Goal: Information Seeking & Learning: Learn about a topic

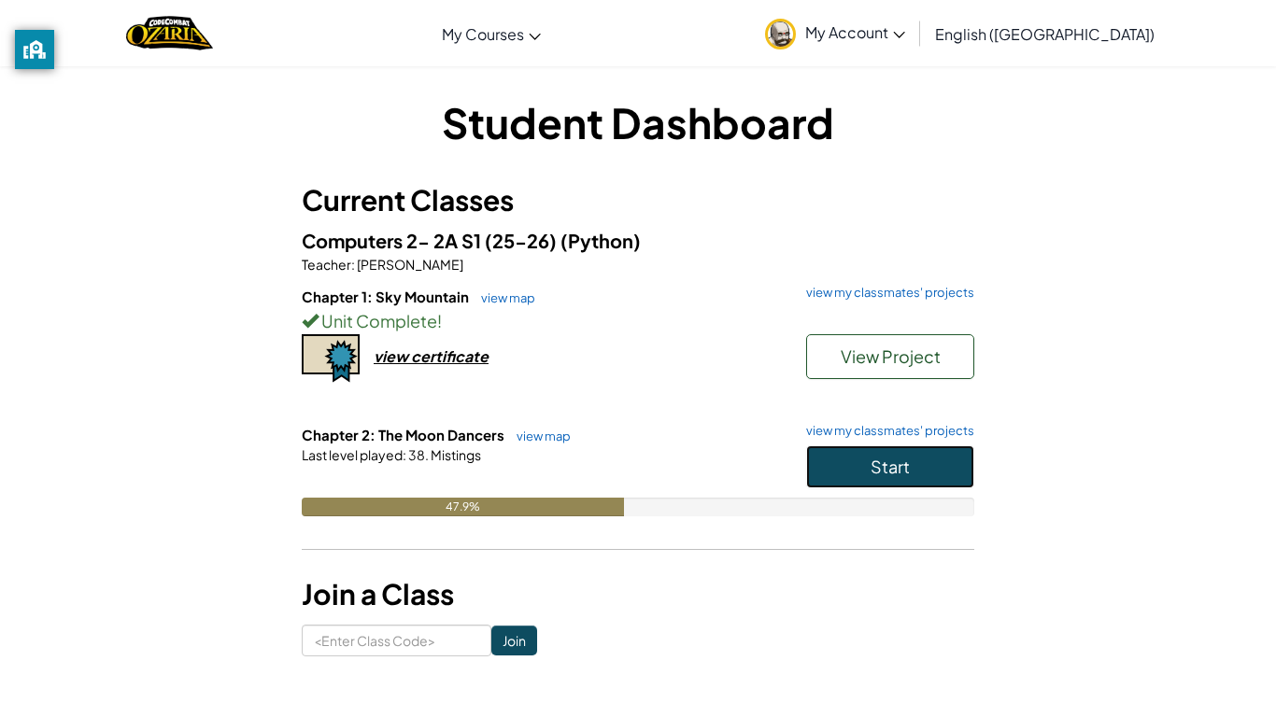
click at [942, 468] on button "Start" at bounding box center [890, 467] width 168 height 43
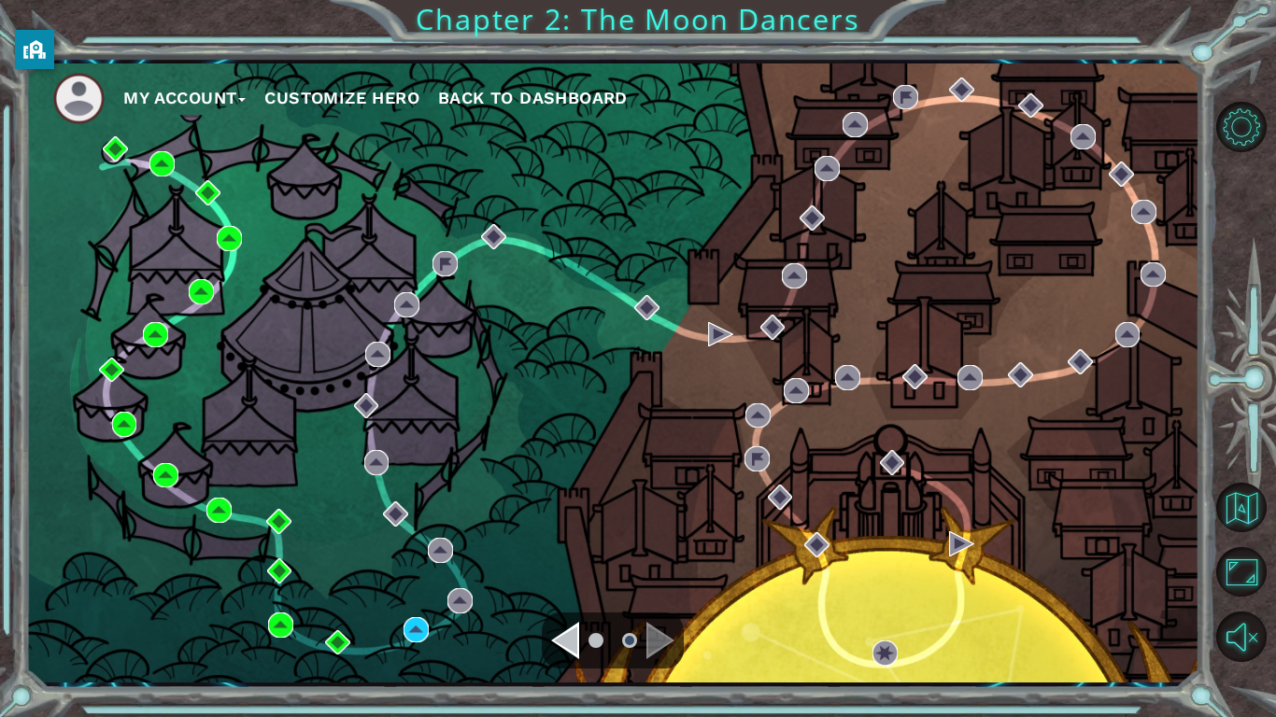
click at [402, 628] on div "My Account Customize Hero Back to Dashboard" at bounding box center [612, 373] width 1174 height 619
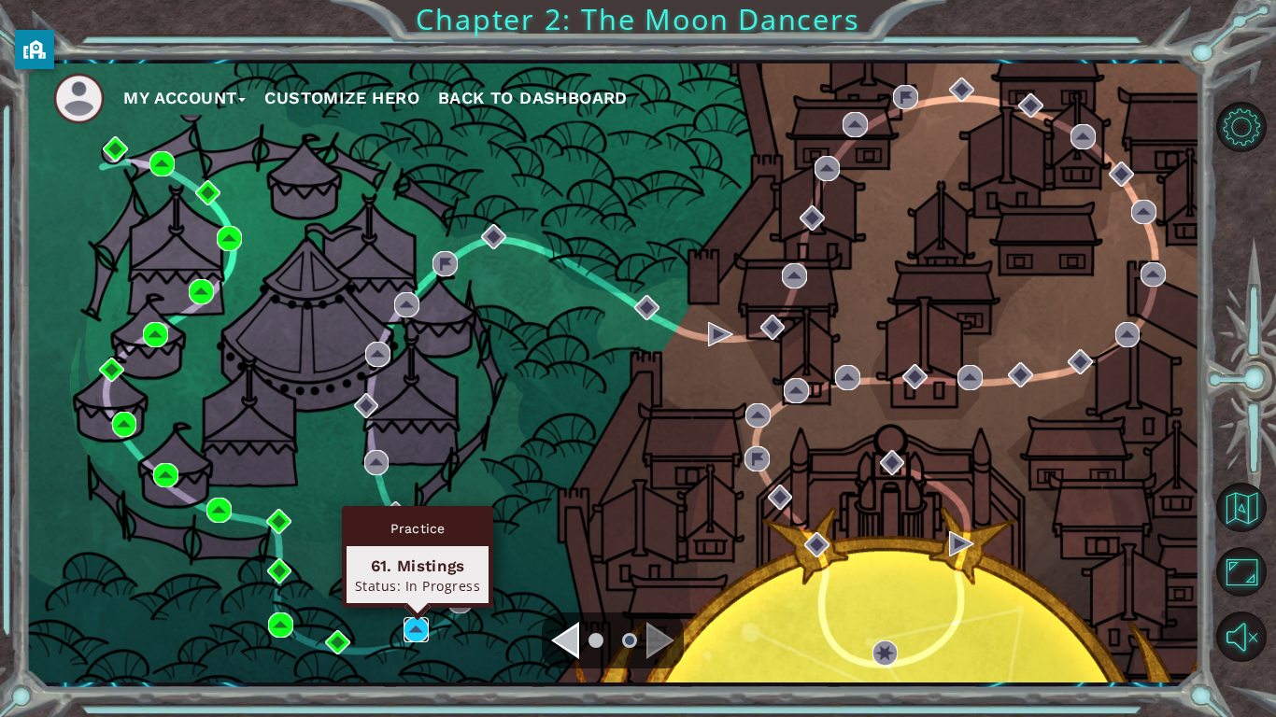
click at [419, 630] on img at bounding box center [416, 629] width 25 height 25
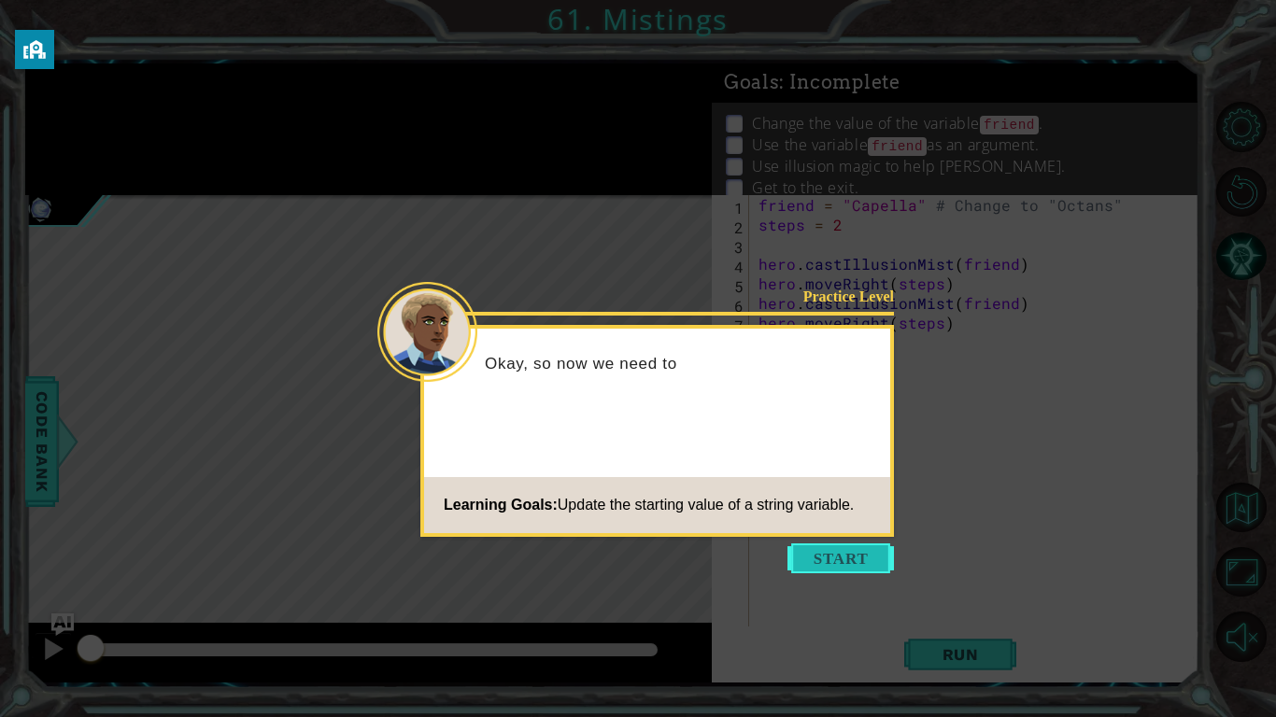
click at [852, 559] on button "Start" at bounding box center [840, 559] width 106 height 30
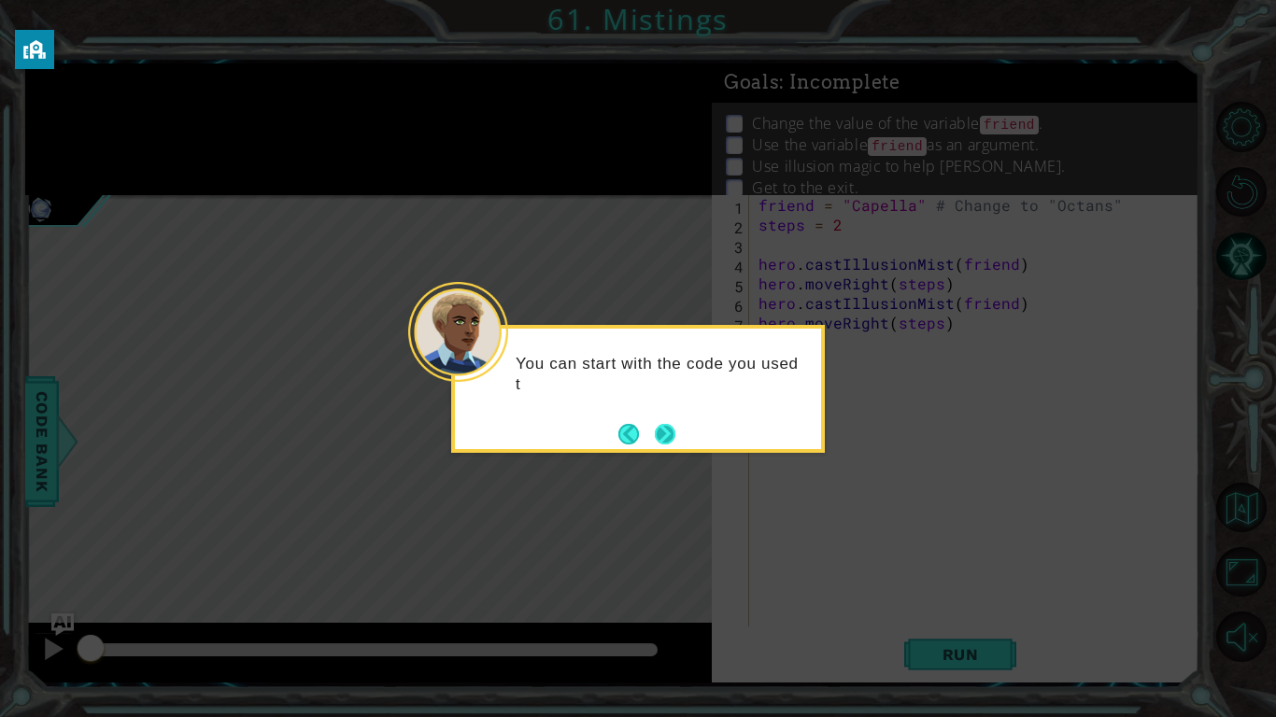
click at [673, 428] on button "Next" at bounding box center [665, 434] width 21 height 21
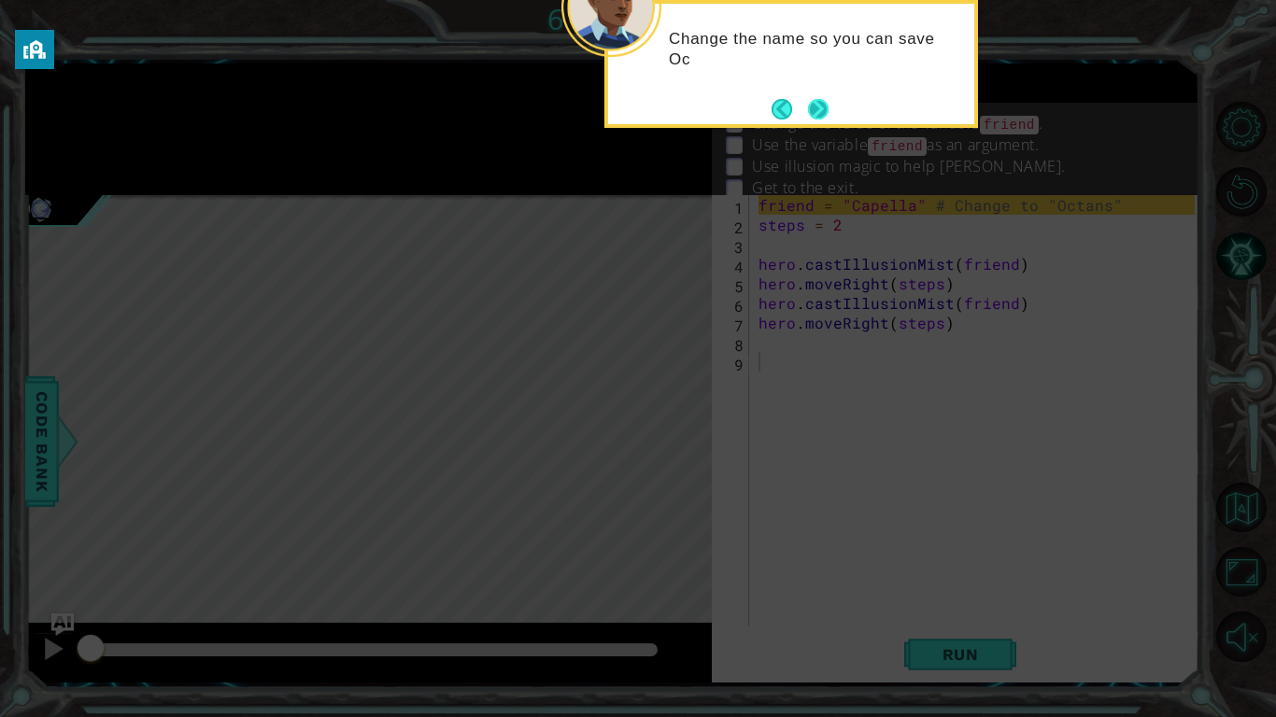
click at [810, 102] on button "Next" at bounding box center [818, 109] width 21 height 21
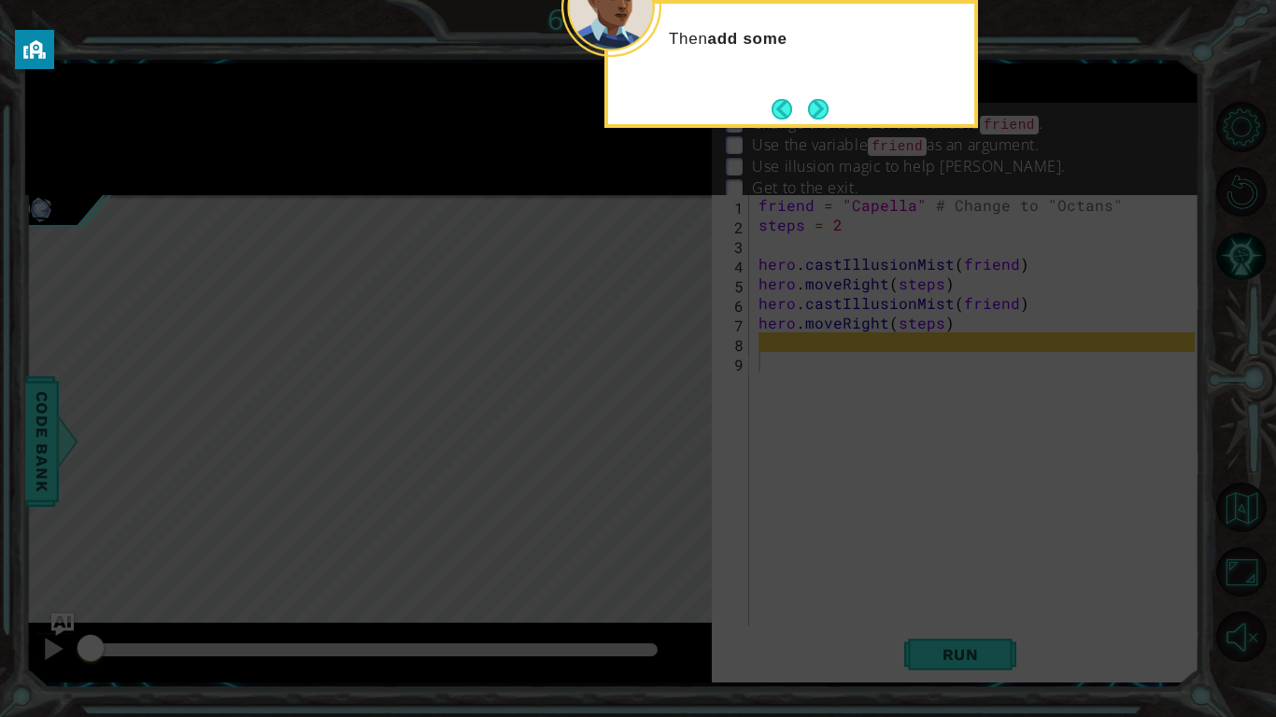
click at [836, 108] on div "Then add some" at bounding box center [791, 64] width 374 height 128
click at [836, 108] on div "Then add some code to cast th" at bounding box center [791, 64] width 374 height 128
click at [814, 109] on button "Next" at bounding box center [818, 109] width 21 height 21
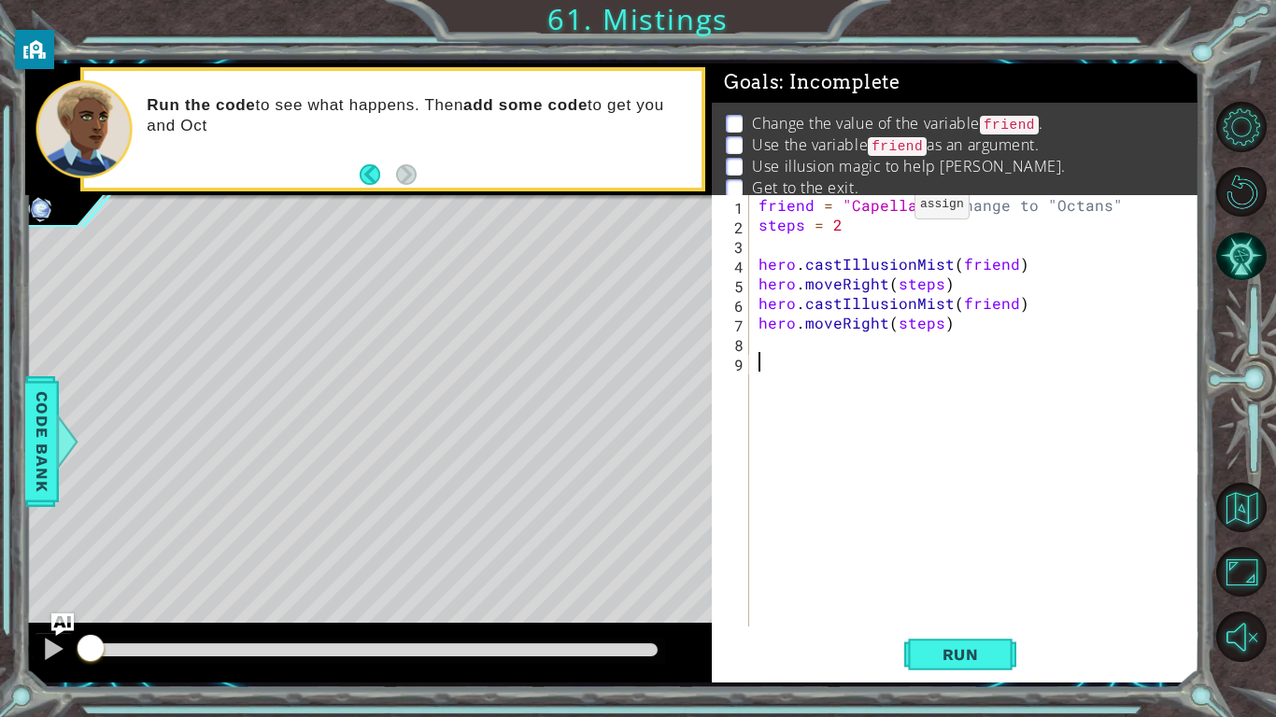
click at [882, 209] on div "friend = "Capella" # Change to "Octans" steps = 2 hero . castIllusionMist ( fri…" at bounding box center [979, 430] width 449 height 471
click at [955, 644] on button "Run" at bounding box center [960, 654] width 112 height 49
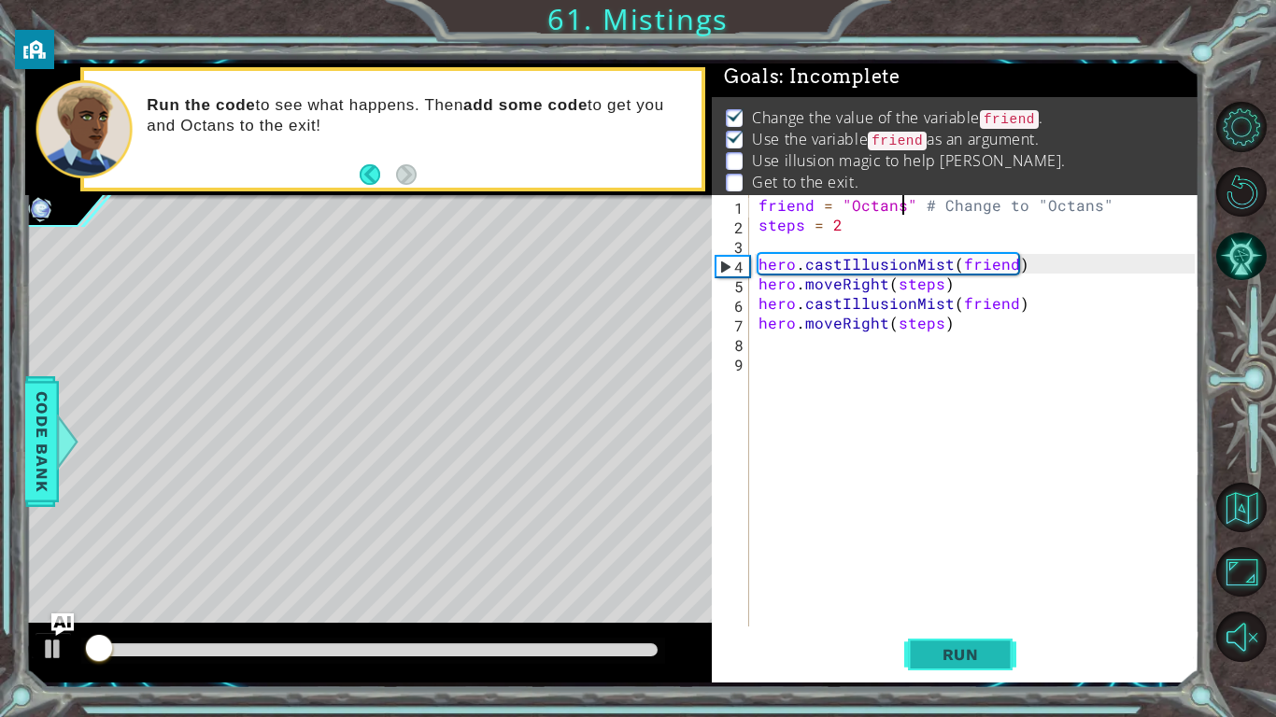
scroll to position [7, 0]
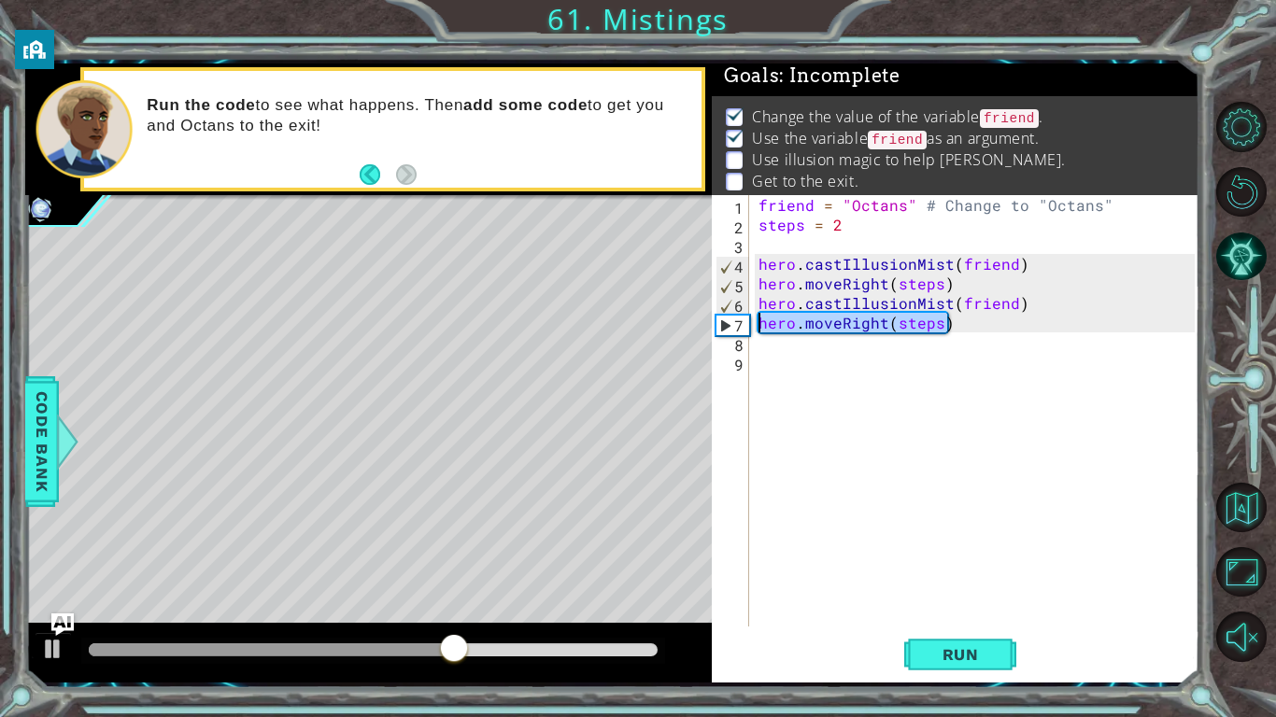
drag, startPoint x: 950, startPoint y: 321, endPoint x: 739, endPoint y: 321, distance: 211.1
click at [739, 321] on div "friend = "Octans" # Change to "Octans" 1 2 3 4 5 6 7 8 9 friend = "Octans" # Ch…" at bounding box center [953, 411] width 483 height 432
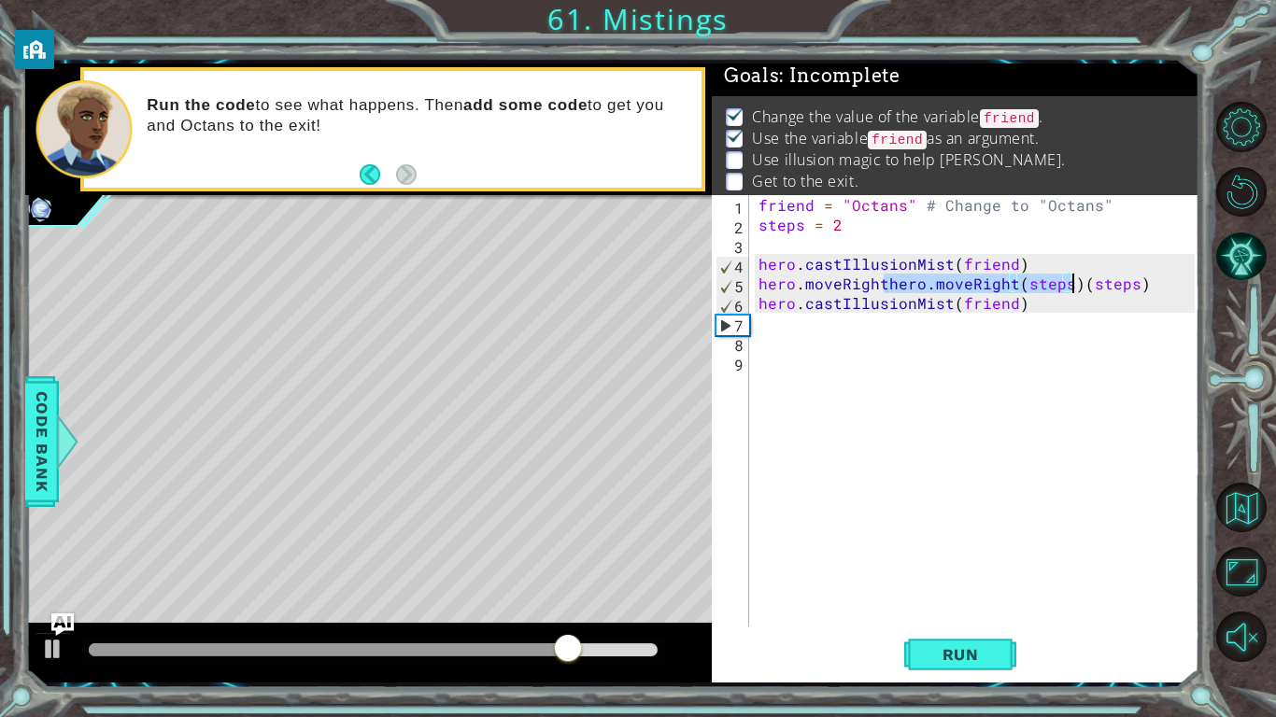
type textarea "hero.castIllusionMist(friend)"
type textarea "hero.castIllusionMishero.moveRight(steps)t(friend)"
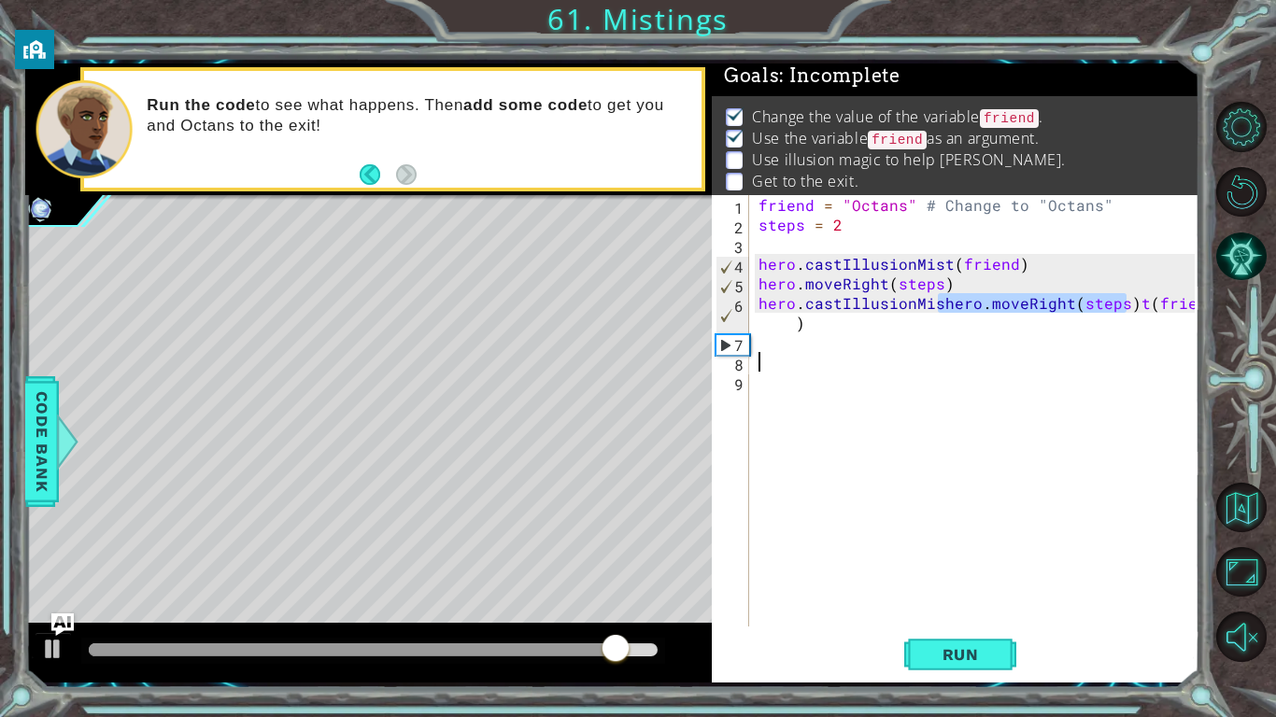
type textarea "hero.moveRight(steps)"
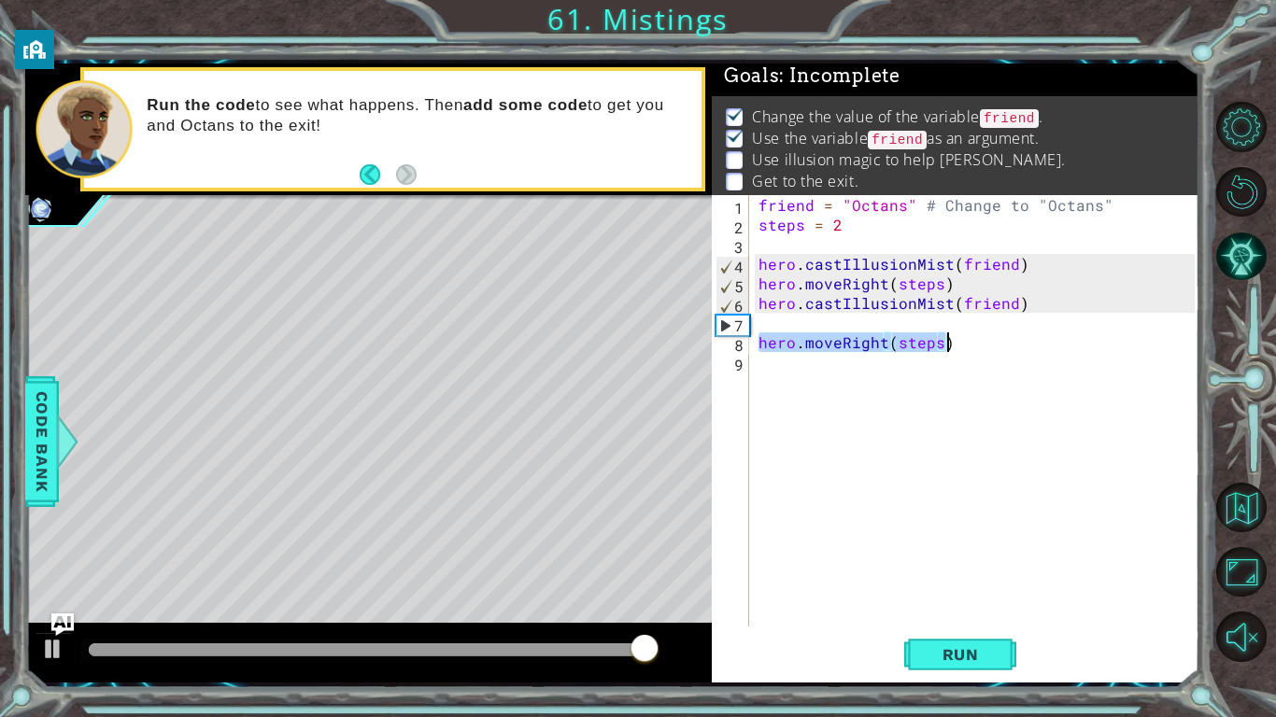
click at [885, 338] on div "friend = "Octans" # Change to "Octans" steps = 2 hero . castIllusionMist ( frie…" at bounding box center [975, 411] width 440 height 432
click at [883, 338] on div "friend = "Octans" # Change to "Octans" steps = 2 hero . castIllusionMist ( frie…" at bounding box center [979, 430] width 449 height 471
click at [858, 318] on div "friend = "Octans" # Change to "Octans" steps = 2 hero . castIllusionMist ( frie…" at bounding box center [979, 430] width 449 height 471
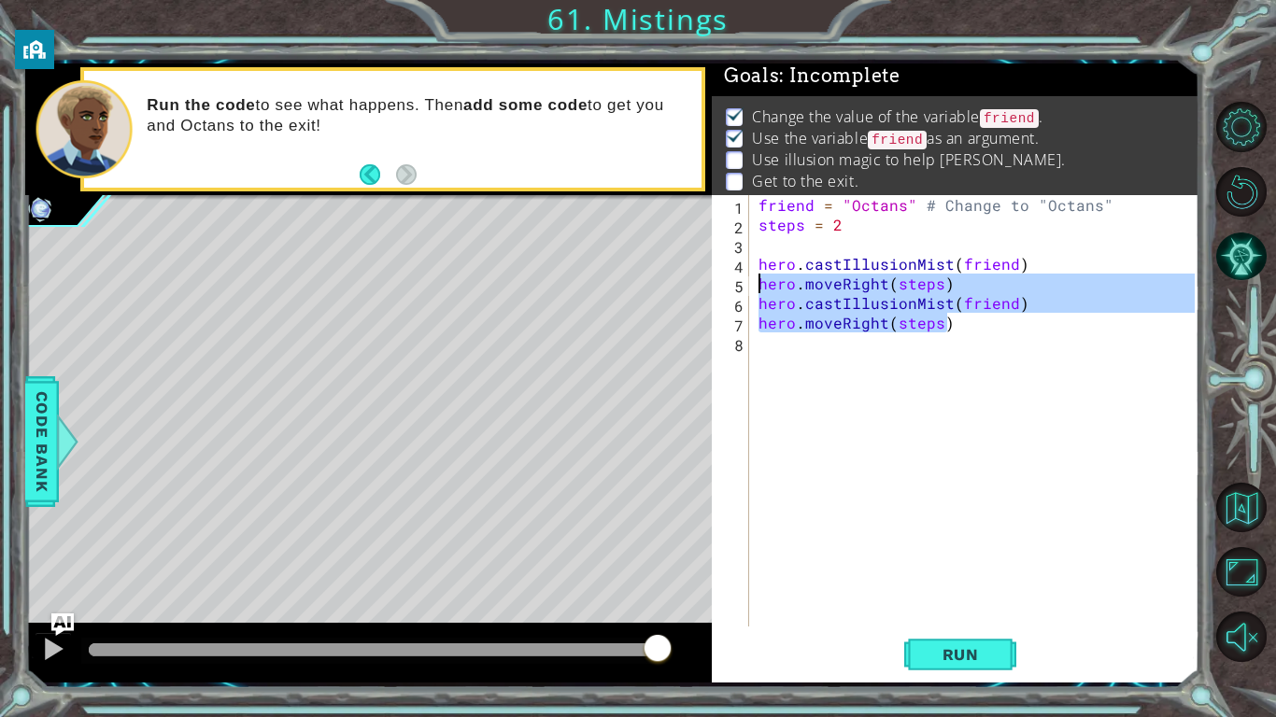
drag, startPoint x: 966, startPoint y: 329, endPoint x: 749, endPoint y: 291, distance: 219.9
click at [749, 291] on div "hero.castIllusionMist(friend) 1 2 3 4 5 6 7 8 friend = "Octans" # Change to "Oc…" at bounding box center [953, 411] width 483 height 432
click at [749, 294] on div "hero.moveRight(steps) hero.castIllusionMist(friend) 1 2 3 4 5 6 7 8 friend = "O…" at bounding box center [953, 411] width 483 height 432
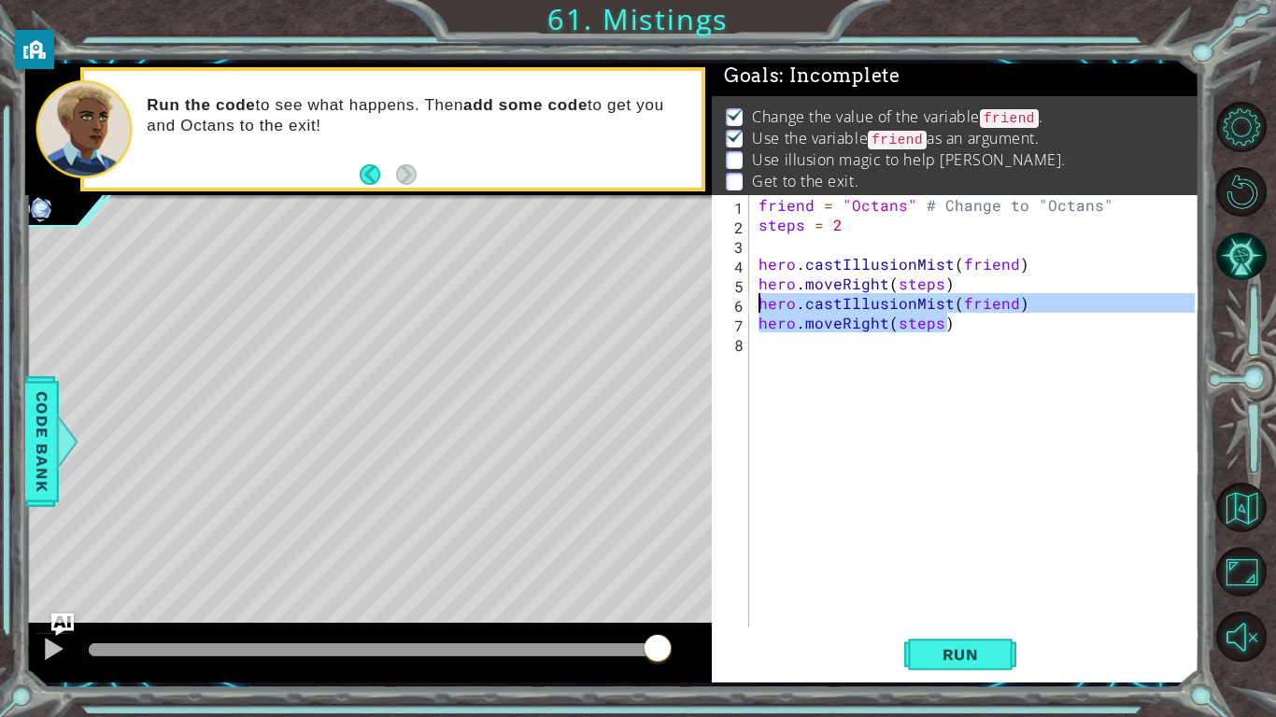
drag, startPoint x: 970, startPoint y: 329, endPoint x: 751, endPoint y: 310, distance: 220.3
click at [751, 310] on div "hero.moveRight(steps) 1 2 3 4 5 6 7 8 friend = "Octans" # Change to "Octans" st…" at bounding box center [953, 411] width 483 height 432
type textarea "hero.castIllusionMist(friend) hero.moveRight(steps)"
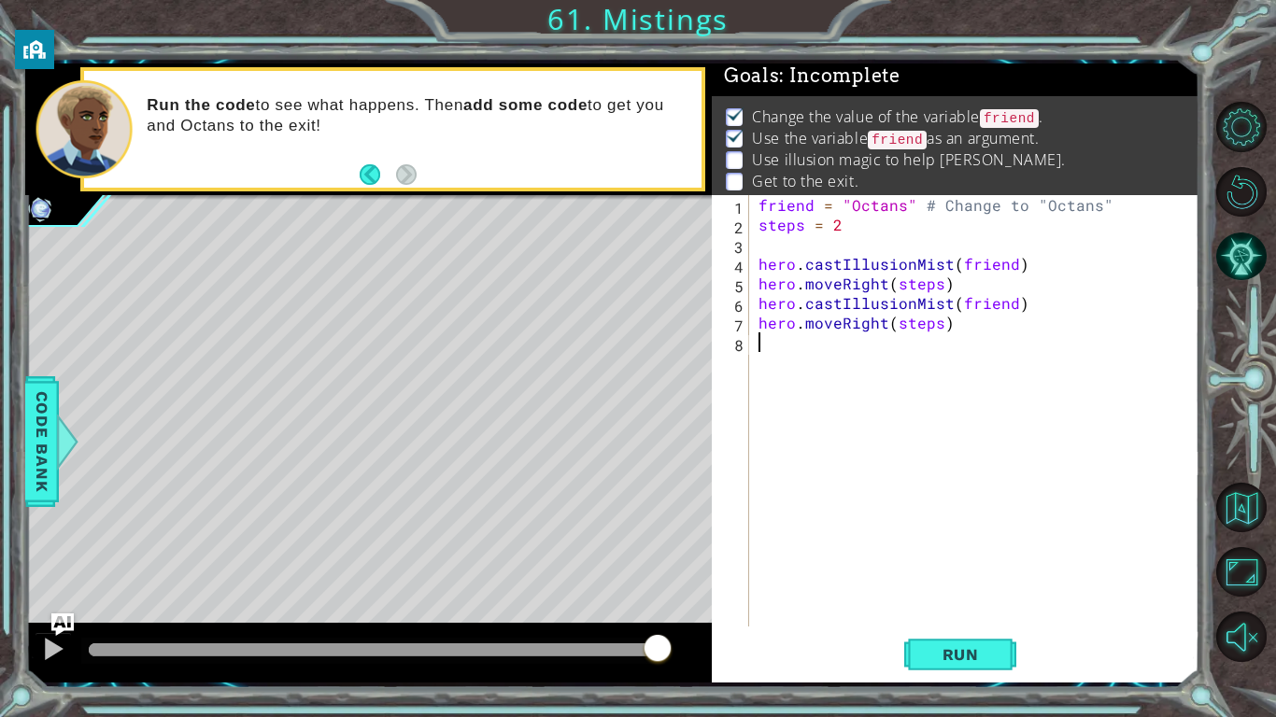
click at [877, 376] on div "friend = "Octans" # Change to "Octans" steps = 2 hero . castIllusionMist ( frie…" at bounding box center [979, 430] width 449 height 471
paste textarea "hero.moveRight(steps)"
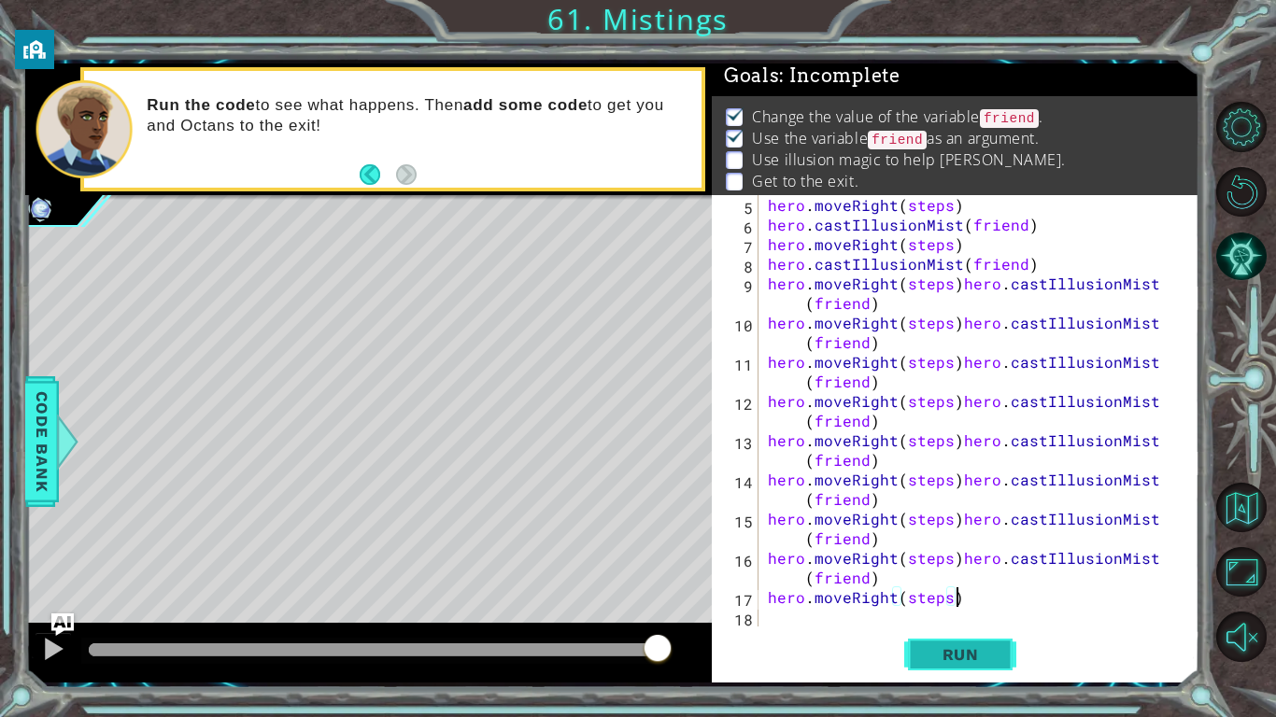
scroll to position [78, 0]
click at [927, 649] on span "Run" at bounding box center [961, 654] width 74 height 19
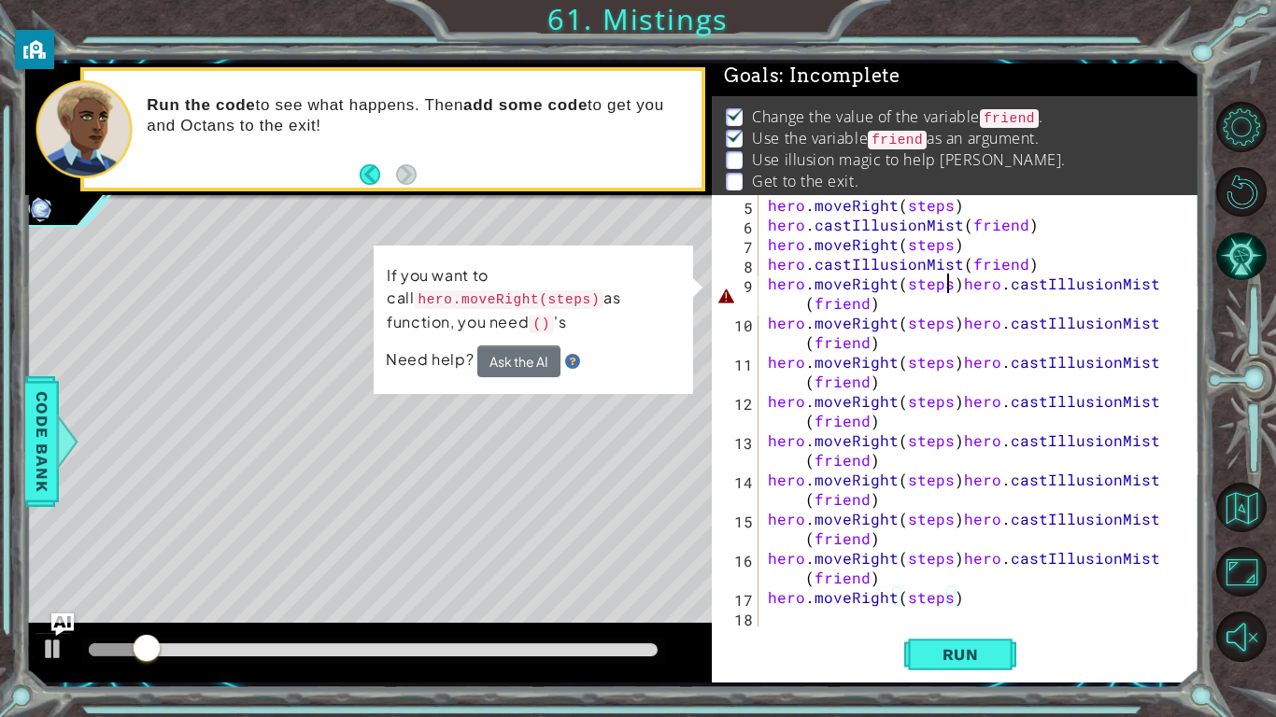
click at [950, 287] on div "hero . moveRight ( steps ) hero . castIllusionMist ( friend ) hero . moveRight …" at bounding box center [984, 430] width 440 height 471
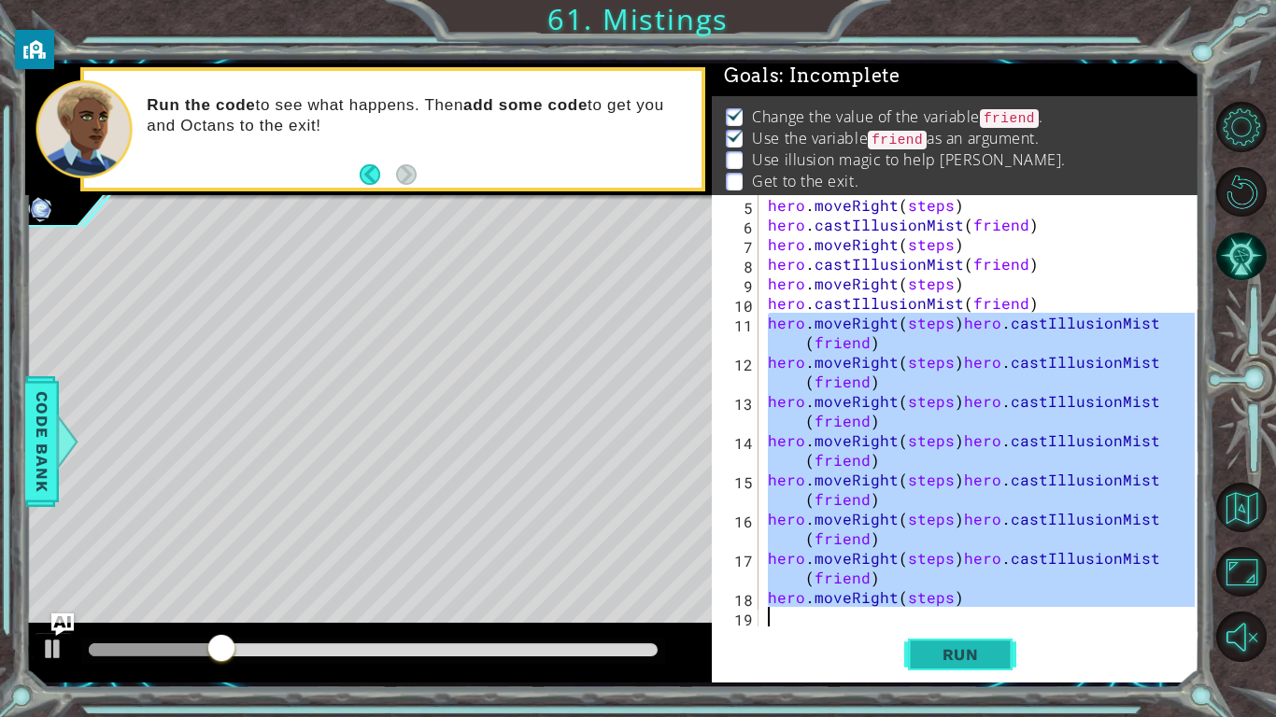
drag, startPoint x: 772, startPoint y: 325, endPoint x: 984, endPoint y: 633, distance: 374.1
click at [984, 633] on div "hero.castIllusionMist(friend) 5 6 7 8 9 10 11 12 13 14 15 16 17 18 19 hero . mo…" at bounding box center [956, 439] width 488 height 488
type textarea "hero.moveRight(steps)"
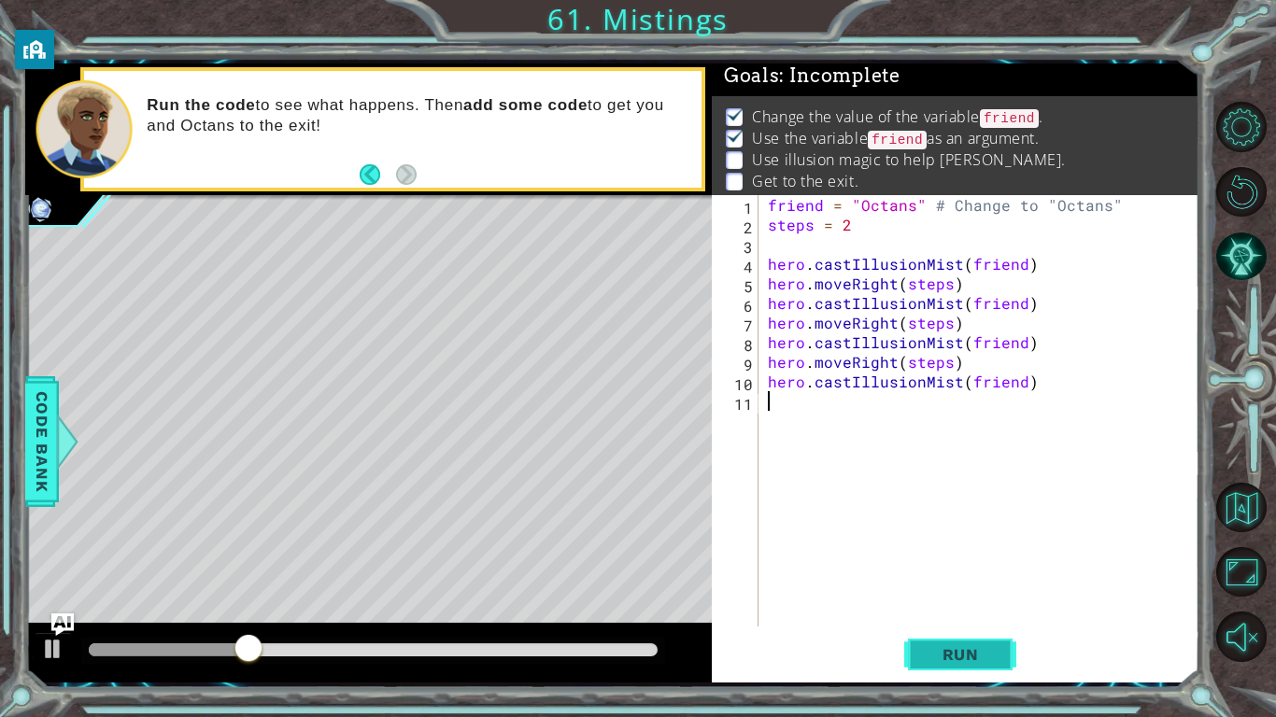
click at [960, 646] on span "Run" at bounding box center [961, 654] width 74 height 19
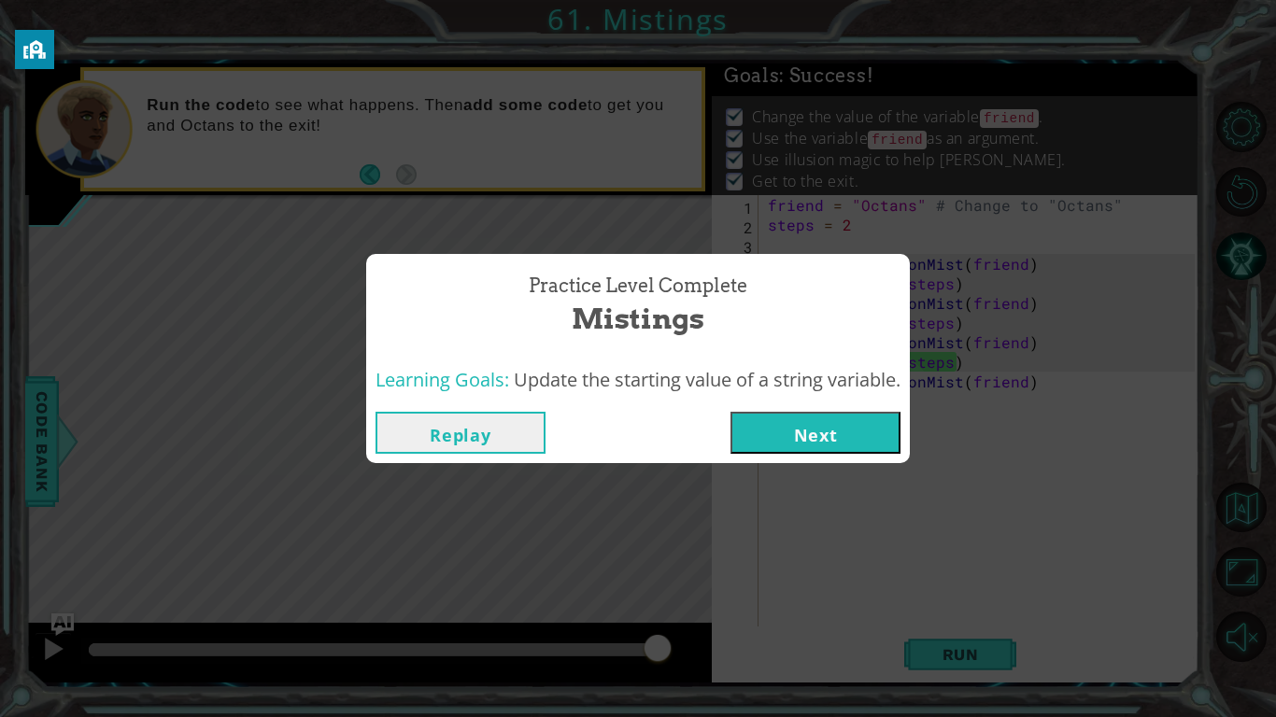
click at [892, 436] on button "Next" at bounding box center [815, 433] width 170 height 42
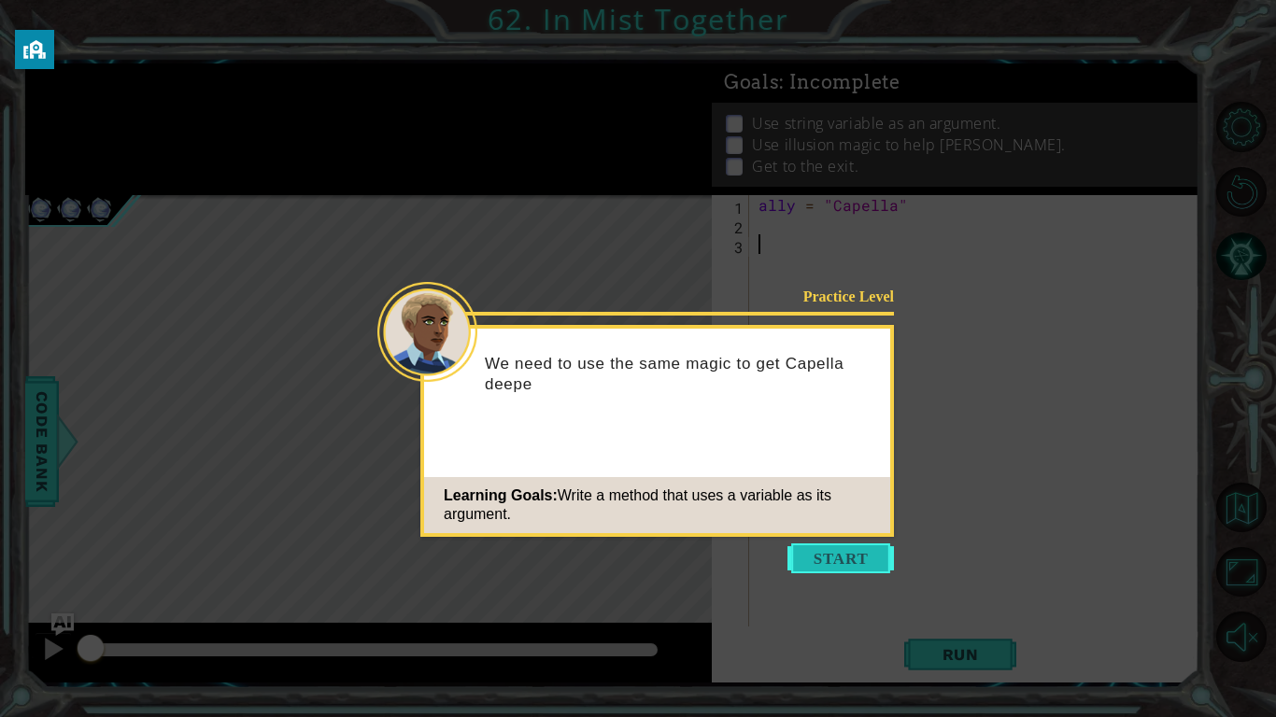
click at [839, 555] on button "Start" at bounding box center [840, 559] width 106 height 30
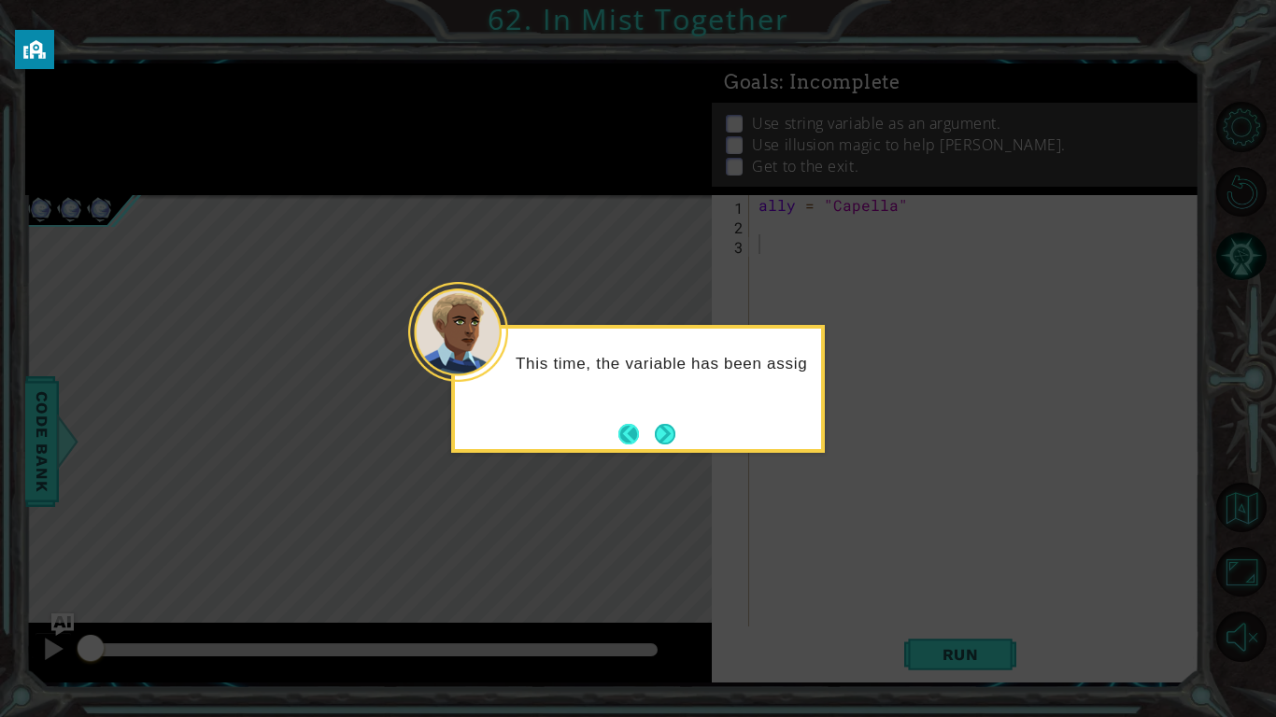
click at [644, 443] on button "Back" at bounding box center [636, 434] width 36 height 21
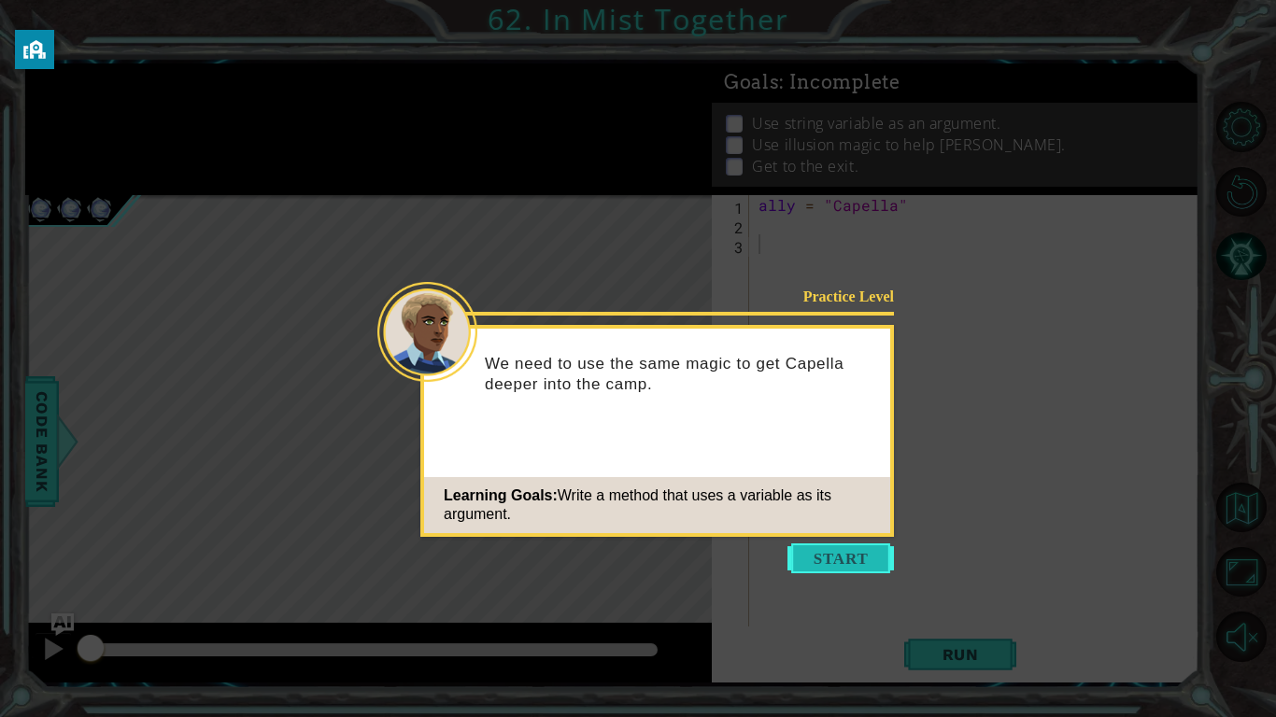
click at [846, 573] on button "Start" at bounding box center [840, 559] width 106 height 30
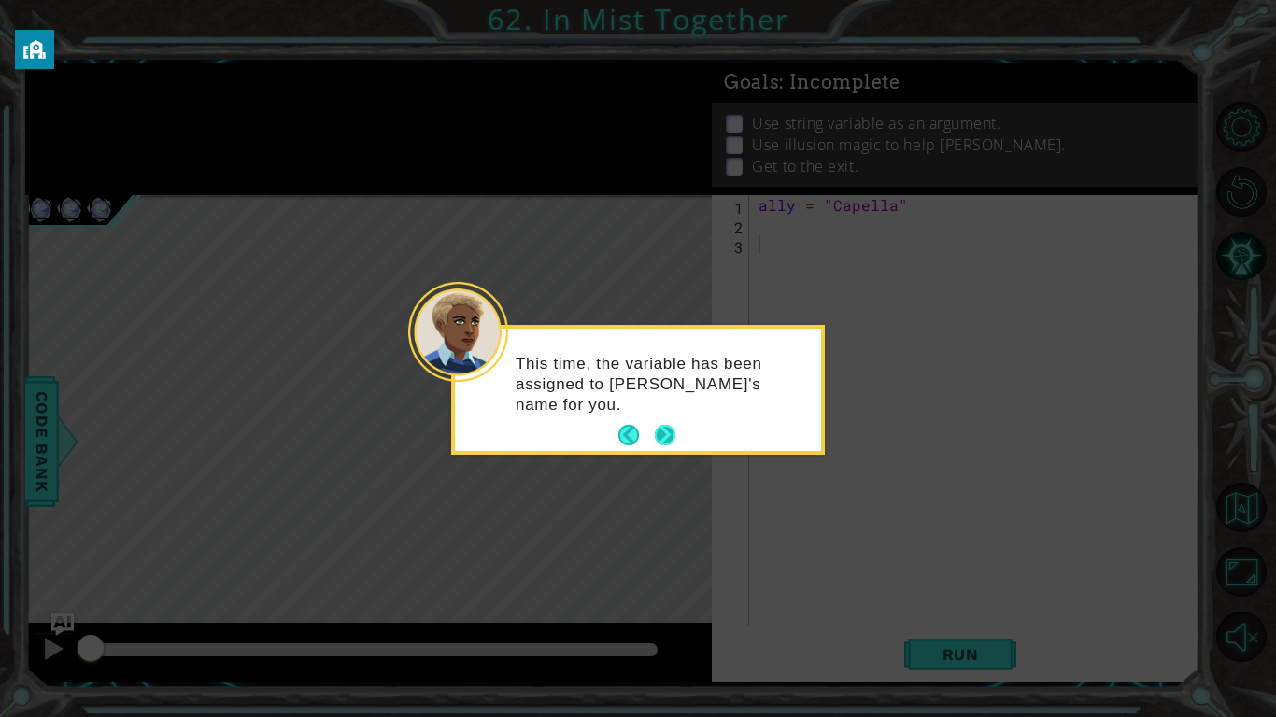
click at [655, 425] on button "Next" at bounding box center [665, 435] width 21 height 21
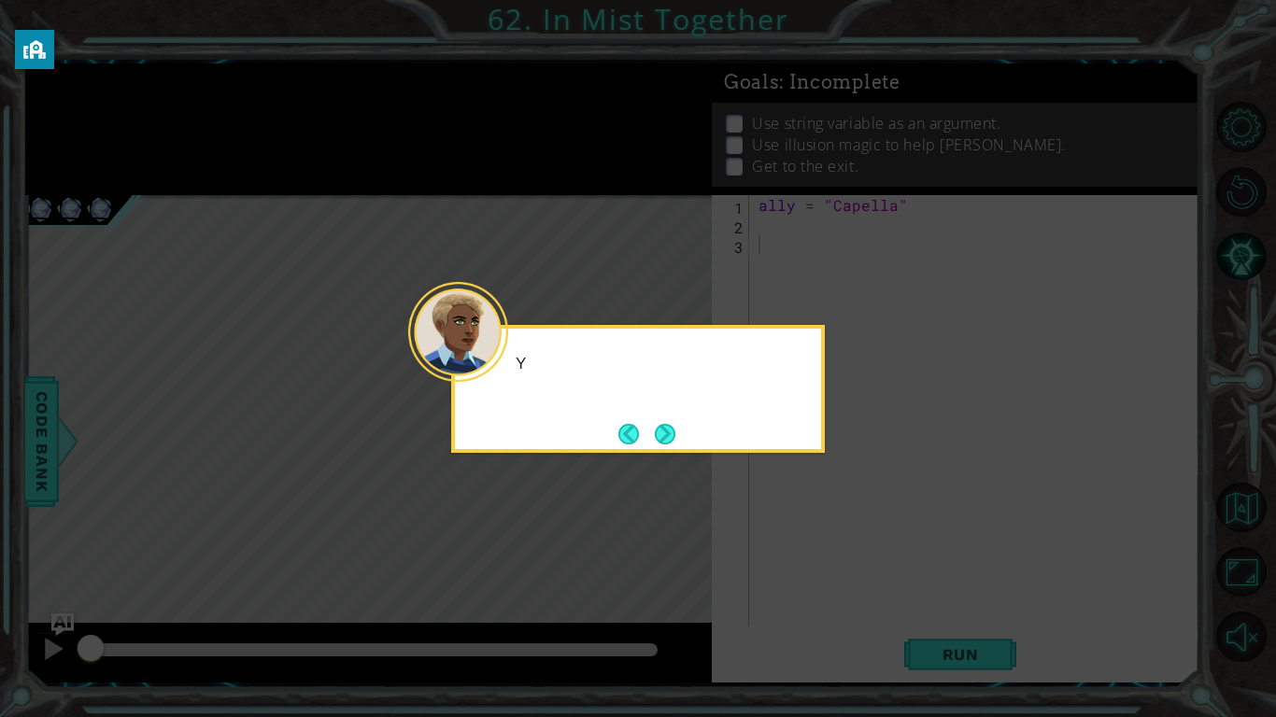
click at [655, 424] on button "Next" at bounding box center [665, 434] width 21 height 21
click at [649, 424] on button "Back" at bounding box center [636, 434] width 36 height 21
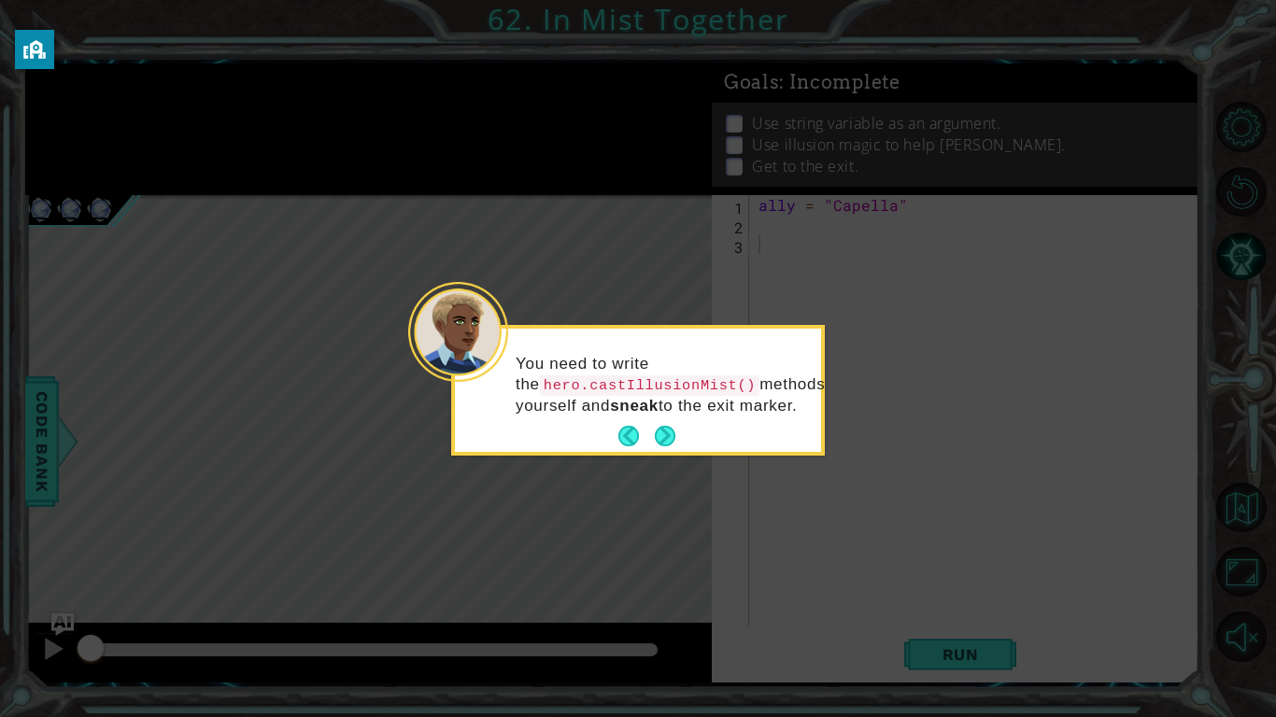
click at [649, 424] on footer at bounding box center [646, 436] width 57 height 28
click at [655, 426] on button "Next" at bounding box center [665, 436] width 21 height 21
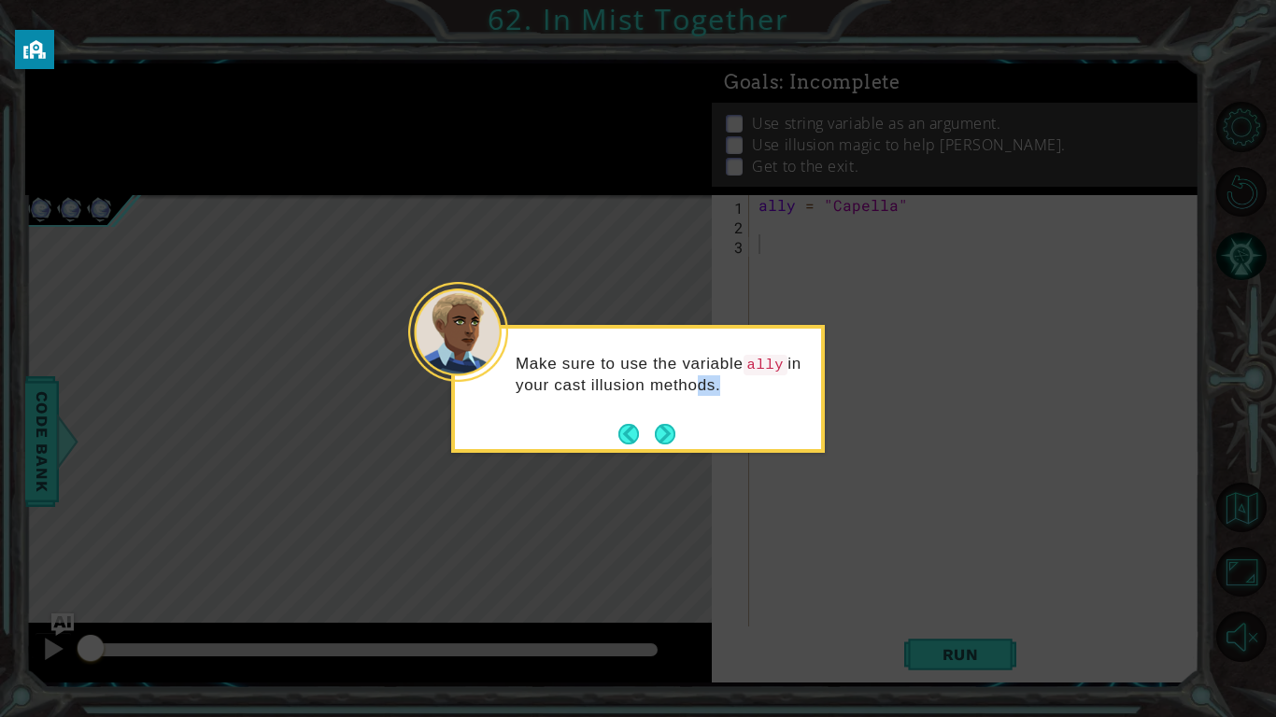
drag, startPoint x: 657, startPoint y: 446, endPoint x: 710, endPoint y: 448, distance: 53.3
click at [710, 448] on div "Make sure to use the variable ally in your cast illusion methods." at bounding box center [638, 389] width 374 height 128
click at [661, 435] on button "Next" at bounding box center [665, 434] width 21 height 21
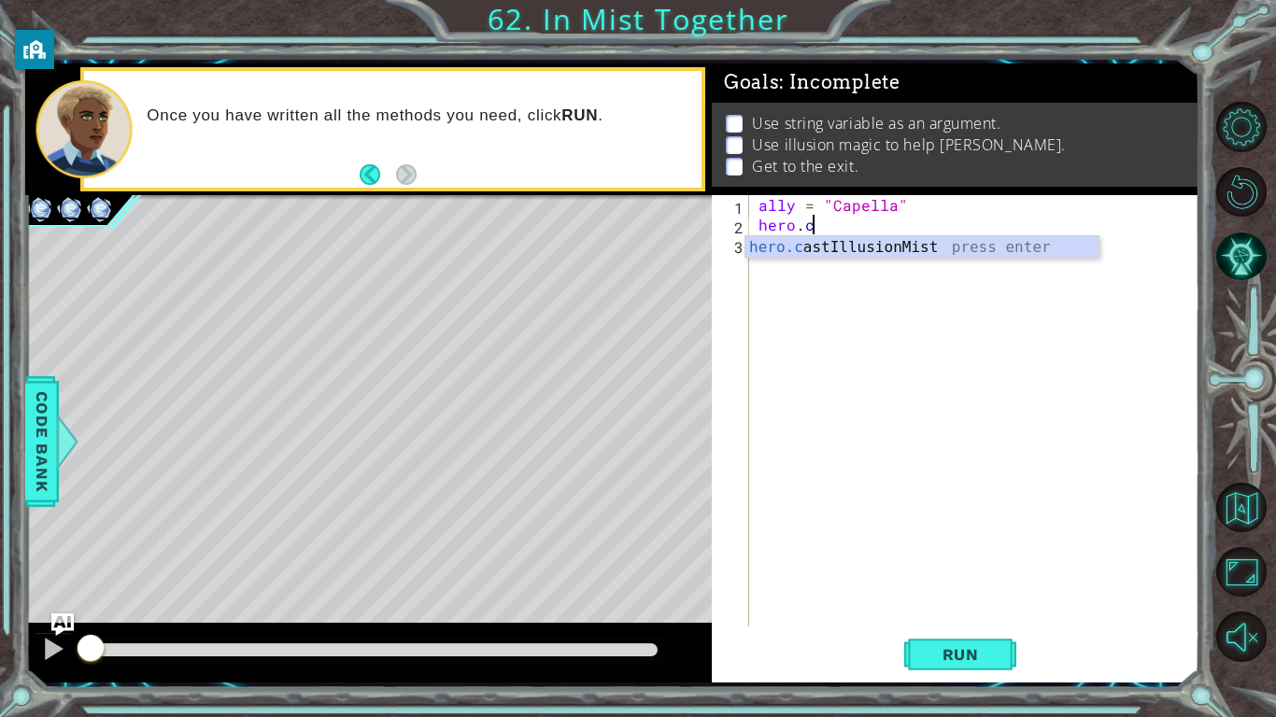
scroll to position [0, 3]
type textarea "hero.castIllusionMist(friend)"
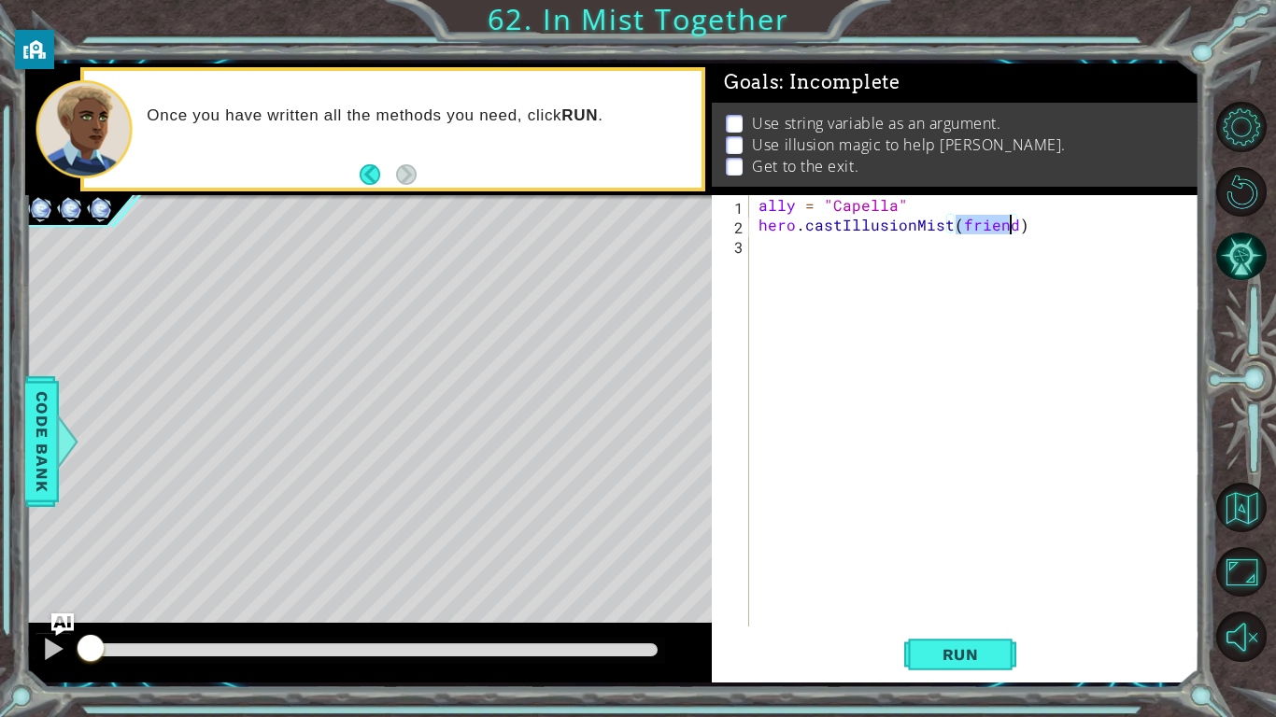
scroll to position [0, 0]
click at [962, 215] on div "ally = "Capella" hero . castIllusionMist ( friend ) hero . moveRight ( 1 )" at bounding box center [979, 430] width 449 height 471
type textarea "ally = "Capella""
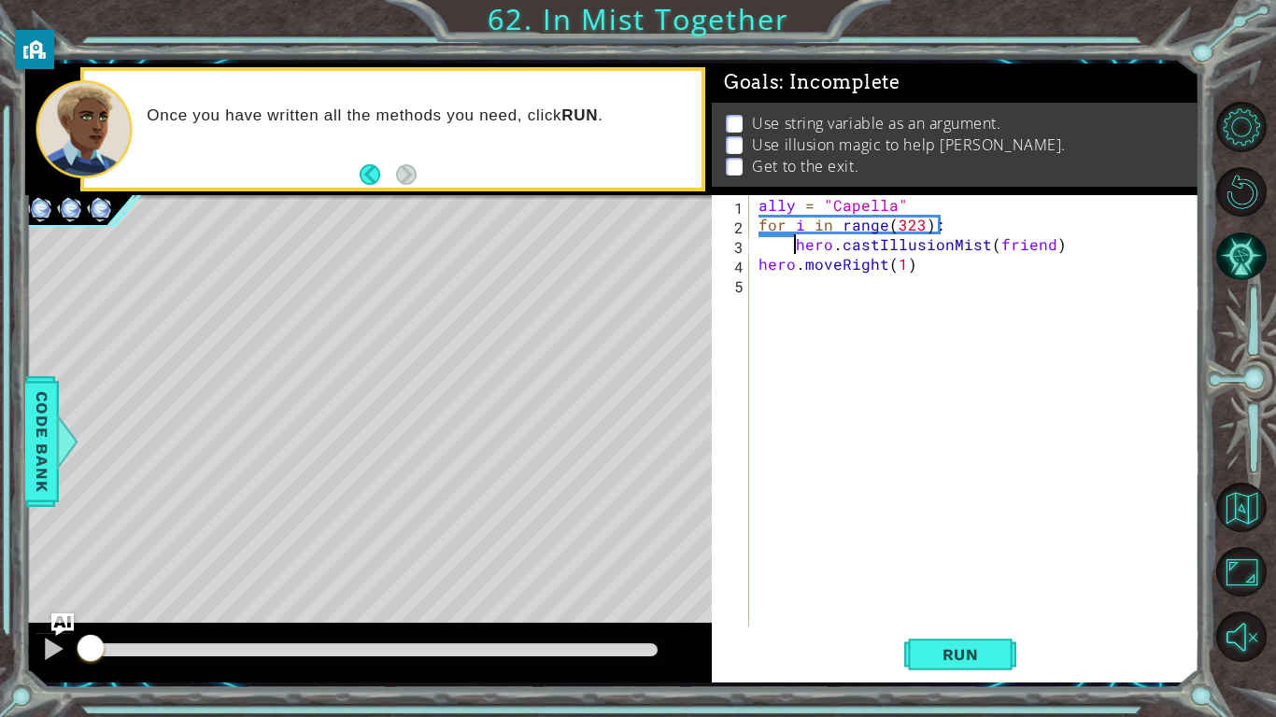
scroll to position [0, 8]
click at [942, 643] on button "Run" at bounding box center [960, 654] width 112 height 49
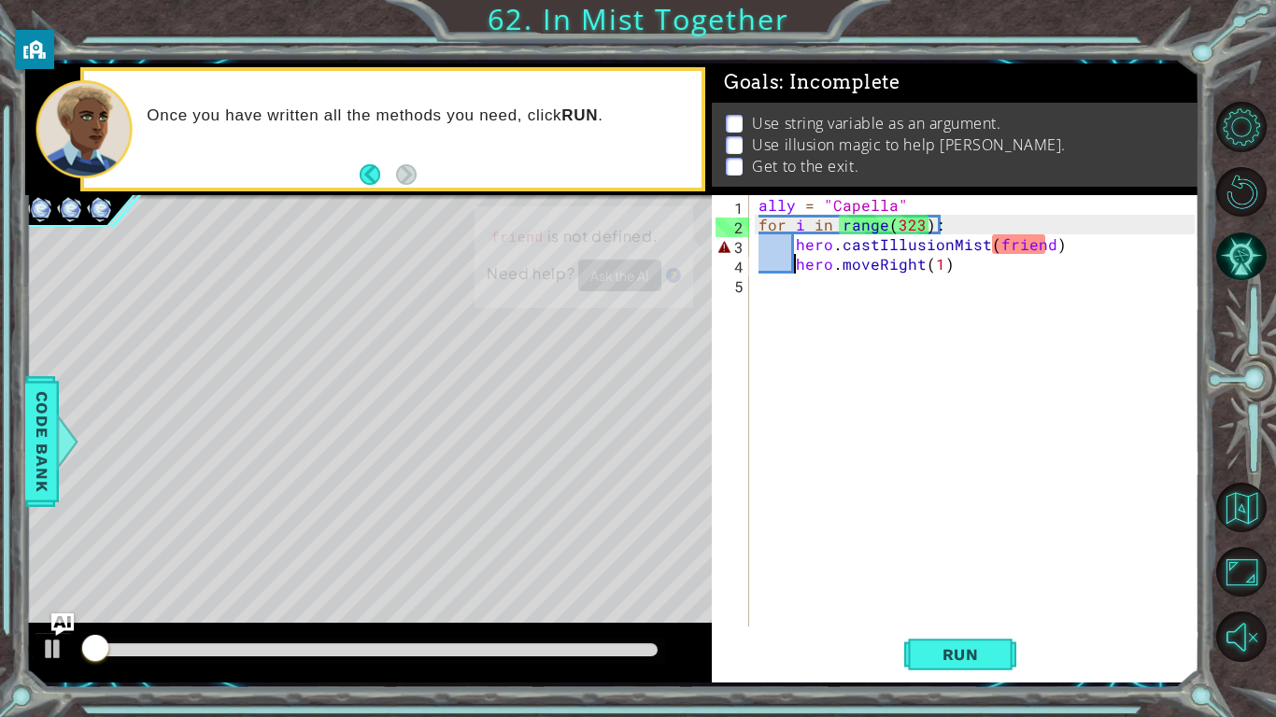
click at [608, 641] on div at bounding box center [373, 651] width 584 height 26
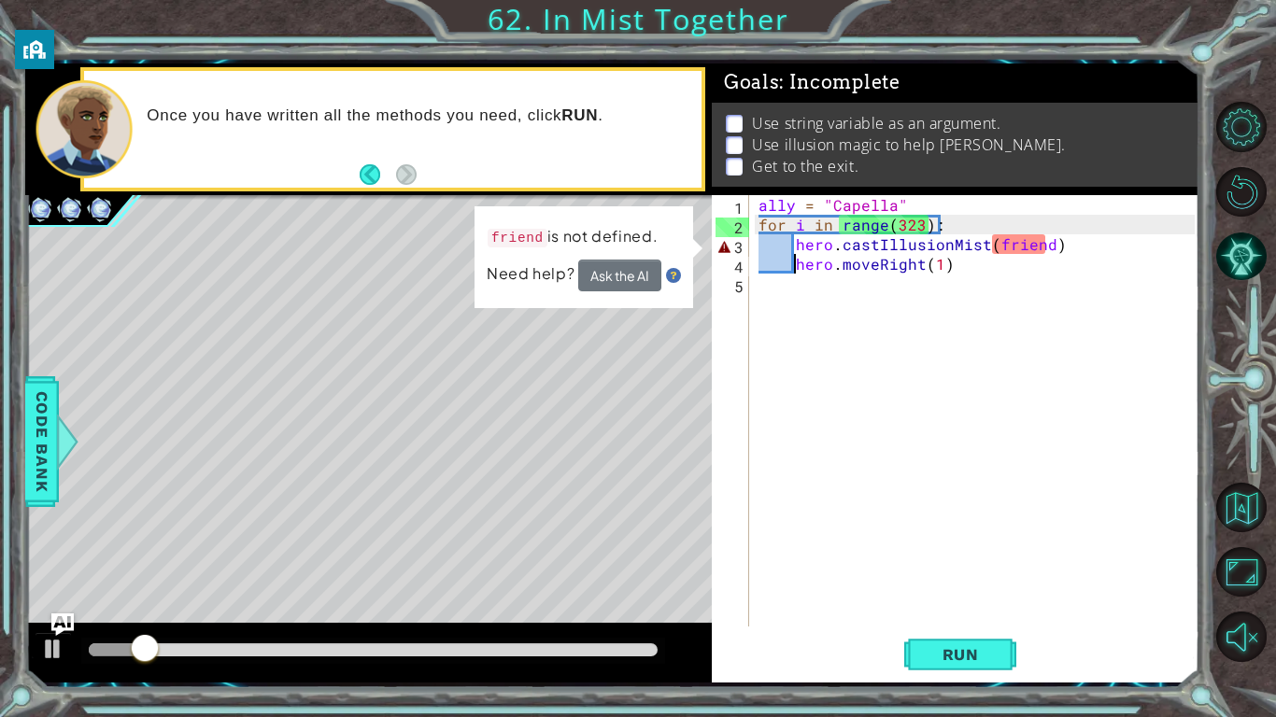
click at [1045, 231] on div "ally = "Capella" for i in range ( 323 ) : hero . castIllusionMist ( friend ) he…" at bounding box center [979, 430] width 449 height 471
click at [1004, 254] on div "ally = "Capella" for i in range ( 323 ) : hero . castIllusionMist ( friend ) he…" at bounding box center [979, 430] width 449 height 471
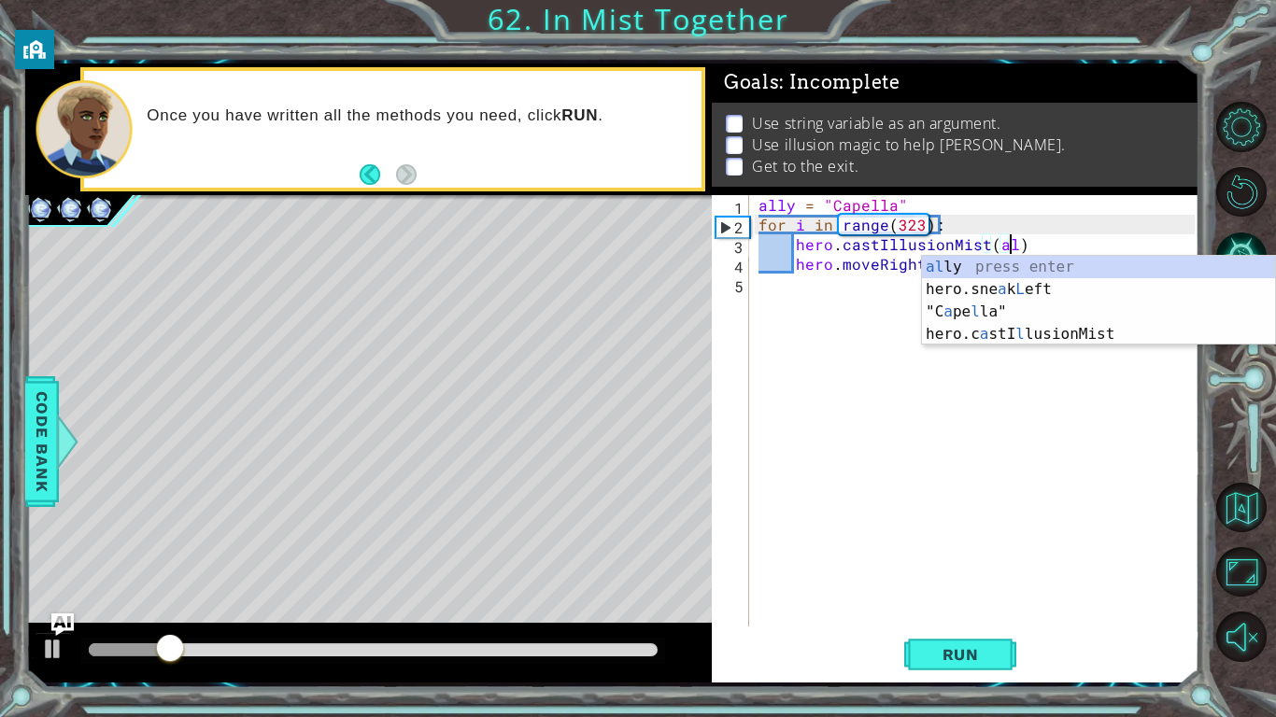
scroll to position [0, 16]
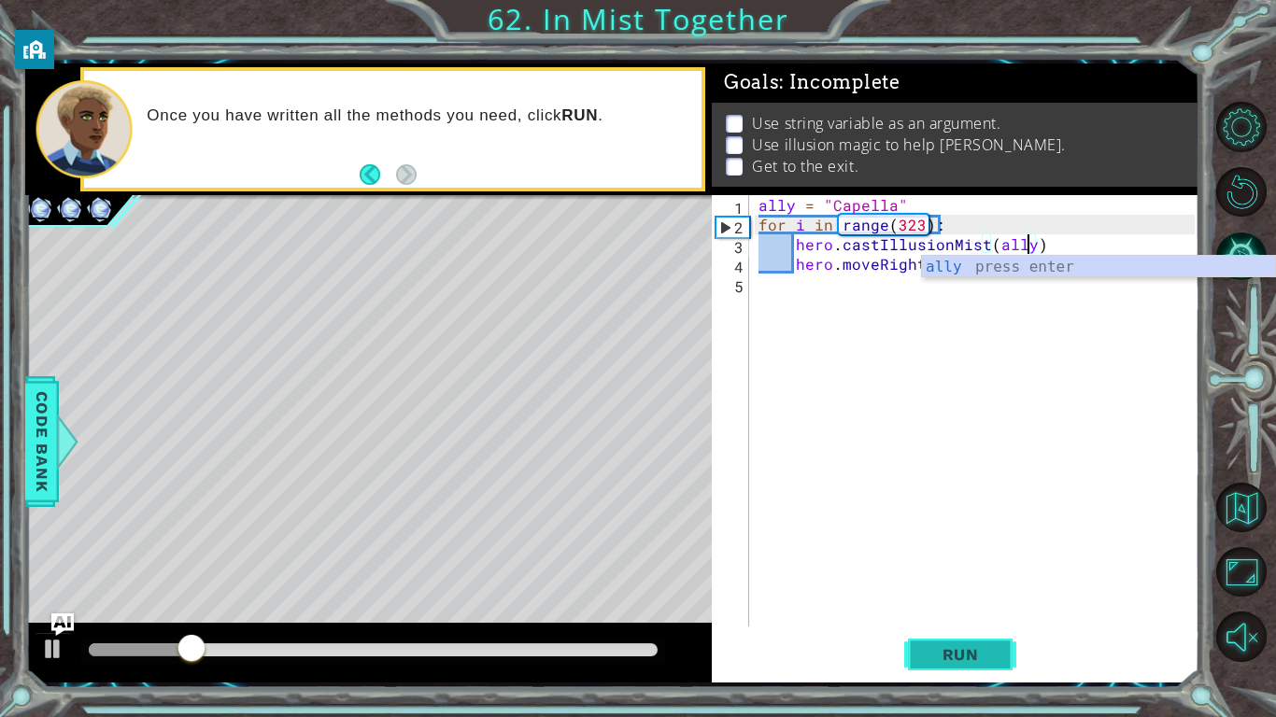
type textarea "hero.castIllusionMist(ally)"
click at [924, 670] on button "Run" at bounding box center [960, 654] width 112 height 49
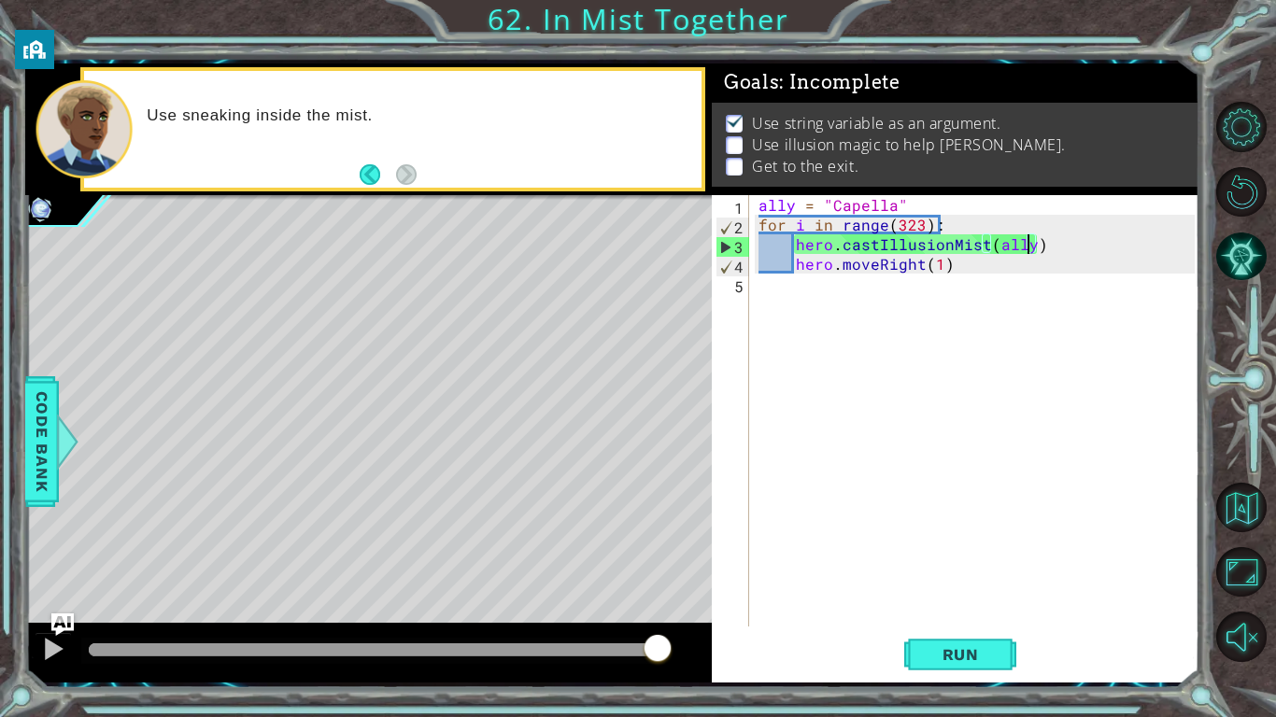
drag, startPoint x: 576, startPoint y: 646, endPoint x: 821, endPoint y: 655, distance: 244.9
click at [821, 655] on div "1 ההההההההההההההההההההההההההההההההההההההההההההההההההההההההההההההההההההההההההההה…" at bounding box center [612, 373] width 1174 height 619
click at [874, 276] on div "ally = "Capella" for i in range ( 323 ) : hero . castIllusionMist ( ally ) hero…" at bounding box center [979, 430] width 449 height 471
click at [873, 260] on div "ally = "Capella" for i in range ( 323 ) : hero . castIllusionMist ( ally ) hero…" at bounding box center [979, 430] width 449 height 471
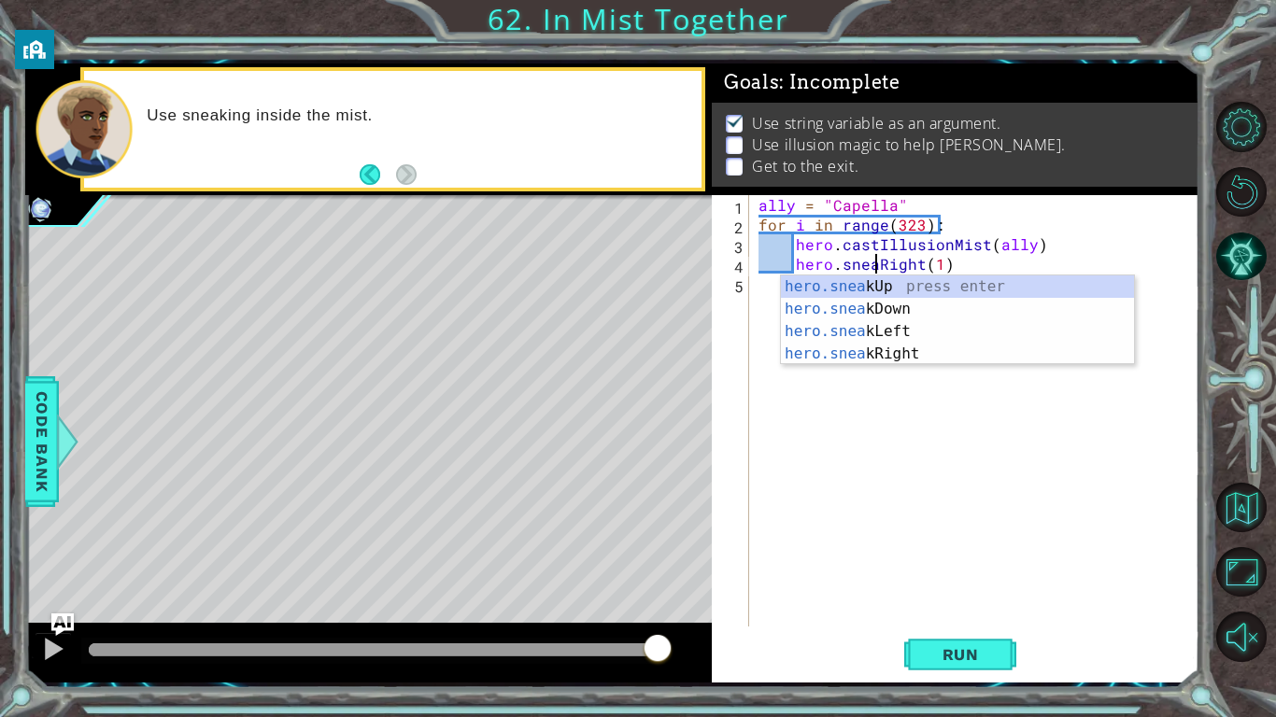
scroll to position [0, 7]
click at [938, 650] on span "Run" at bounding box center [961, 654] width 74 height 19
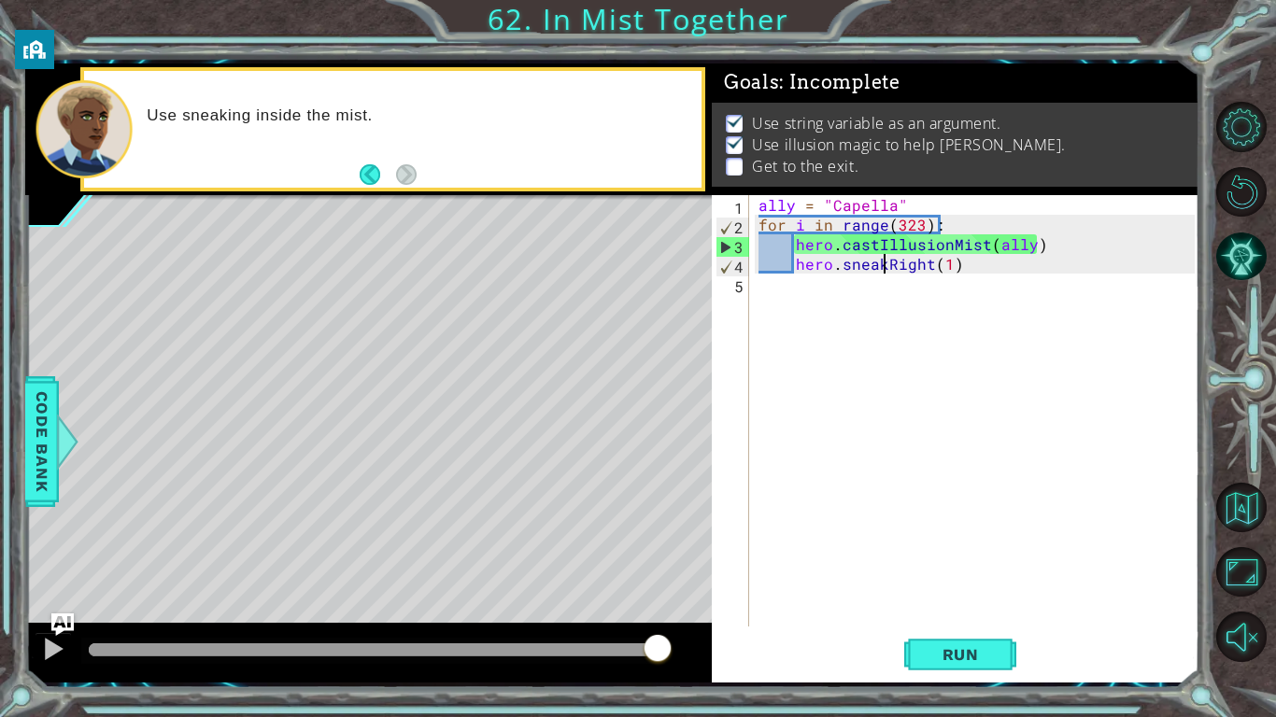
click at [943, 266] on div "ally = "Capella" for i in range ( 323 ) : hero . castIllusionMist ( ally ) hero…" at bounding box center [979, 430] width 449 height 471
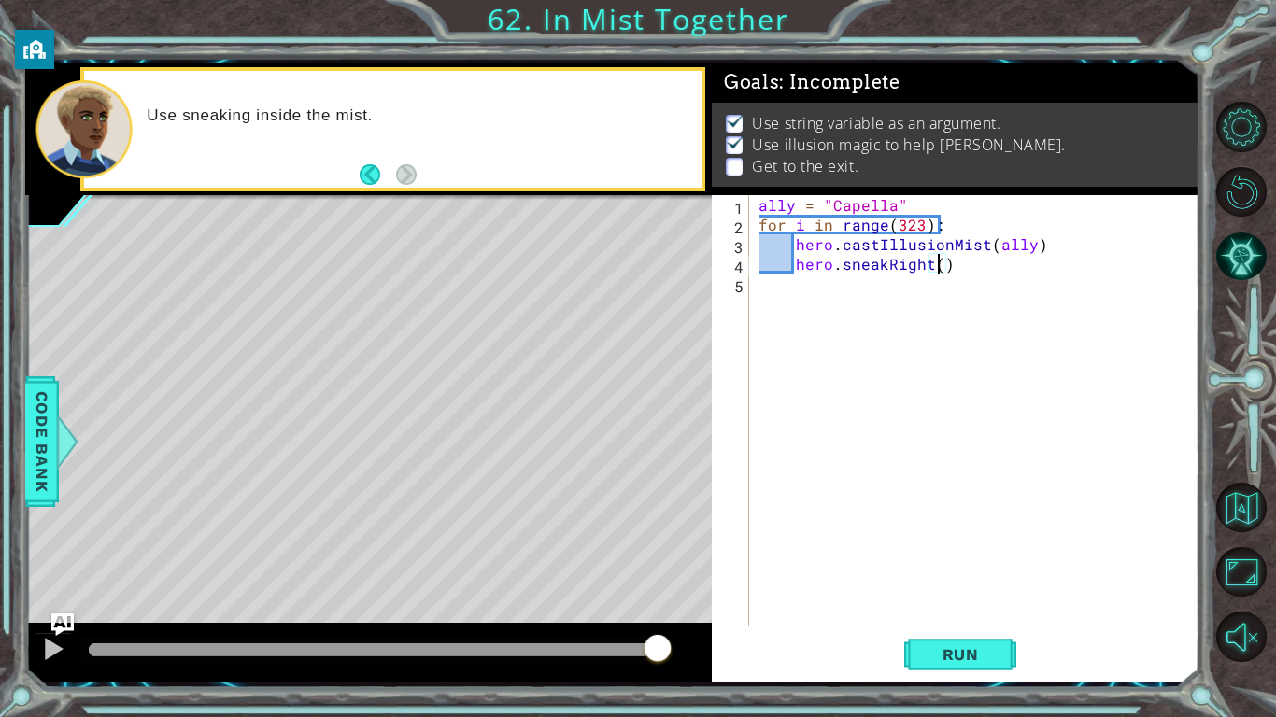
scroll to position [0, 11]
type textarea "hero.sneakRight(2)"
click at [960, 660] on span "Run" at bounding box center [961, 654] width 74 height 19
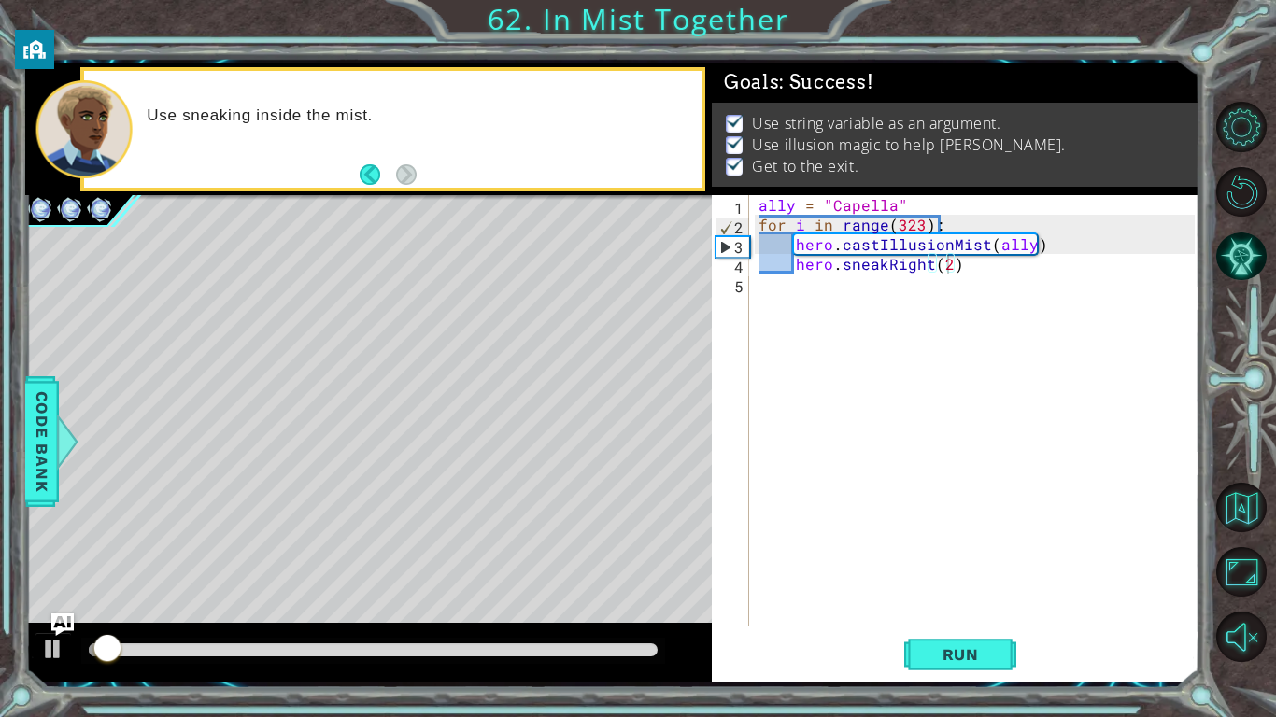
drag, startPoint x: 608, startPoint y: 657, endPoint x: 673, endPoint y: 653, distance: 65.5
click at [673, 653] on div at bounding box center [368, 653] width 687 height 60
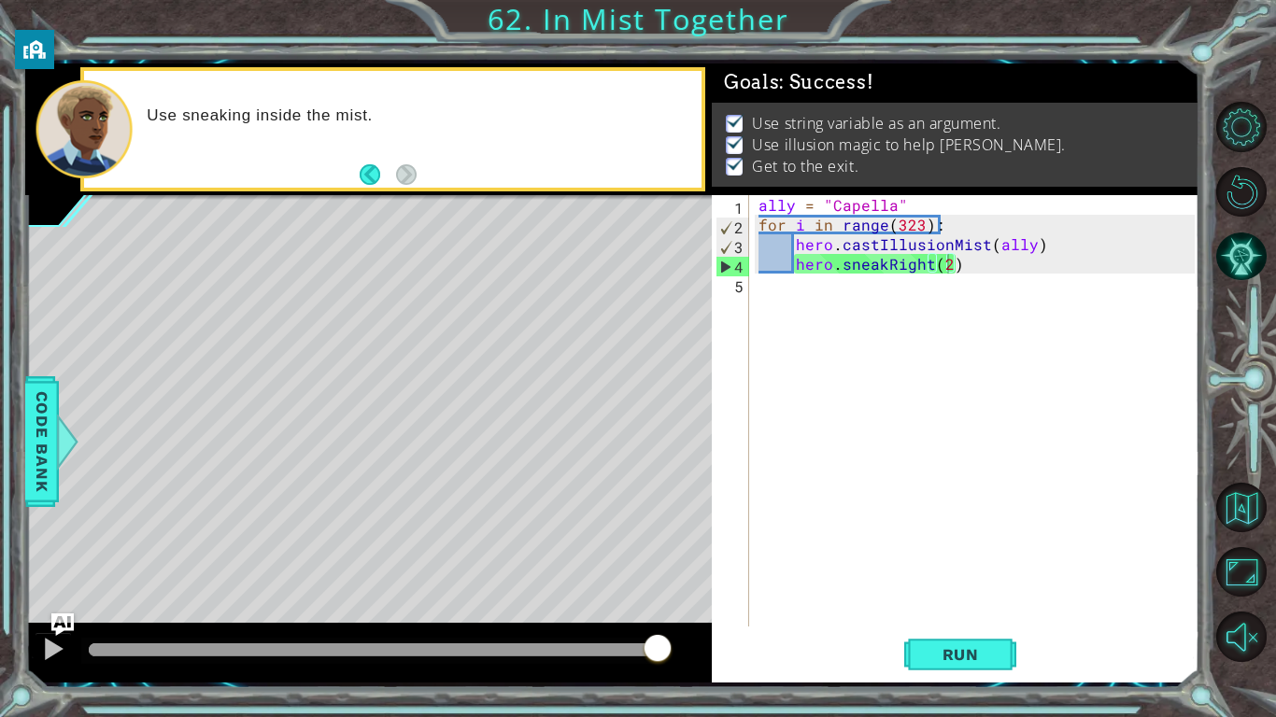
drag, startPoint x: 633, startPoint y: 648, endPoint x: 750, endPoint y: 643, distance: 116.9
click at [750, 643] on body "1 ההההההההההההההההההההההההההההההההההההההההההההההההההההההההההההההההההההההההההההה…" at bounding box center [638, 358] width 1276 height 717
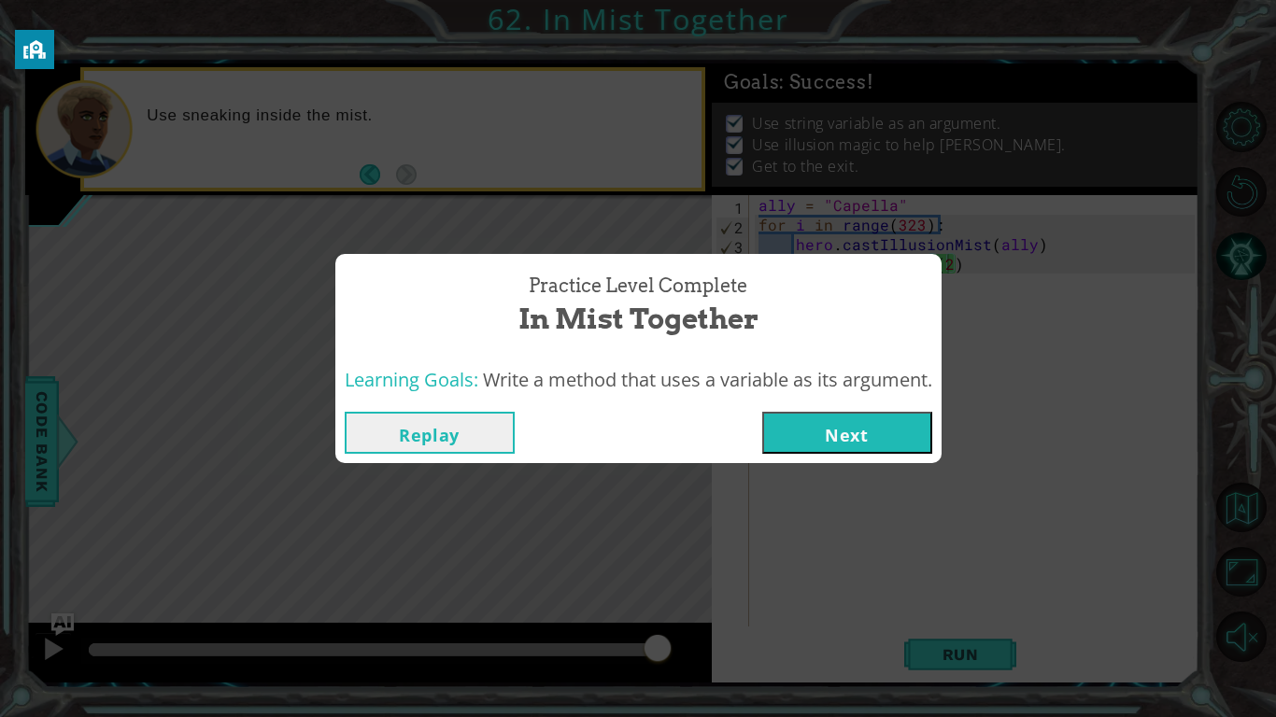
click at [845, 436] on button "Next" at bounding box center [847, 433] width 170 height 42
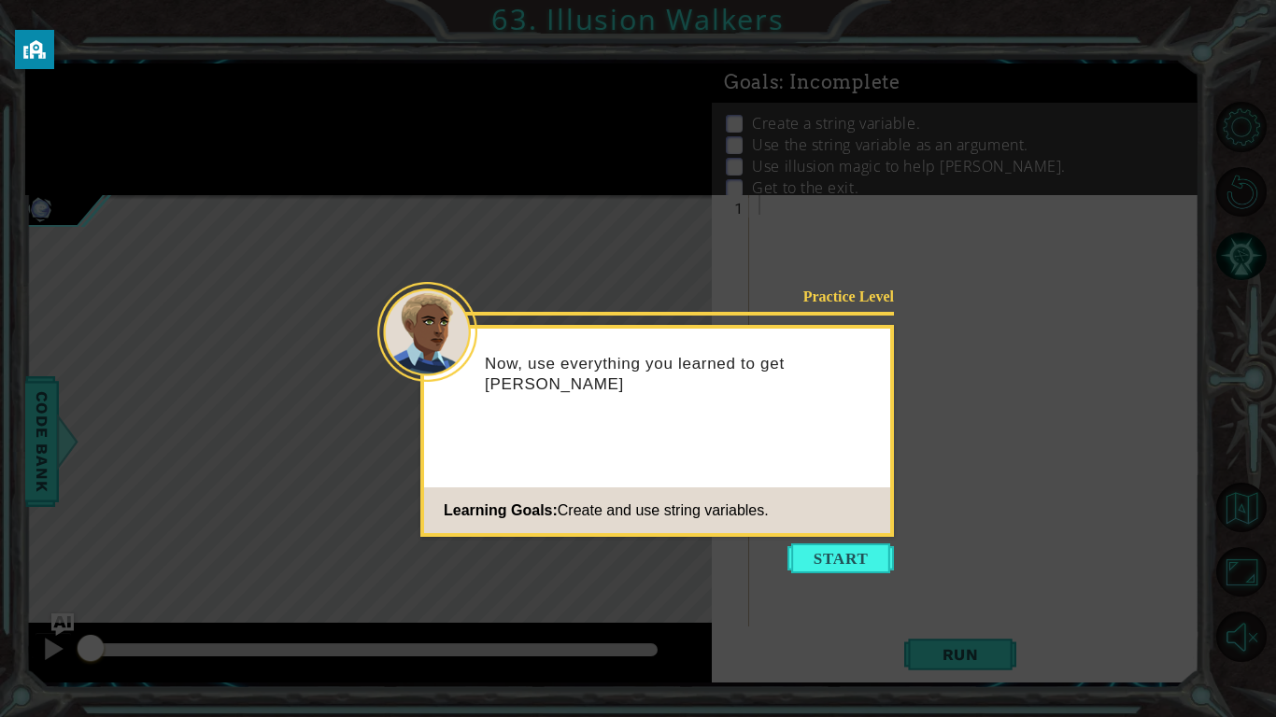
click at [808, 531] on footer "Learning Goals: Create and use string variables." at bounding box center [657, 511] width 466 height 46
click at [854, 575] on icon at bounding box center [638, 358] width 1276 height 717
click at [844, 558] on button "Start" at bounding box center [840, 559] width 106 height 30
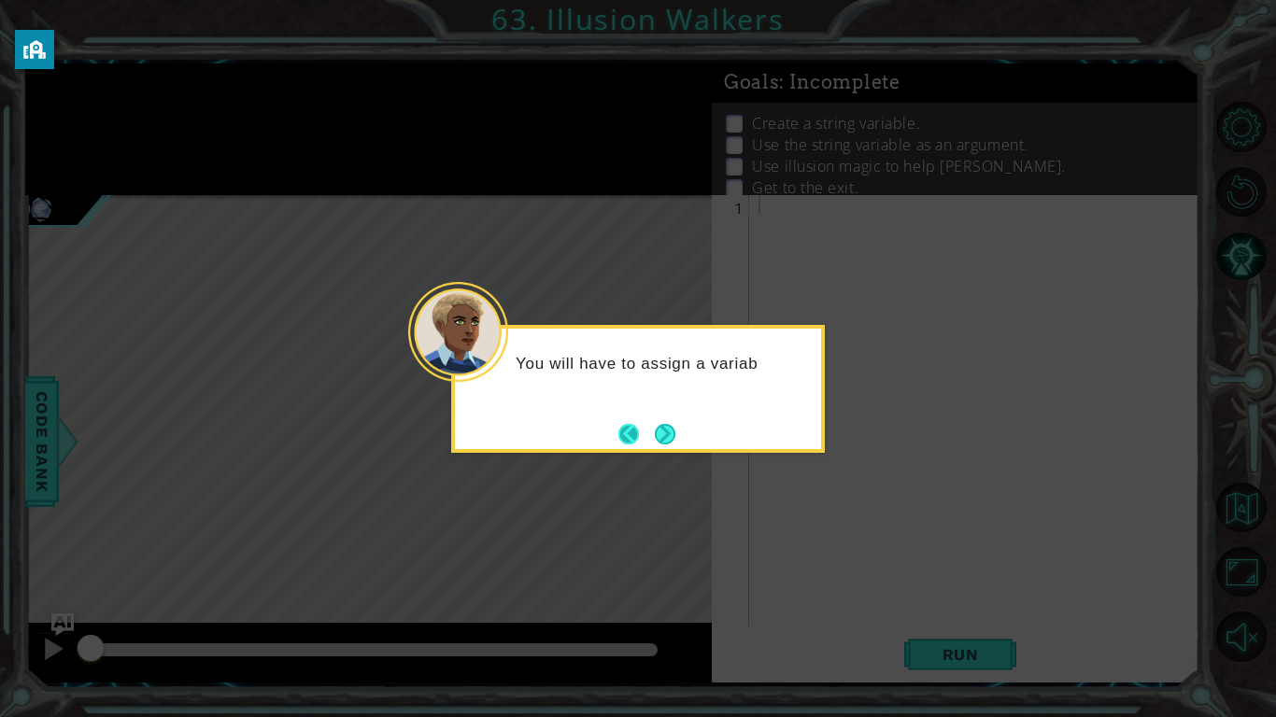
click at [638, 437] on button "Back" at bounding box center [636, 434] width 36 height 21
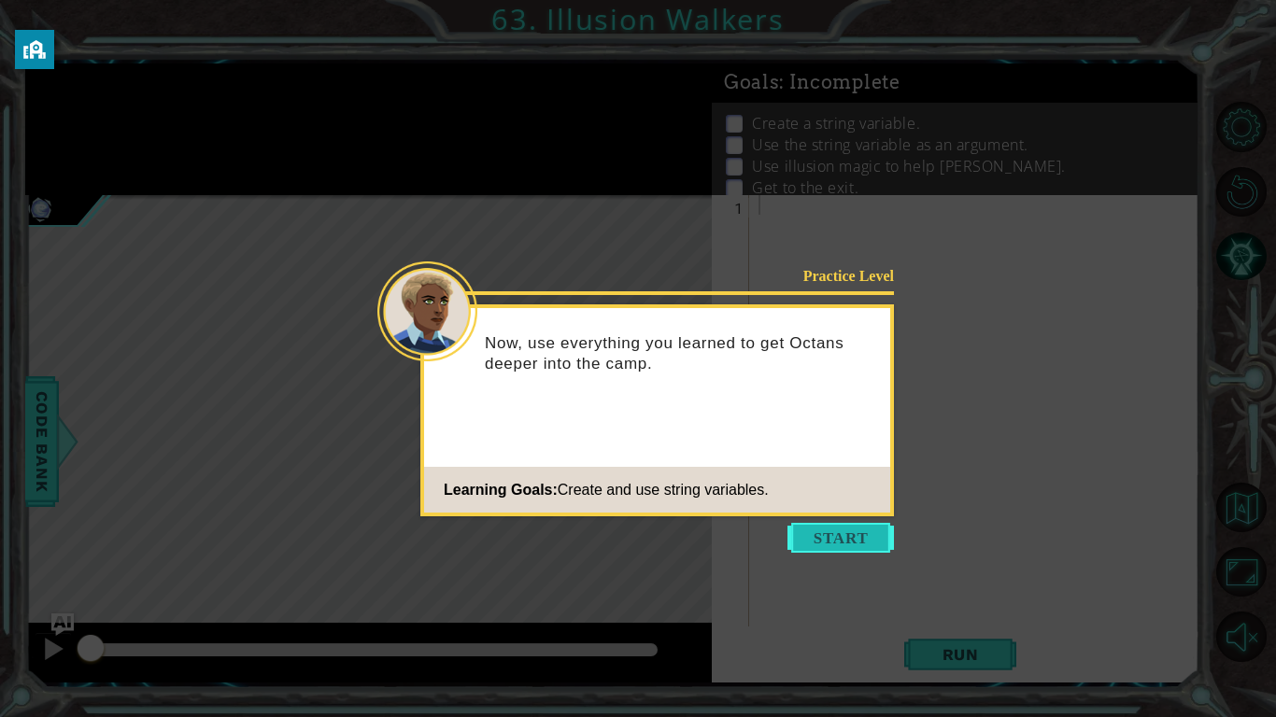
click at [844, 533] on button "Start" at bounding box center [840, 538] width 106 height 30
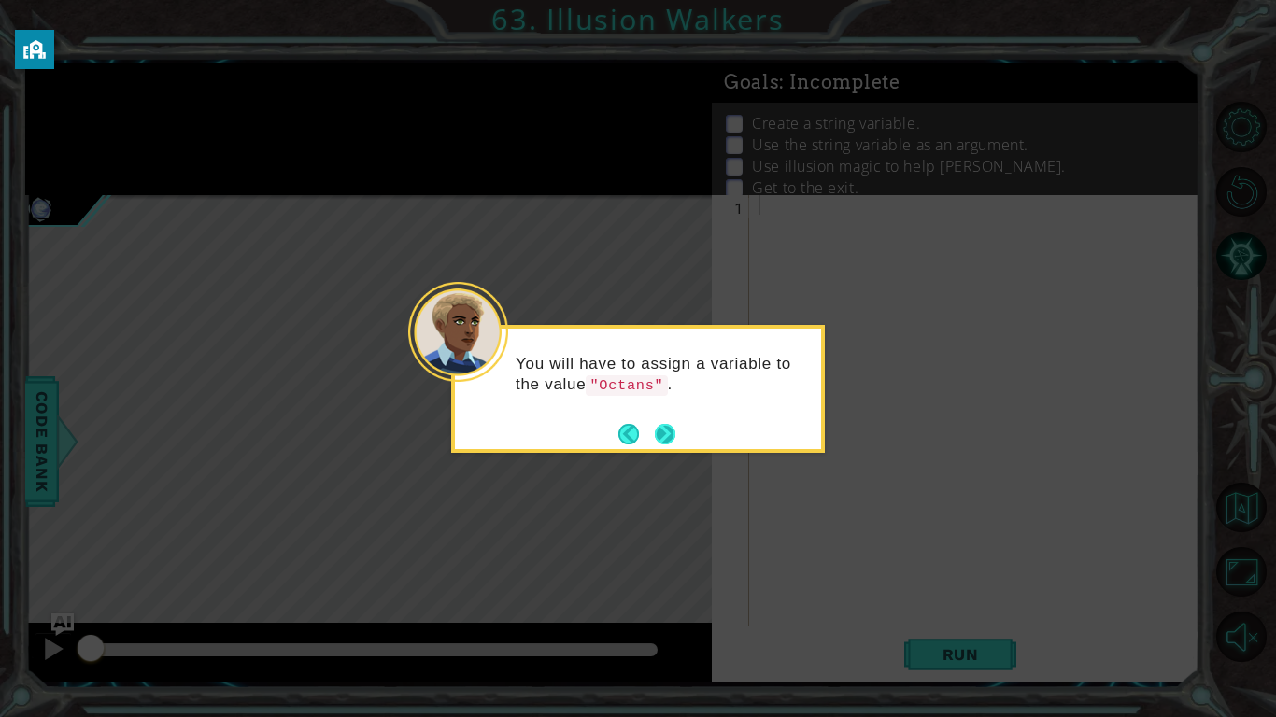
click at [661, 427] on button "Next" at bounding box center [665, 434] width 21 height 21
click at [661, 427] on button "Next" at bounding box center [665, 435] width 34 height 34
click at [661, 427] on button "Next" at bounding box center [665, 434] width 21 height 21
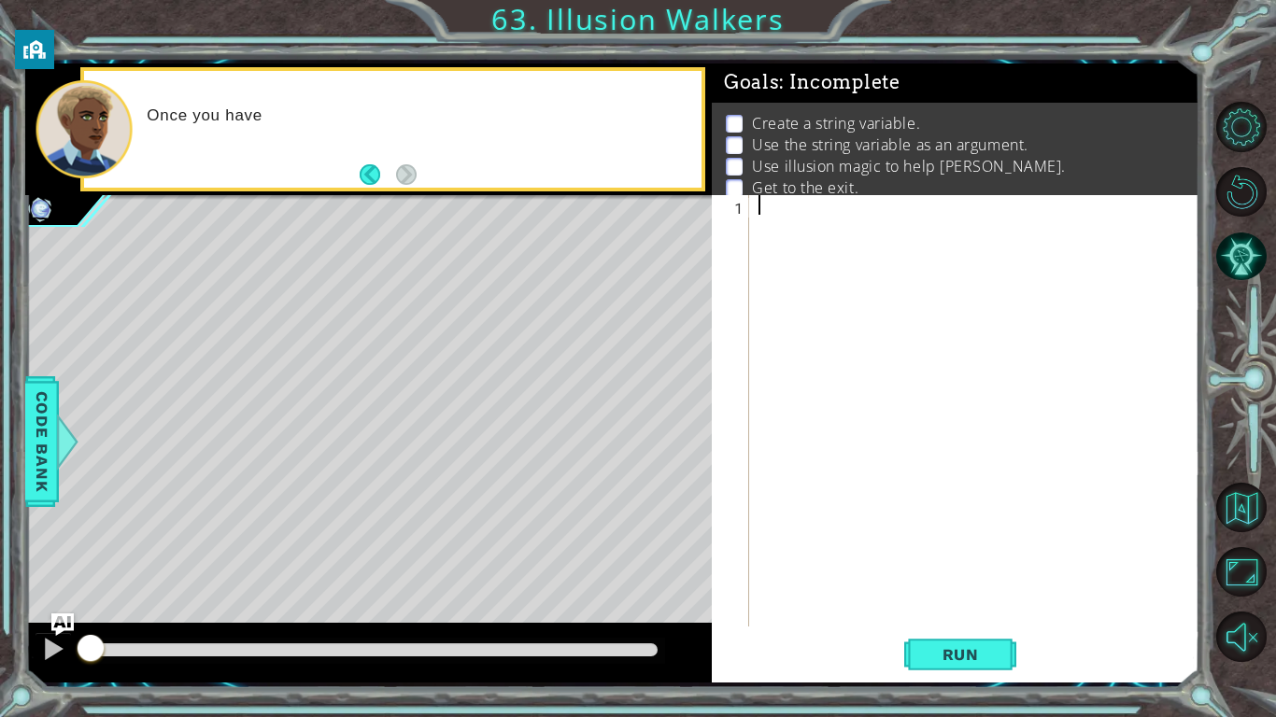
click at [790, 321] on div at bounding box center [979, 430] width 449 height 471
type textarea "w = (Octancs)"
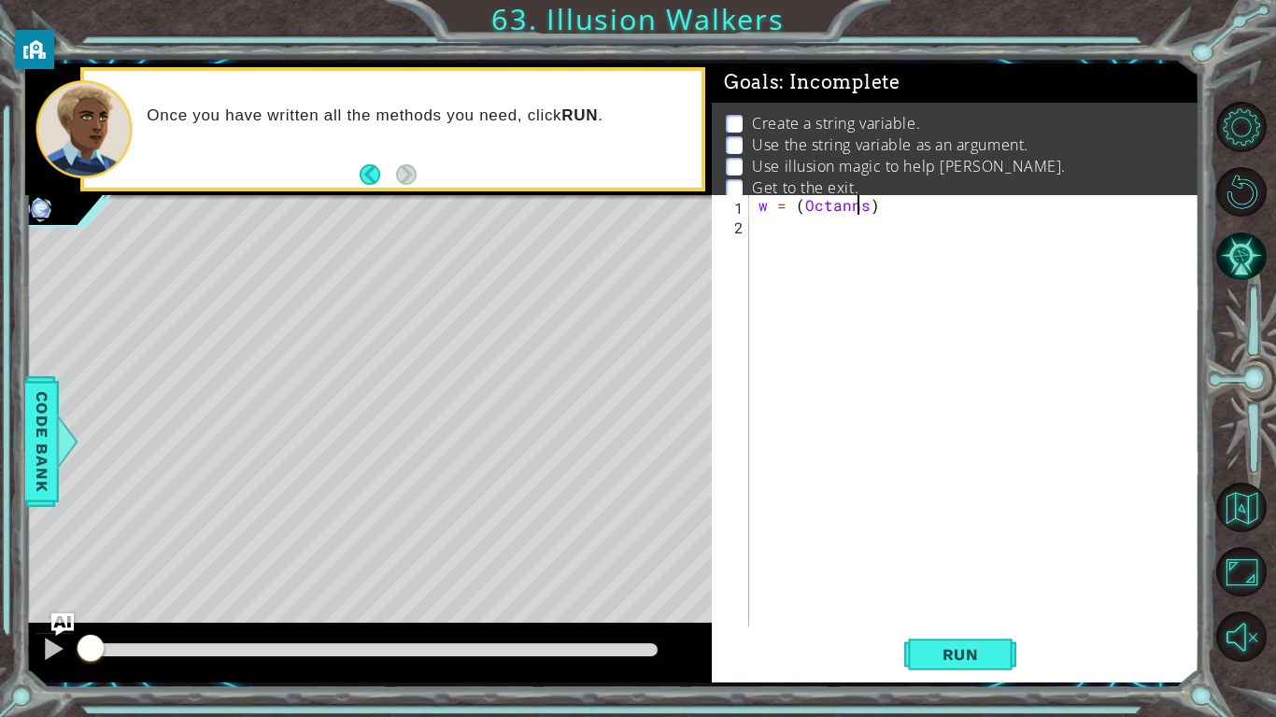
scroll to position [0, 6]
type textarea "w = (Octans)"
type textarea "for i in range(5):"
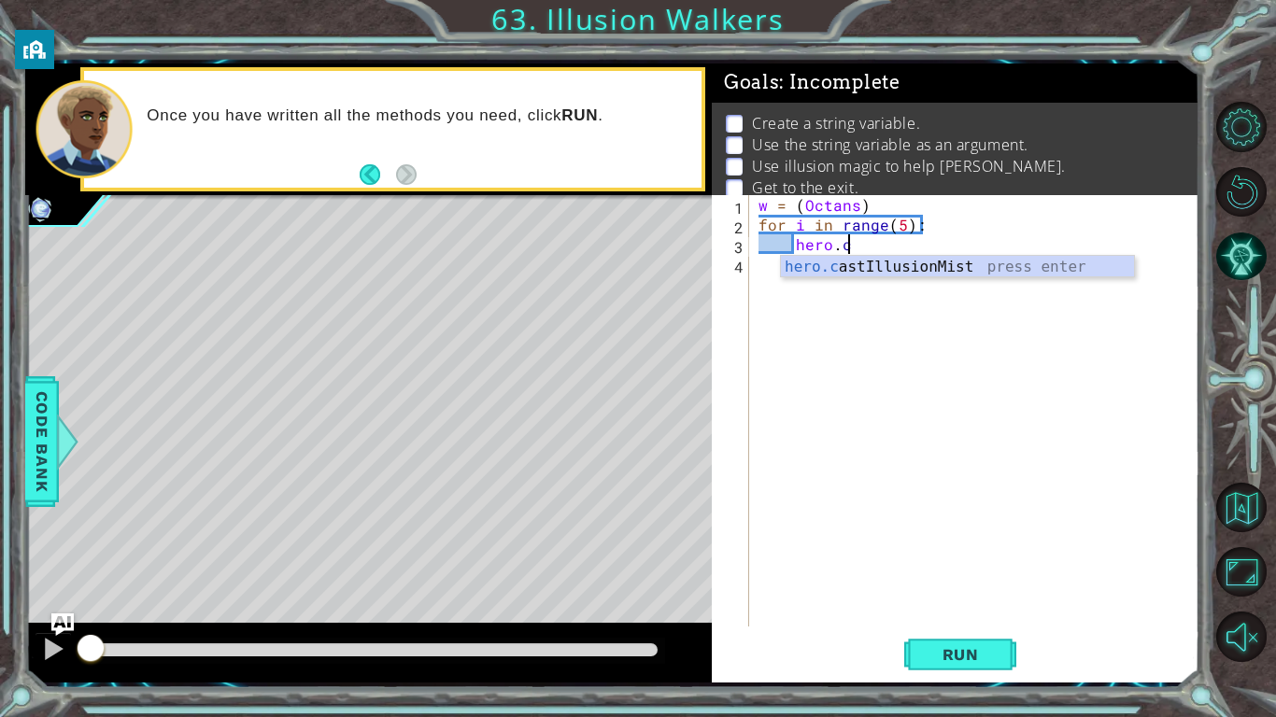
scroll to position [0, 5]
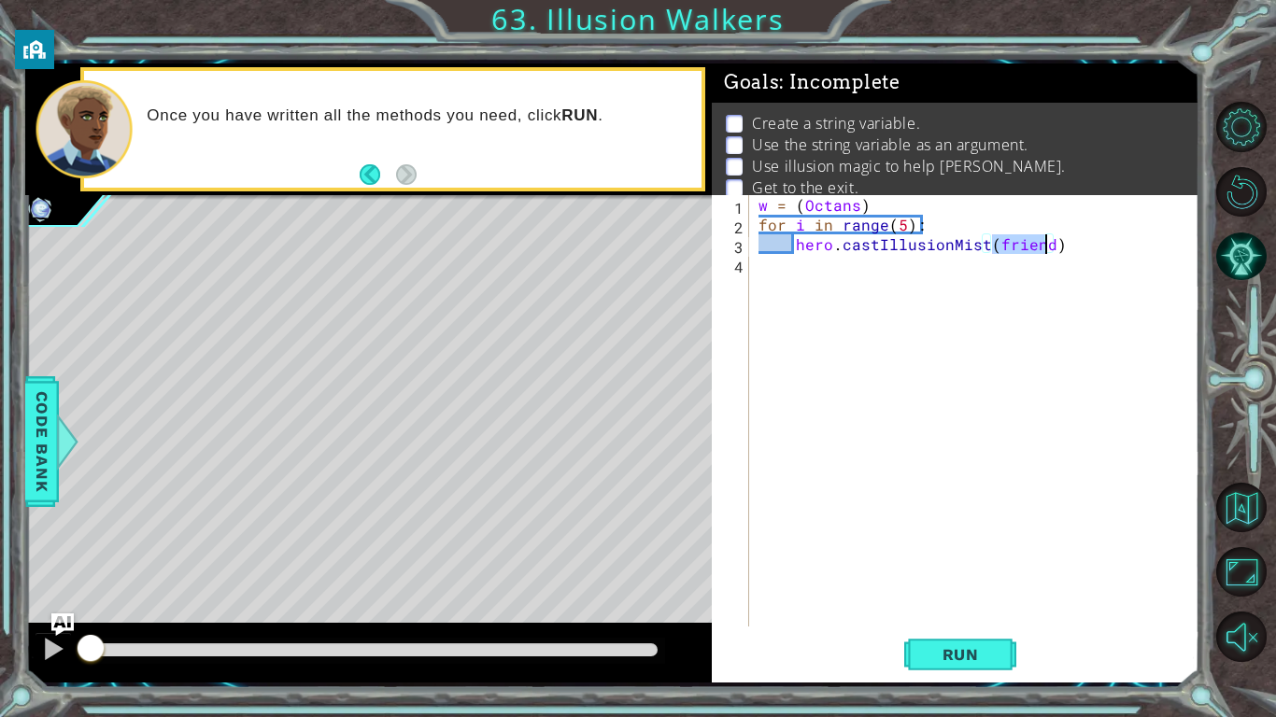
type textarea "hero.castIllusionMist(w)"
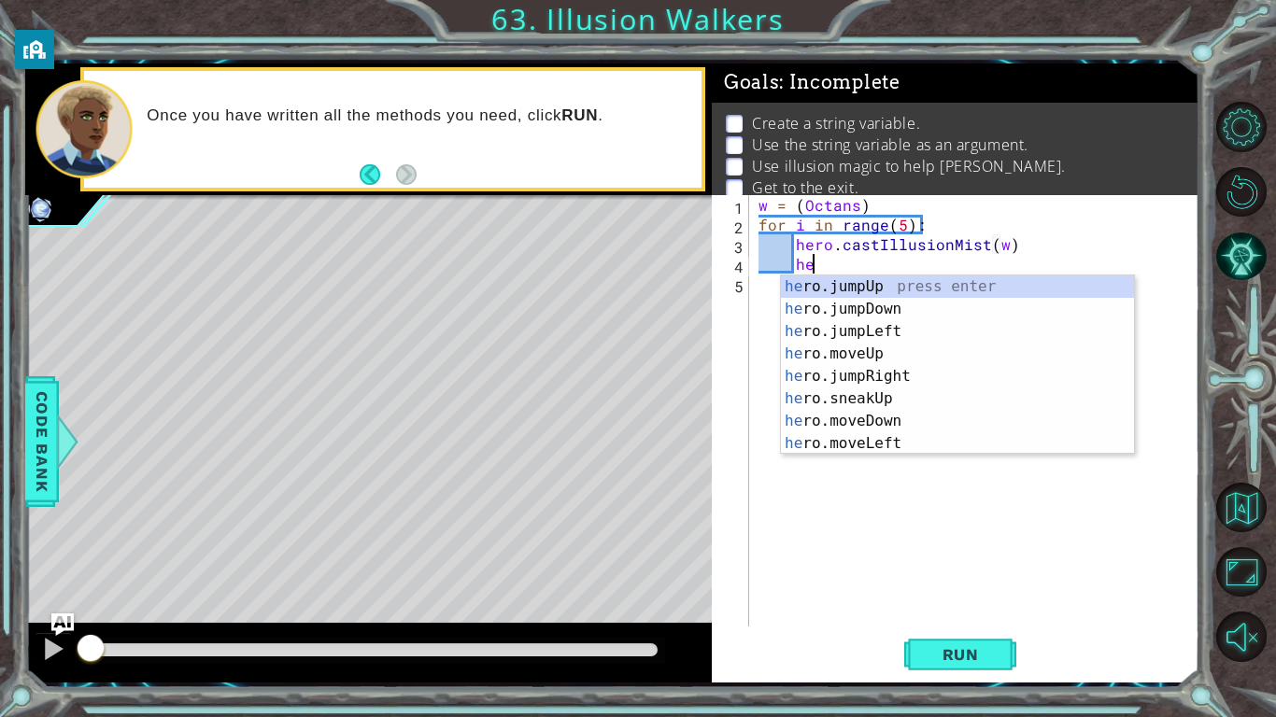
scroll to position [0, 3]
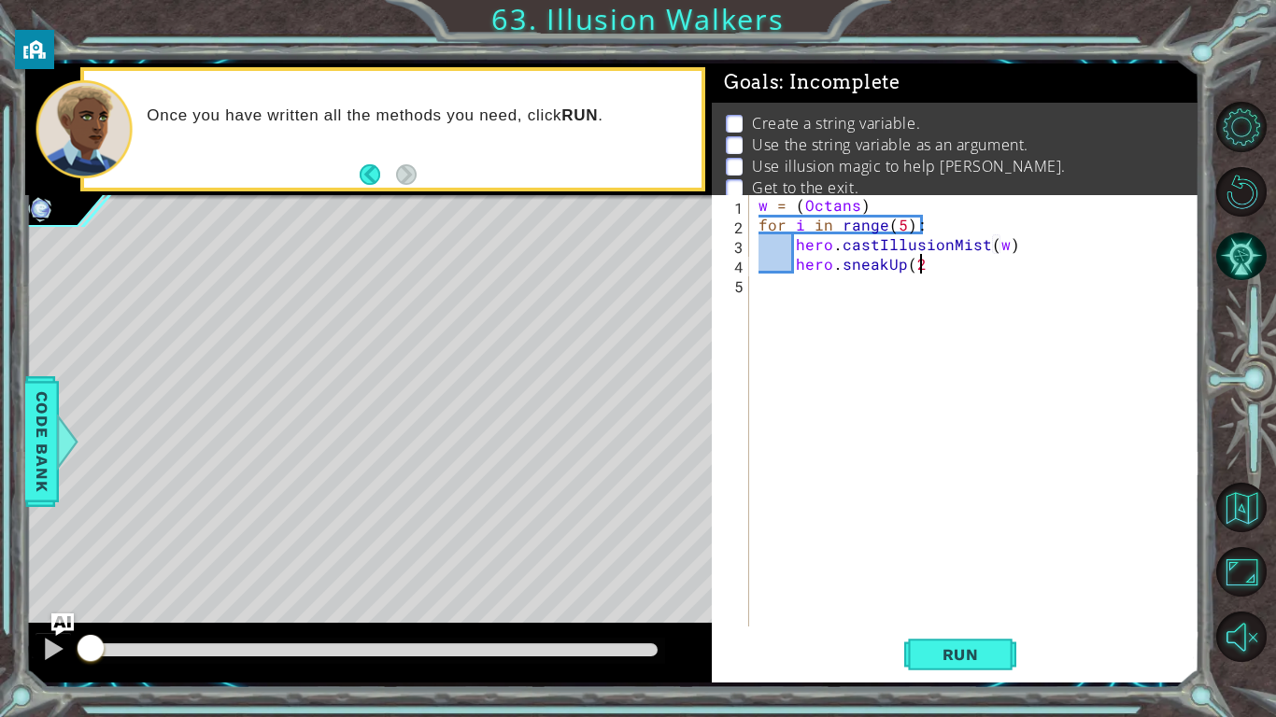
type textarea "hero.sneakUp(2)"
click at [923, 280] on div "w = ( Octans ) for i in range ( 5 ) : hero . castIllusionMist ( w ) hero . snea…" at bounding box center [979, 430] width 449 height 471
click at [917, 665] on button "Run" at bounding box center [960, 654] width 112 height 49
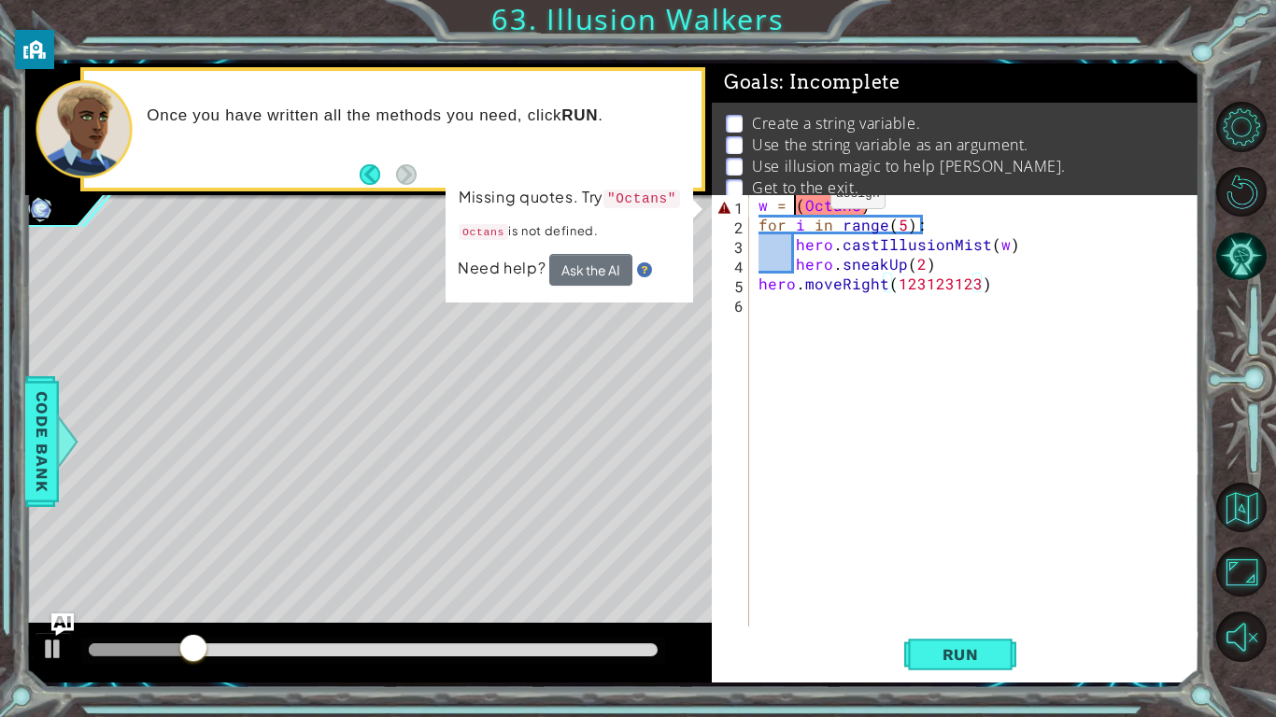
click at [799, 198] on div "w = ( Octans ) for i in range ( 5 ) : hero . castIllusionMist ( w ) hero . snea…" at bounding box center [979, 430] width 449 height 471
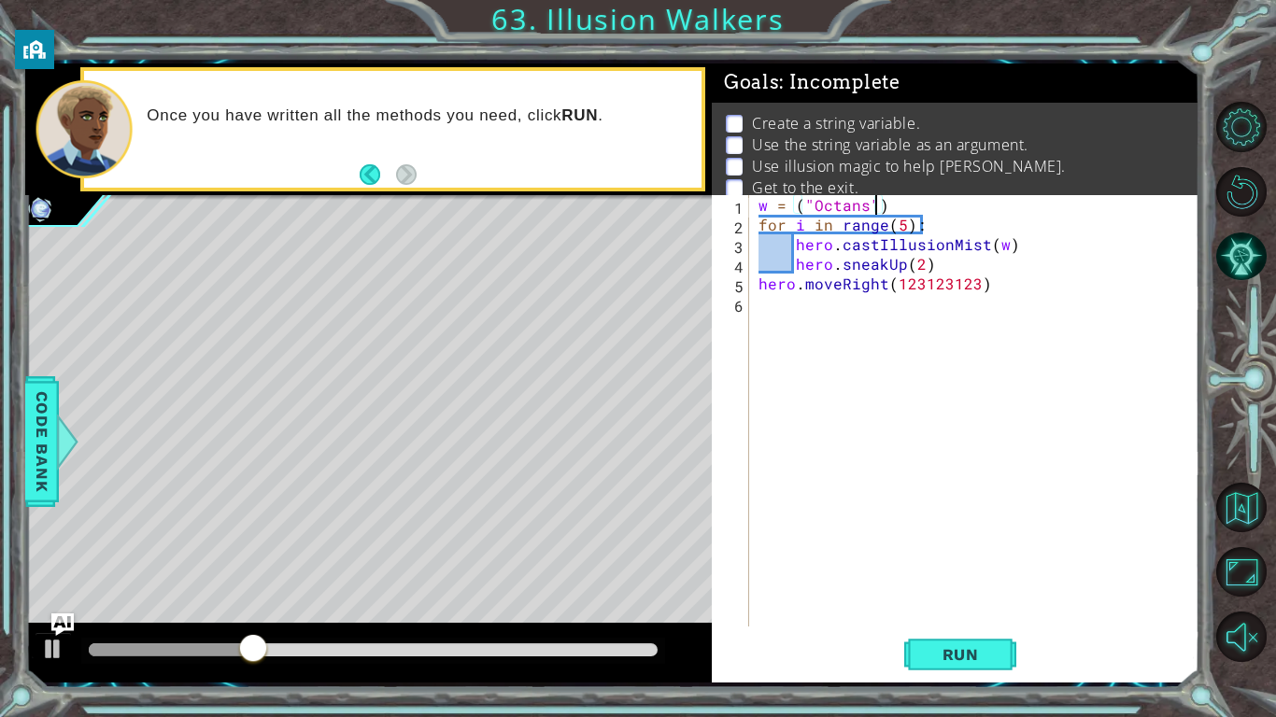
scroll to position [0, 7]
click at [920, 657] on button "Run" at bounding box center [960, 654] width 112 height 49
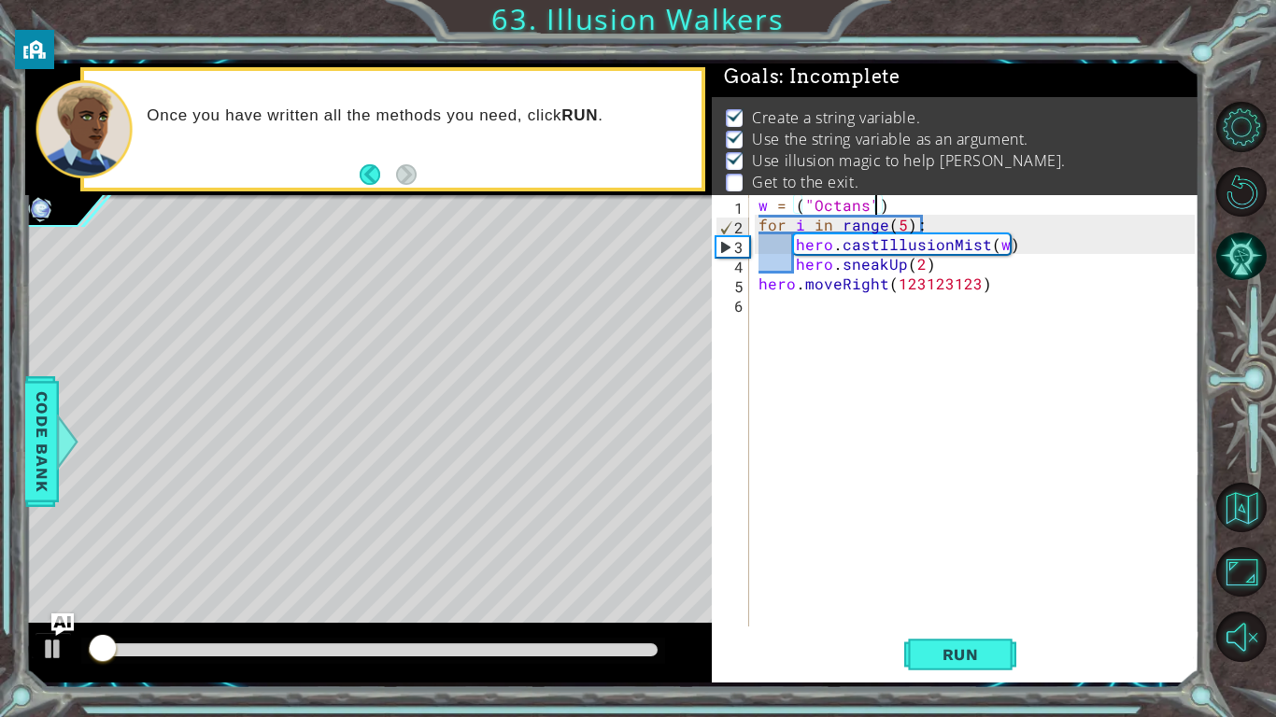
scroll to position [7, 0]
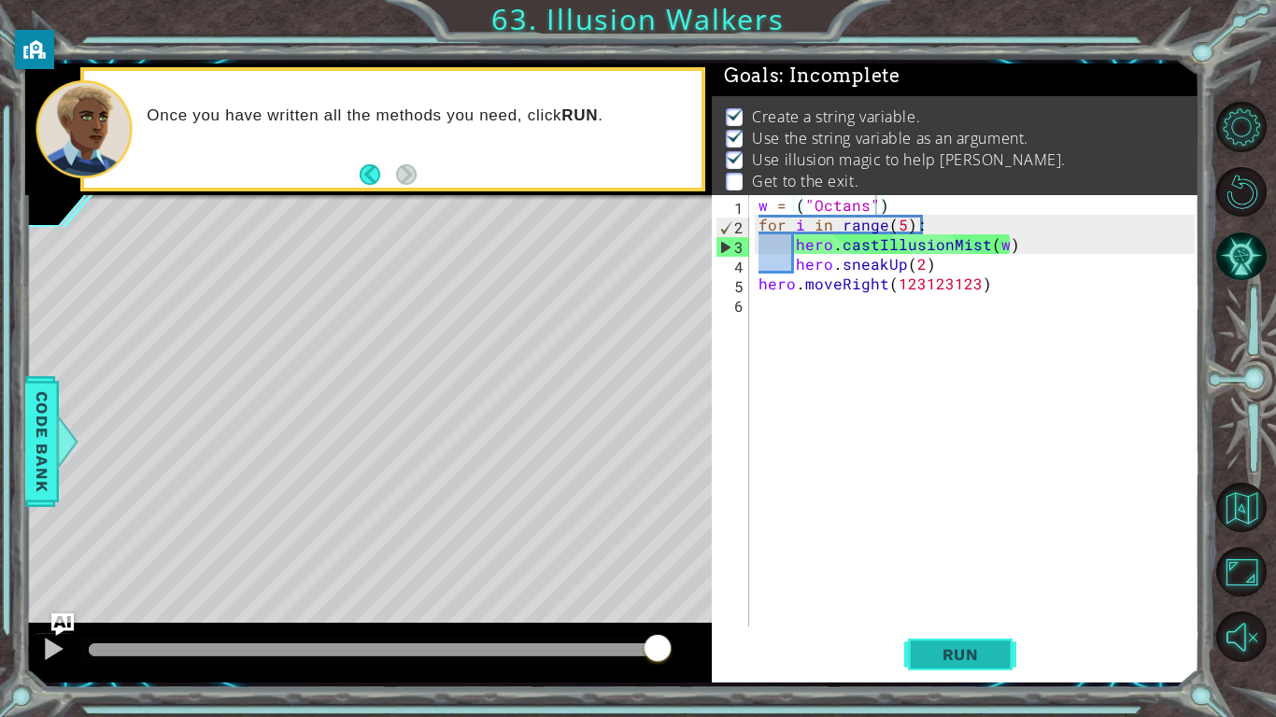
click at [939, 662] on span "Run" at bounding box center [961, 654] width 74 height 19
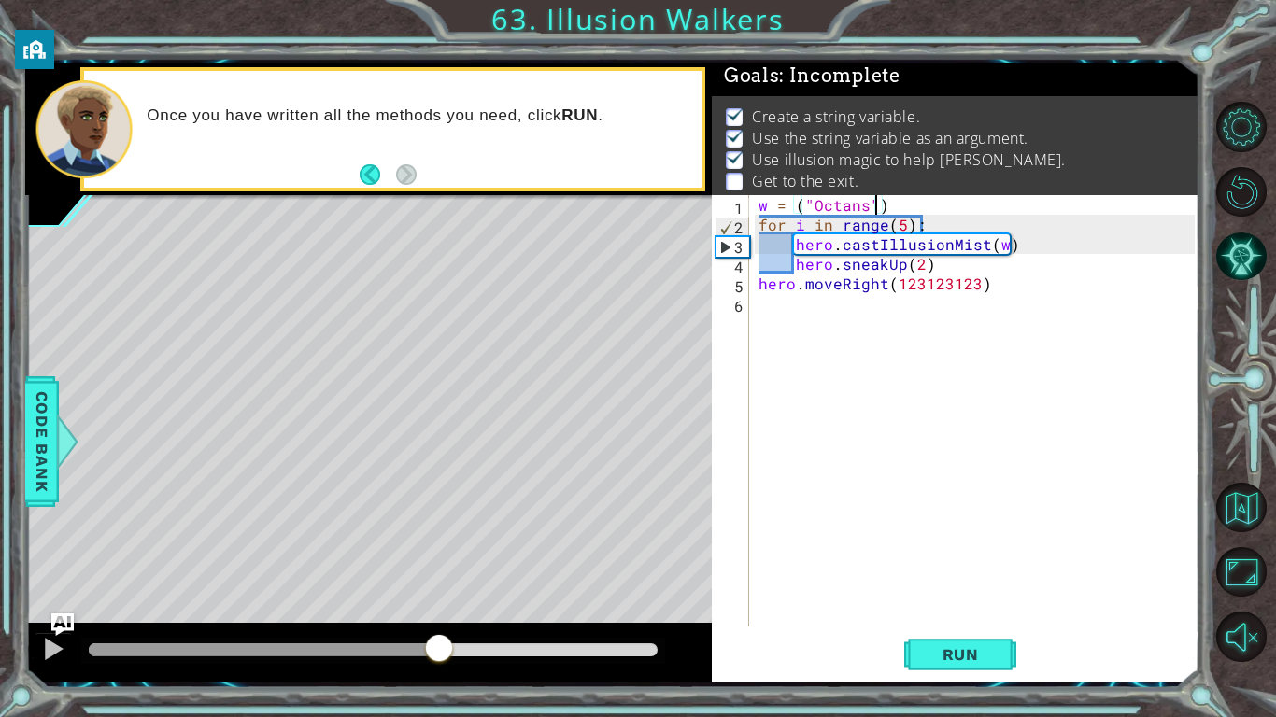
drag, startPoint x: 511, startPoint y: 643, endPoint x: 433, endPoint y: 663, distance: 80.2
click at [433, 657] on div at bounding box center [373, 650] width 569 height 13
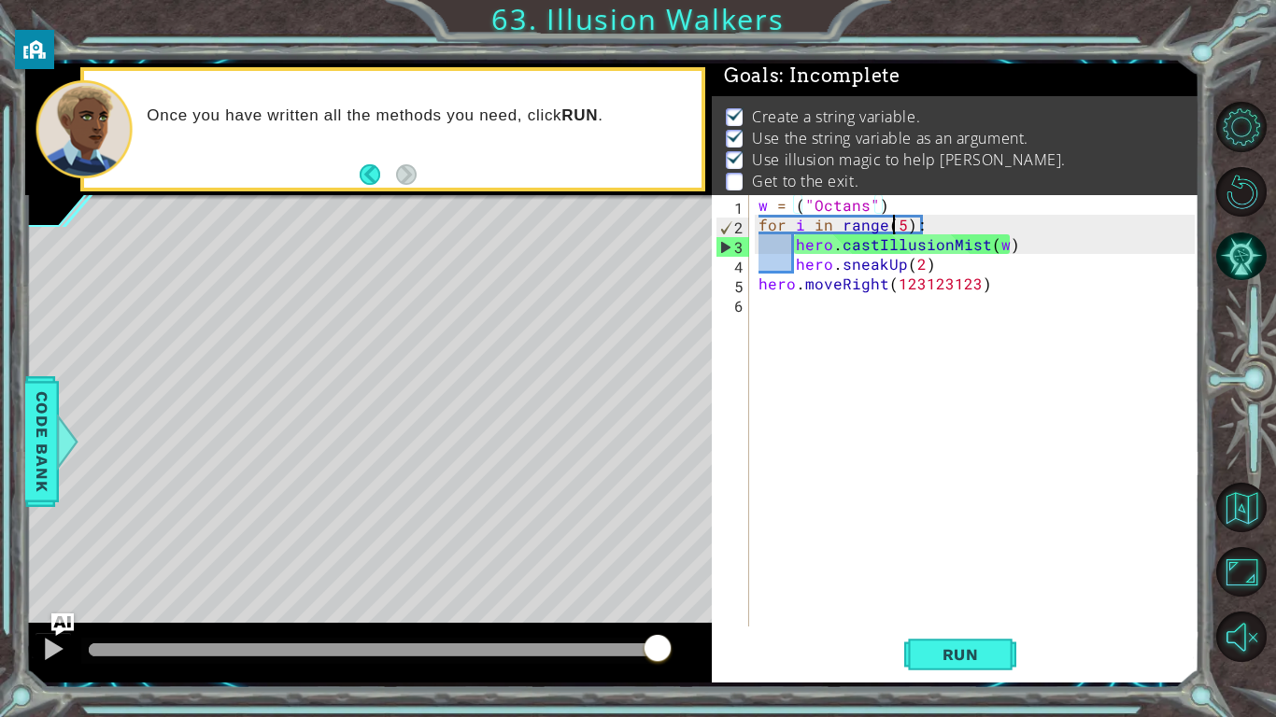
click at [896, 226] on div "w = ( "Octans" ) for i in range ( 5 ) : hero . castIllusionMist ( w ) hero . sn…" at bounding box center [979, 430] width 449 height 471
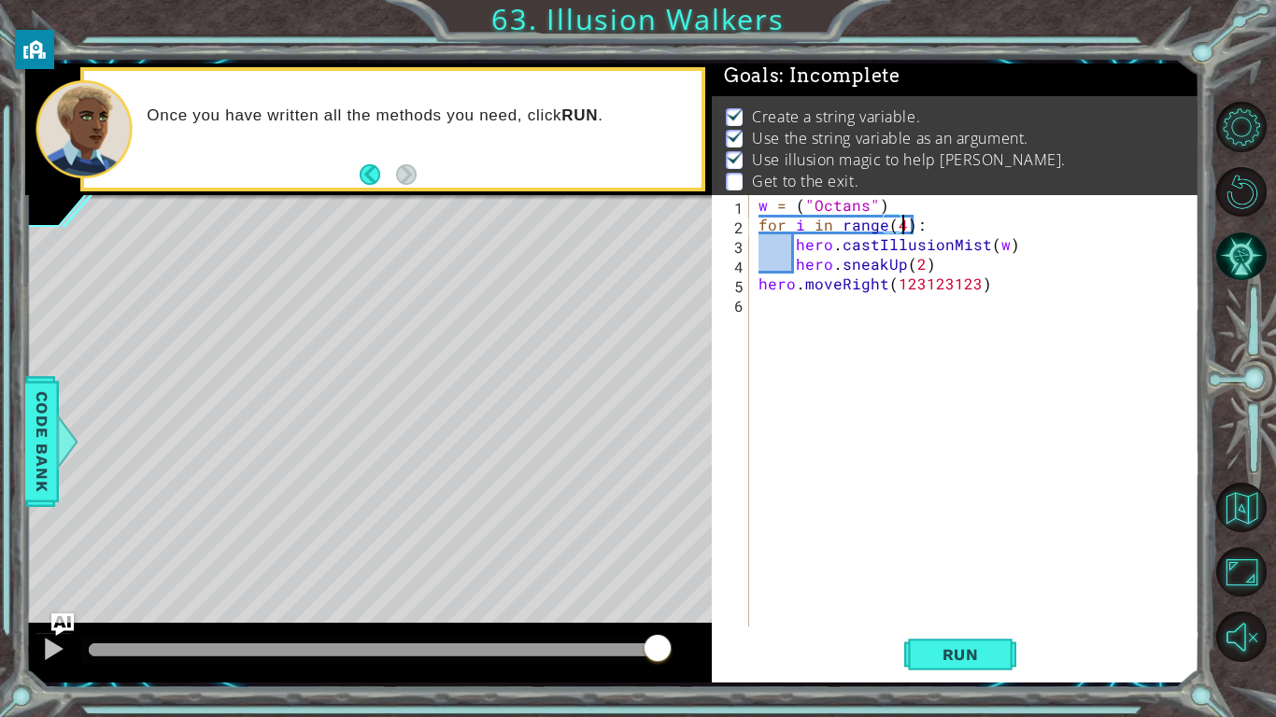
scroll to position [0, 8]
click at [932, 661] on span "Run" at bounding box center [961, 654] width 74 height 19
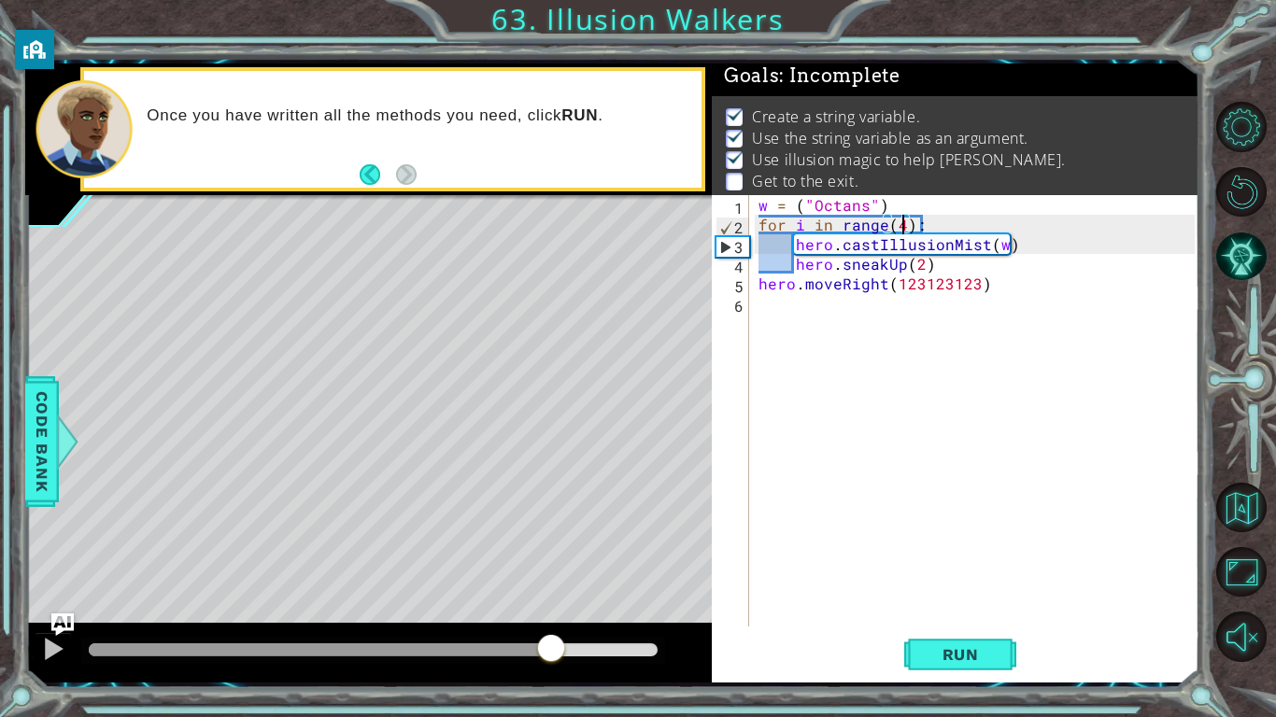
click at [555, 604] on div "methods hero use(thing) moveUp(steps) moveDown(steps) moveLeft(steps) moveRight…" at bounding box center [612, 373] width 1174 height 619
click at [644, 666] on div at bounding box center [368, 653] width 687 height 60
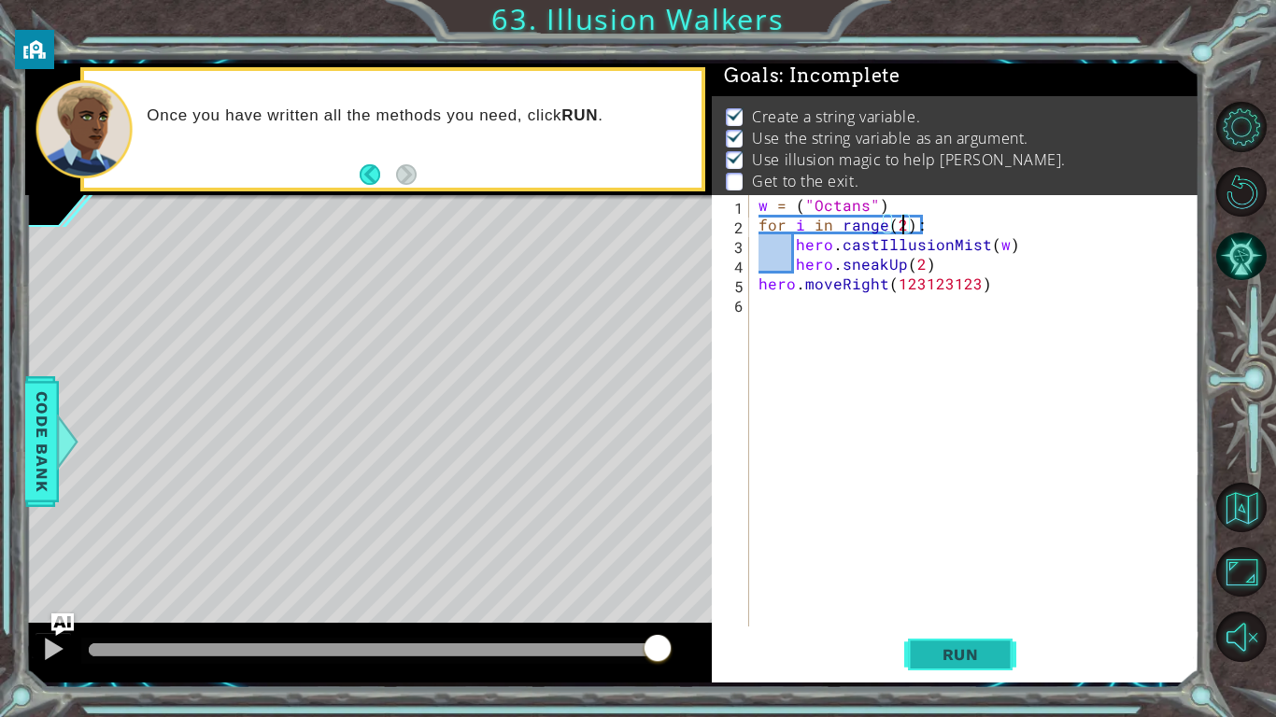
click at [930, 672] on button "Run" at bounding box center [960, 654] width 112 height 49
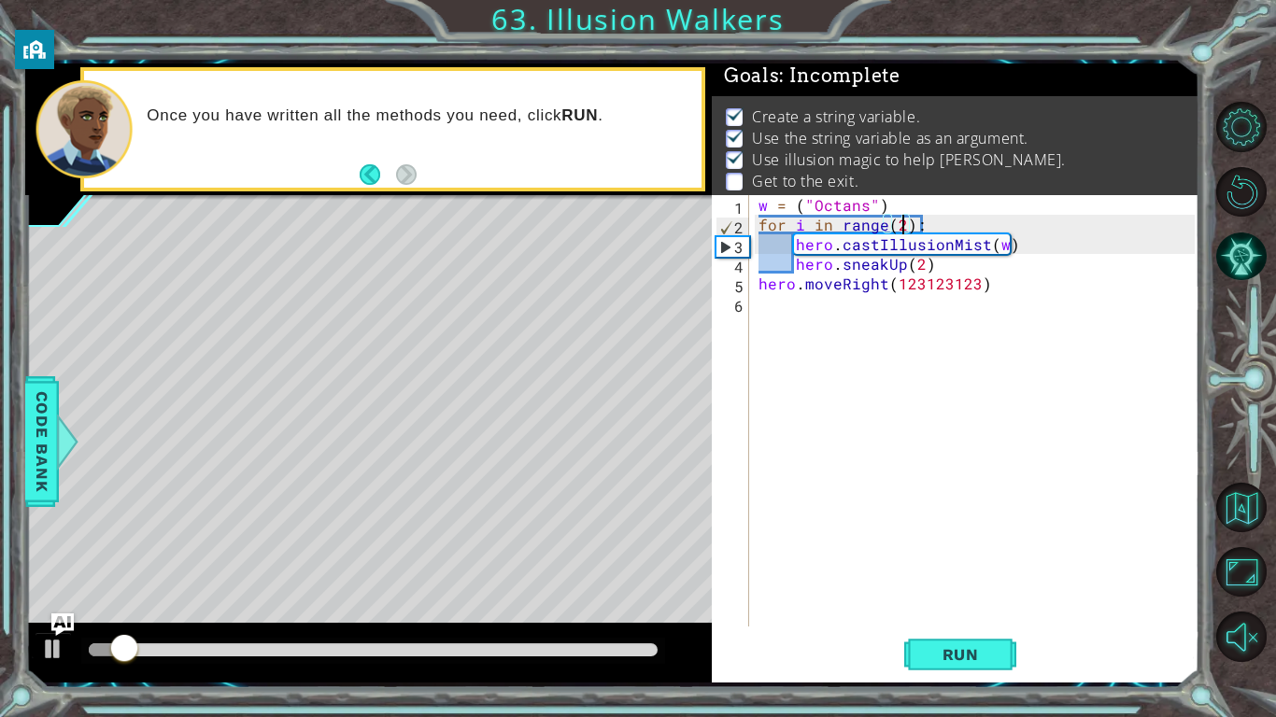
click at [1017, 274] on div "w = ( "Octans" ) for i in range ( 2 ) : hero . castIllusionMist ( w ) hero . sn…" at bounding box center [979, 430] width 449 height 471
type textarea "hero.sneakUp(2)"
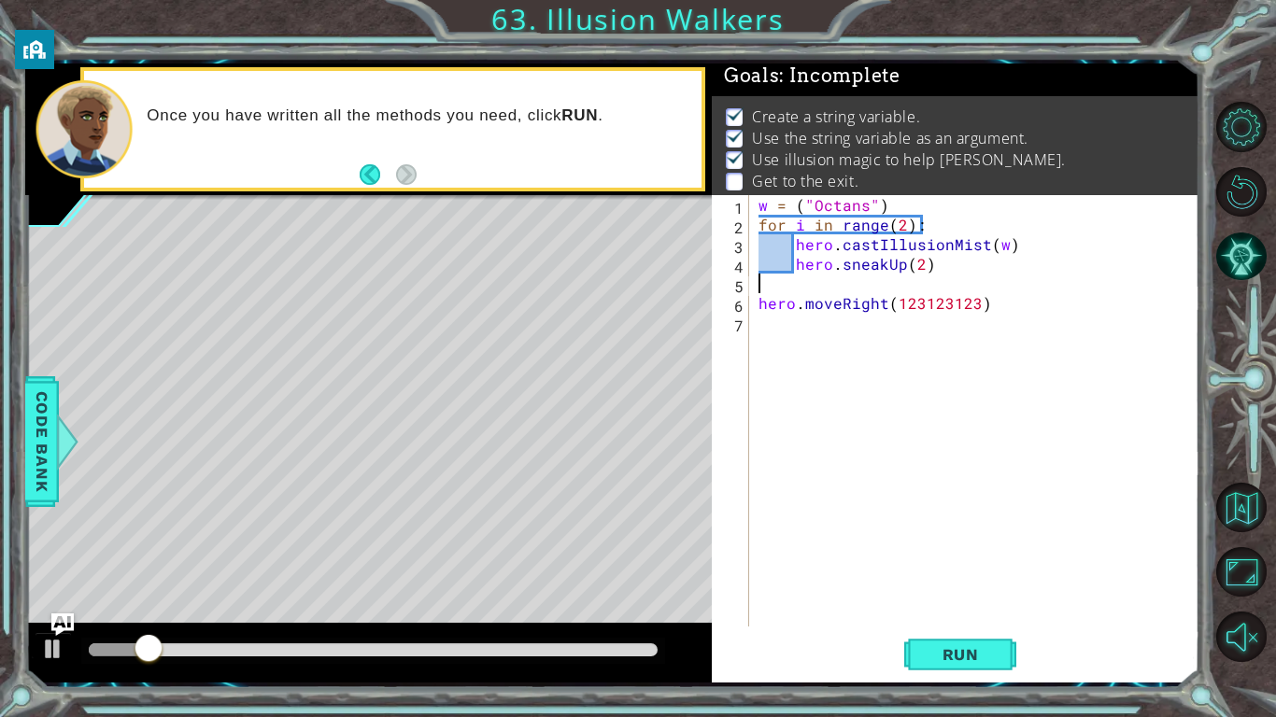
scroll to position [0, 0]
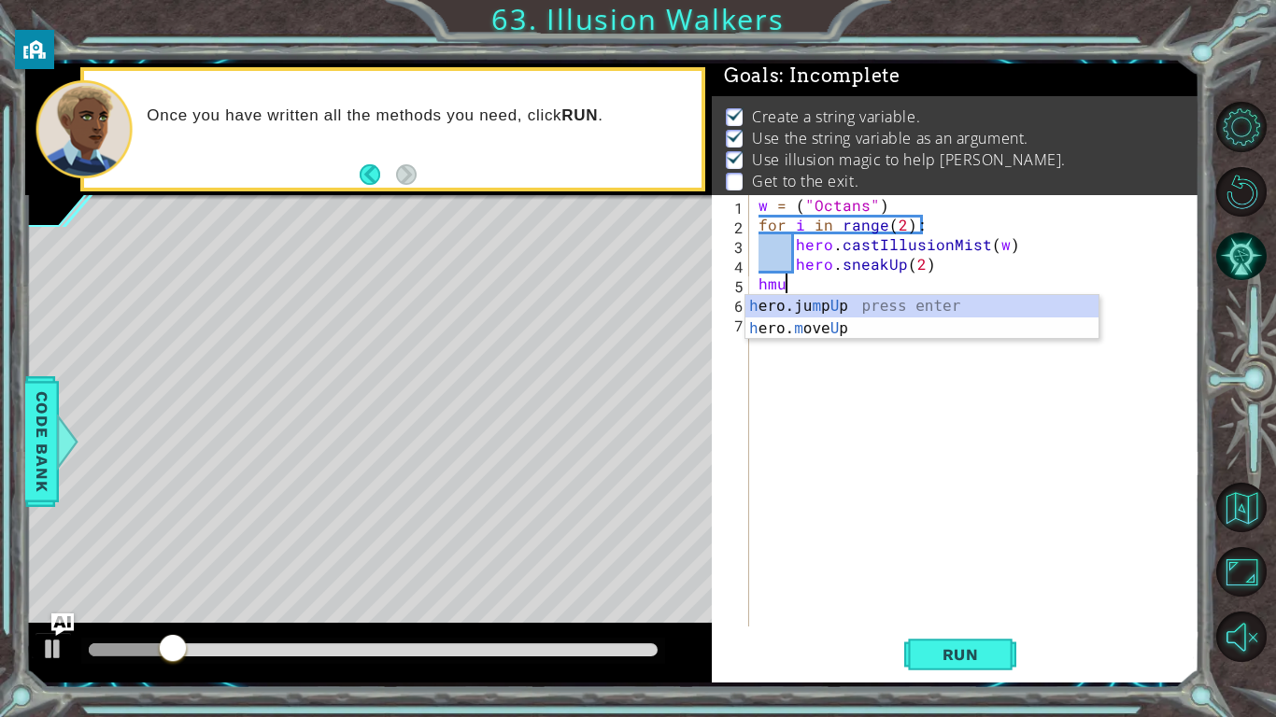
type textarea "hero.moveUp(1)"
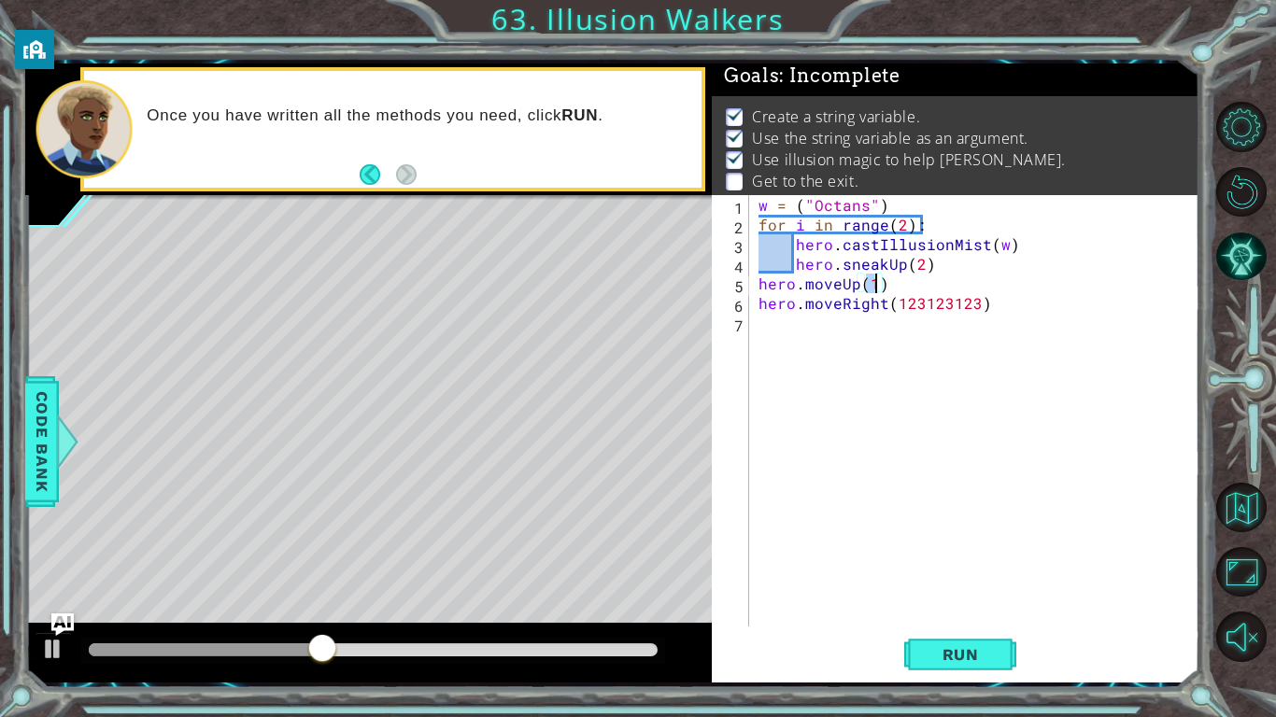
click at [984, 659] on span "Run" at bounding box center [961, 654] width 74 height 19
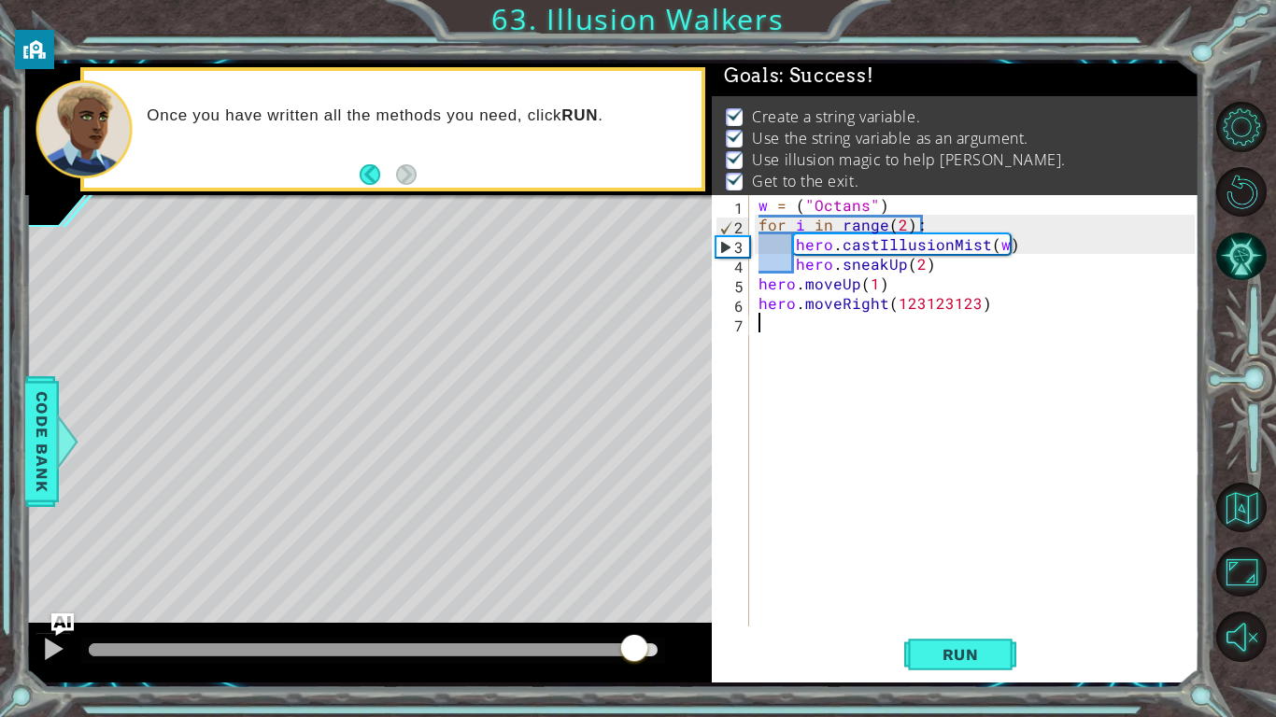
click at [804, 658] on body "1 ההההההההההההההההההההההההההההההההההההההההההההההההההההההההההההההההההההההההההההה…" at bounding box center [638, 358] width 1276 height 717
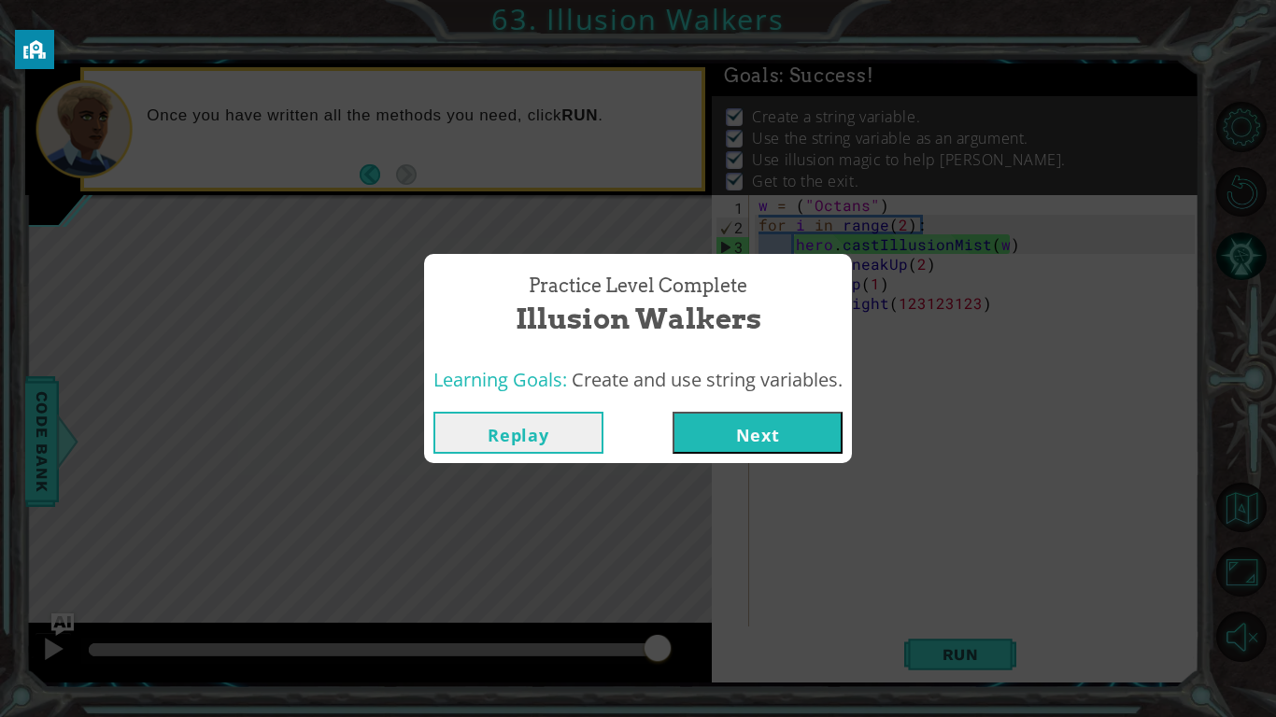
click at [724, 420] on button "Next" at bounding box center [758, 433] width 170 height 42
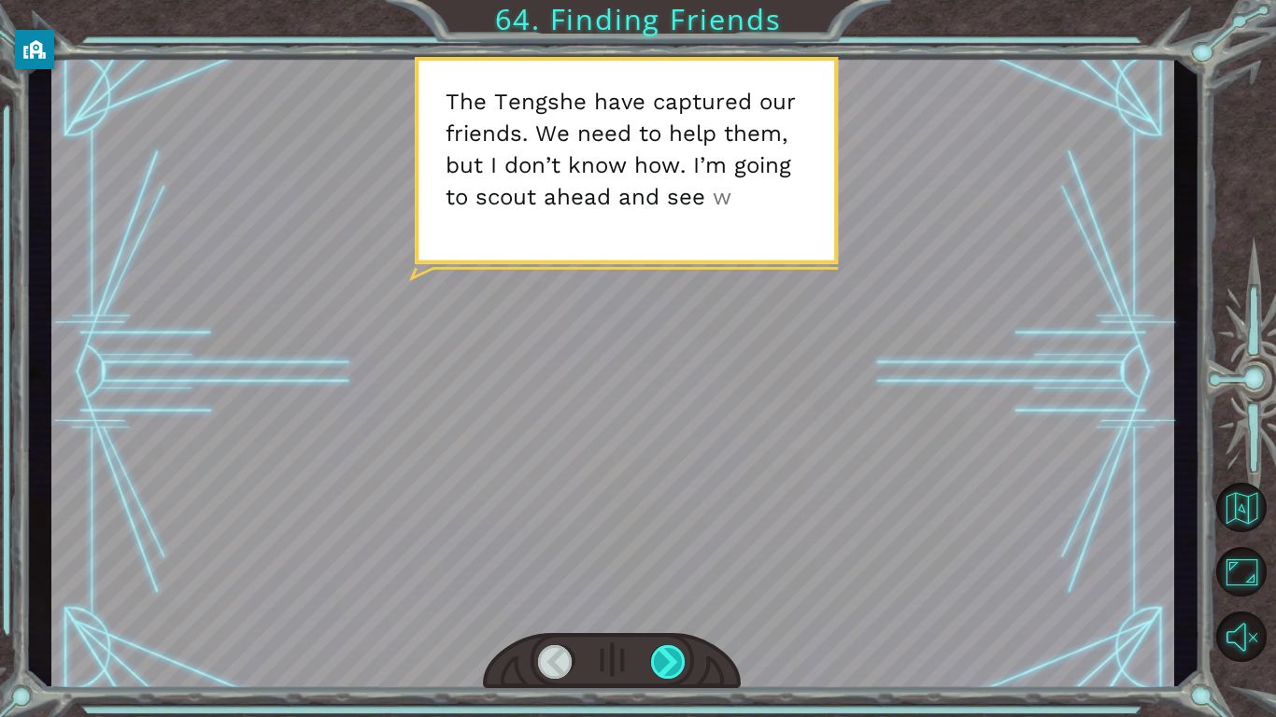
click at [681, 666] on div at bounding box center [668, 662] width 35 height 34
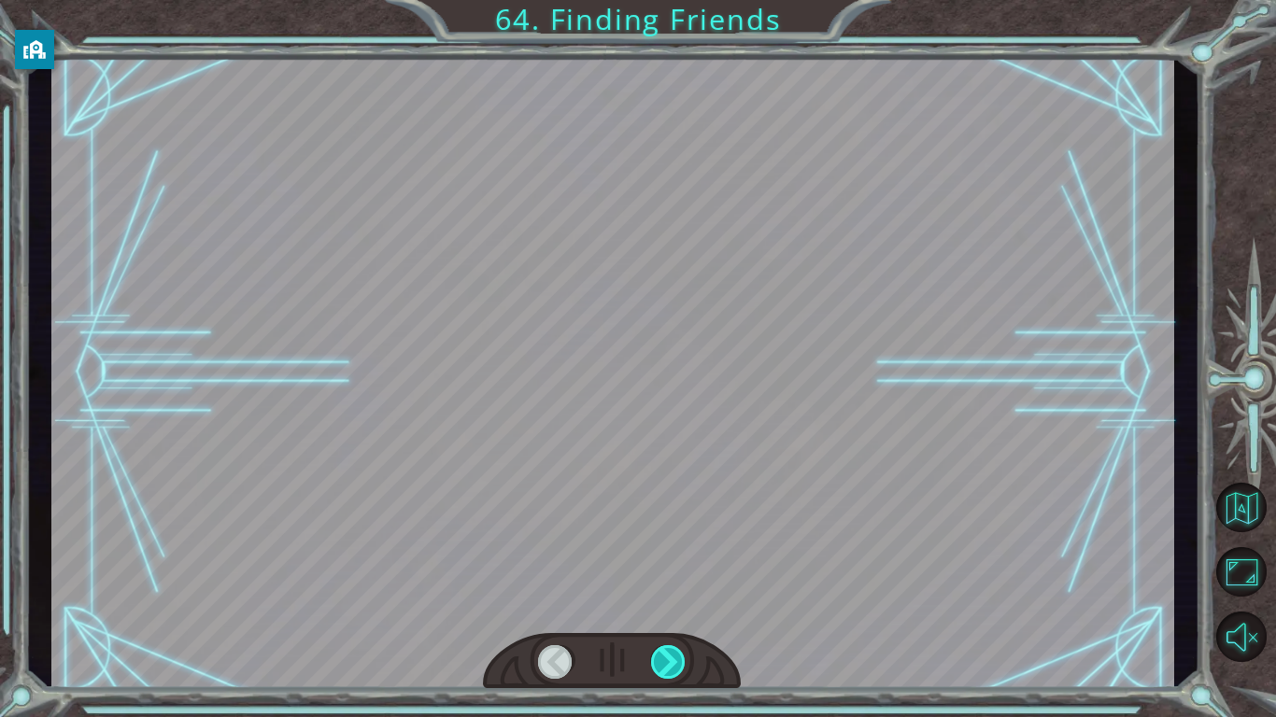
click at [681, 666] on div at bounding box center [668, 662] width 35 height 34
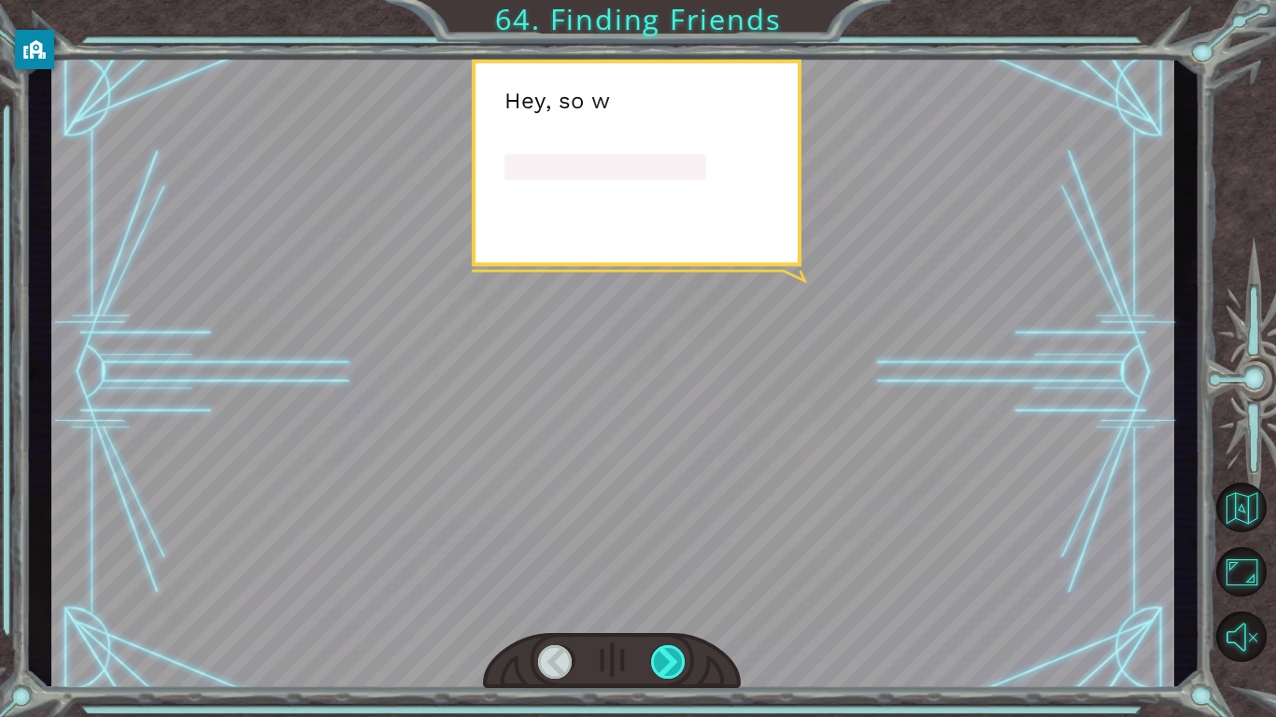
click at [681, 666] on div at bounding box center [668, 662] width 35 height 34
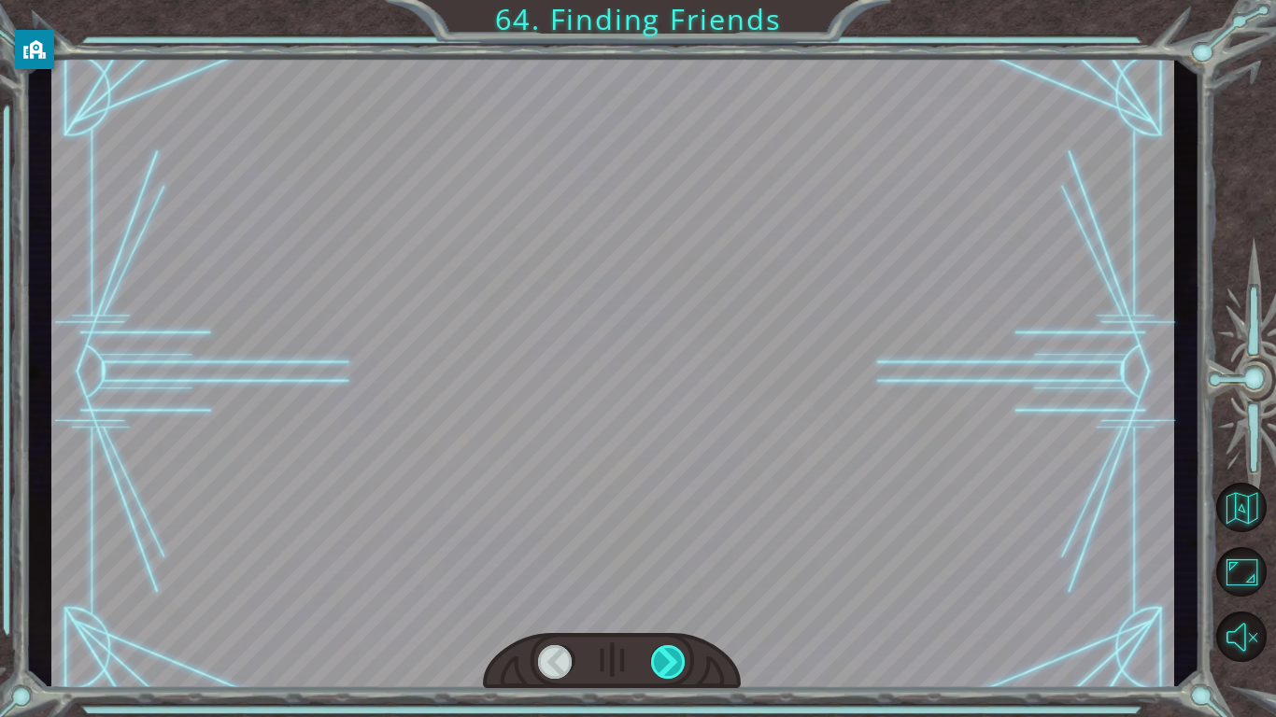
click at [681, 666] on div at bounding box center [668, 662] width 35 height 34
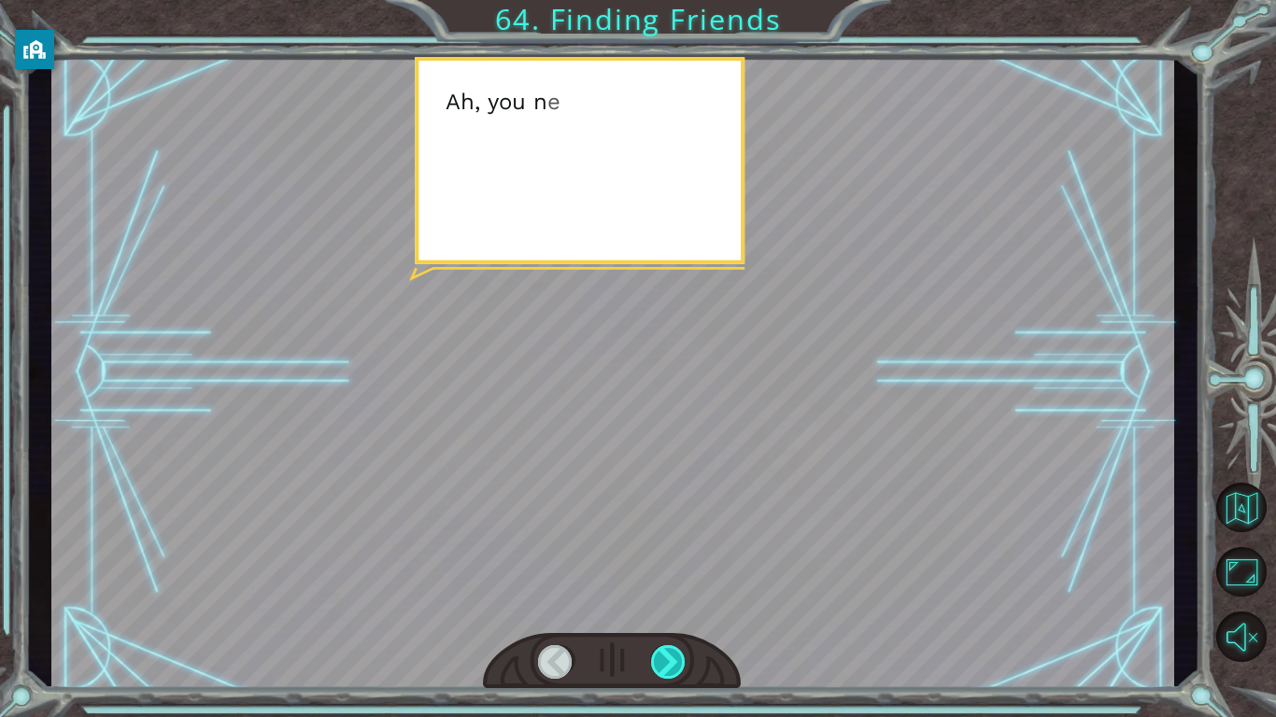
click at [681, 666] on div at bounding box center [668, 662] width 35 height 34
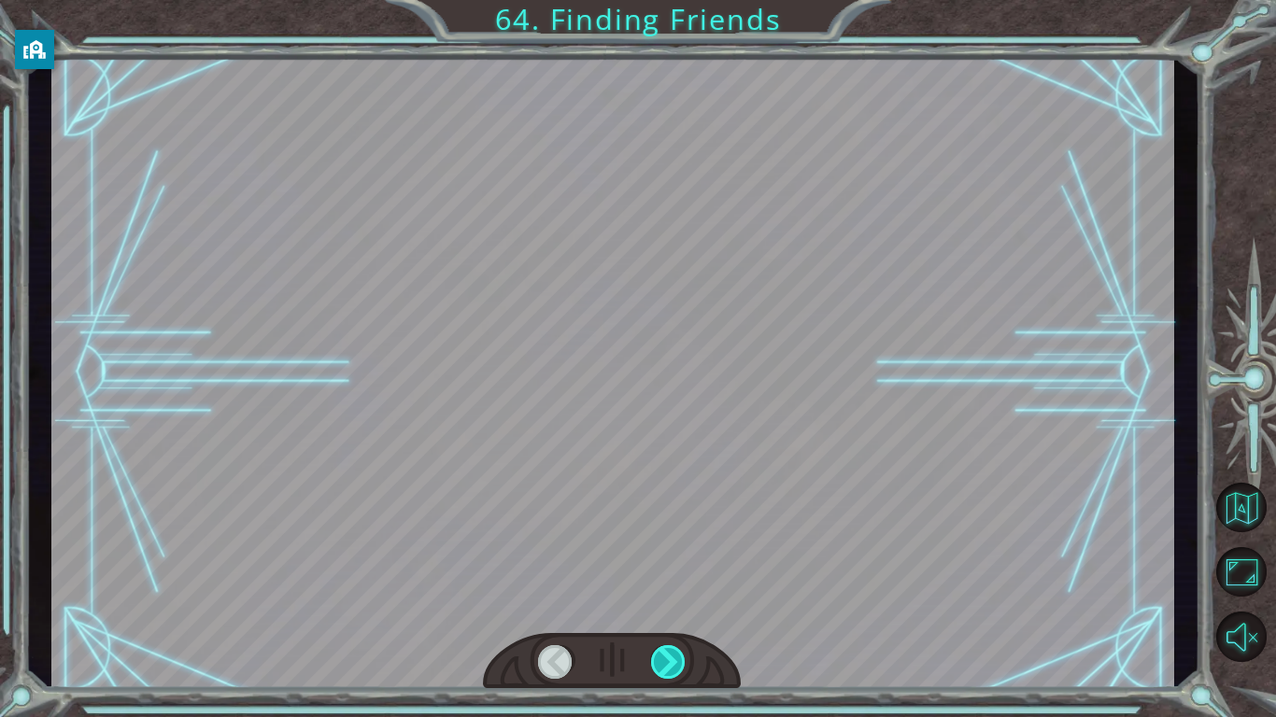
click at [681, 666] on div at bounding box center [668, 662] width 35 height 34
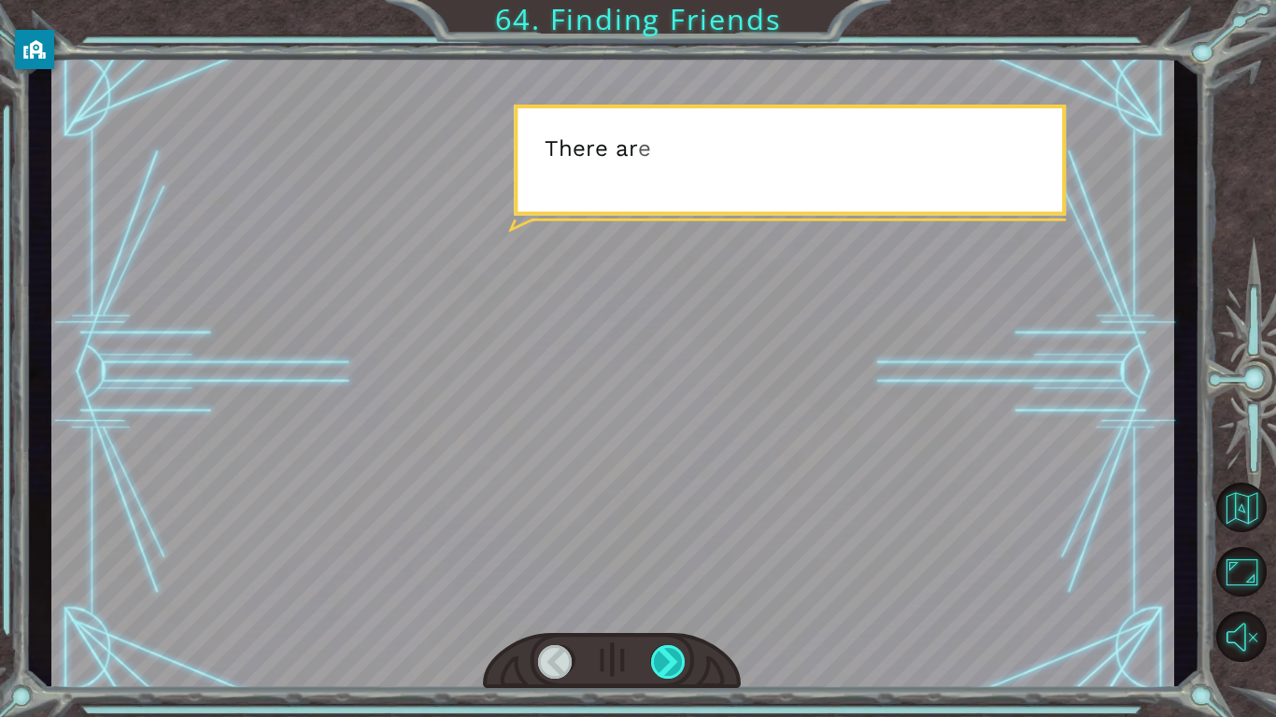
click at [681, 666] on div at bounding box center [668, 662] width 35 height 34
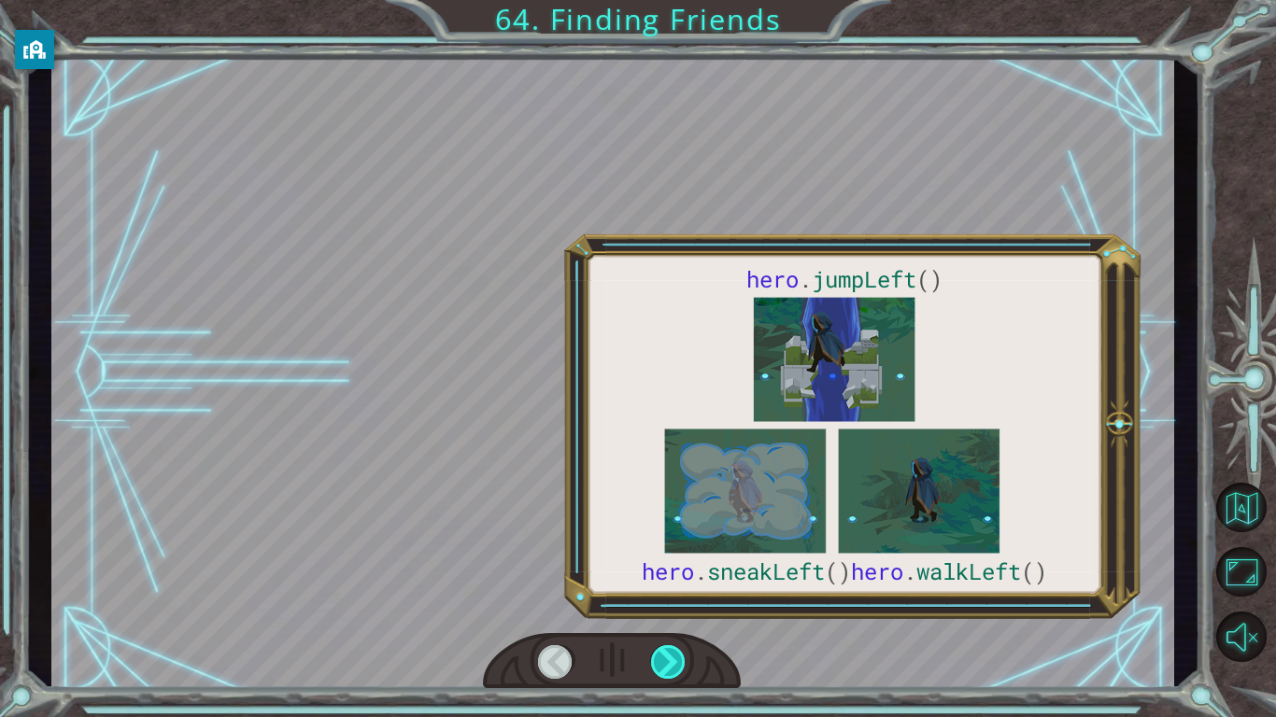
click at [681, 666] on div at bounding box center [668, 662] width 35 height 34
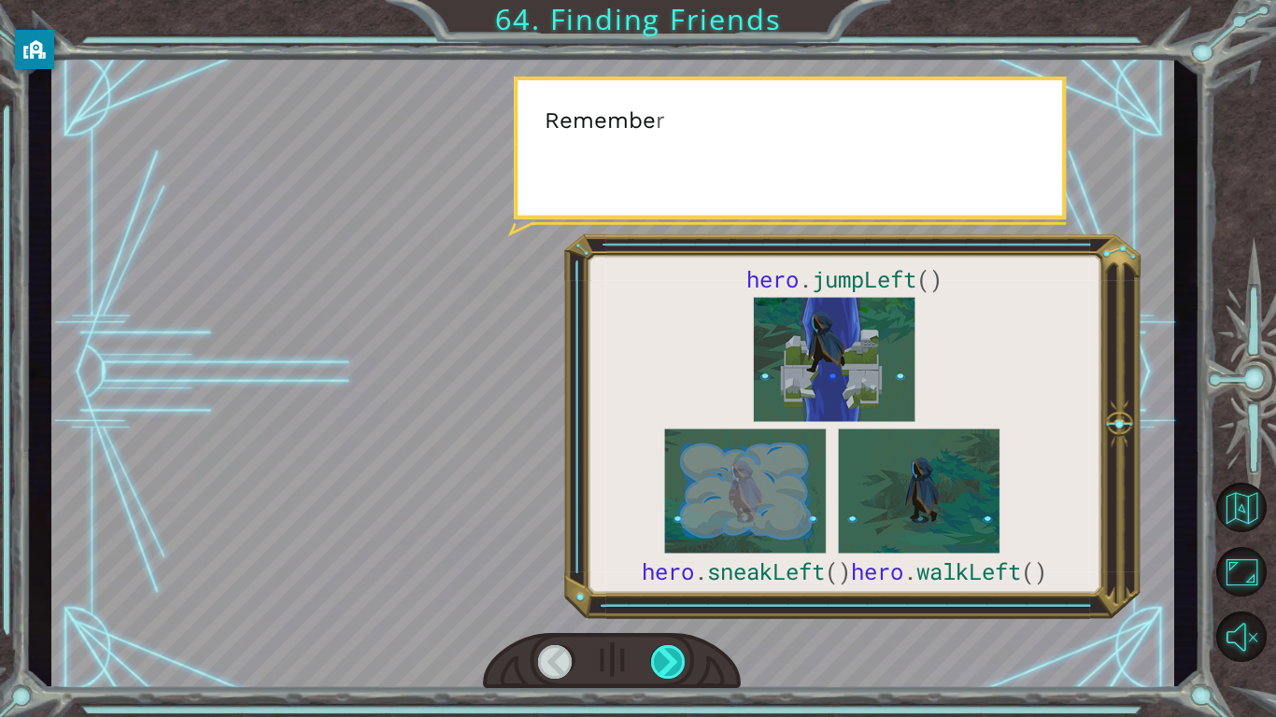
click at [681, 666] on div at bounding box center [668, 662] width 35 height 34
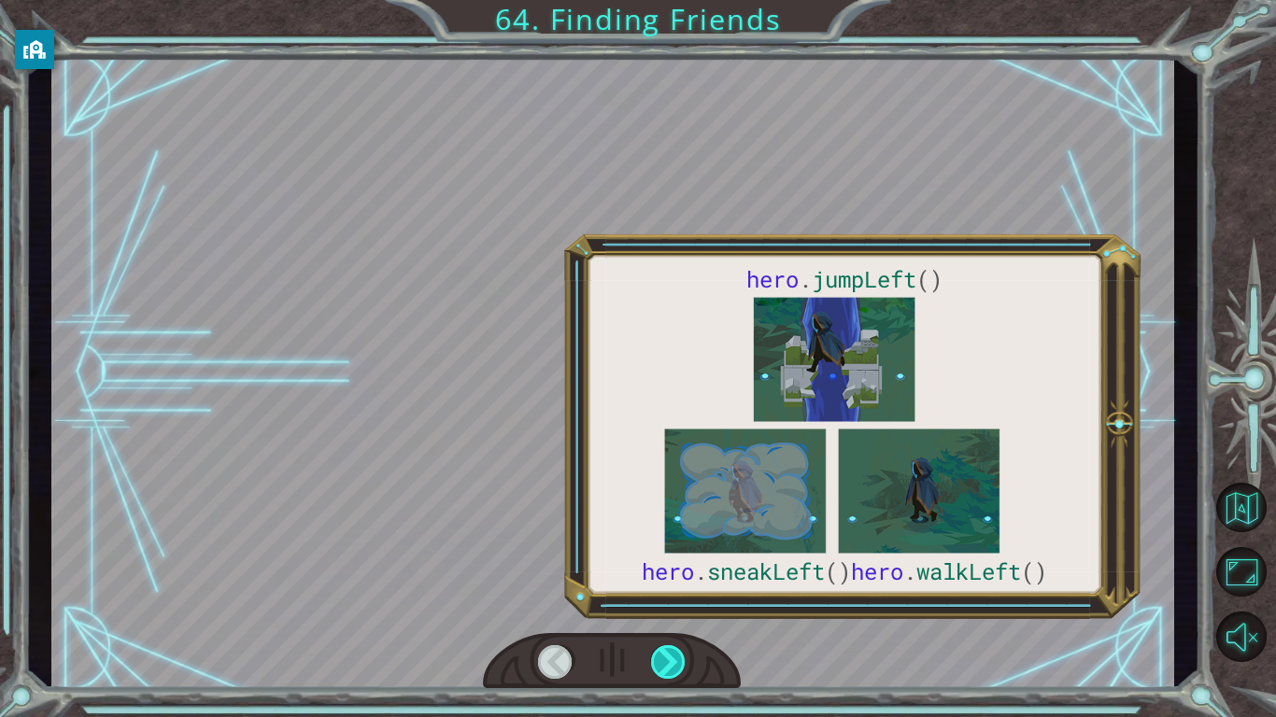
click at [681, 666] on div at bounding box center [668, 662] width 35 height 34
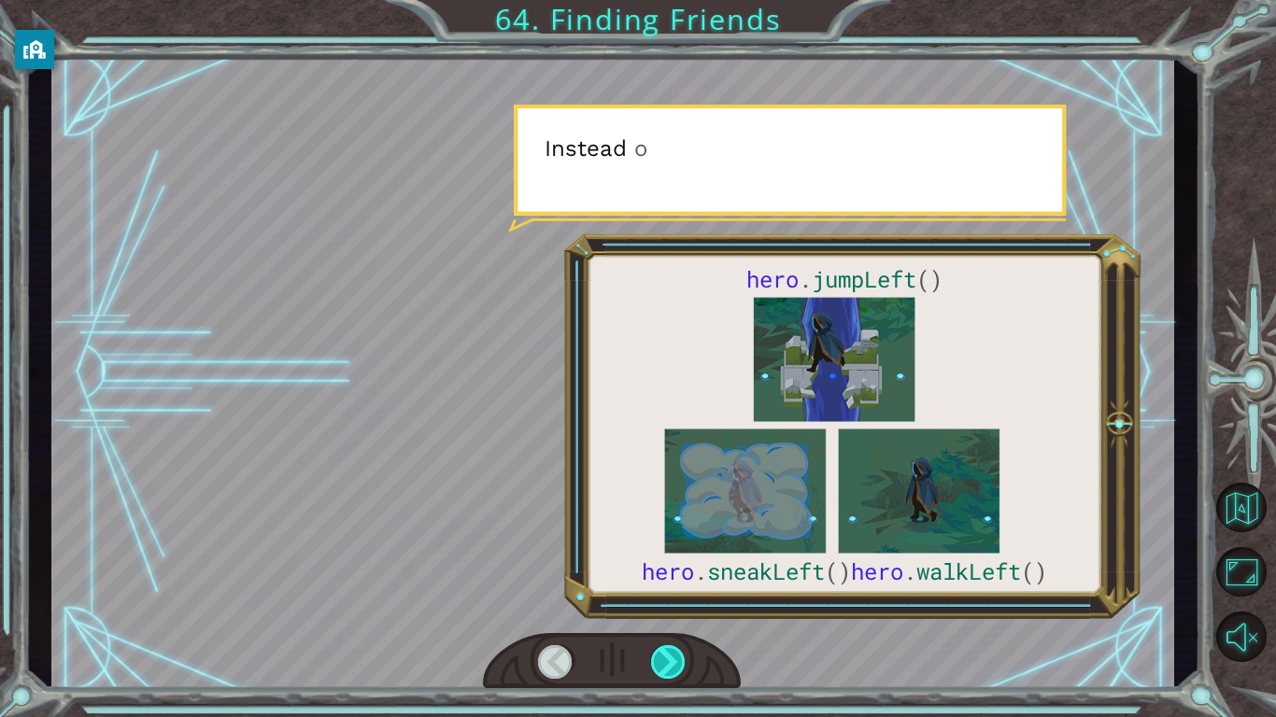
click at [681, 666] on div at bounding box center [668, 662] width 35 height 34
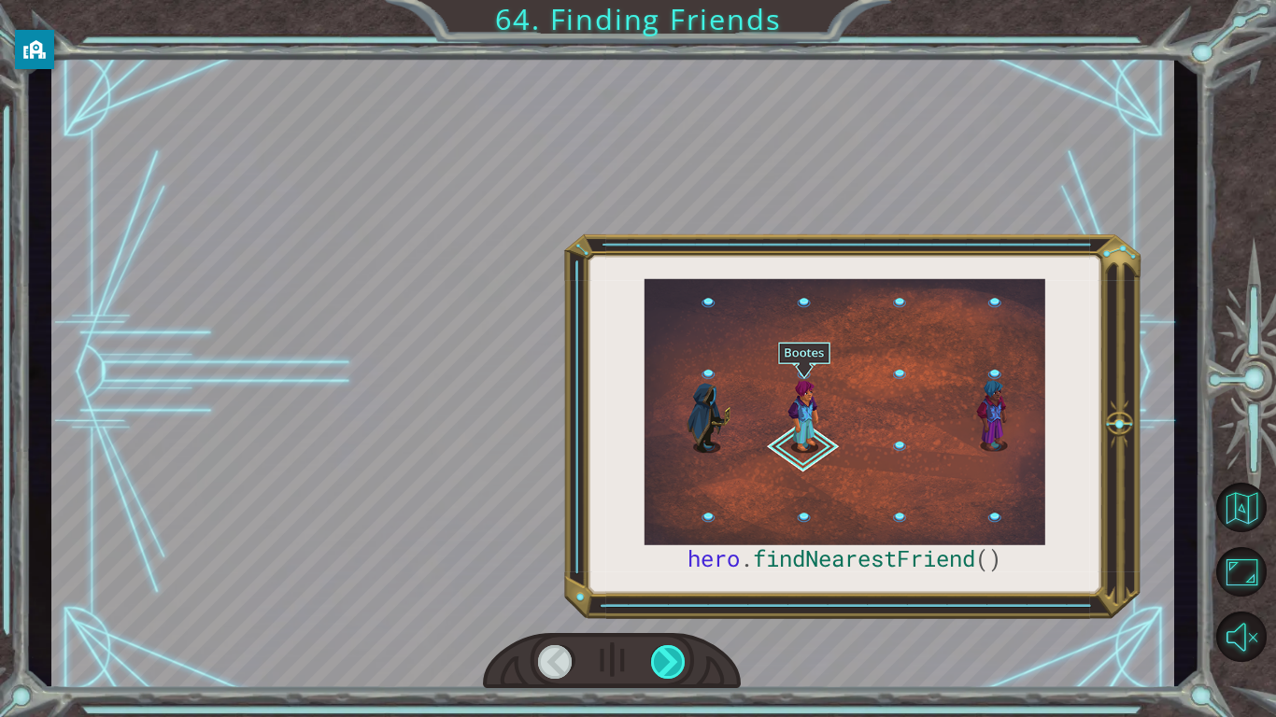
click at [681, 666] on div at bounding box center [668, 662] width 35 height 34
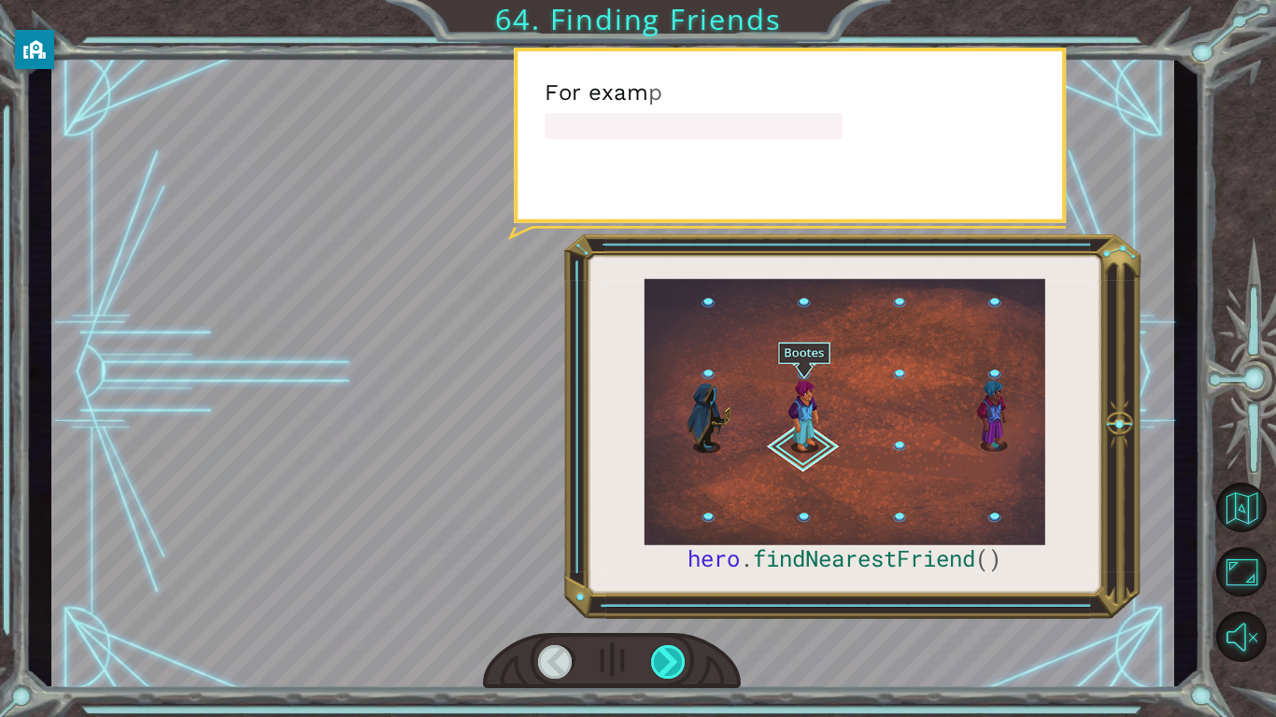
click at [681, 666] on div at bounding box center [668, 662] width 35 height 34
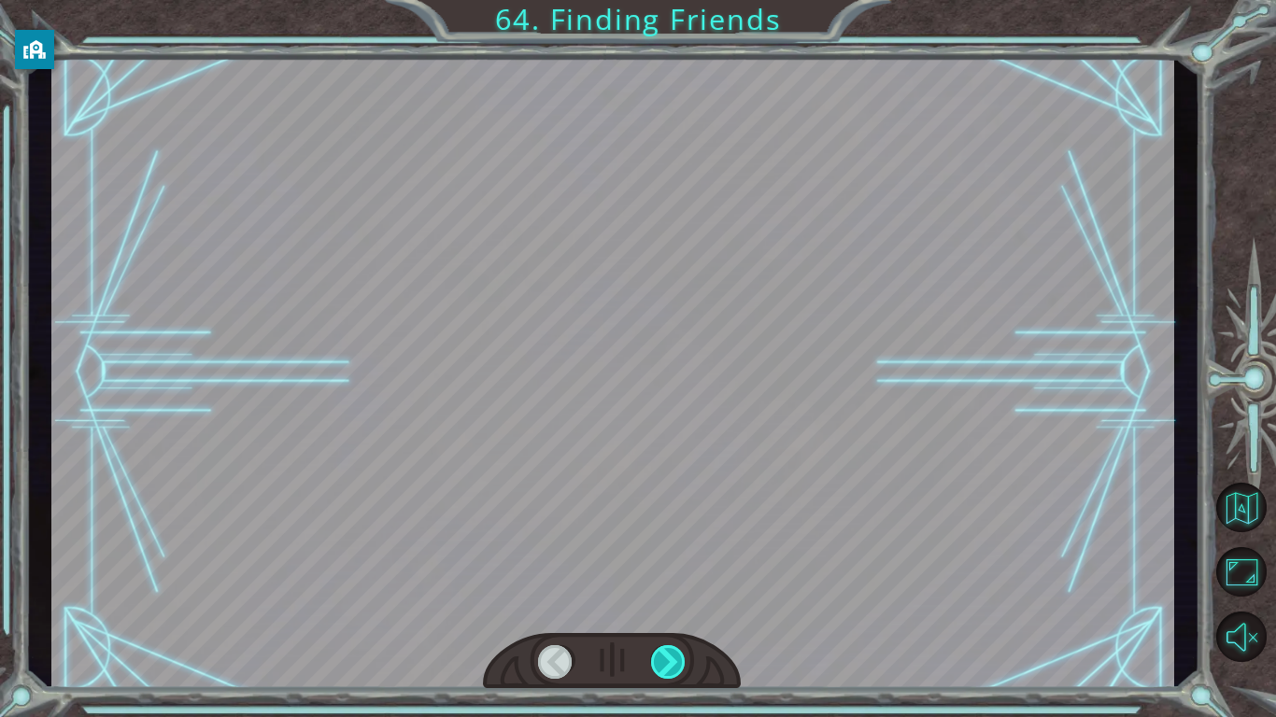
click at [681, 666] on div at bounding box center [668, 662] width 35 height 34
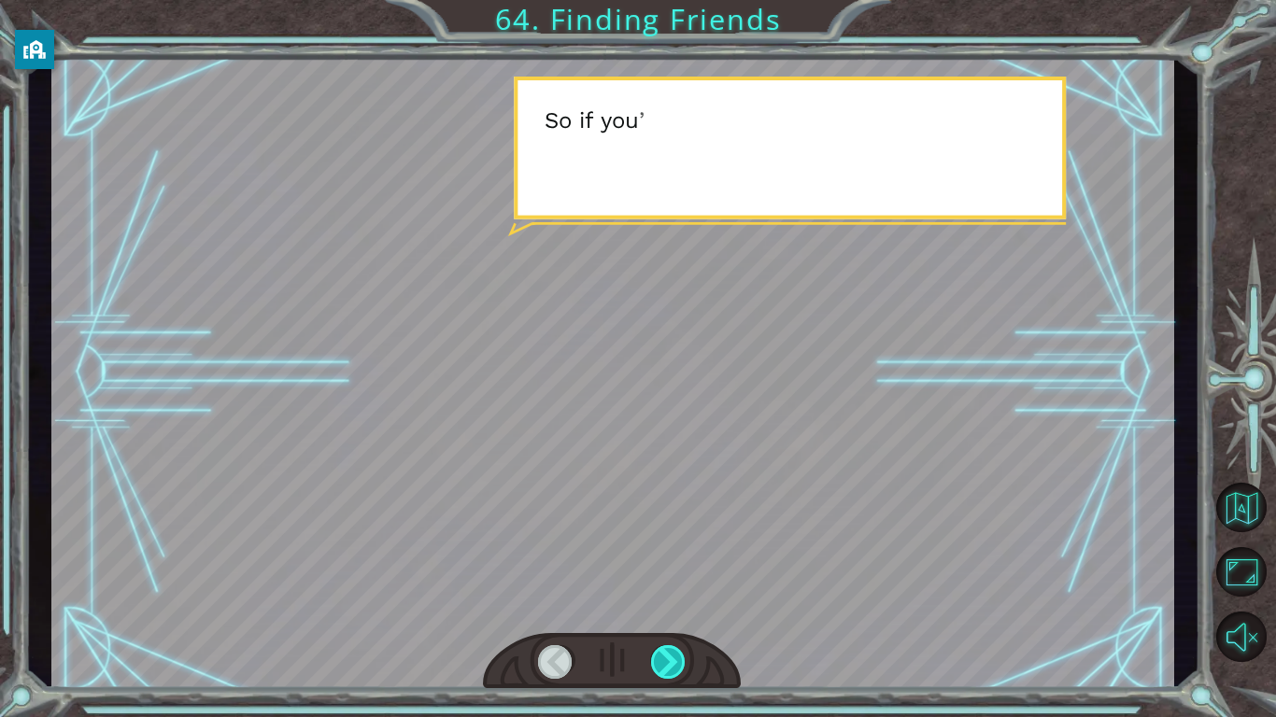
click at [681, 666] on div at bounding box center [668, 662] width 35 height 34
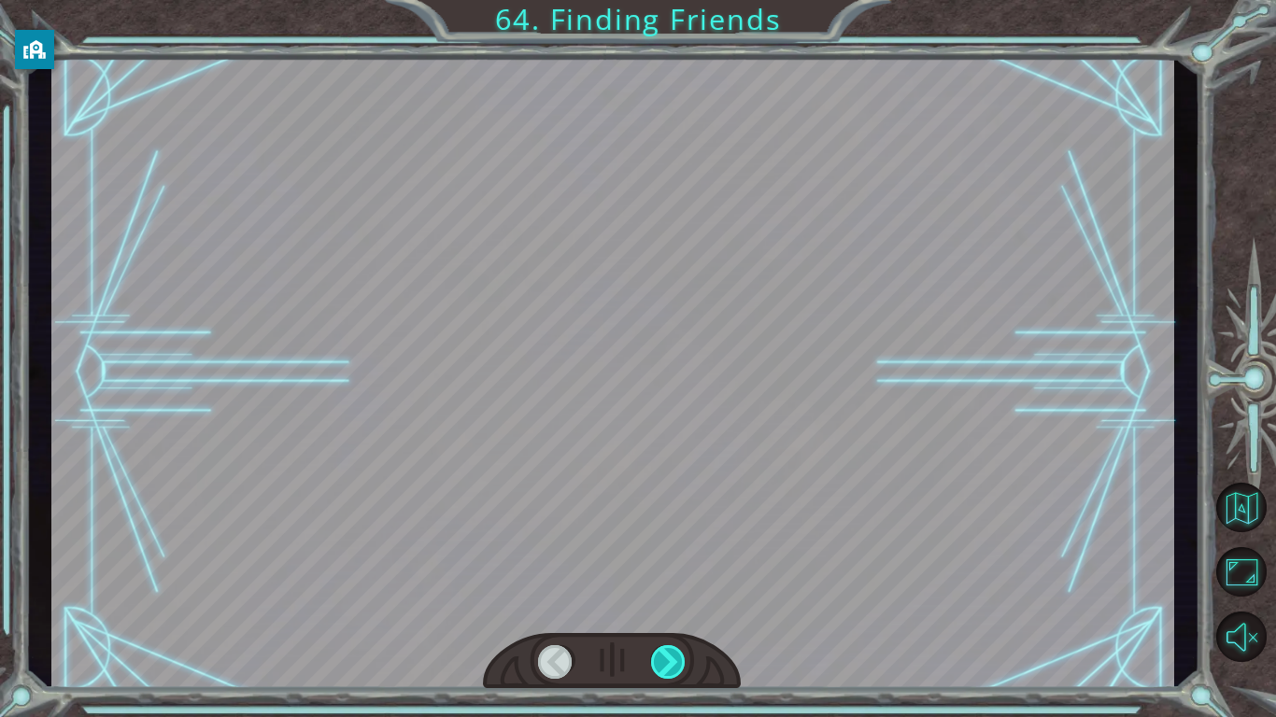
click at [681, 666] on div at bounding box center [668, 662] width 35 height 34
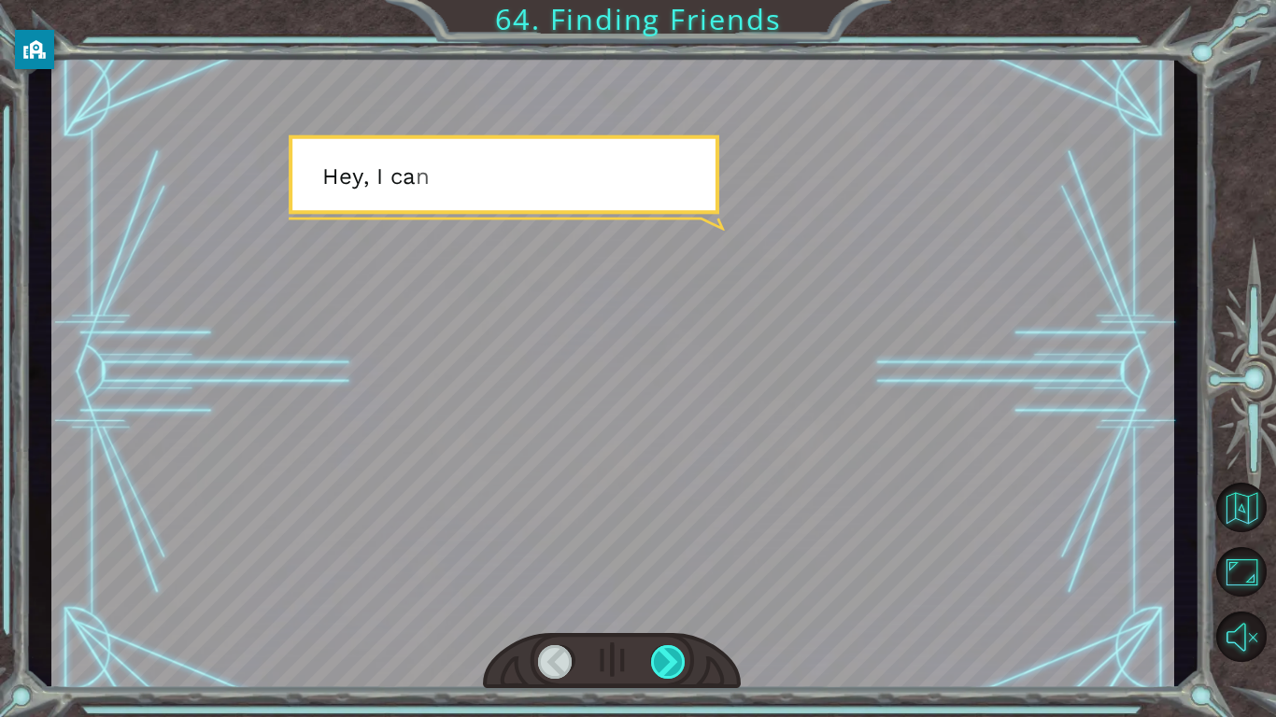
click at [681, 666] on div at bounding box center [668, 662] width 35 height 34
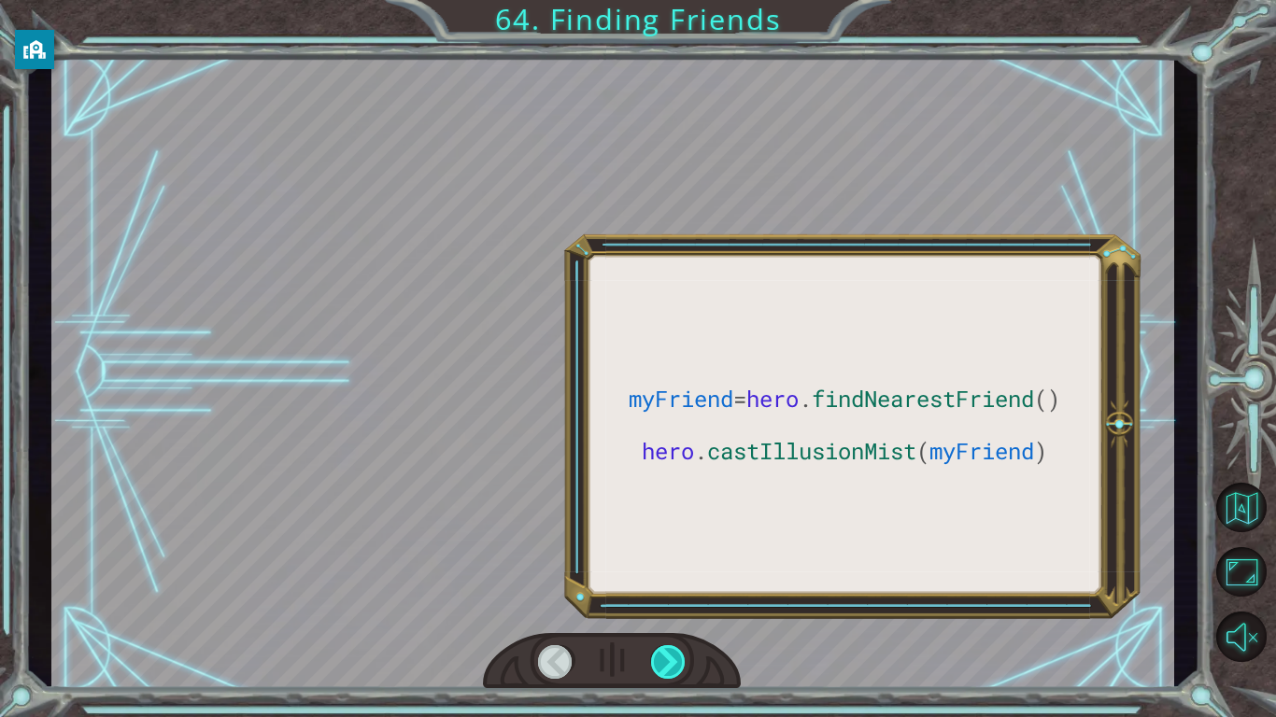
click at [681, 666] on div at bounding box center [668, 662] width 35 height 34
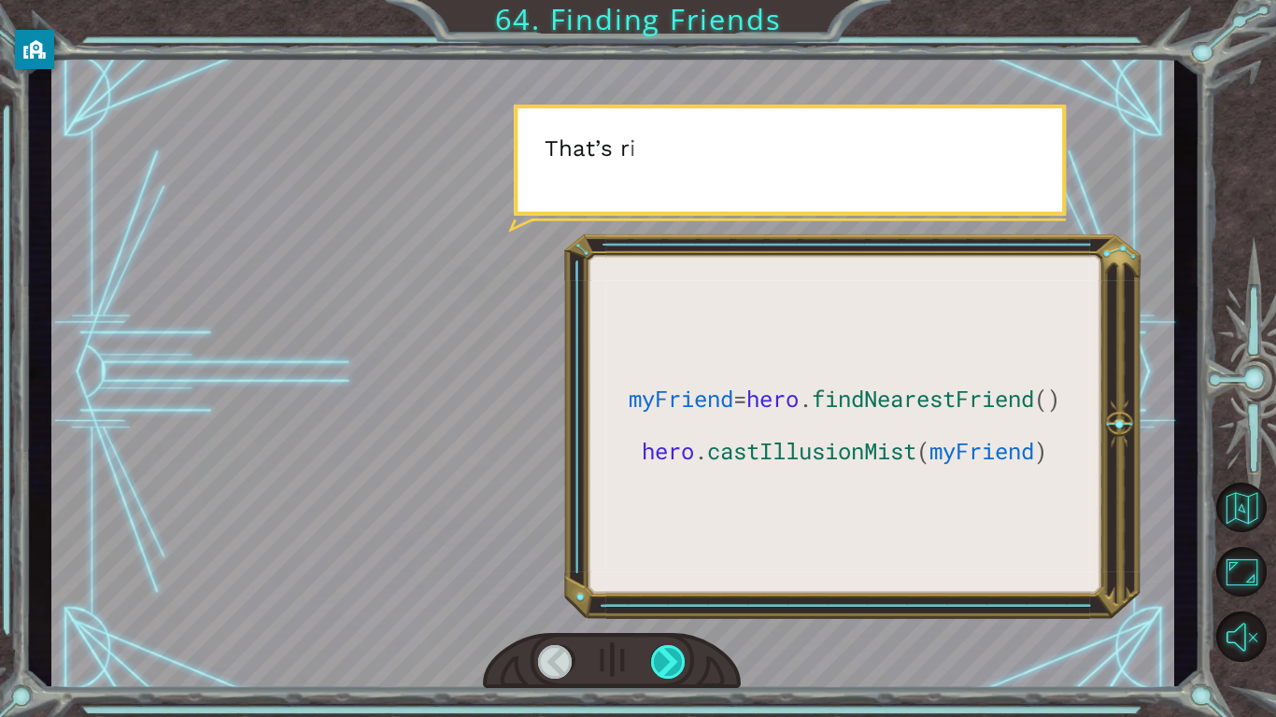
click at [681, 666] on div at bounding box center [668, 662] width 35 height 34
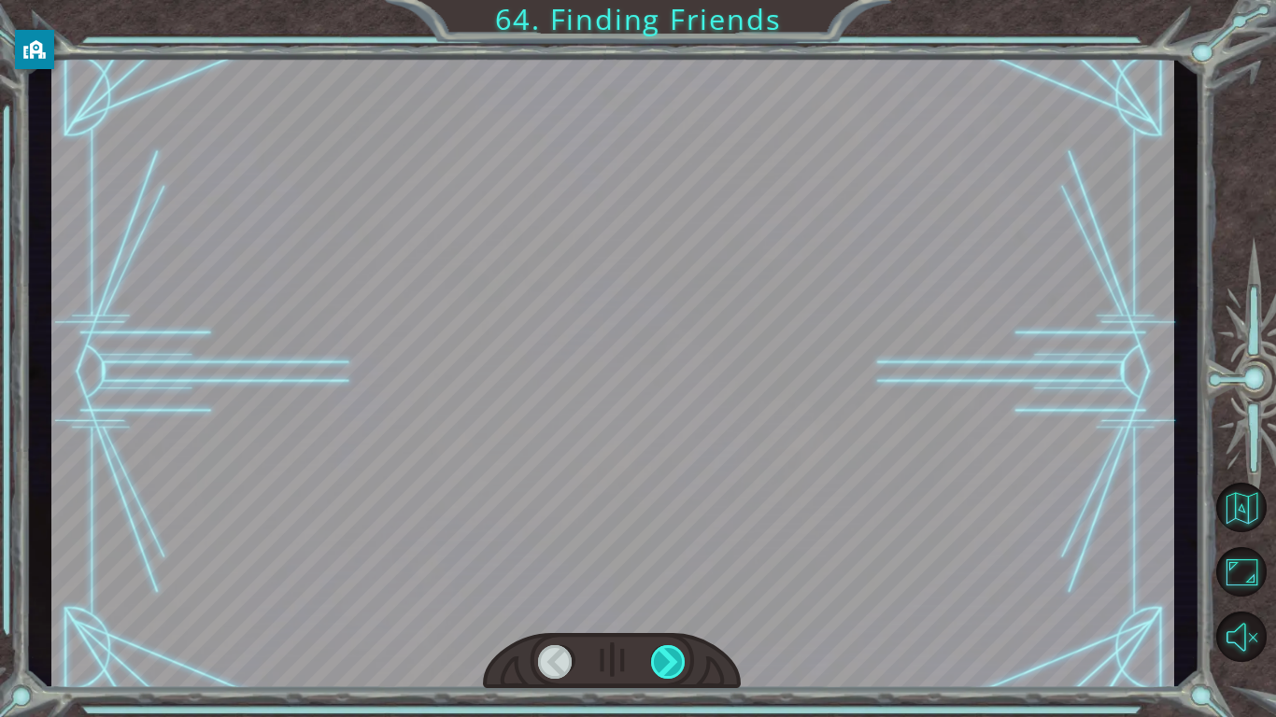
click at [681, 666] on div at bounding box center [668, 662] width 35 height 34
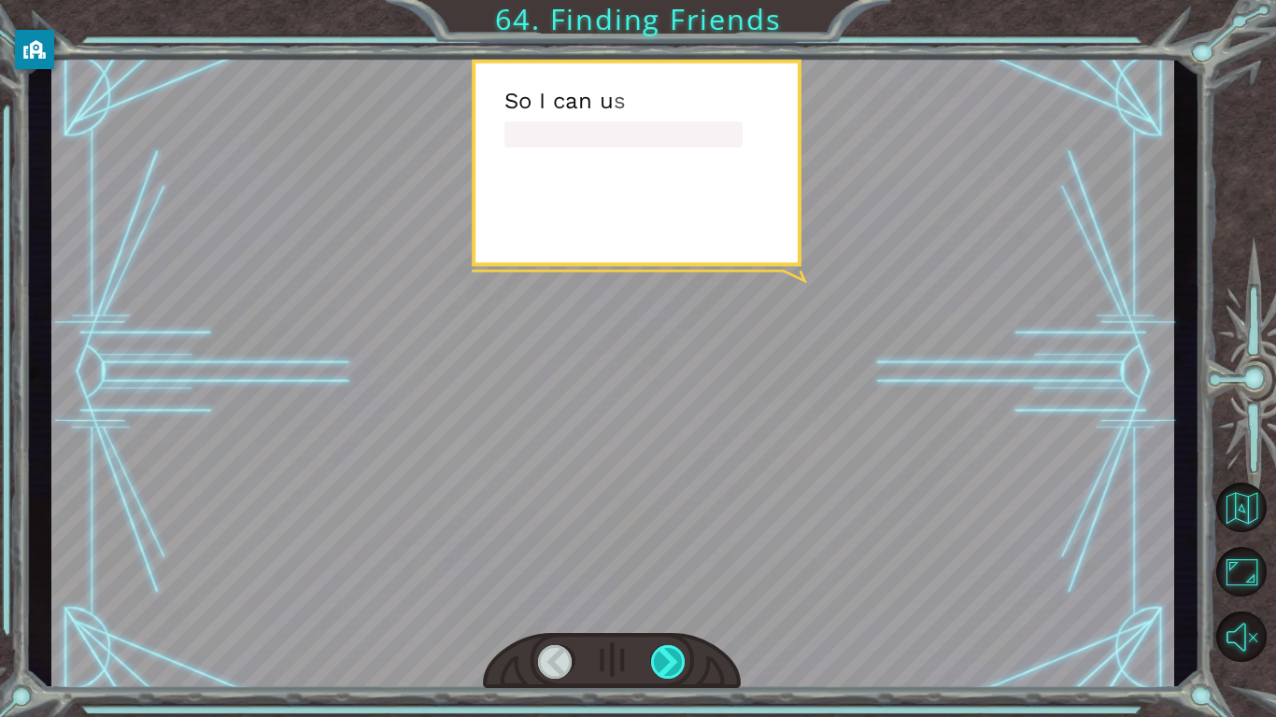
click at [681, 666] on div at bounding box center [668, 662] width 35 height 34
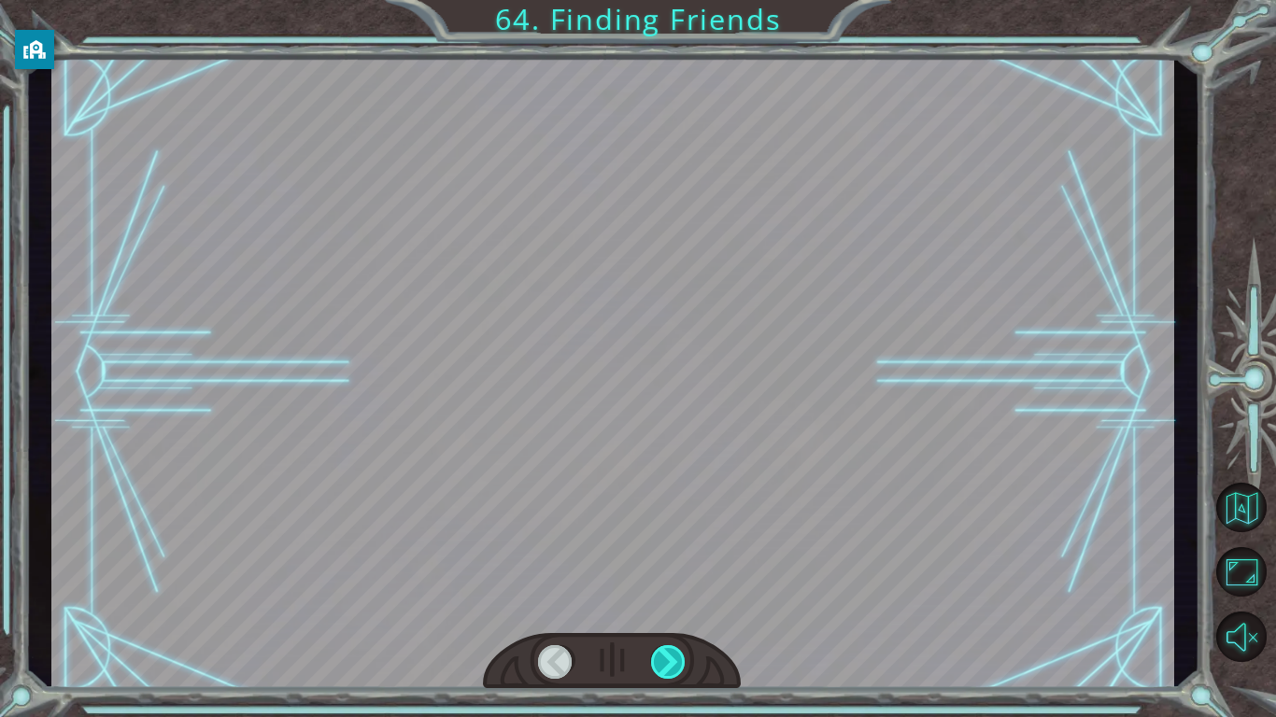
click at [681, 666] on div at bounding box center [668, 662] width 35 height 34
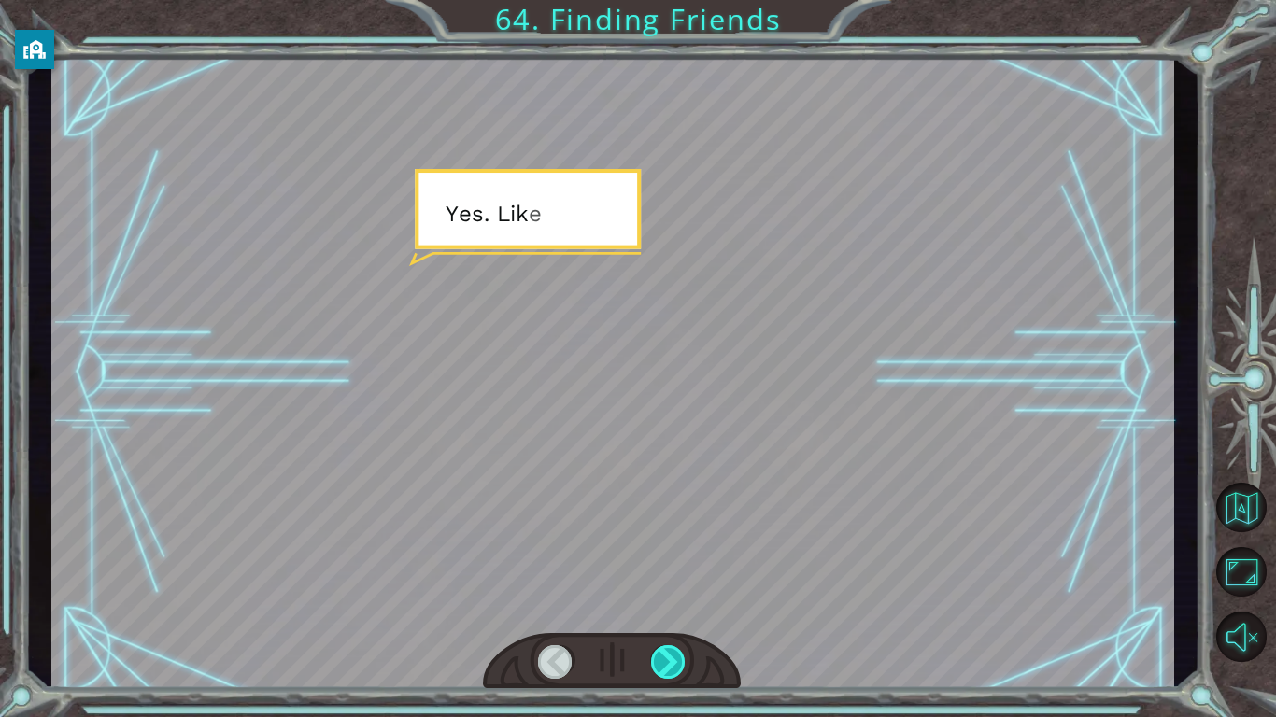
click at [681, 666] on div at bounding box center [668, 662] width 35 height 34
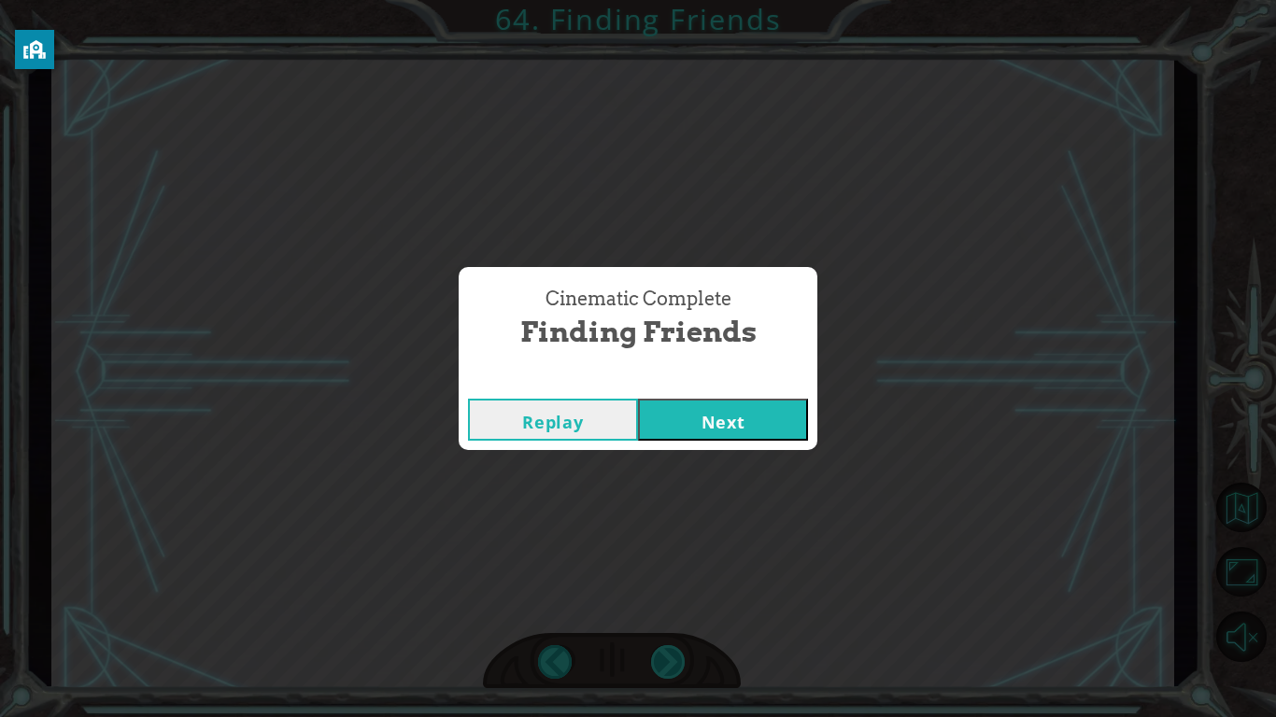
click at [681, 666] on div "Cinematic Complete Finding Friends Replay Next" at bounding box center [638, 358] width 1276 height 717
click at [709, 395] on div "Replay Next" at bounding box center [638, 419] width 359 height 61
click at [711, 405] on button "Next" at bounding box center [723, 420] width 170 height 42
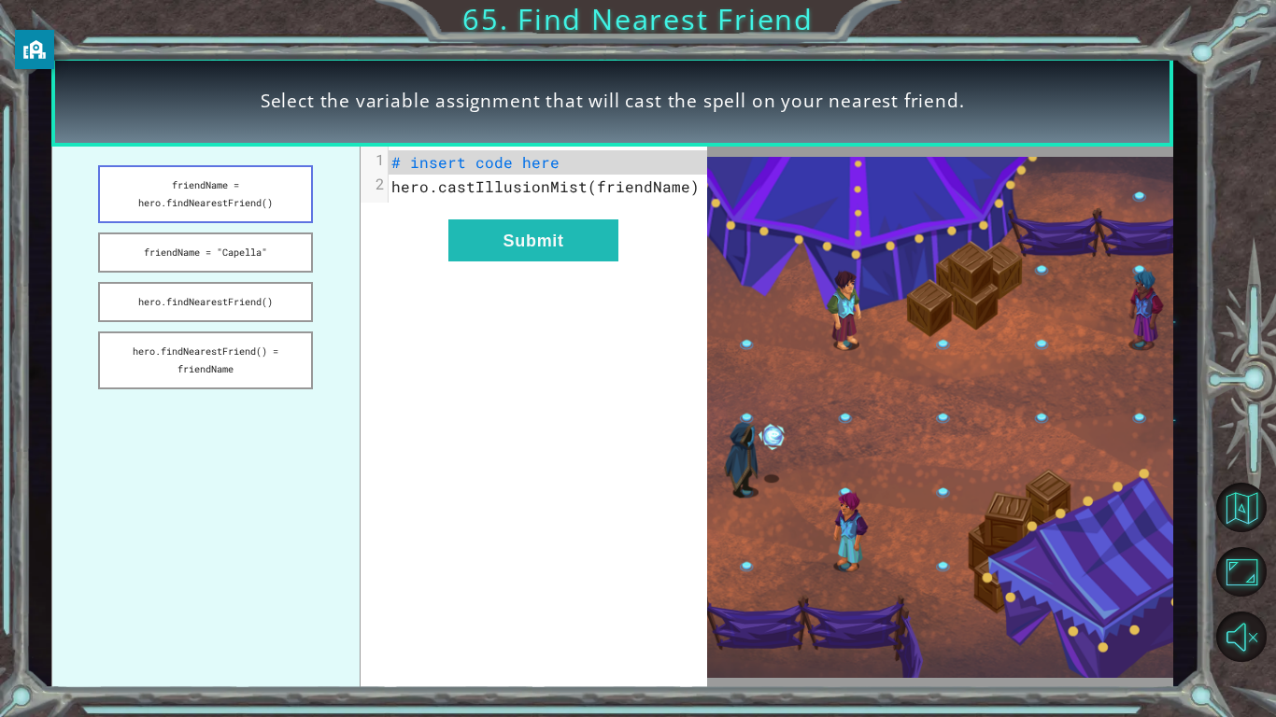
click at [193, 184] on button "friendName = hero.findNearestFriend()" at bounding box center [205, 194] width 215 height 58
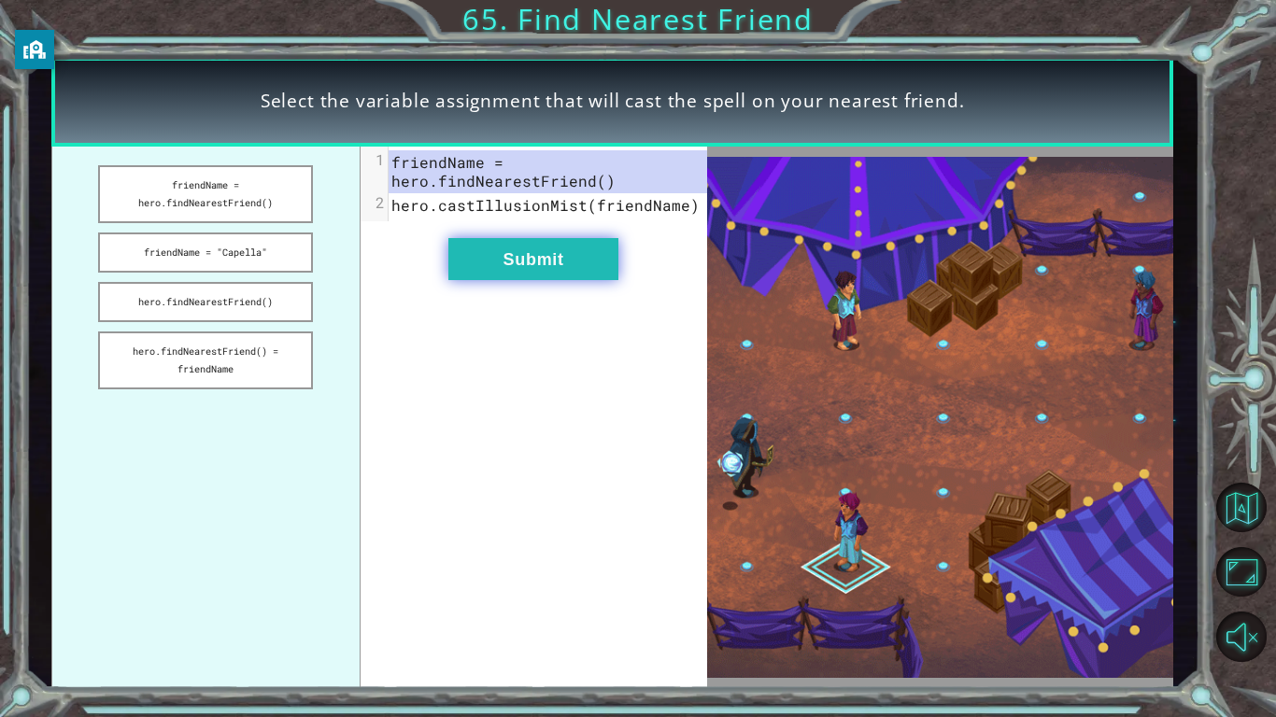
click at [526, 258] on button "Submit" at bounding box center [533, 259] width 170 height 42
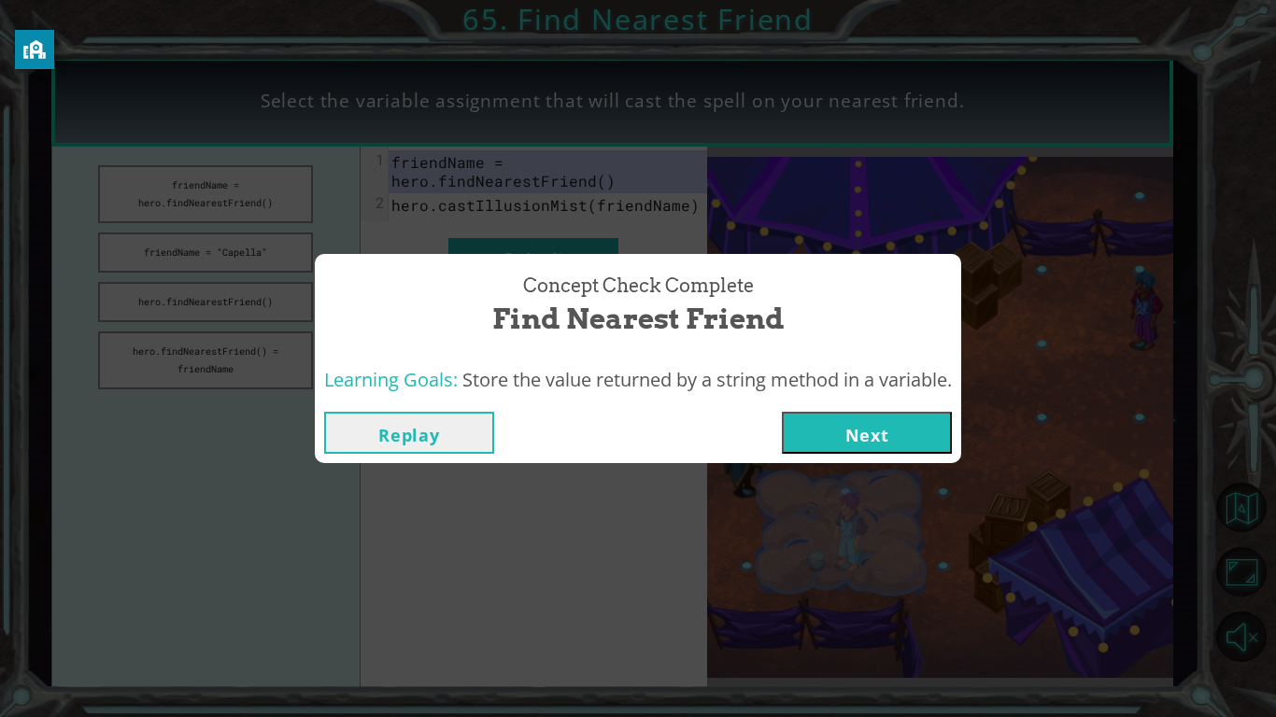
click at [887, 434] on button "Next" at bounding box center [867, 433] width 170 height 42
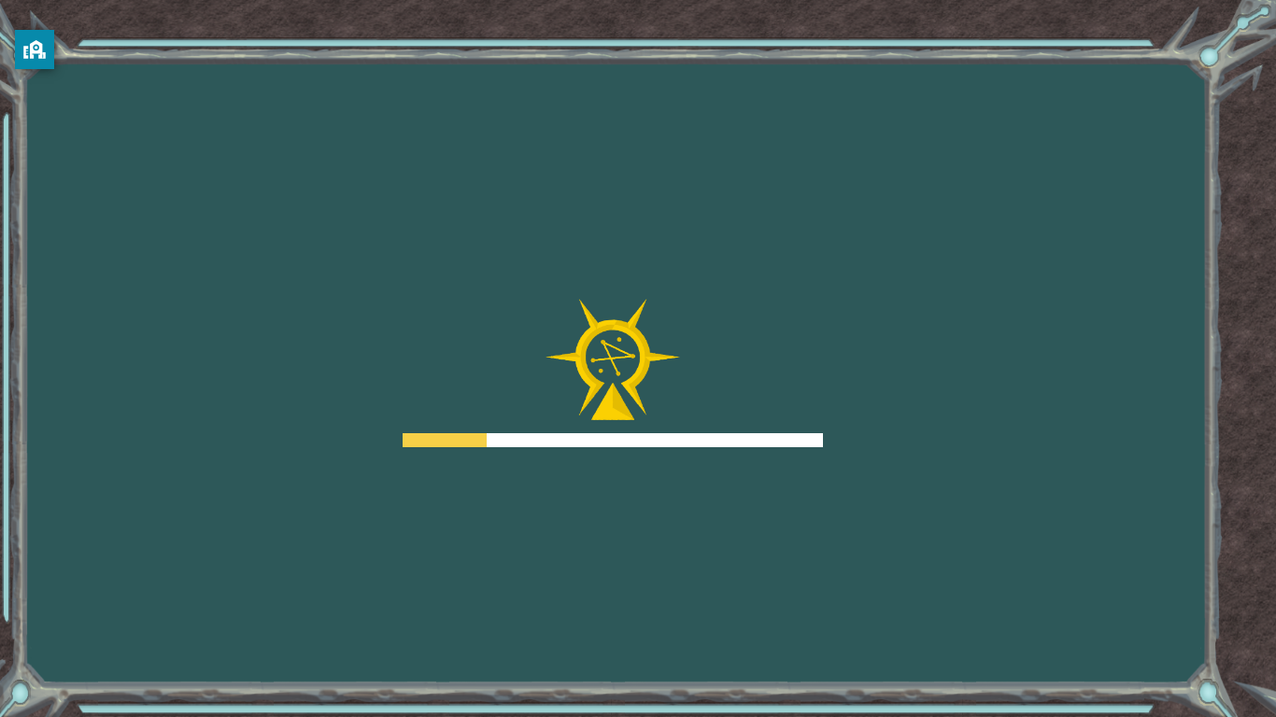
click at [887, 434] on div "Goals Error loading from server. Try refreshing the page. You'll need to join a…" at bounding box center [638, 358] width 1276 height 717
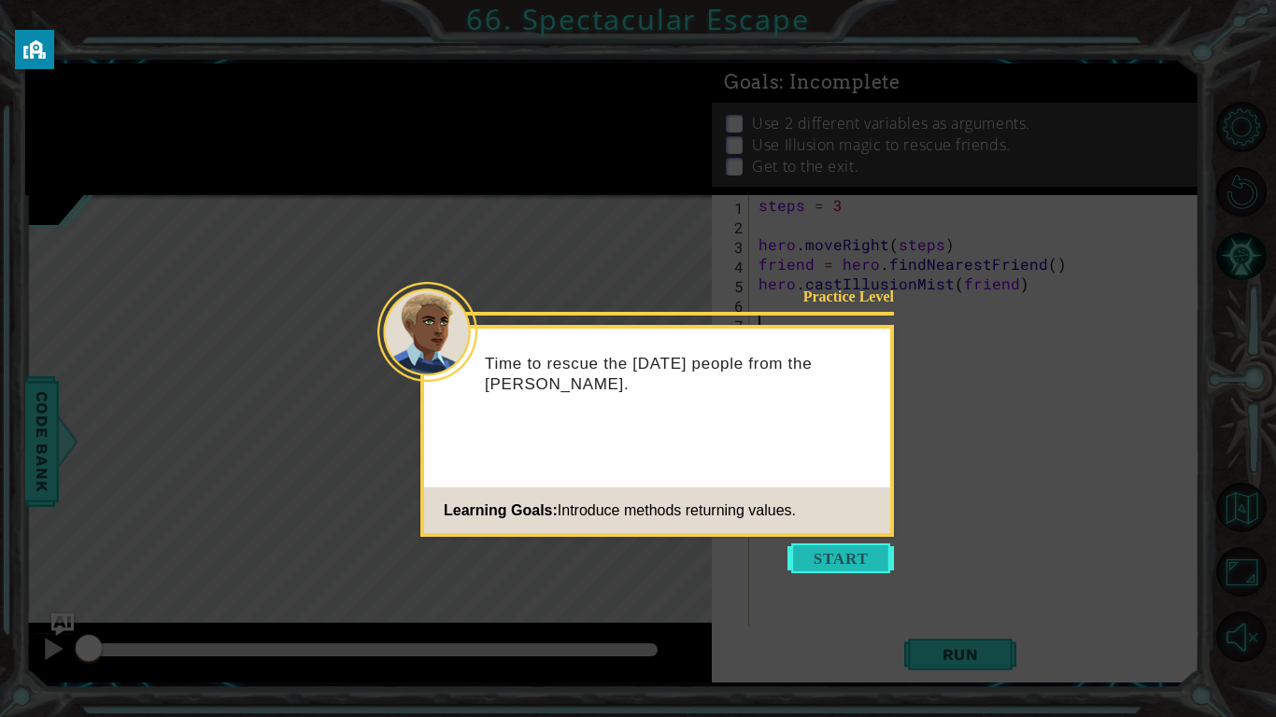
click at [875, 559] on button "Start" at bounding box center [840, 559] width 106 height 30
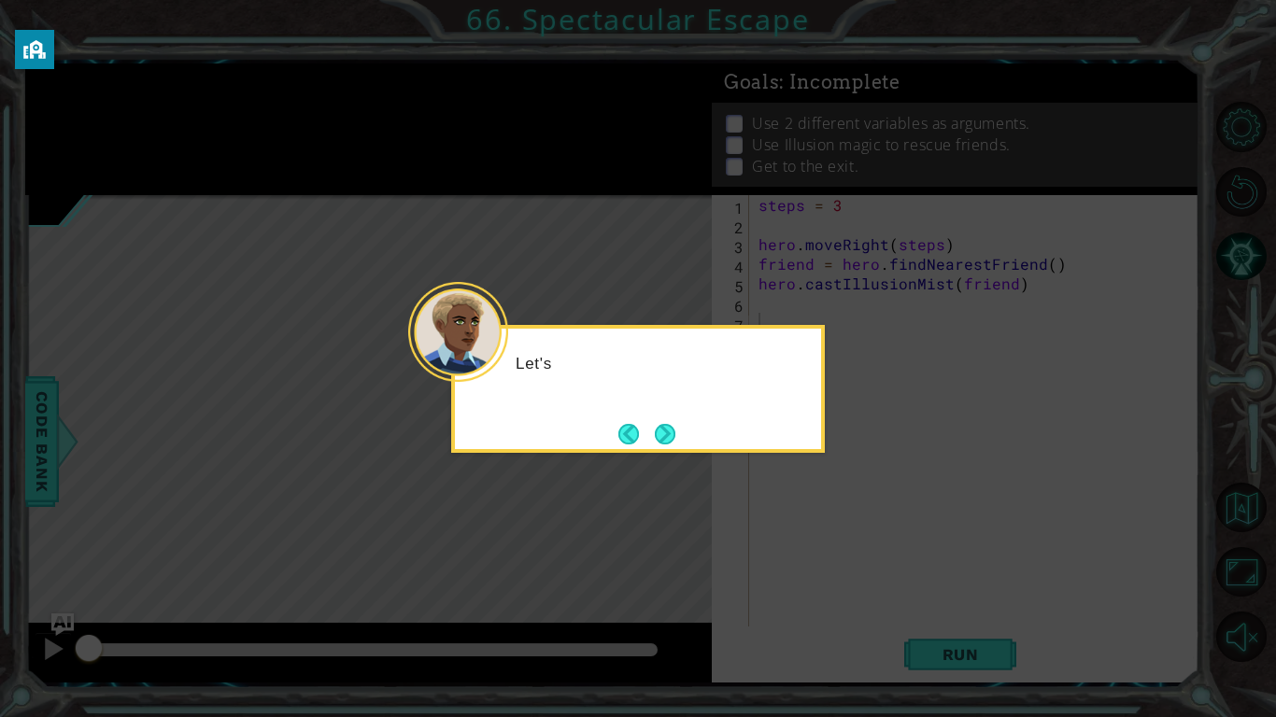
click at [875, 559] on icon at bounding box center [638, 358] width 1276 height 717
click at [661, 431] on button "Next" at bounding box center [665, 434] width 21 height 21
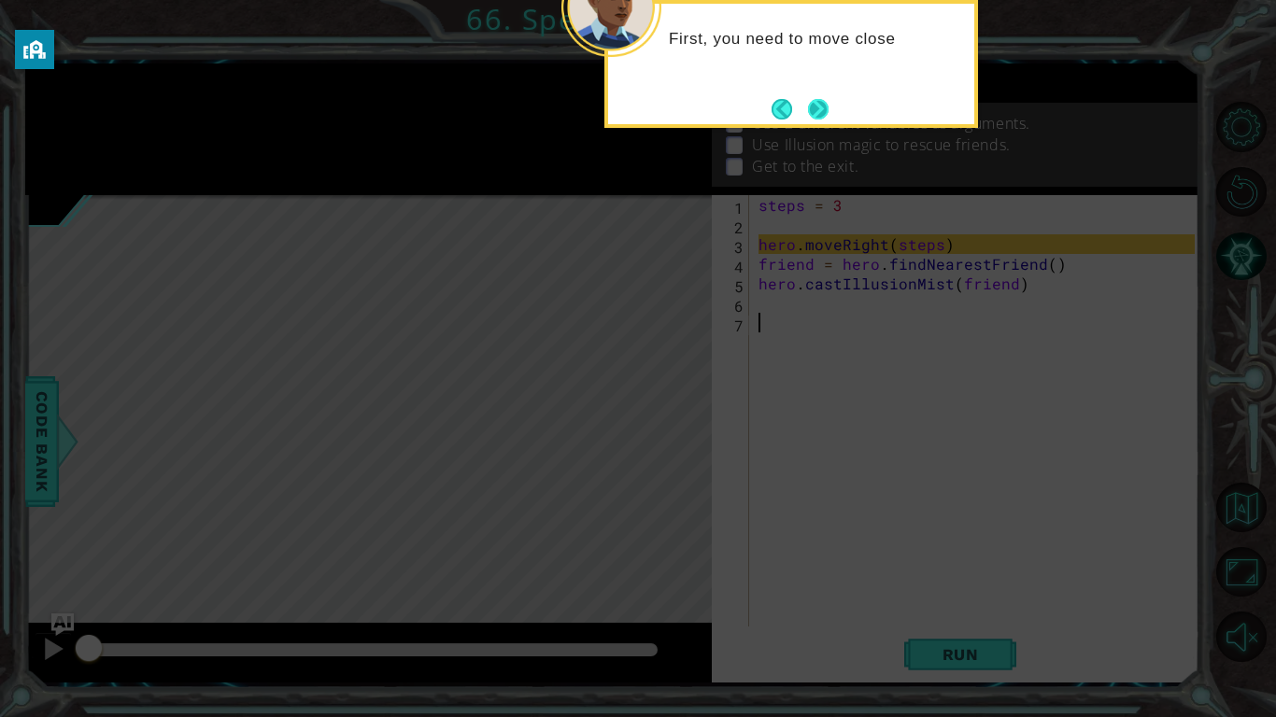
click at [819, 110] on button "Next" at bounding box center [818, 109] width 21 height 21
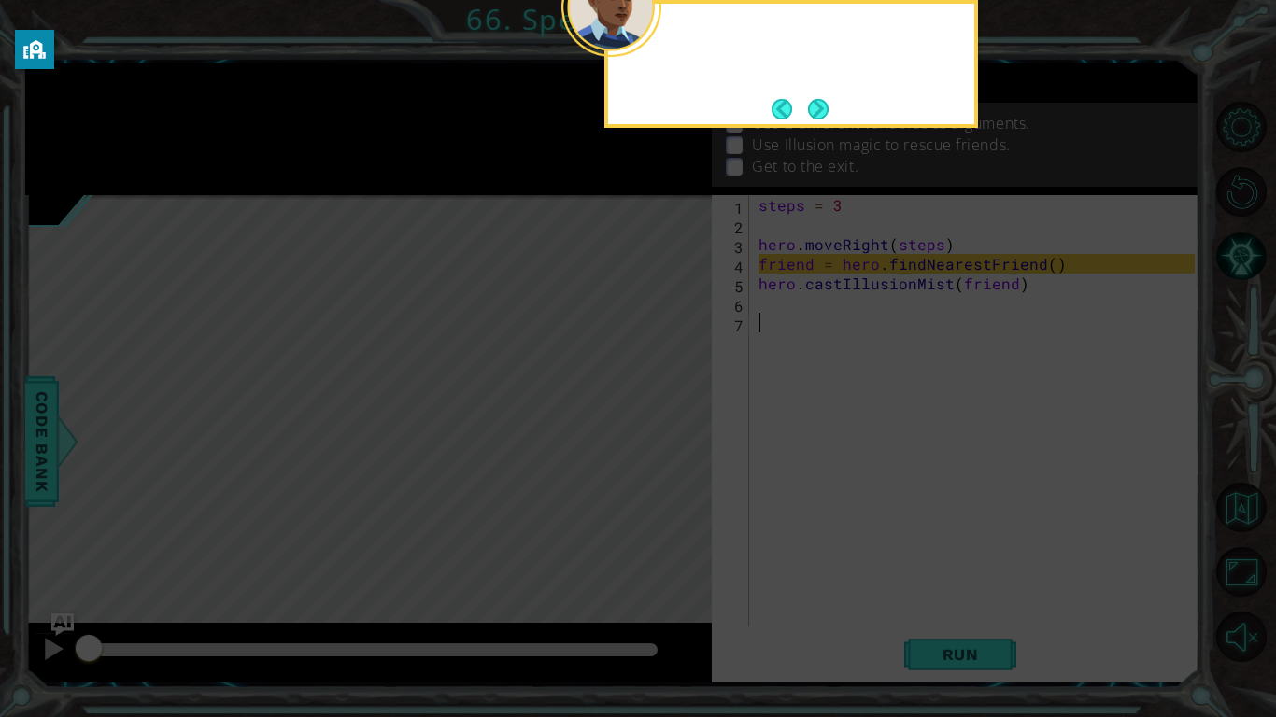
click at [819, 110] on button "Next" at bounding box center [818, 109] width 21 height 21
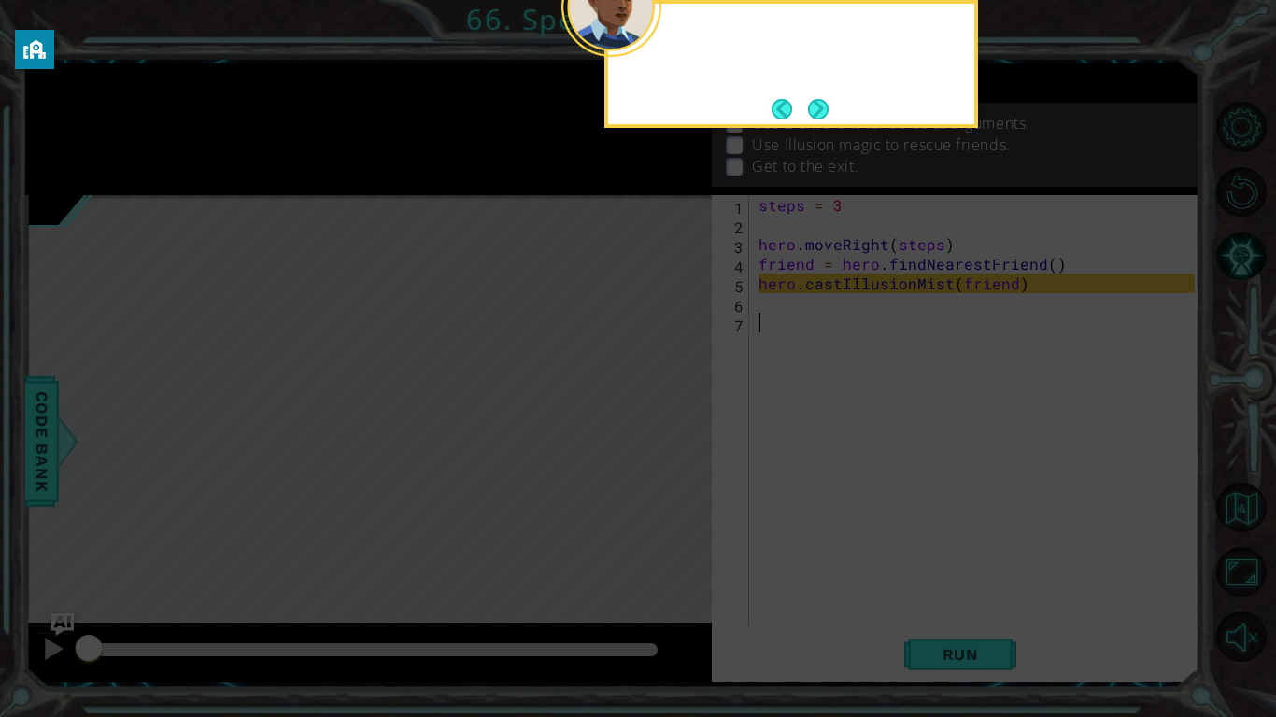
click at [819, 110] on button "Next" at bounding box center [818, 109] width 21 height 21
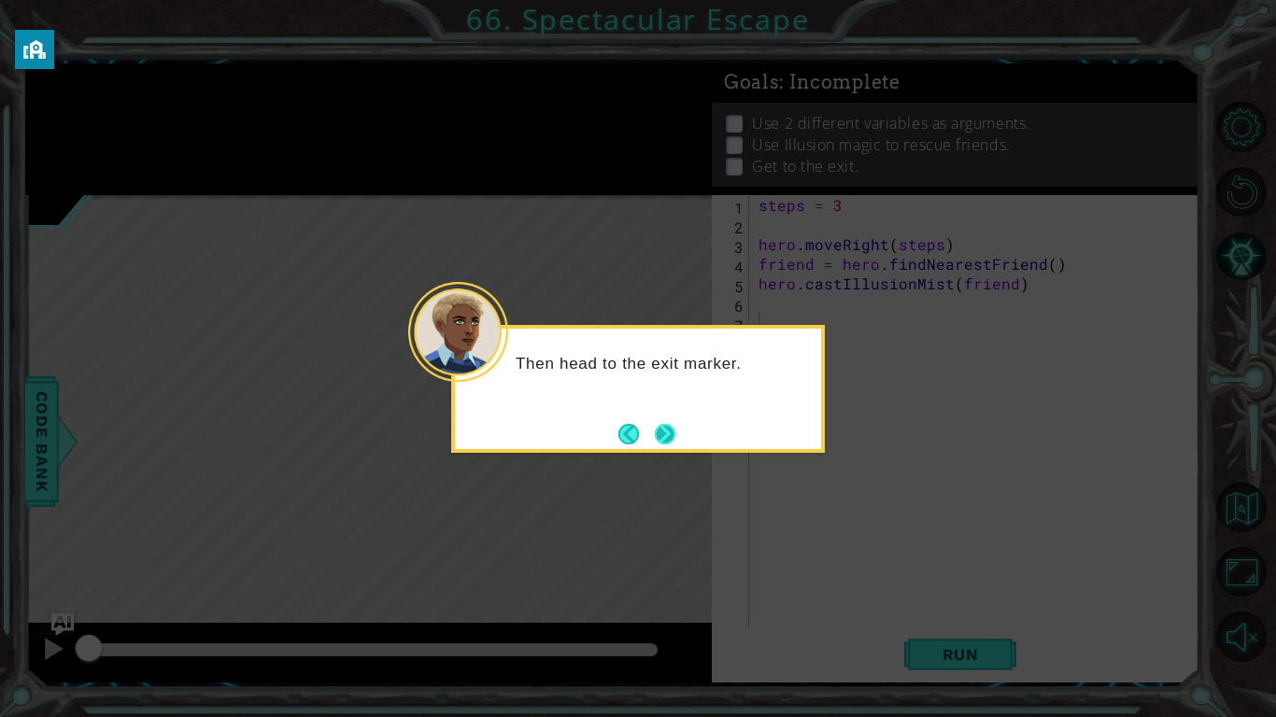
click at [655, 428] on button "Next" at bounding box center [665, 434] width 21 height 21
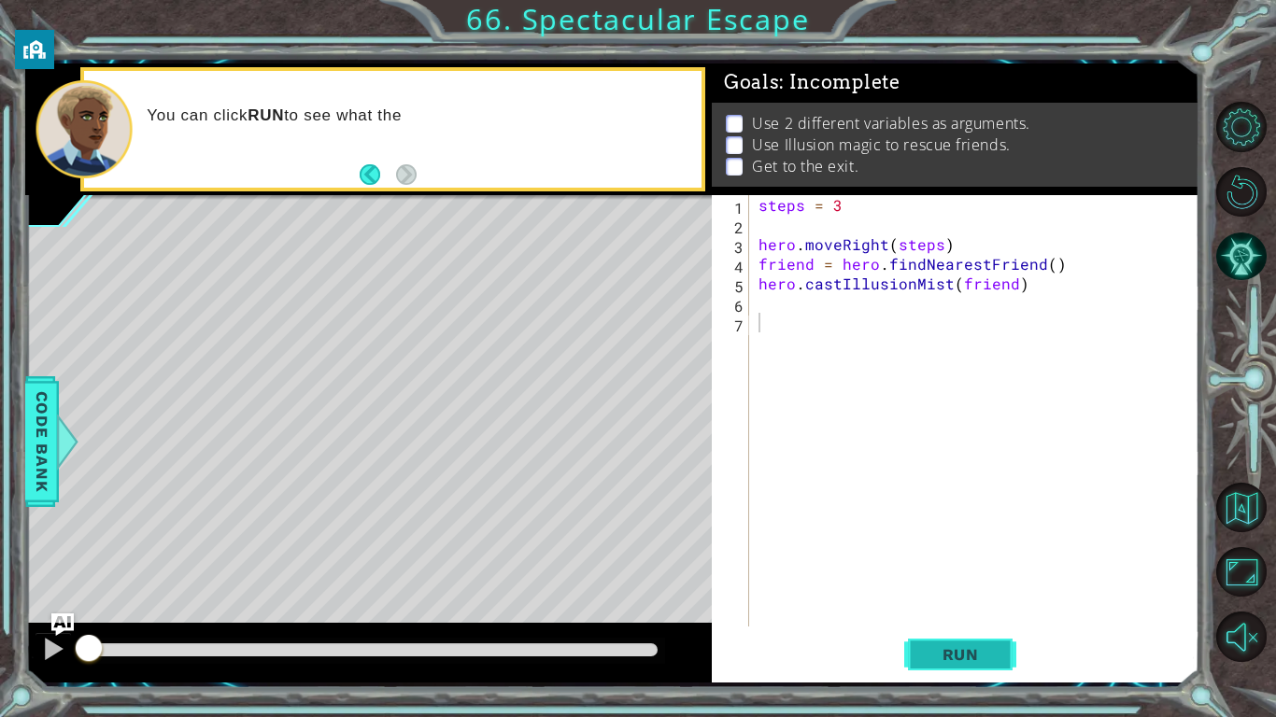
click at [912, 630] on button "Run" at bounding box center [960, 654] width 112 height 49
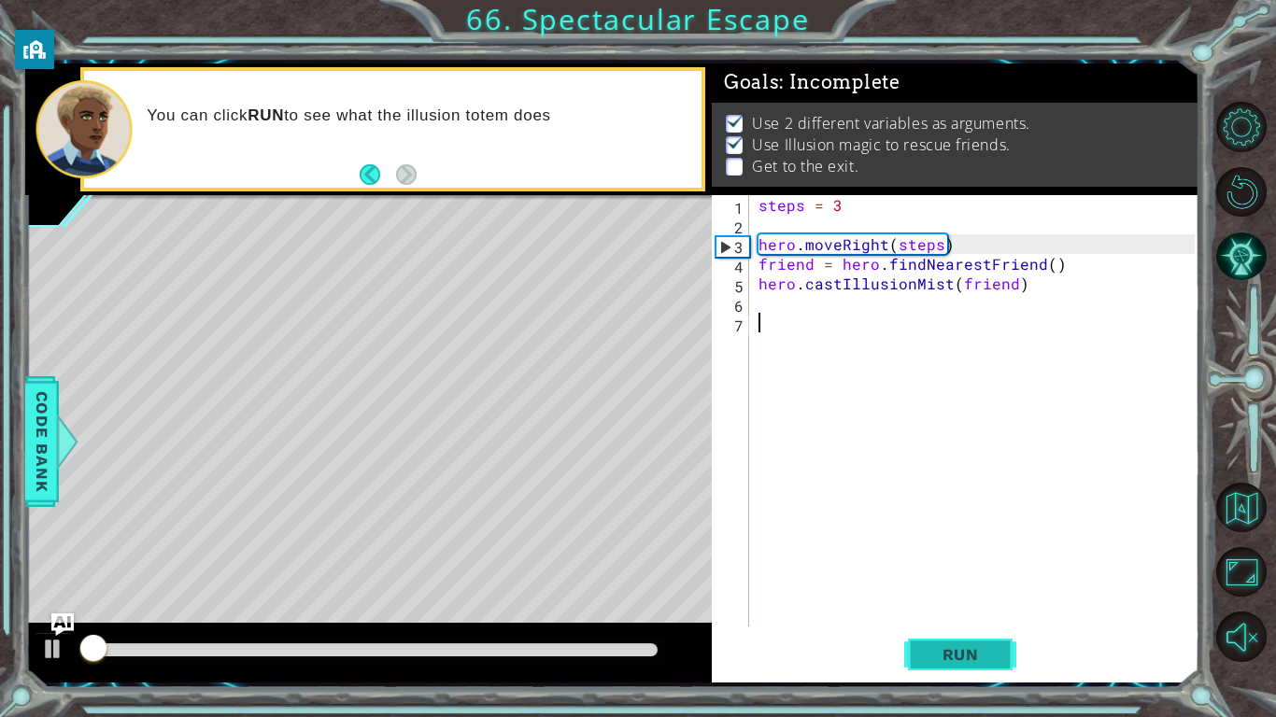
click at [927, 648] on span "Run" at bounding box center [961, 654] width 74 height 19
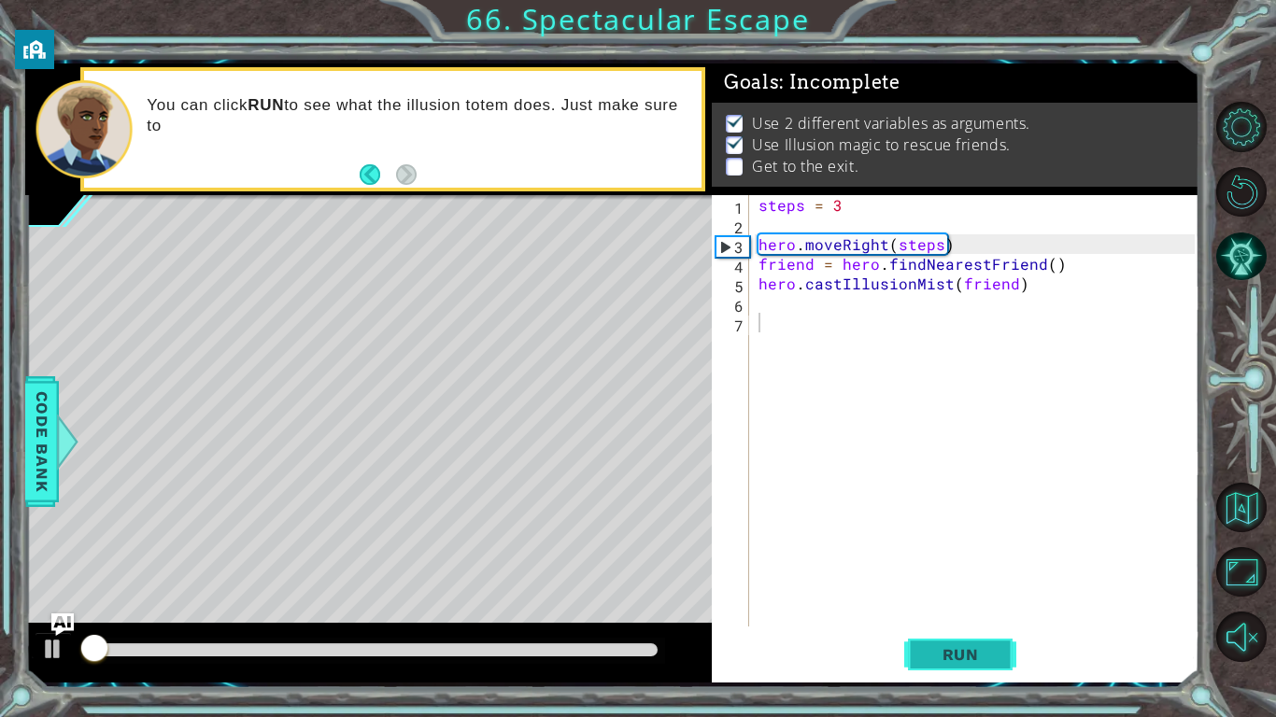
click at [929, 651] on span "Run" at bounding box center [961, 654] width 74 height 19
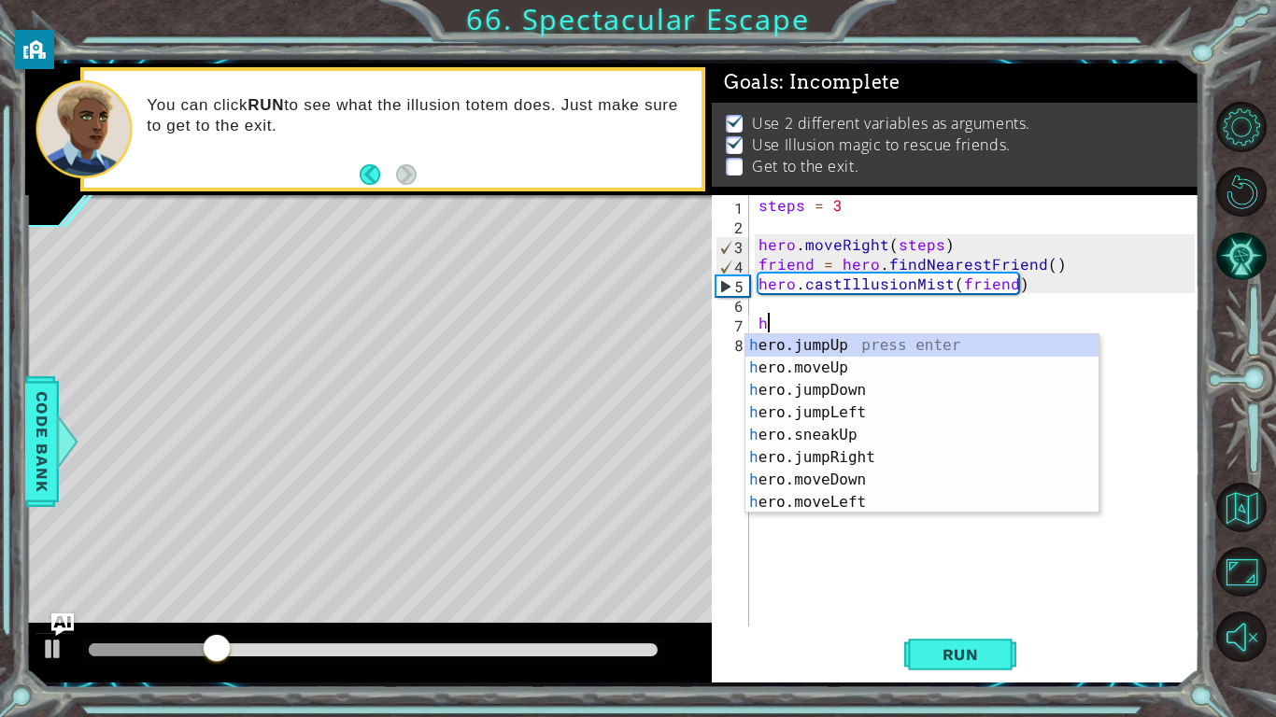
type textarea "hmr"
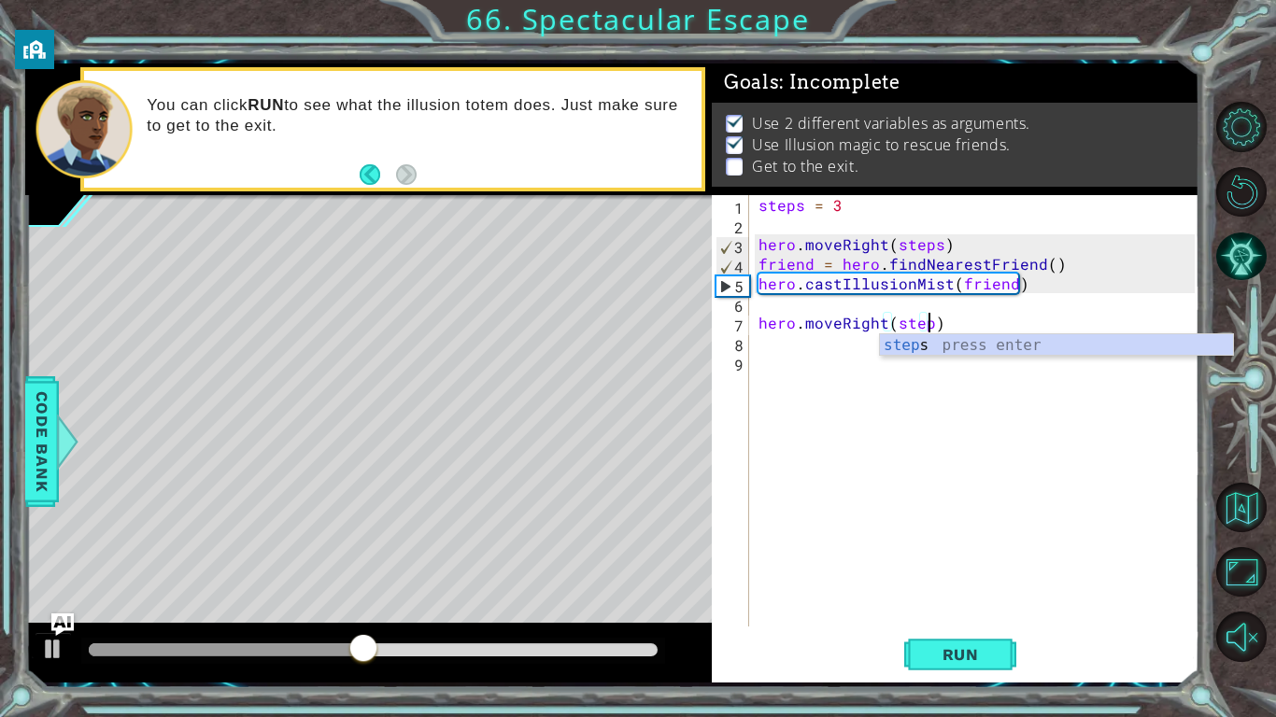
scroll to position [0, 10]
type textarea "hero.moveRight(steps)"
click at [827, 523] on div "steps = 3 hero . moveRight ( steps ) friend = hero . findNearestFriend ( ) hero…" at bounding box center [979, 430] width 449 height 471
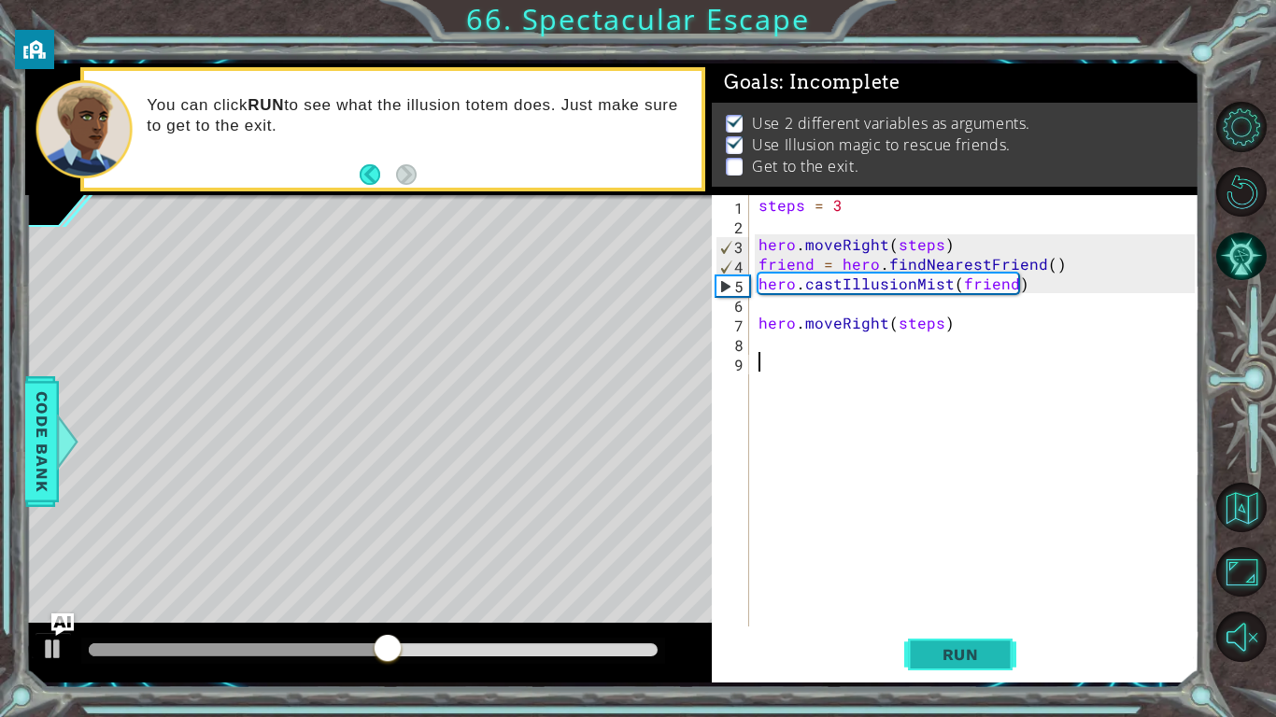
click at [949, 641] on button "Run" at bounding box center [960, 654] width 112 height 49
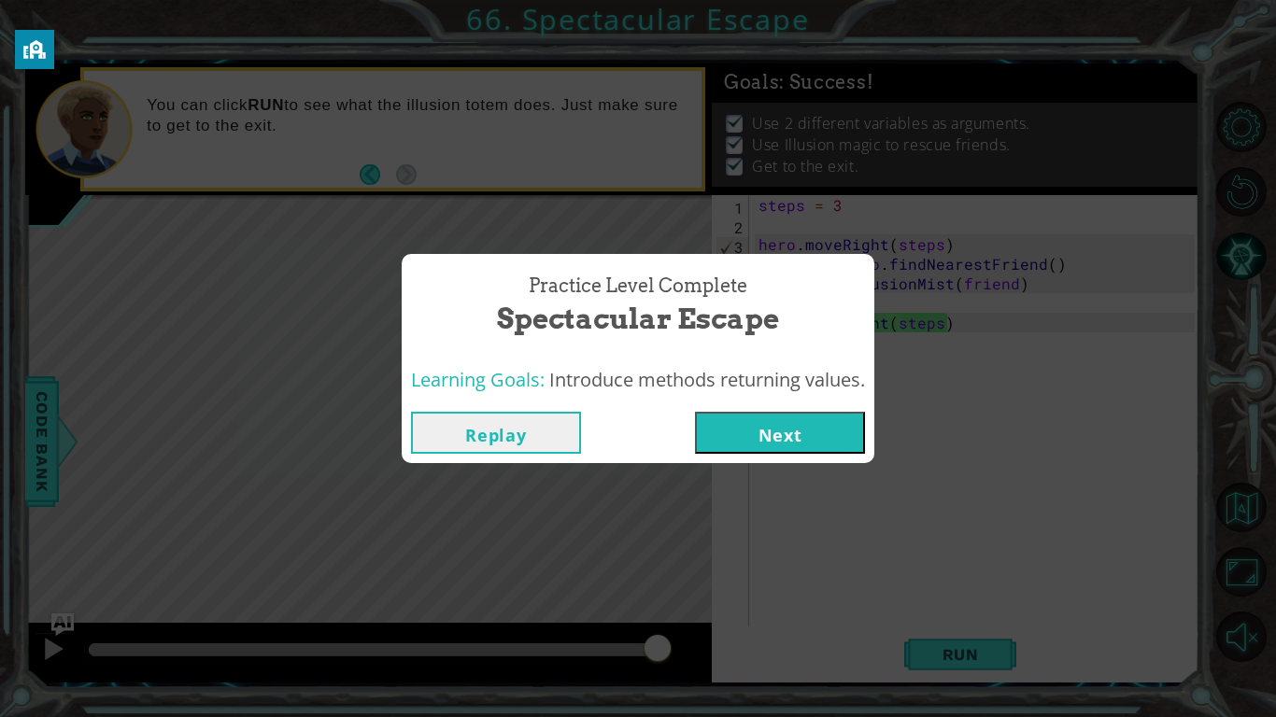
click at [804, 433] on button "Next" at bounding box center [780, 433] width 170 height 42
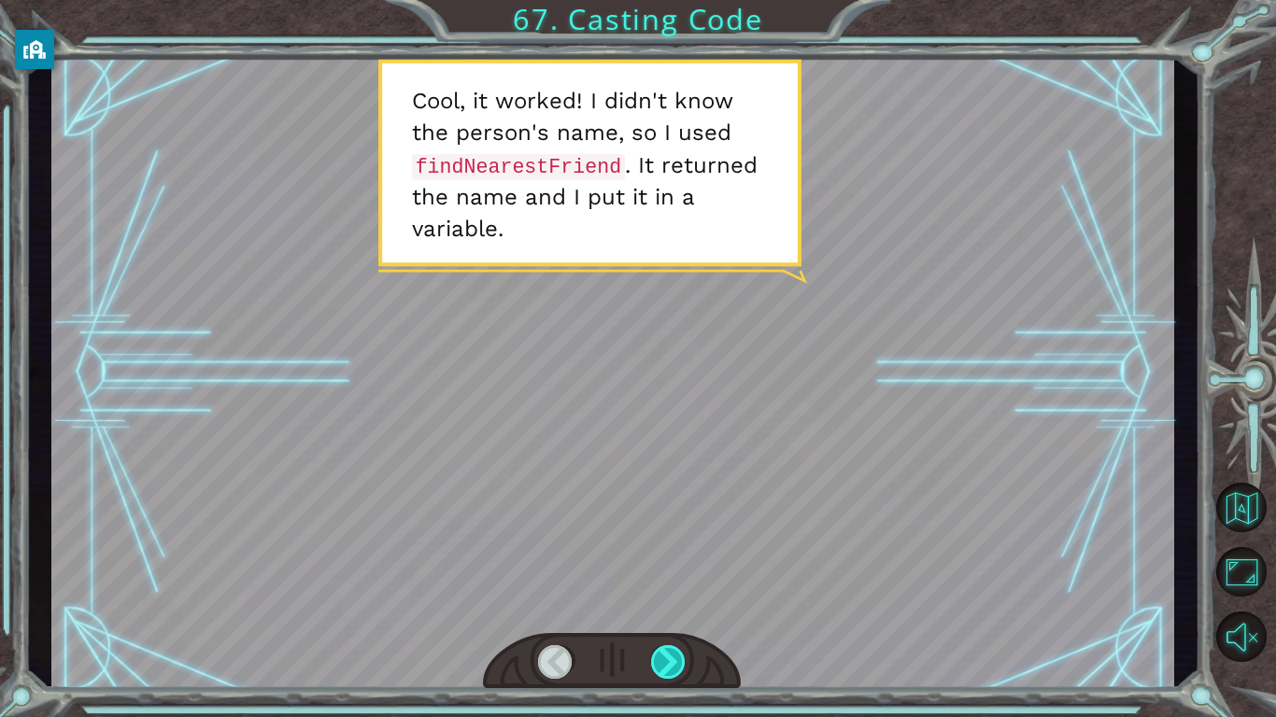
click at [664, 650] on div at bounding box center [668, 662] width 35 height 34
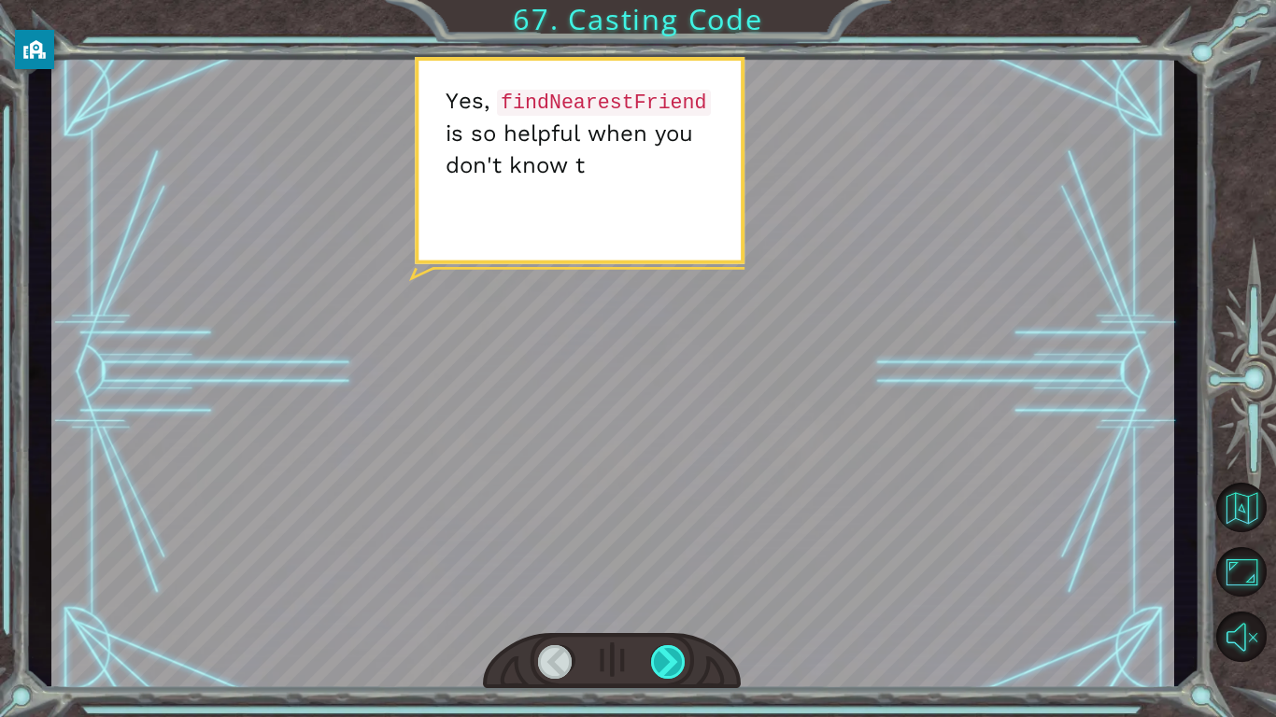
click at [682, 673] on div at bounding box center [668, 662] width 35 height 34
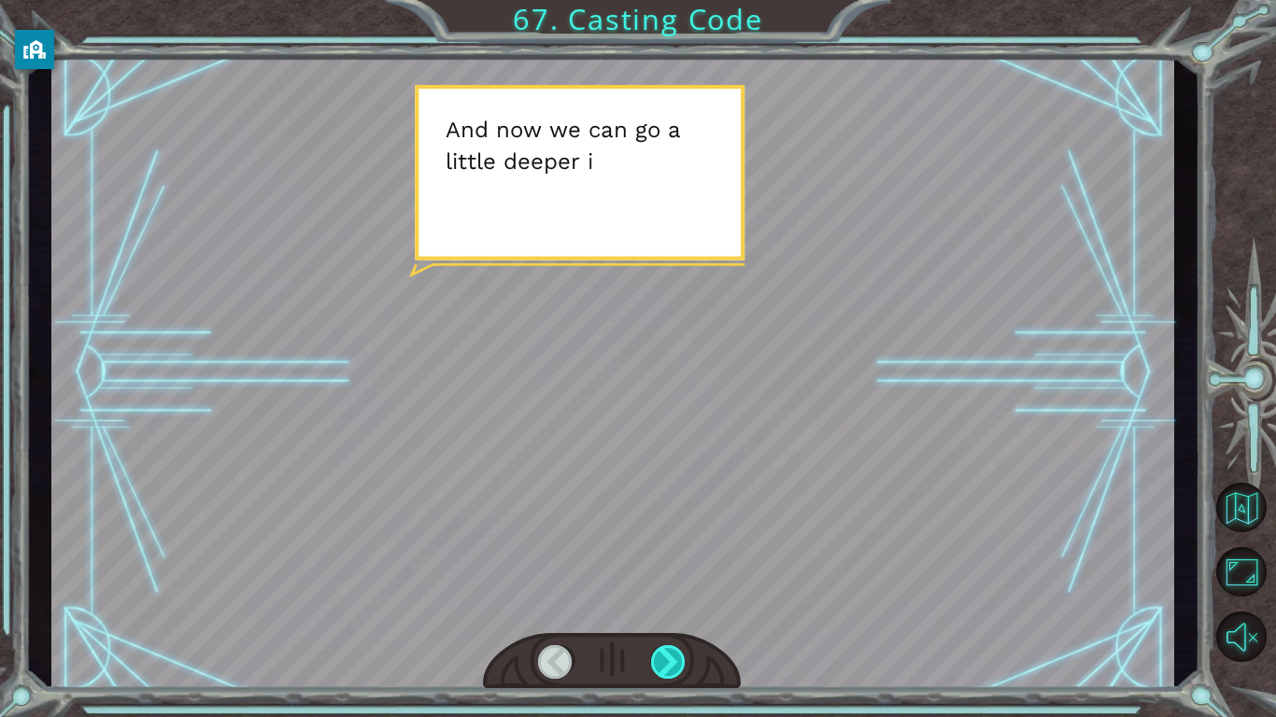
click at [682, 673] on div at bounding box center [668, 662] width 35 height 34
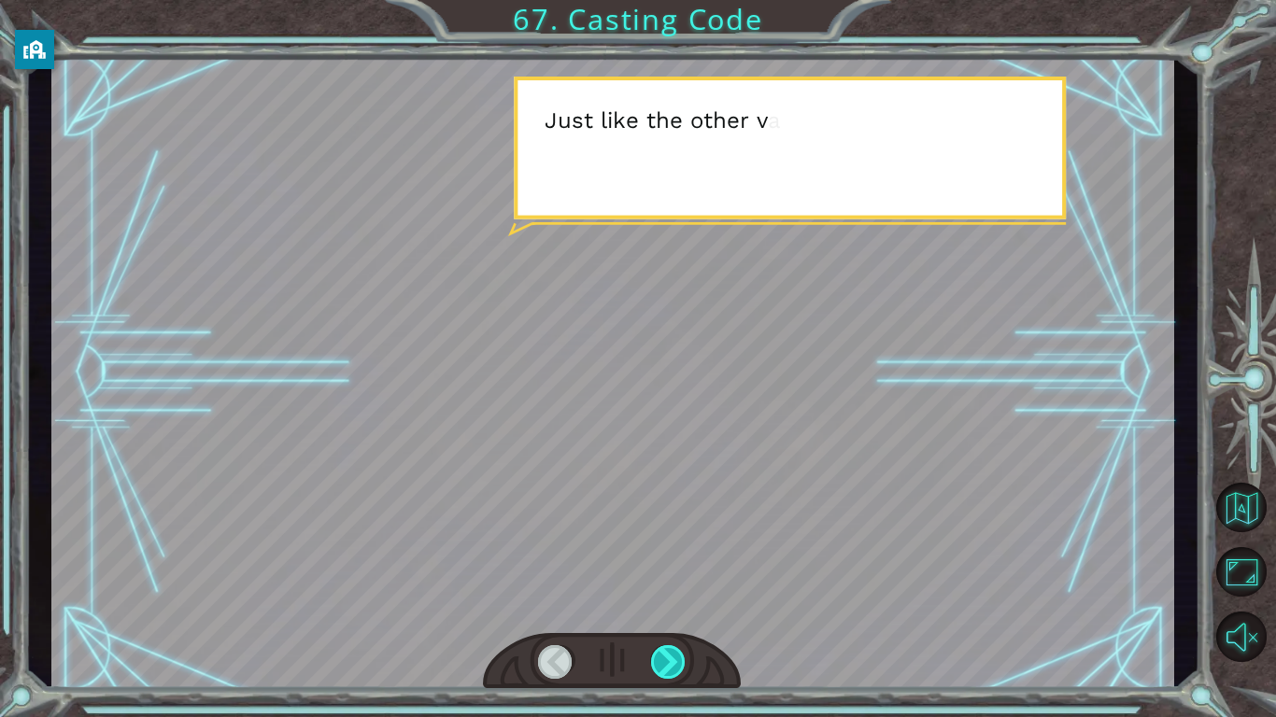
click at [682, 673] on div at bounding box center [668, 662] width 35 height 34
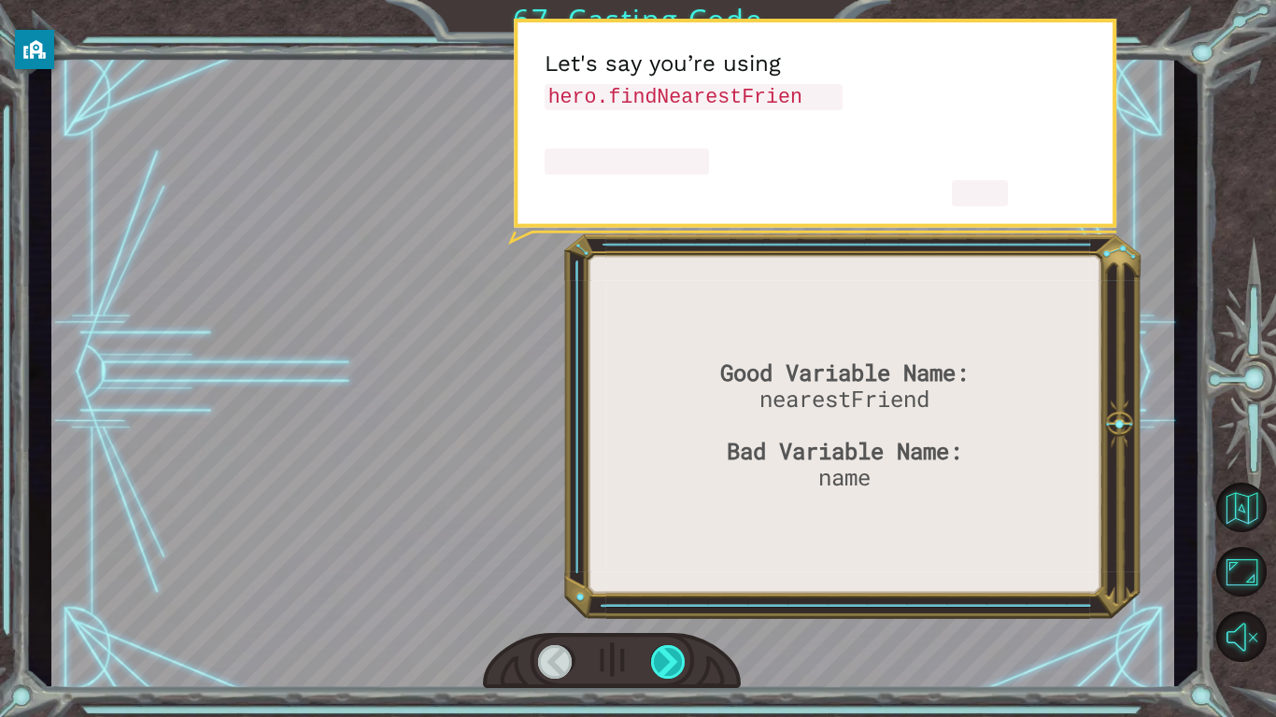
click at [682, 673] on div at bounding box center [668, 662] width 35 height 34
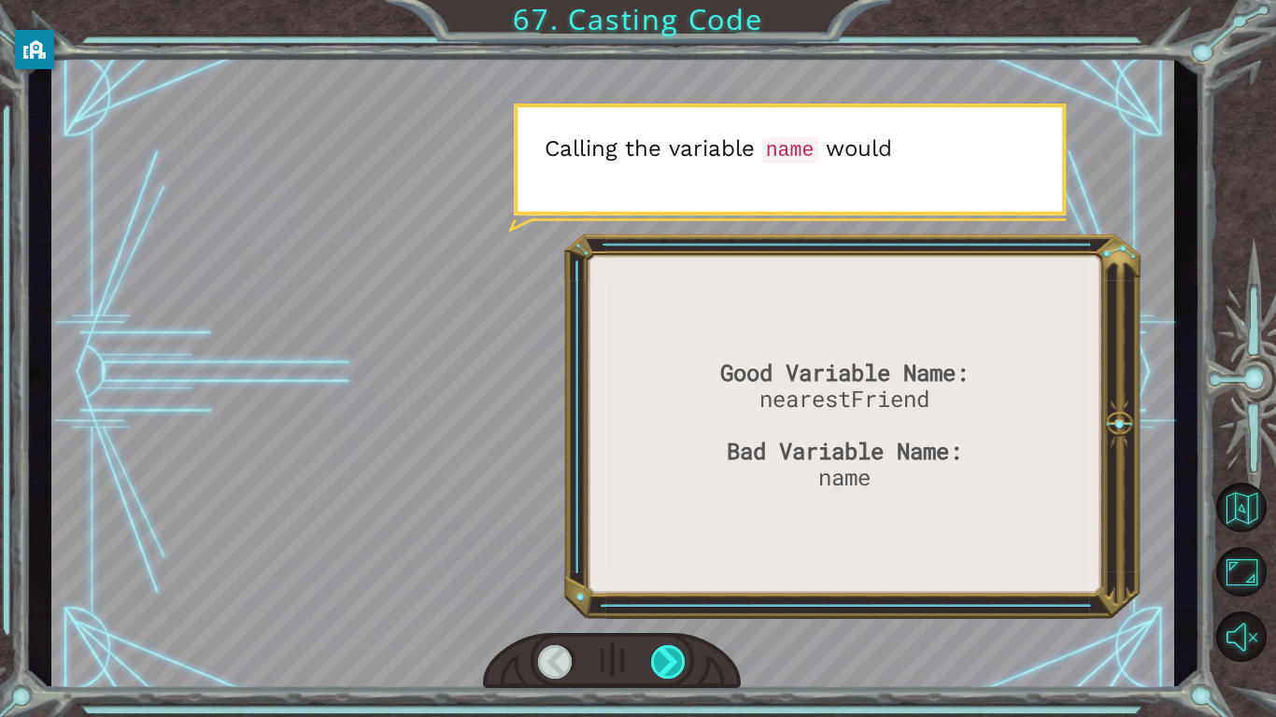
click at [676, 672] on div at bounding box center [668, 662] width 35 height 34
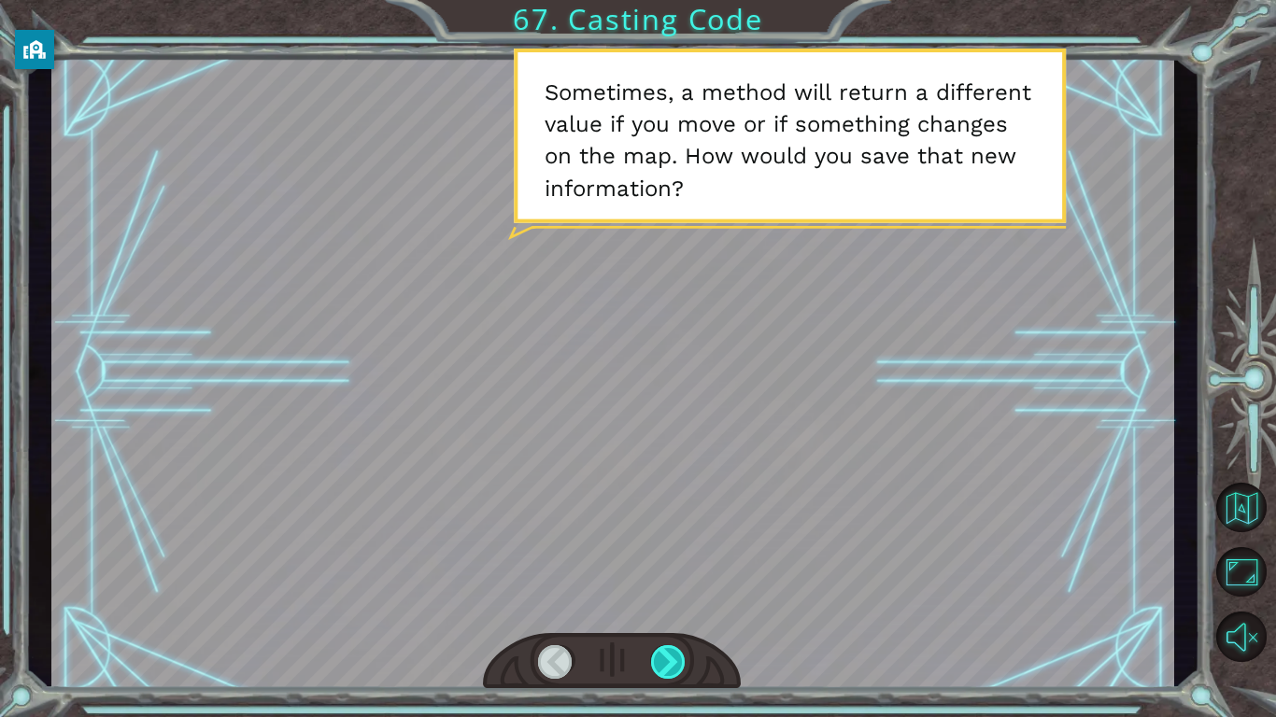
click at [681, 669] on div at bounding box center [668, 662] width 35 height 34
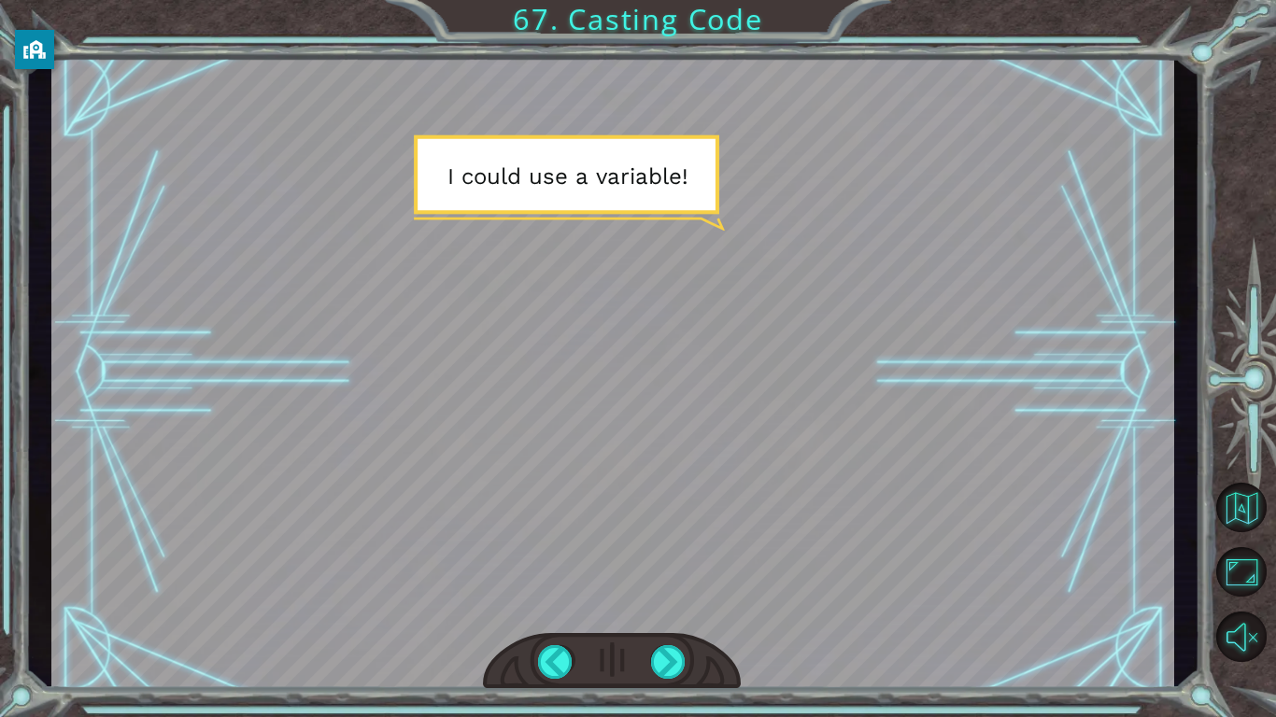
click at [689, 666] on div at bounding box center [612, 661] width 258 height 57
click at [676, 659] on div at bounding box center [668, 662] width 35 height 34
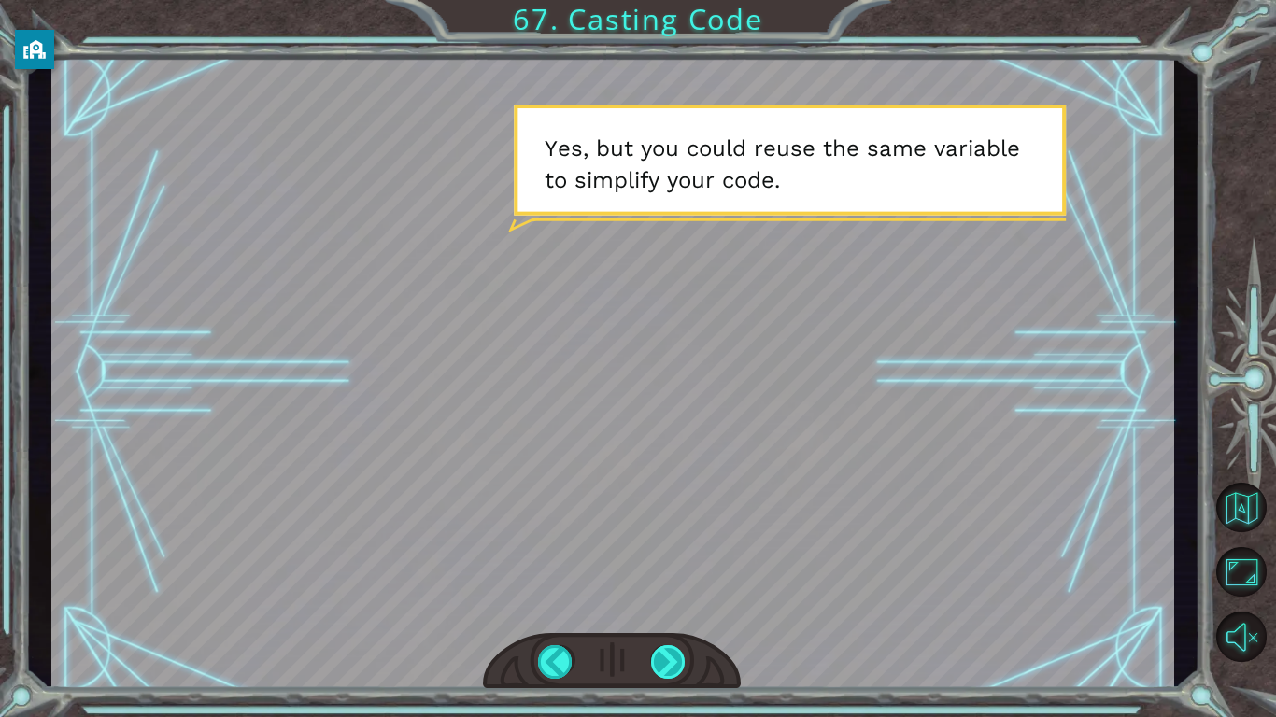
click at [666, 655] on div at bounding box center [668, 662] width 35 height 34
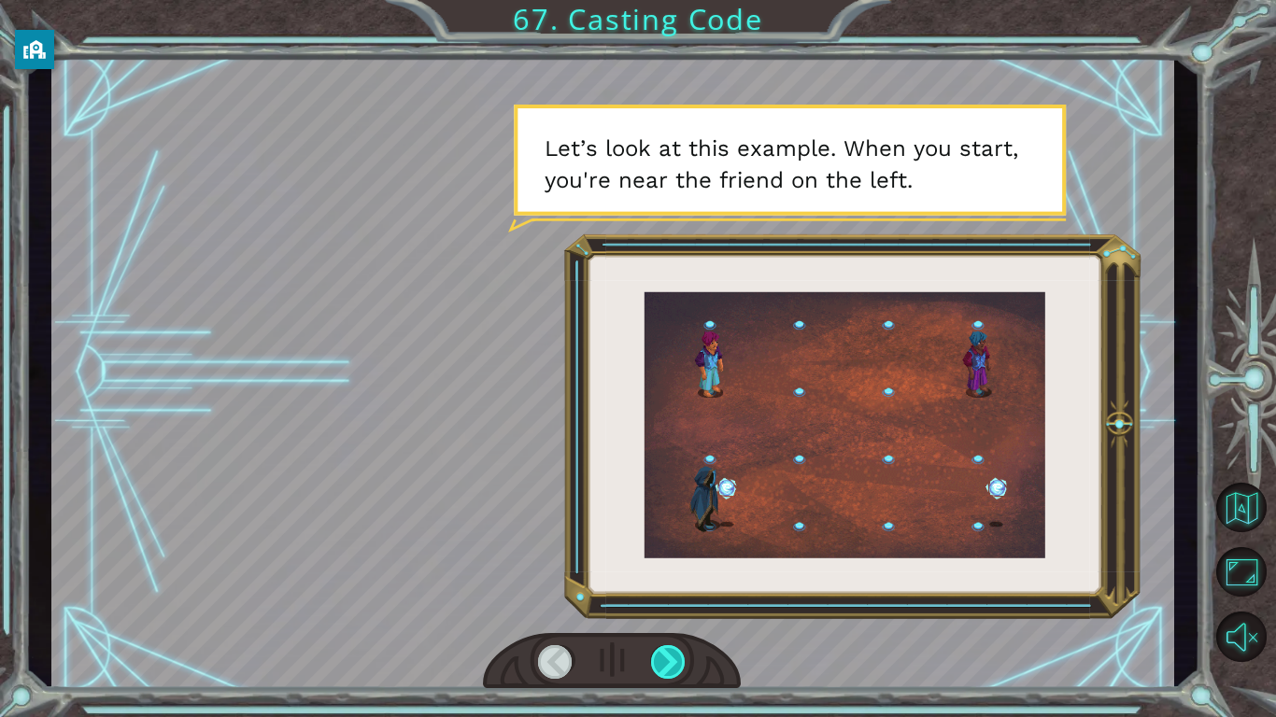
click at [666, 655] on div at bounding box center [668, 662] width 35 height 34
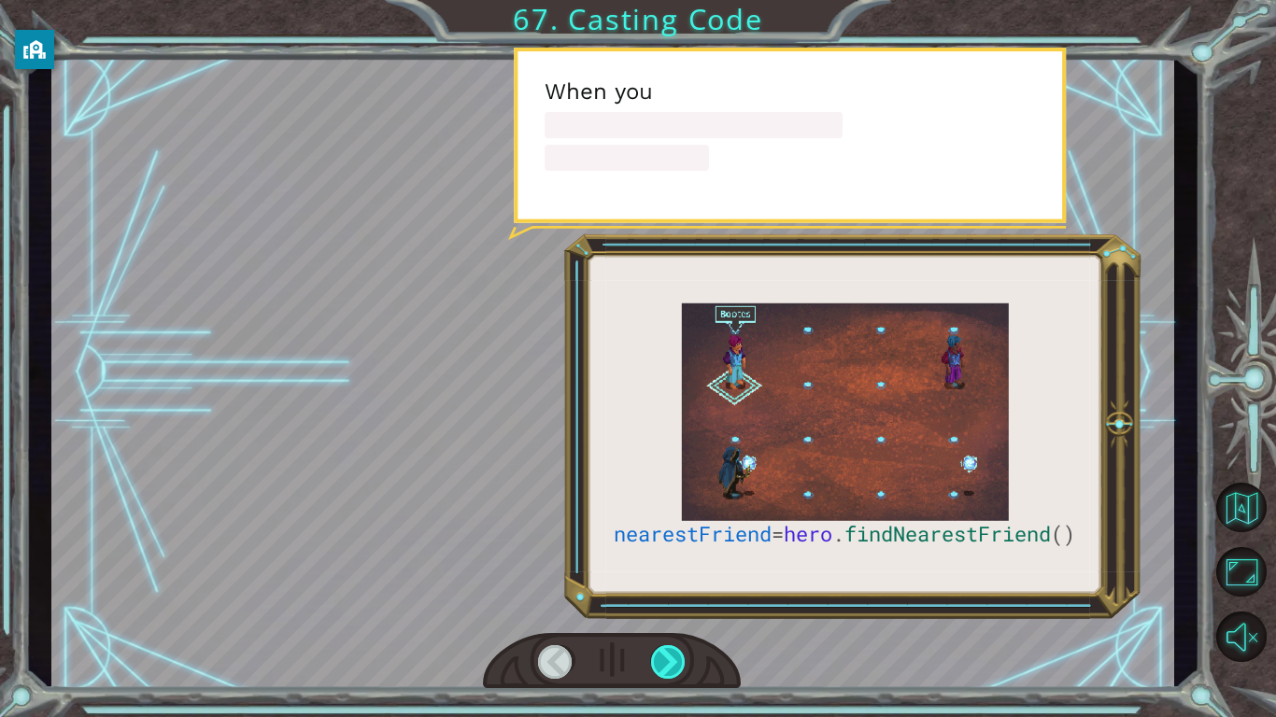
click at [666, 655] on div at bounding box center [668, 662] width 35 height 34
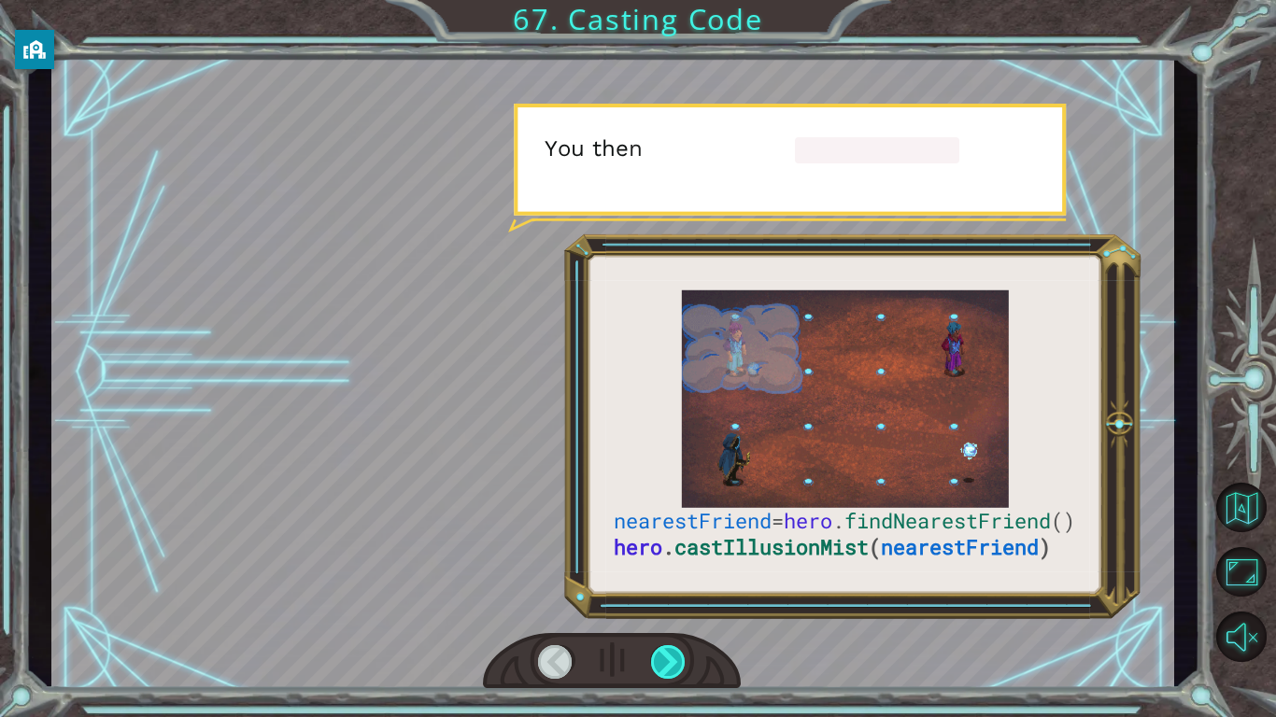
click at [666, 655] on div at bounding box center [668, 662] width 35 height 34
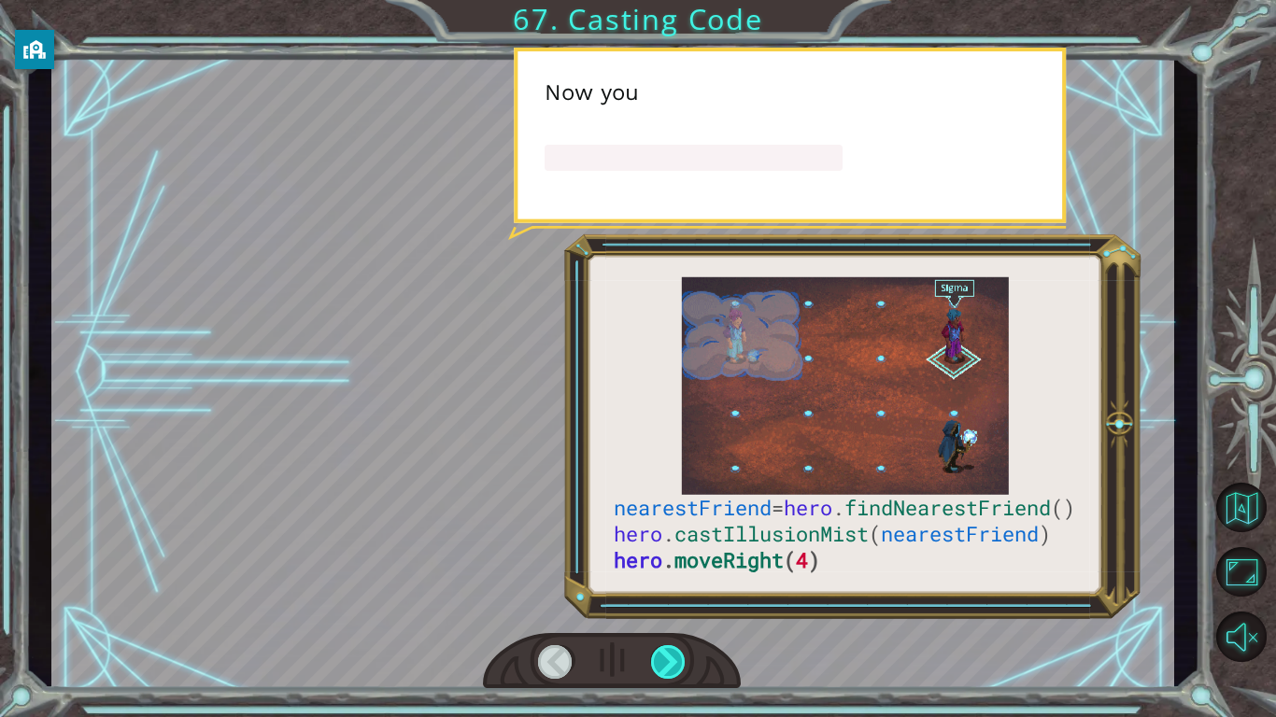
click at [666, 655] on div at bounding box center [668, 662] width 35 height 34
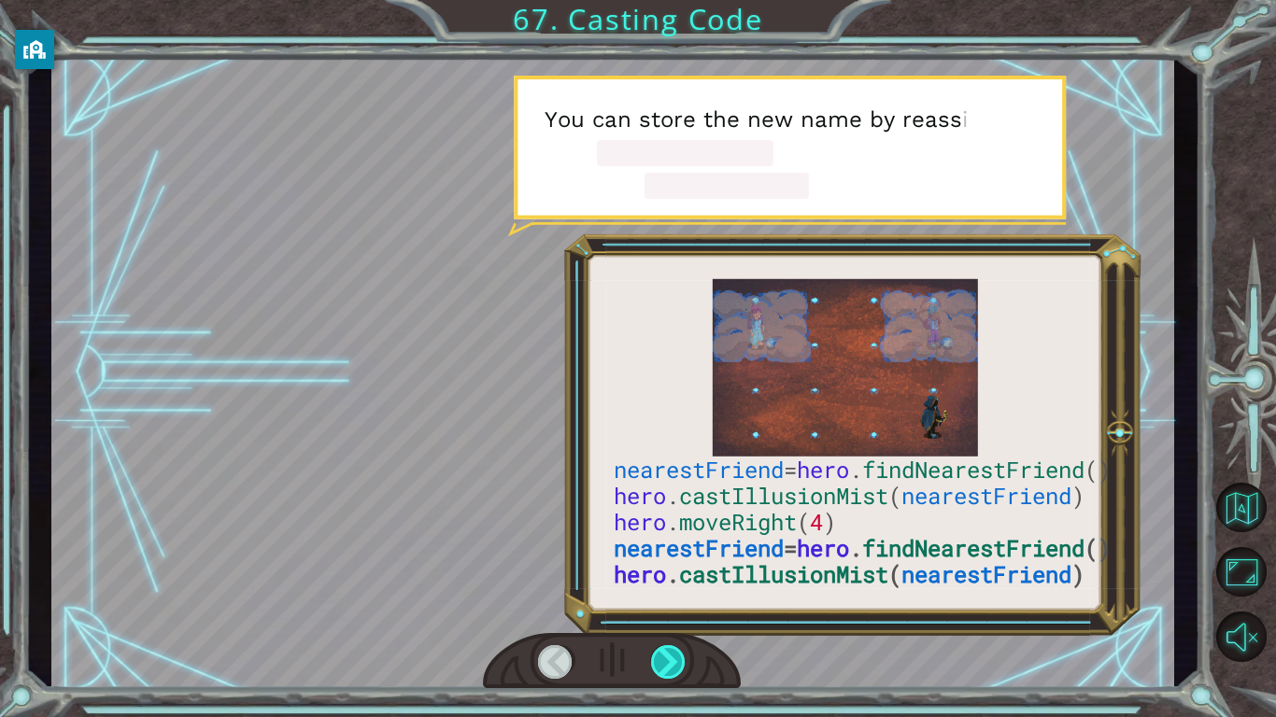
click at [666, 655] on div at bounding box center [668, 662] width 35 height 34
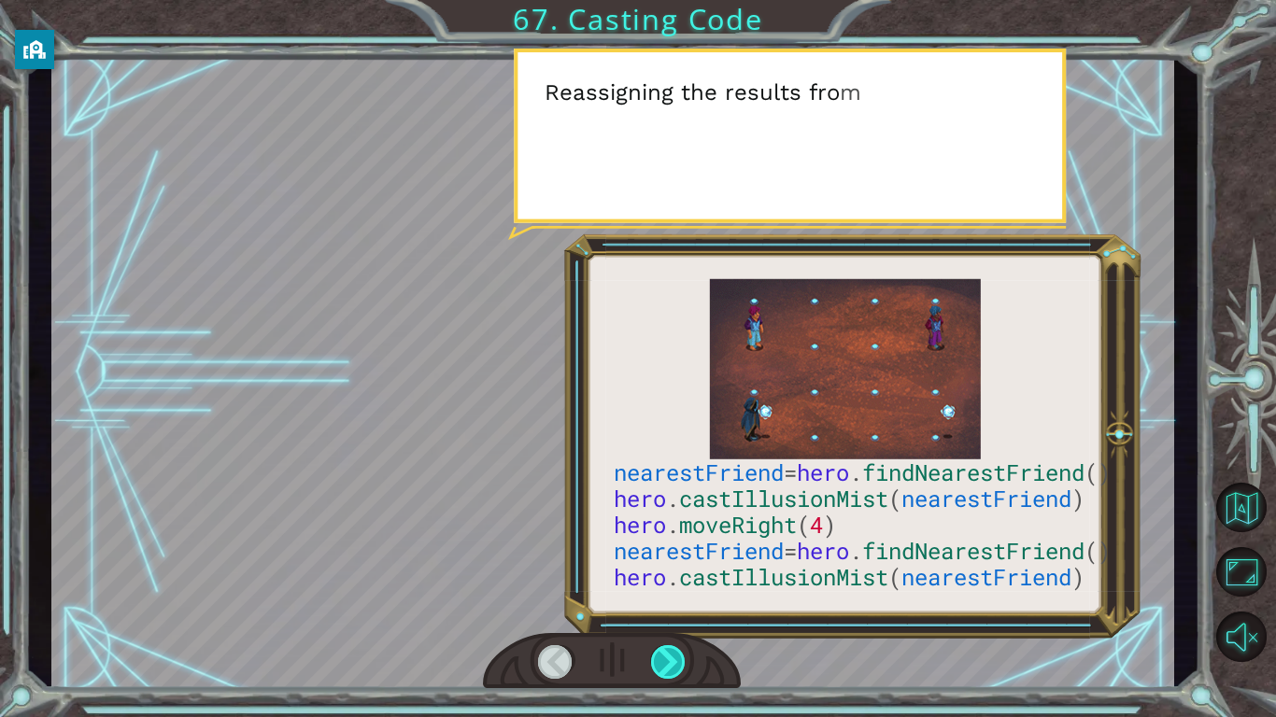
click at [666, 655] on div at bounding box center [668, 662] width 35 height 34
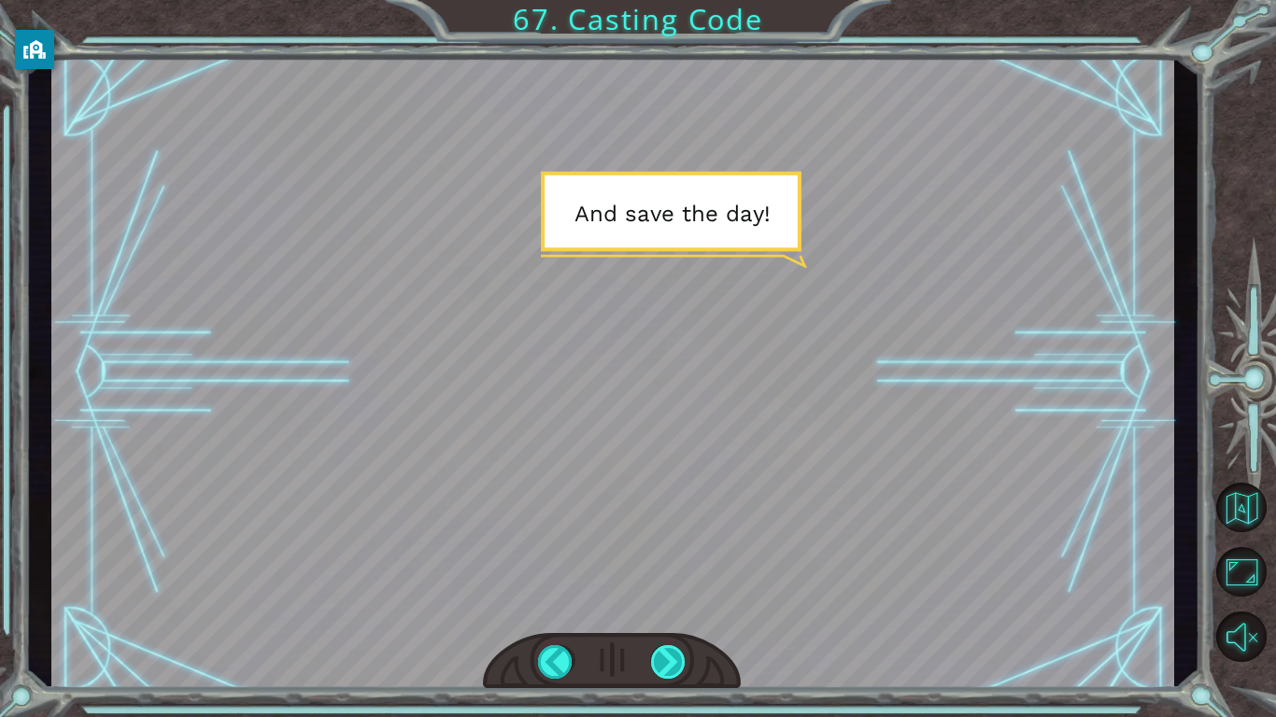
click at [666, 655] on div at bounding box center [668, 662] width 35 height 34
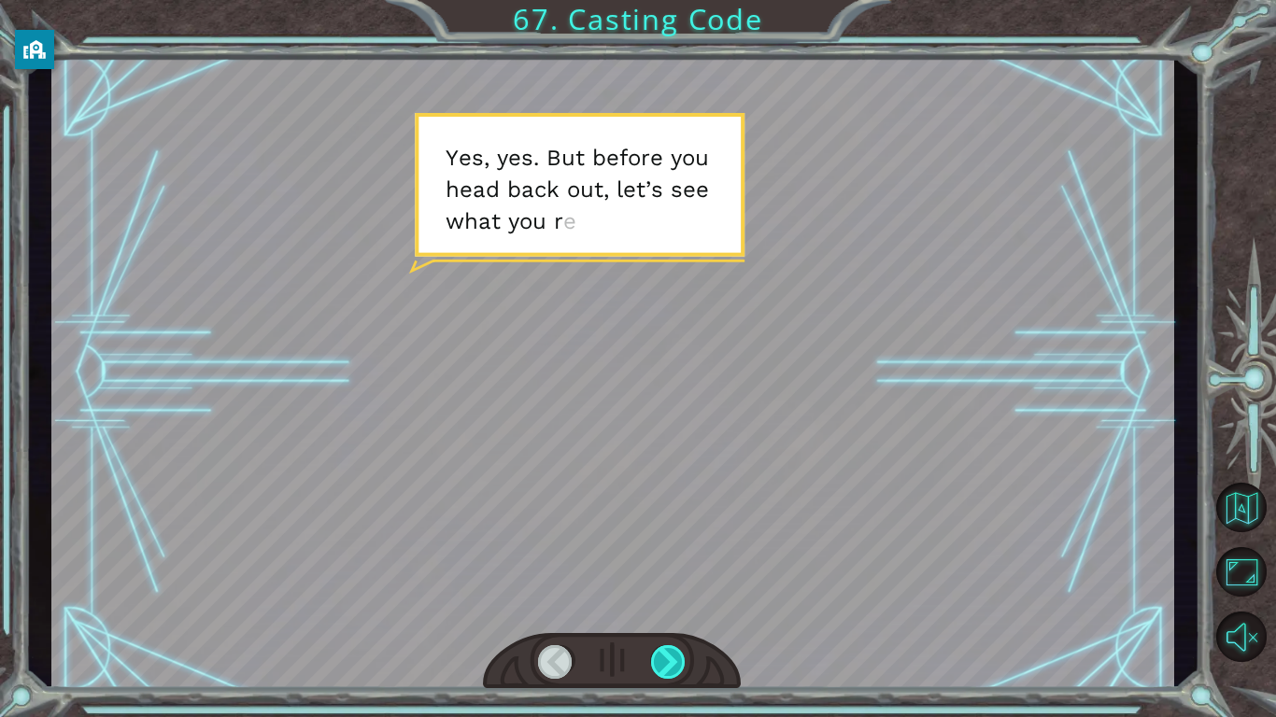
click at [666, 655] on div at bounding box center [668, 662] width 35 height 34
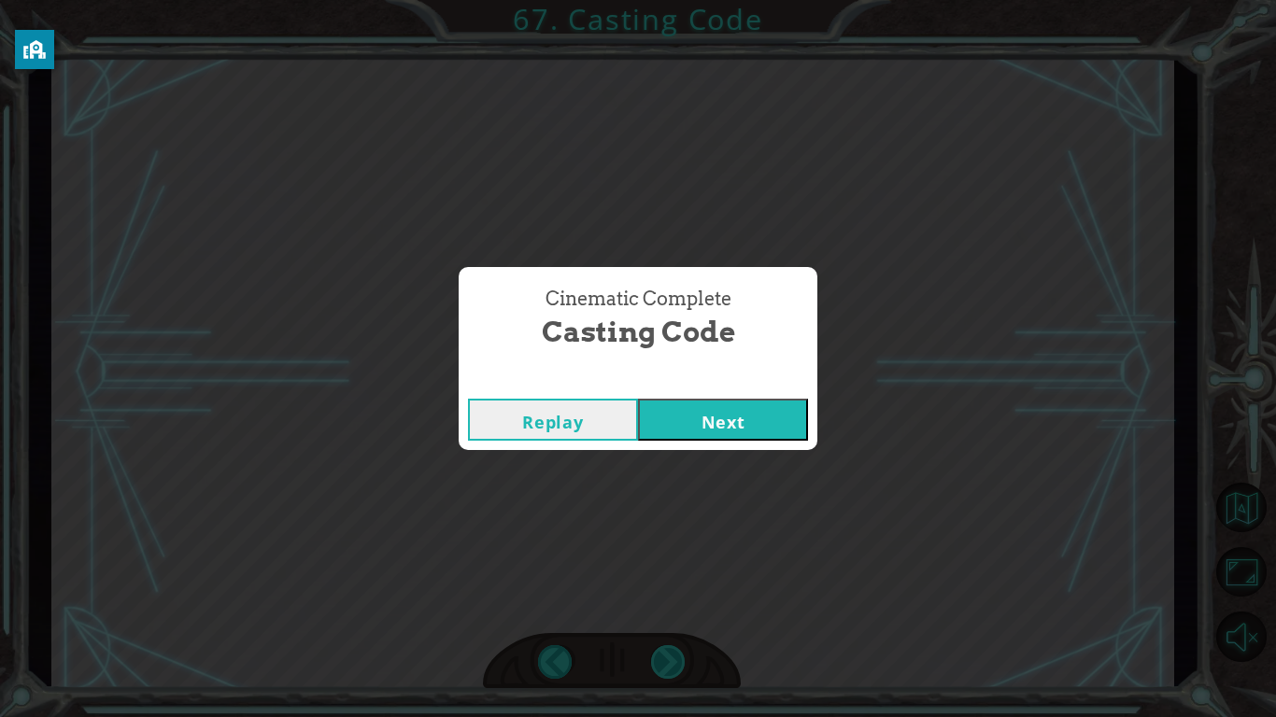
click at [666, 655] on div "Cinematic Complete Casting Code Replay Next" at bounding box center [638, 358] width 1276 height 717
click at [764, 404] on button "Next" at bounding box center [723, 420] width 170 height 42
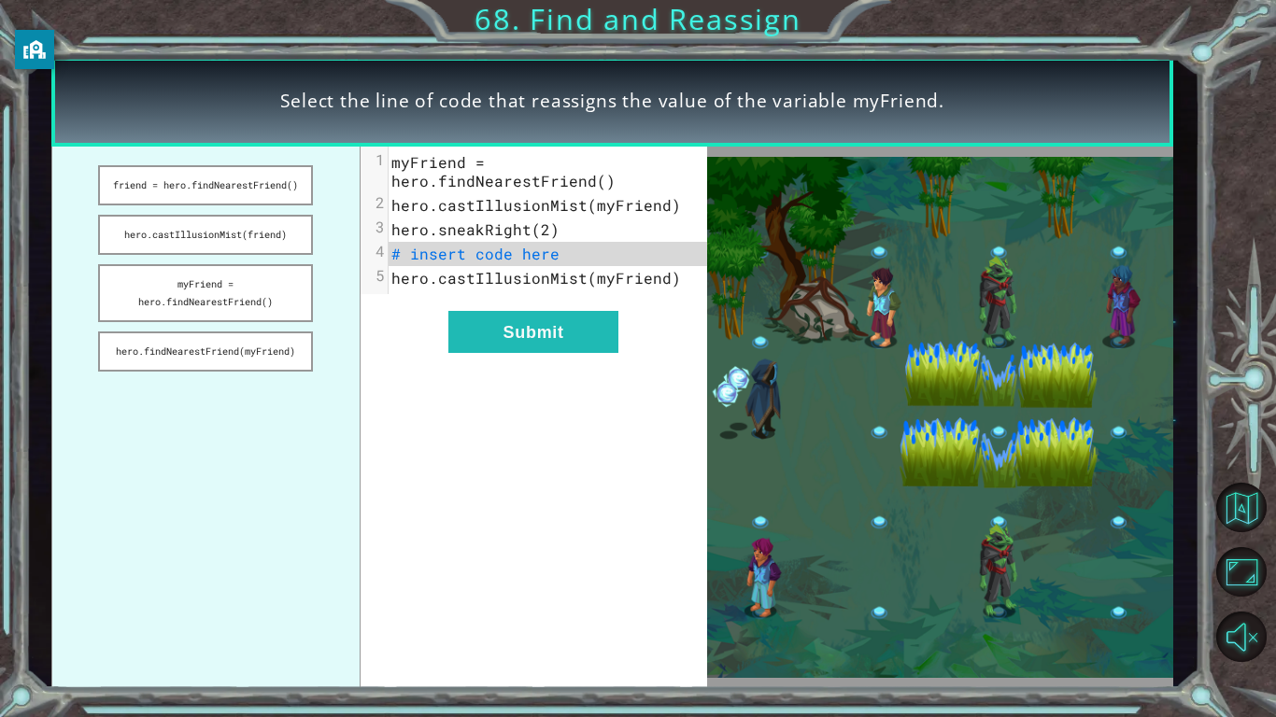
click at [686, 473] on div "xxxxxxxxxx 5 1 myFriend = hero.findNearestFriend() 2 hero.castIllusionMist(myFr…" at bounding box center [534, 418] width 347 height 543
click at [248, 184] on button "friend = hero.findNearestFriend()" at bounding box center [205, 185] width 215 height 40
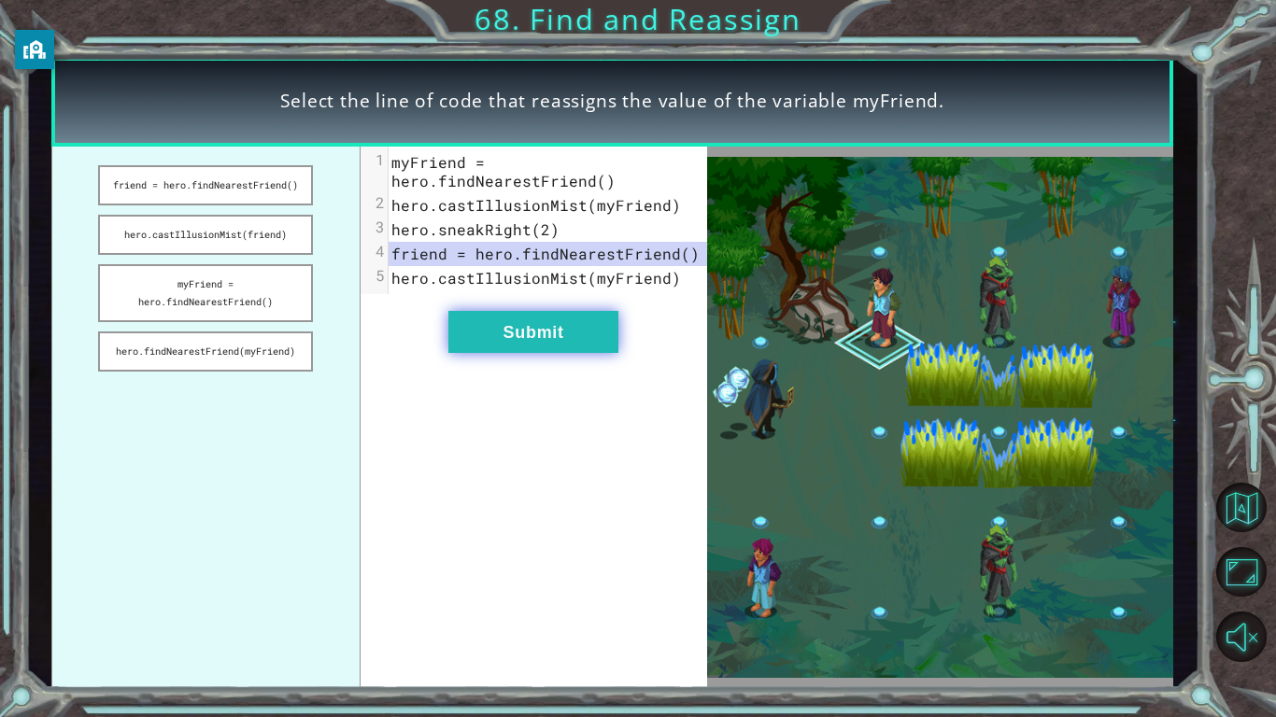
click at [566, 325] on button "Submit" at bounding box center [533, 332] width 170 height 42
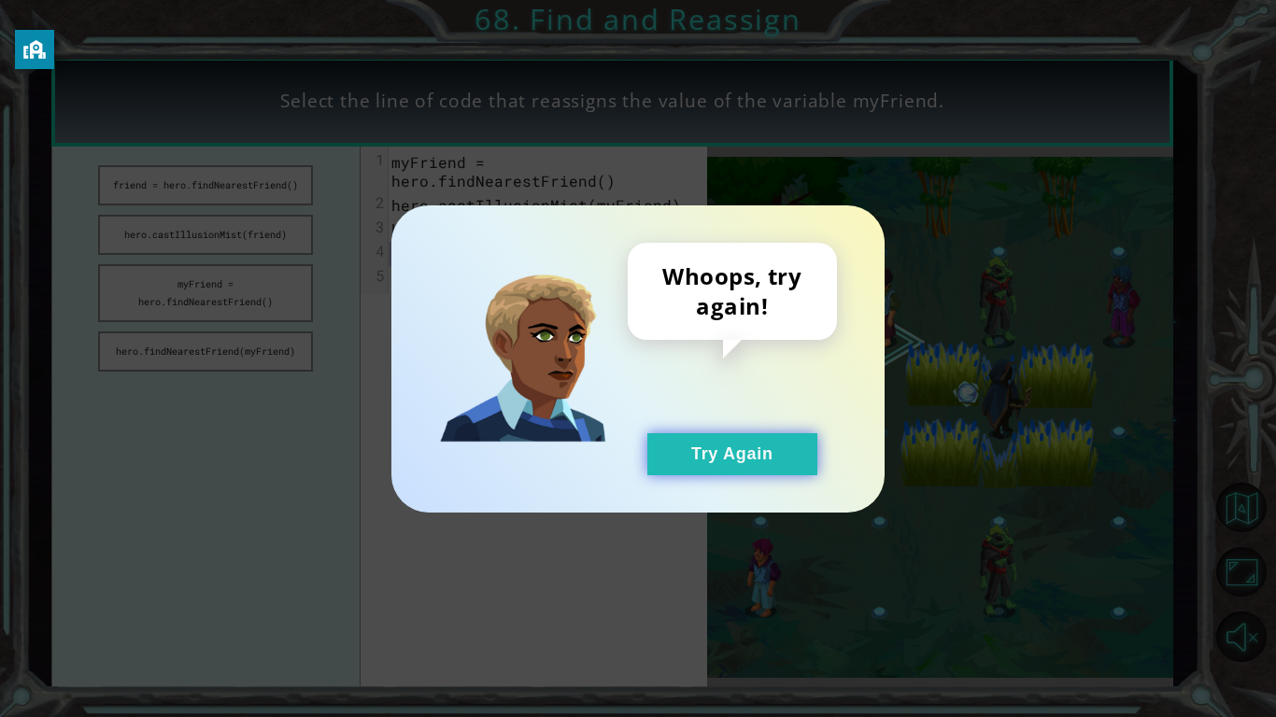
click at [720, 460] on button "Try Again" at bounding box center [732, 454] width 170 height 42
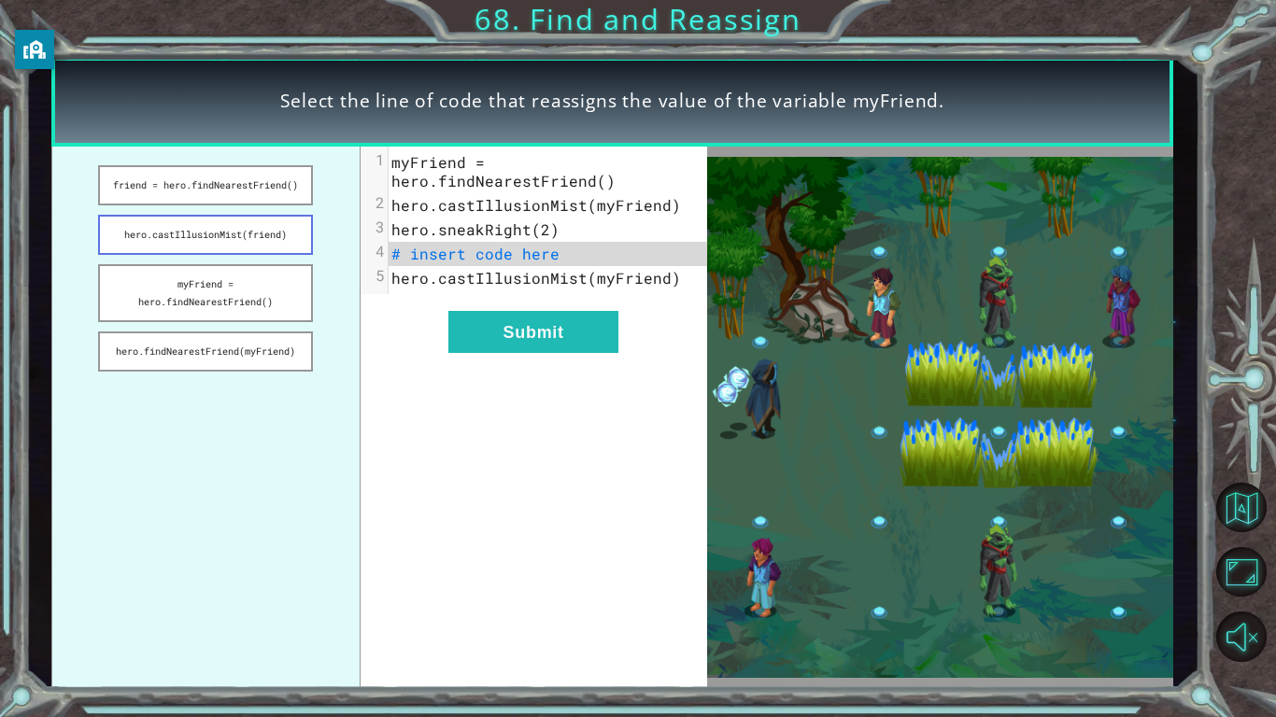
click at [240, 219] on button "hero.castIllusionMist(friend)" at bounding box center [205, 235] width 215 height 40
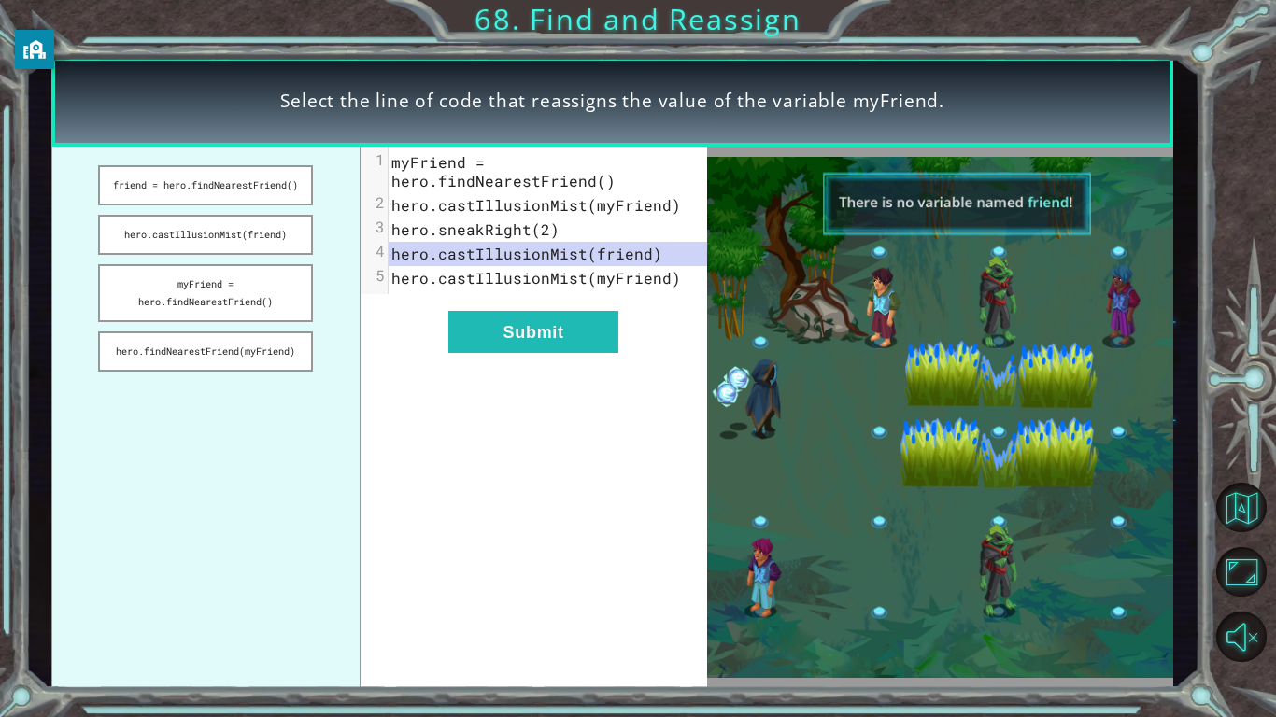
click at [188, 149] on ul "friend = hero.findNearestFriend() hero.castIllusionMist(friend) myFriend = hero…" at bounding box center [205, 418] width 309 height 543
click at [234, 199] on button "friend = hero.findNearestFriend()" at bounding box center [205, 185] width 215 height 40
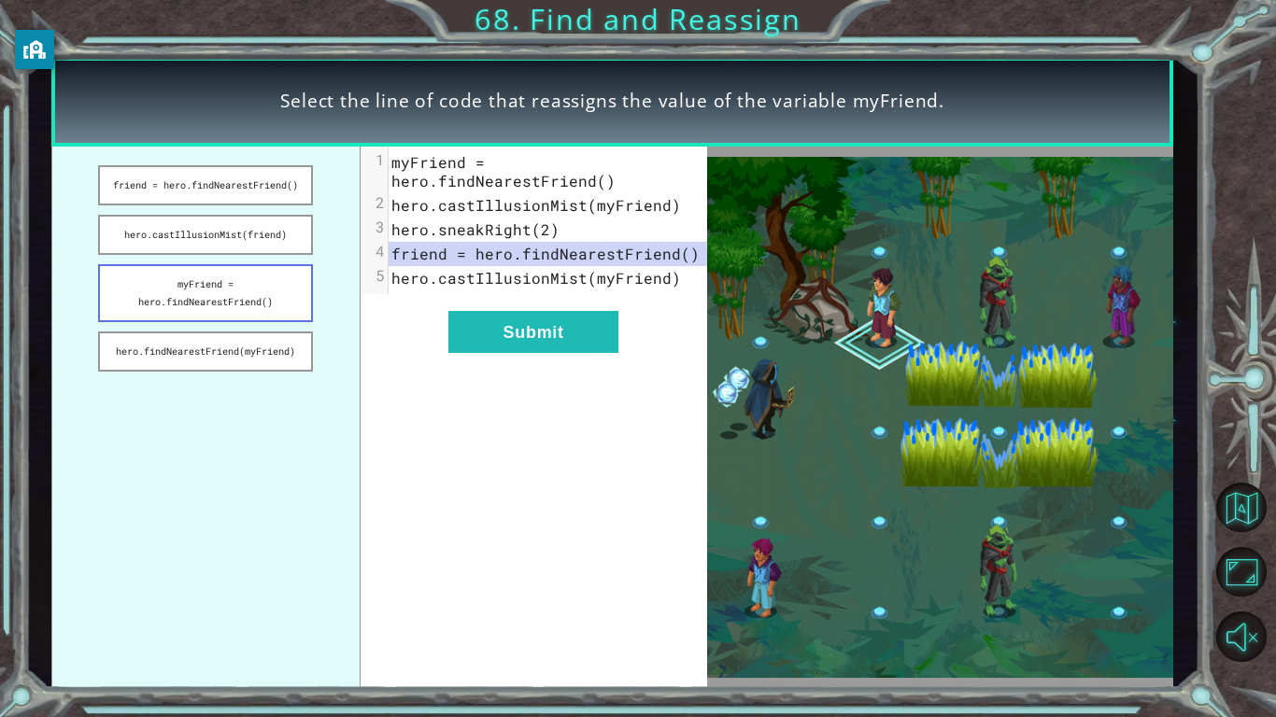
click at [245, 292] on button "myFriend = hero.findNearestFriend()" at bounding box center [205, 293] width 215 height 58
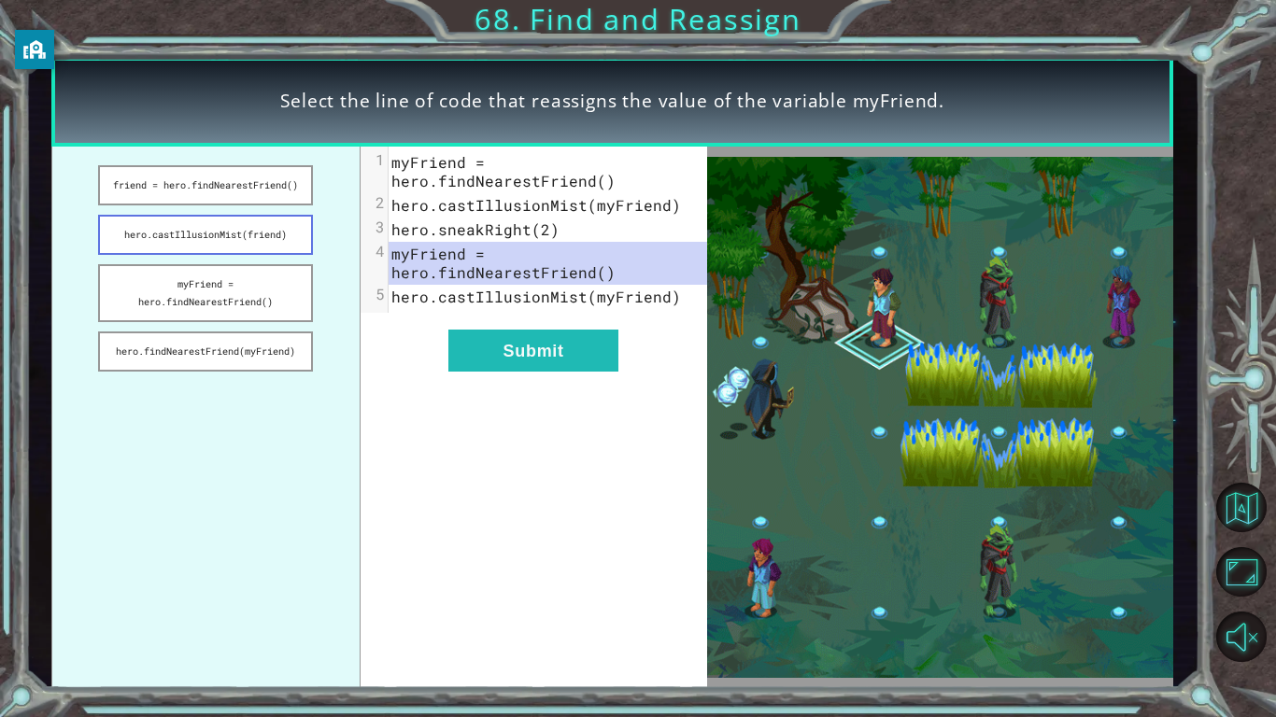
click at [214, 224] on button "hero.castIllusionMist(friend)" at bounding box center [205, 235] width 215 height 40
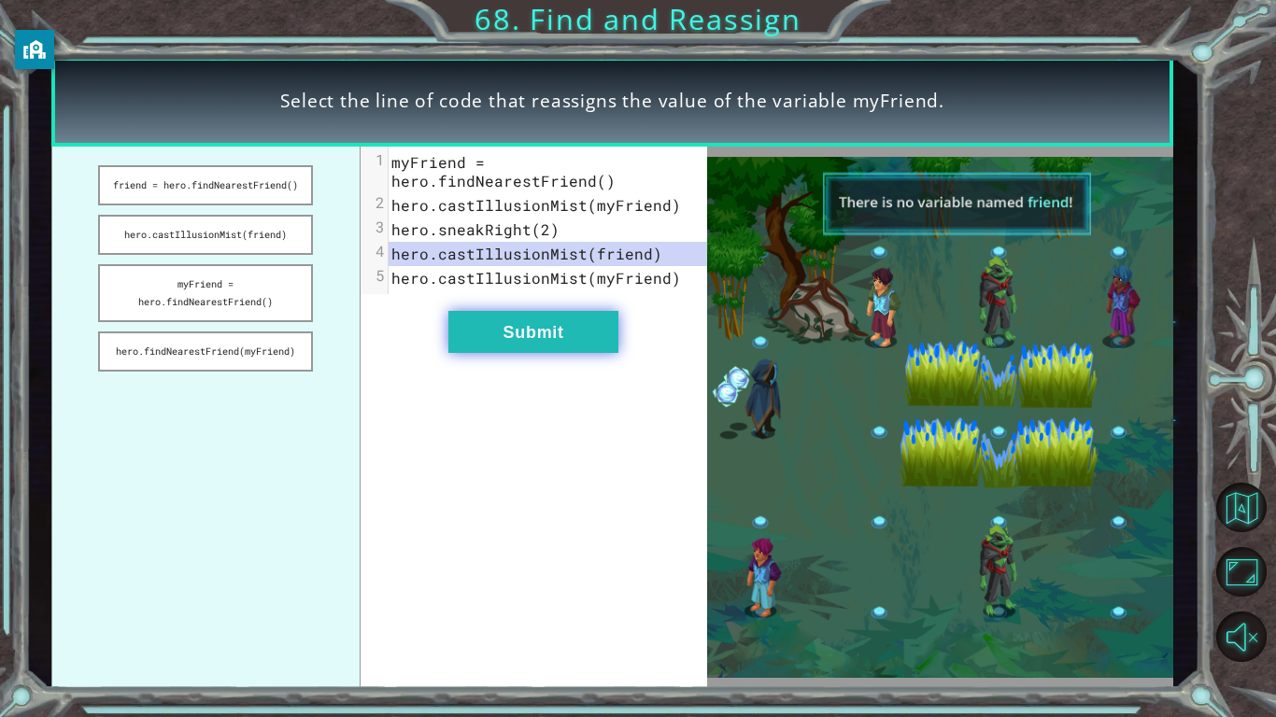
click at [524, 333] on button "Submit" at bounding box center [533, 332] width 170 height 42
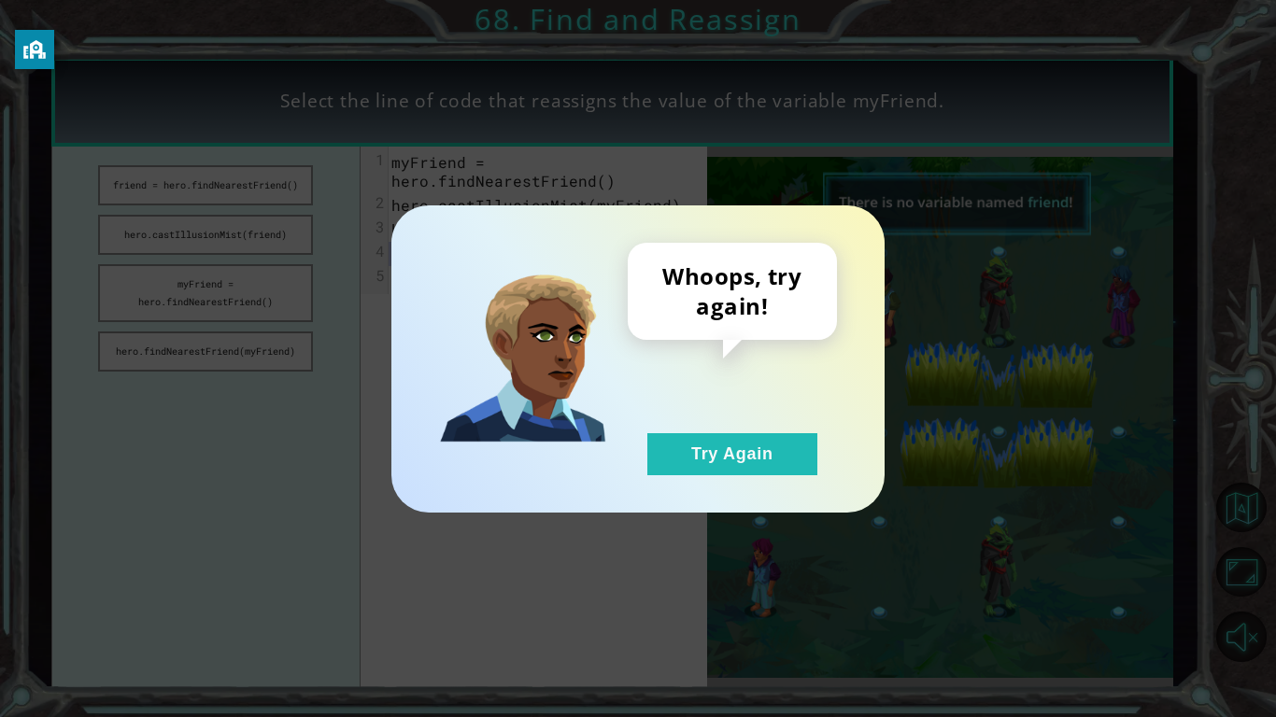
click at [734, 499] on div "Whoops, try again! Try Again" at bounding box center [637, 358] width 493 height 307
click at [757, 463] on button "Try Again" at bounding box center [732, 454] width 170 height 42
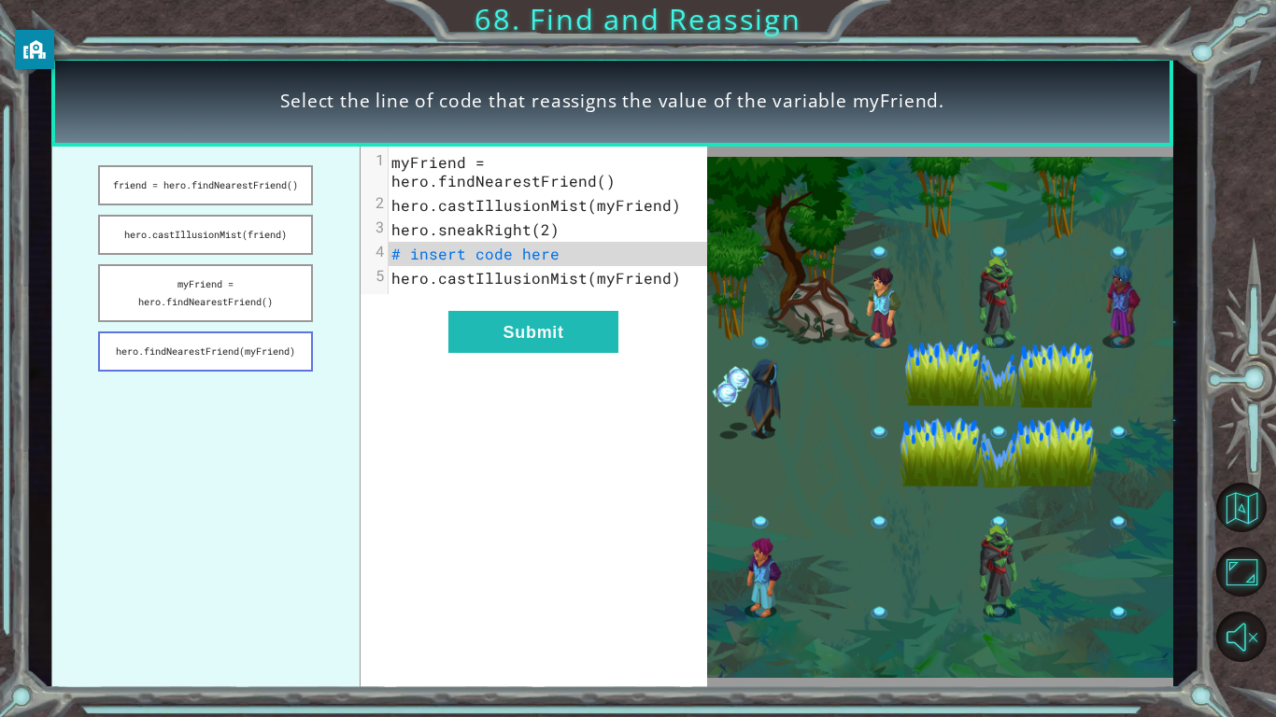
click at [246, 347] on button "hero.findNearestFriend(myFriend)" at bounding box center [205, 352] width 215 height 40
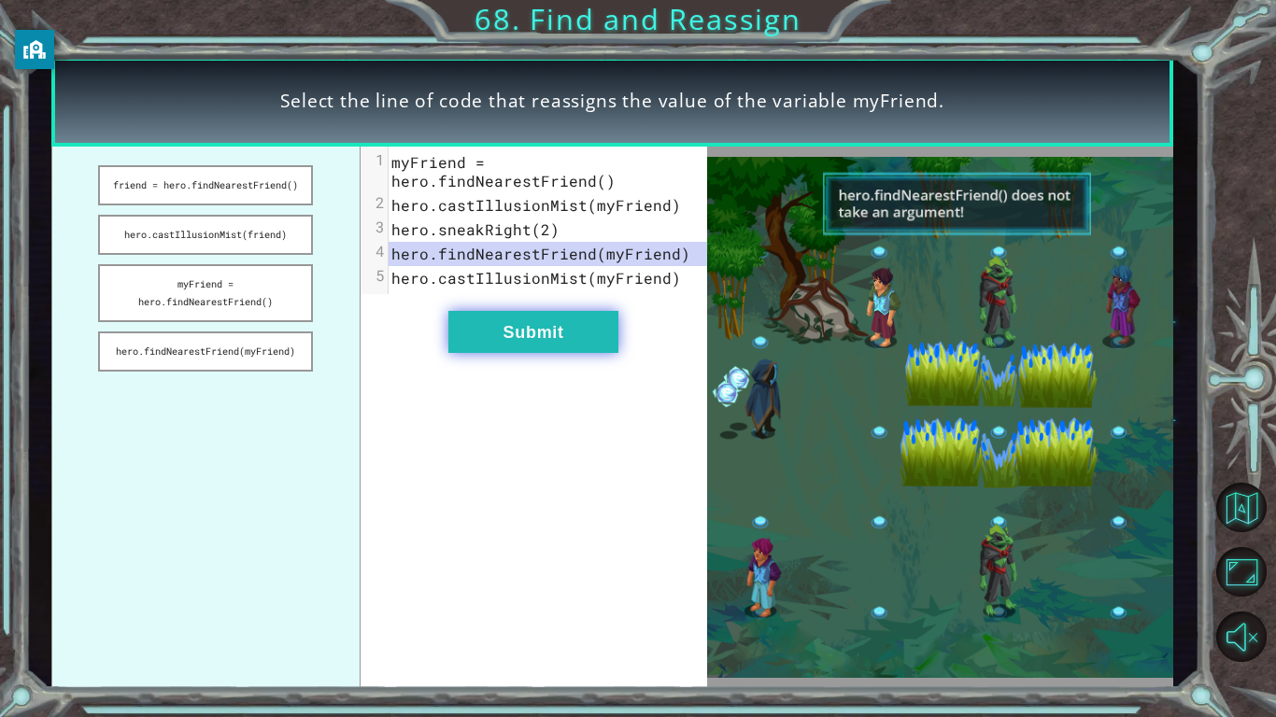
click at [503, 319] on button "Submit" at bounding box center [533, 332] width 170 height 42
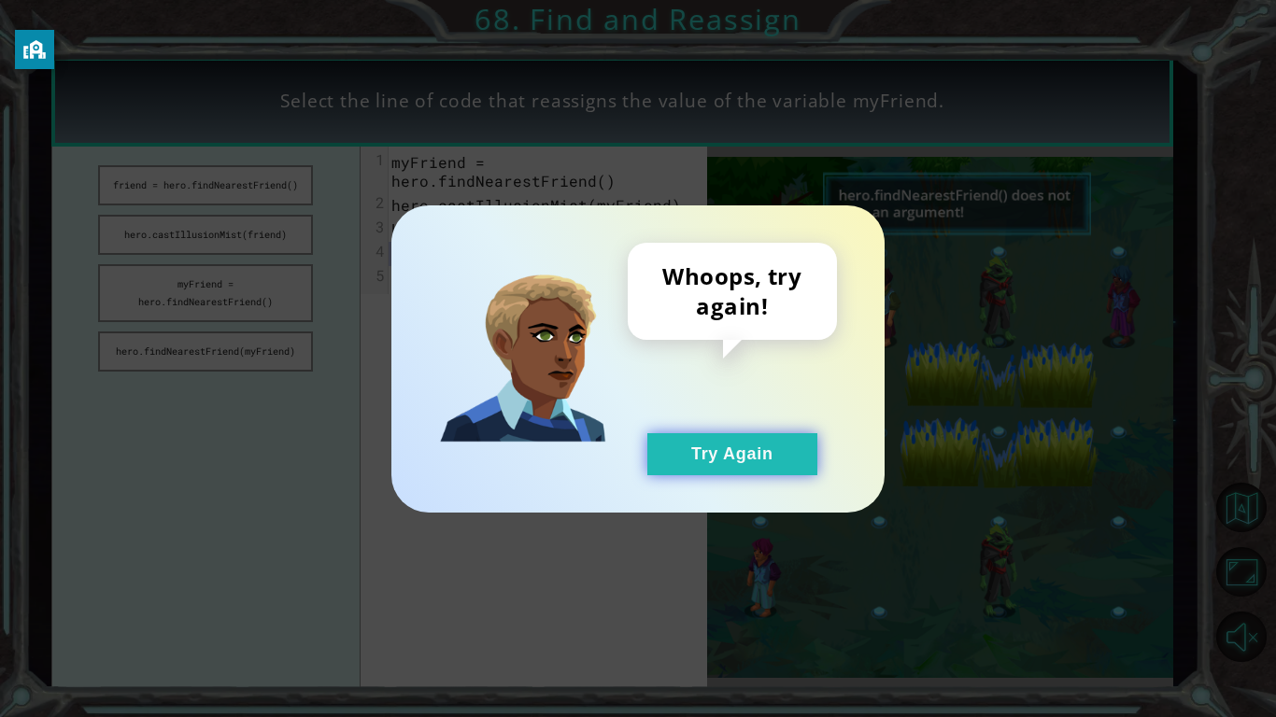
click at [690, 448] on button "Try Again" at bounding box center [732, 454] width 170 height 42
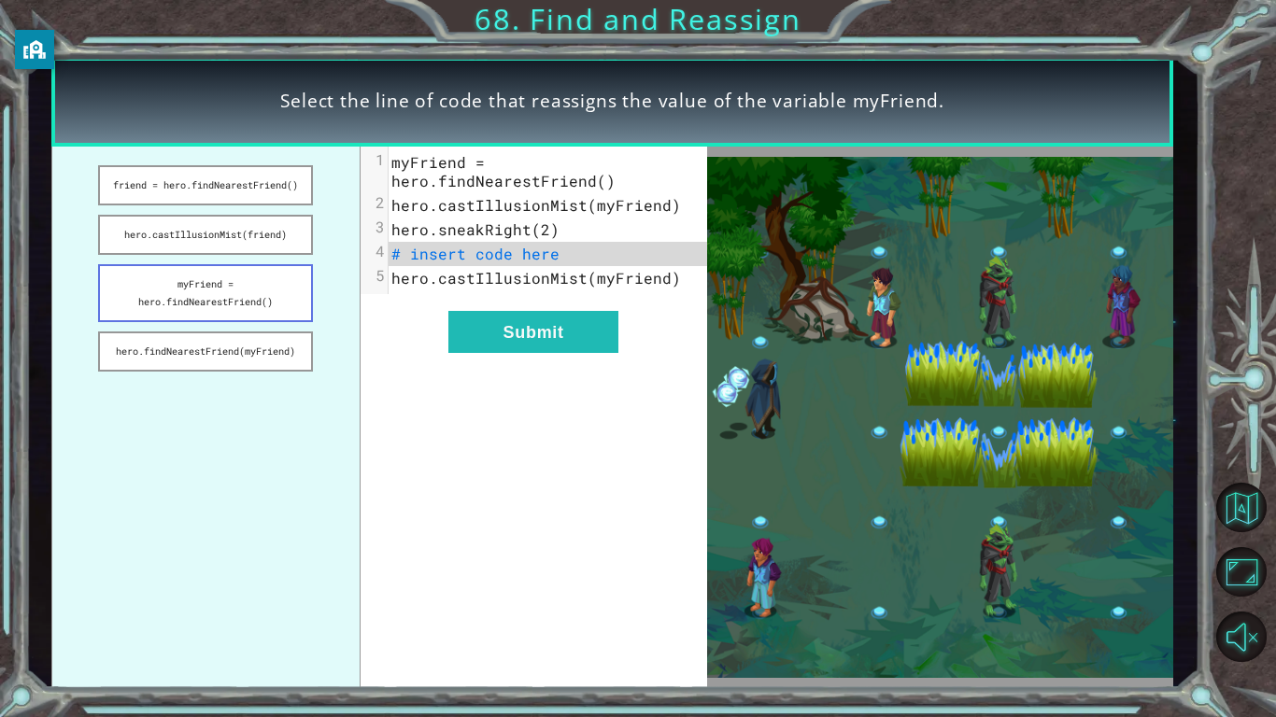
click at [263, 290] on button "myFriend = hero.findNearestFriend()" at bounding box center [205, 293] width 215 height 58
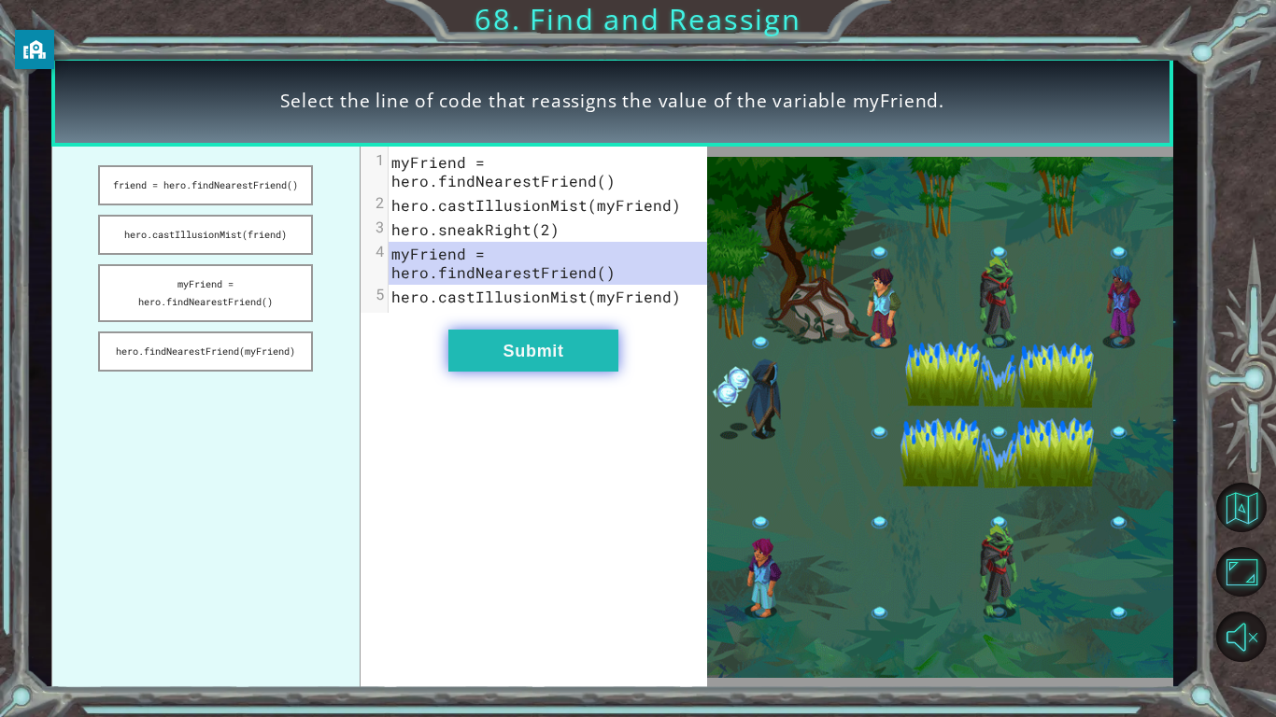
click at [489, 372] on button "Submit" at bounding box center [533, 351] width 170 height 42
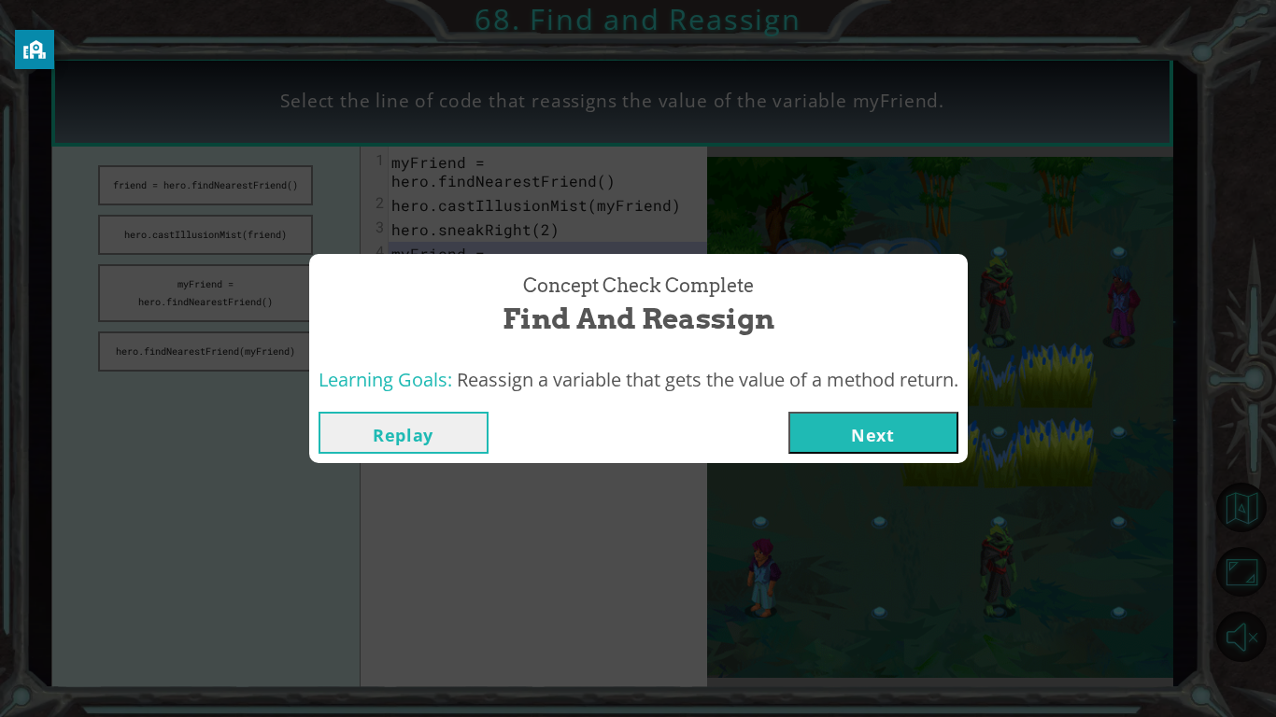
click at [871, 434] on button "Next" at bounding box center [873, 433] width 170 height 42
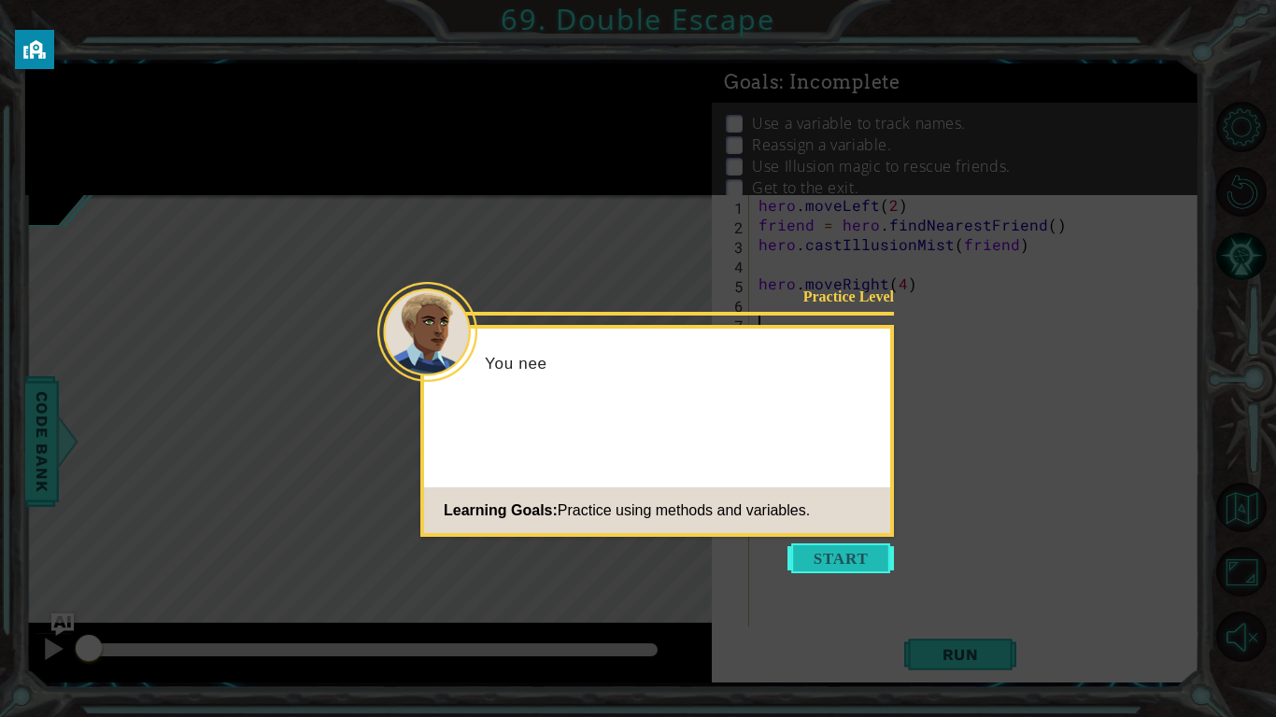
click at [842, 565] on button "Start" at bounding box center [840, 559] width 106 height 30
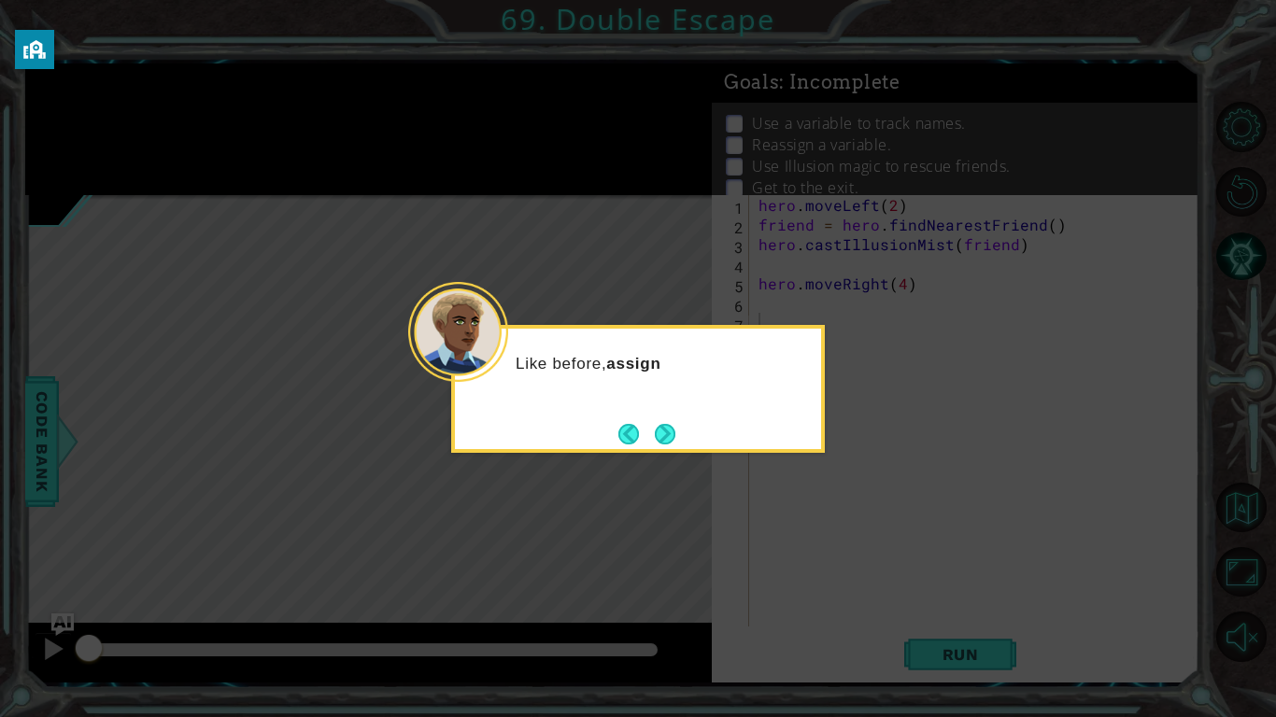
click at [660, 412] on div "Like before, assign" at bounding box center [638, 389] width 374 height 128
click at [687, 438] on div "Like before, assign what's returned by" at bounding box center [638, 389] width 374 height 128
click at [687, 438] on div "Like before, assign what's returned by hero.findNearestFrien" at bounding box center [638, 389] width 374 height 128
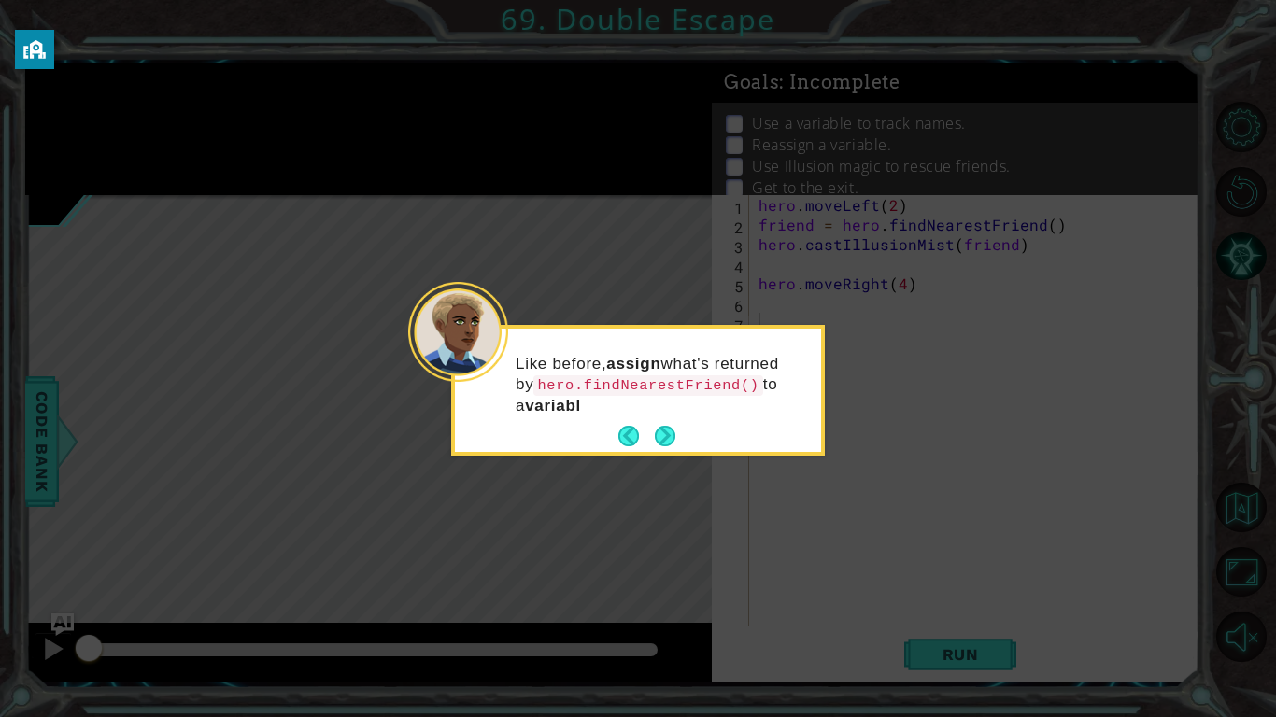
click at [651, 425] on footer at bounding box center [646, 436] width 57 height 28
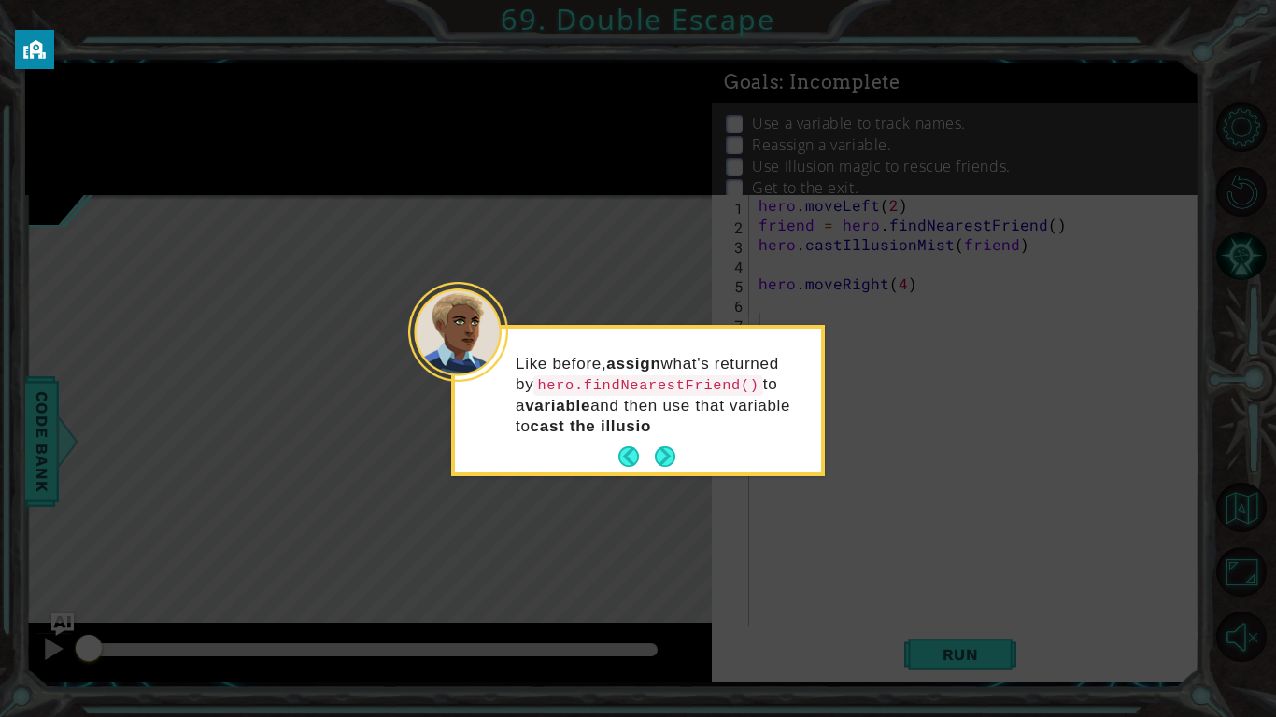
click at [682, 451] on div "Like before, assign what's returned by hero.findNearestFriend() to a variable a…" at bounding box center [638, 404] width 366 height 136
click at [671, 452] on button "Next" at bounding box center [665, 456] width 21 height 21
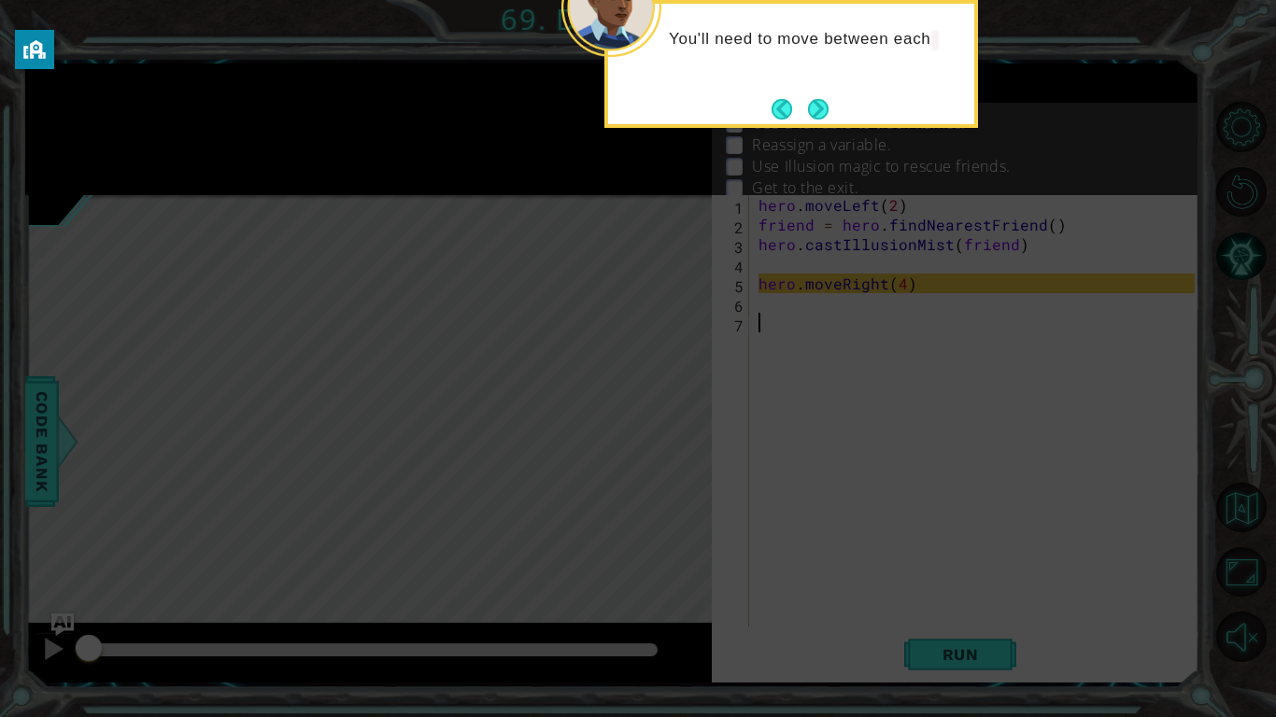
click at [844, 86] on div "You'll need to move between each" at bounding box center [791, 48] width 366 height 75
click at [844, 94] on div "You'll need to move between each hero.findNear" at bounding box center [791, 58] width 366 height 95
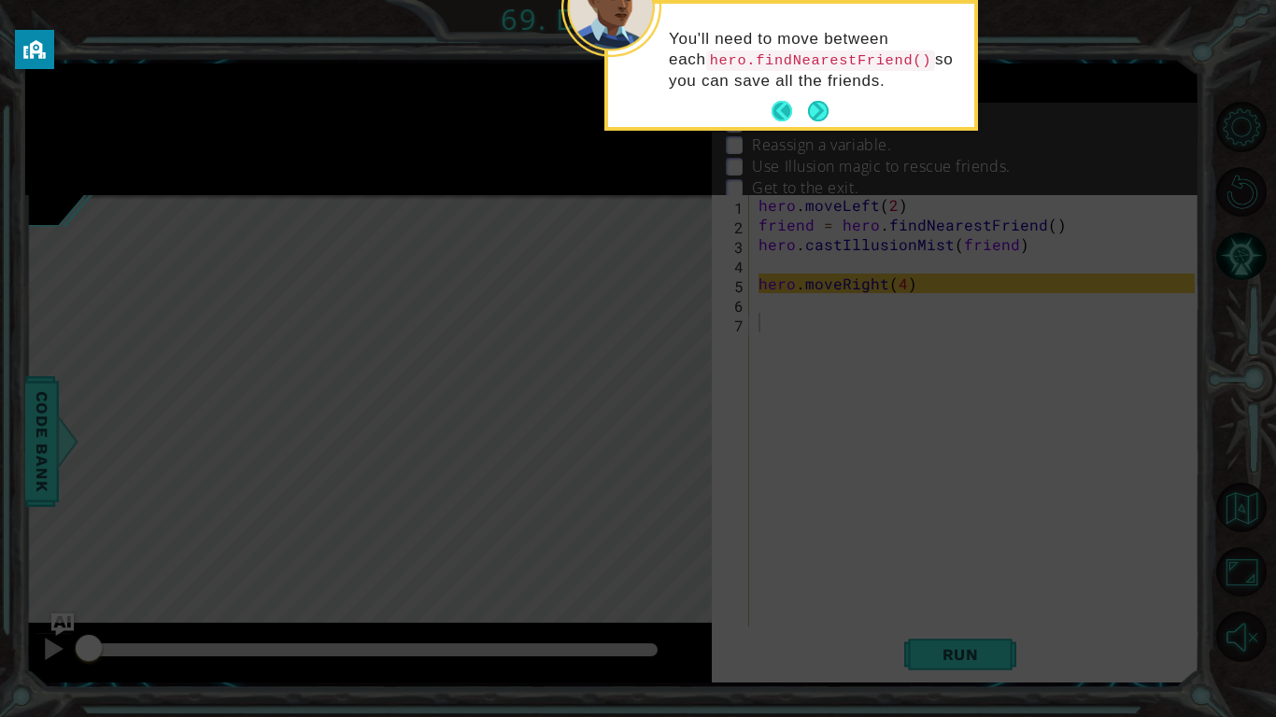
click at [808, 114] on button "Next" at bounding box center [818, 111] width 21 height 21
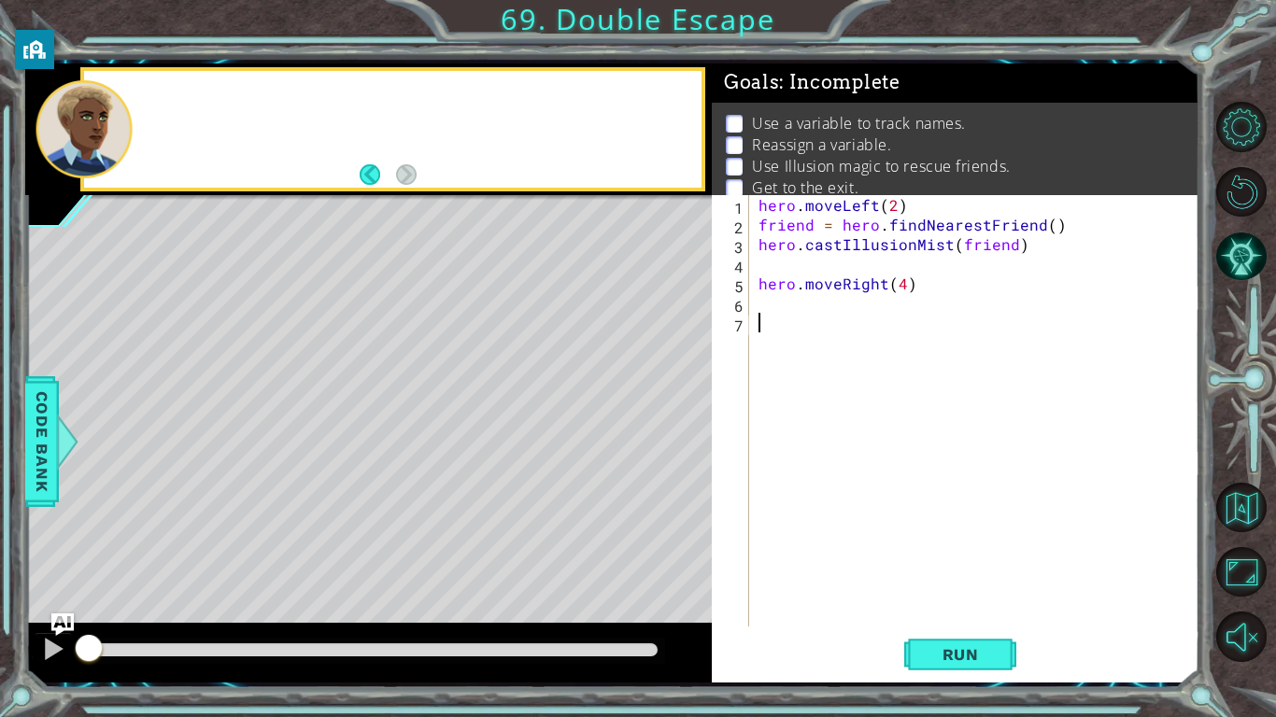
click at [804, 114] on p "Use а variable to track names." at bounding box center [859, 123] width 214 height 21
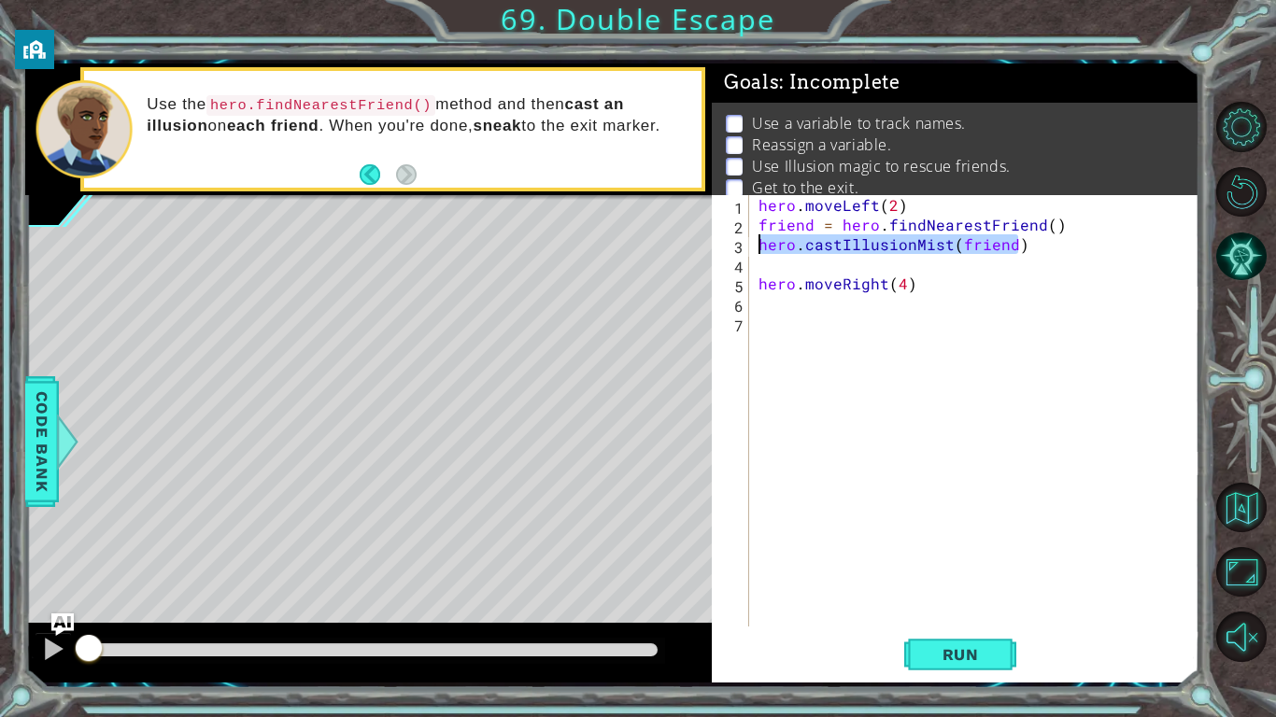
drag, startPoint x: 1066, startPoint y: 253, endPoint x: 742, endPoint y: 237, distance: 324.5
click at [742, 237] on div "hero.castIllusionMist(friend) 1 2 3 4 5 6 7 hero . moveLeft ( 2 ) friend = hero…" at bounding box center [953, 411] width 483 height 432
click at [742, 237] on div "3" at bounding box center [732, 247] width 34 height 20
type textarea "hero.castIllusionMist(friend)"
click at [950, 263] on div "hero . moveLeft ( 2 ) friend = hero . findNearestFriend ( ) hero . castIllusion…" at bounding box center [979, 430] width 449 height 471
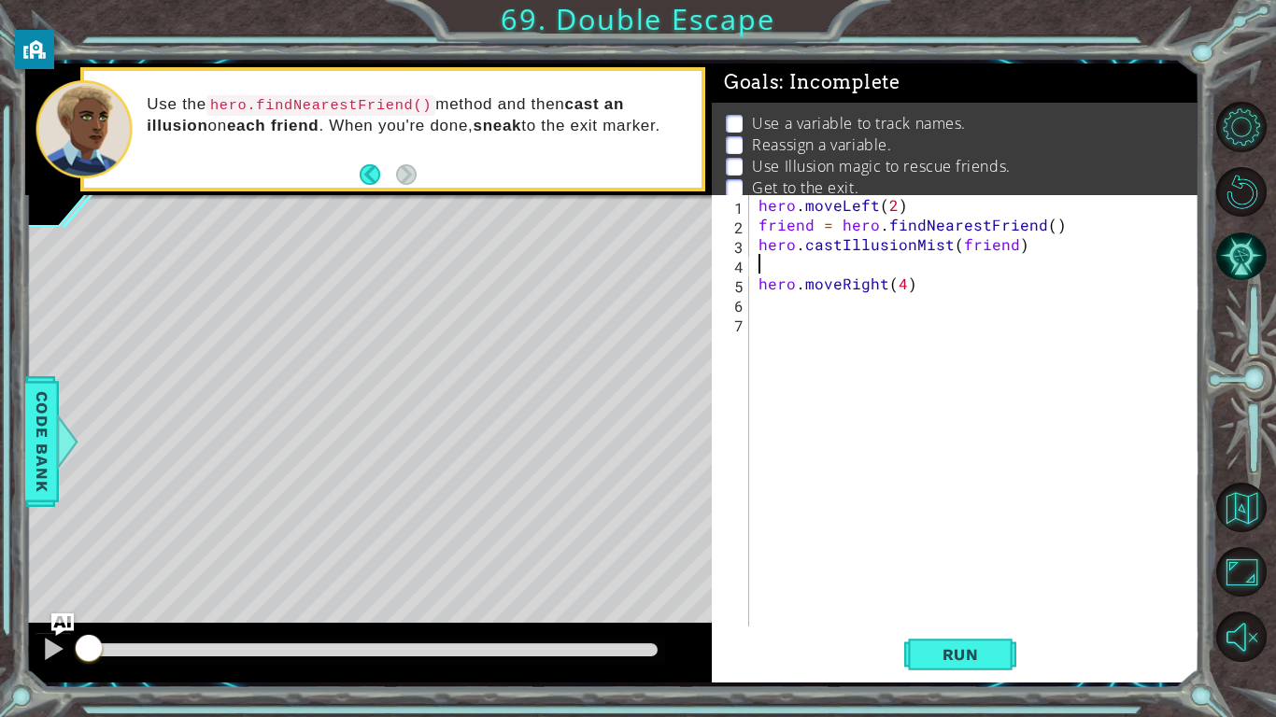
click at [923, 236] on div "hero . moveLeft ( 2 ) friend = hero . findNearestFriend ( ) hero . castIllusion…" at bounding box center [979, 430] width 449 height 471
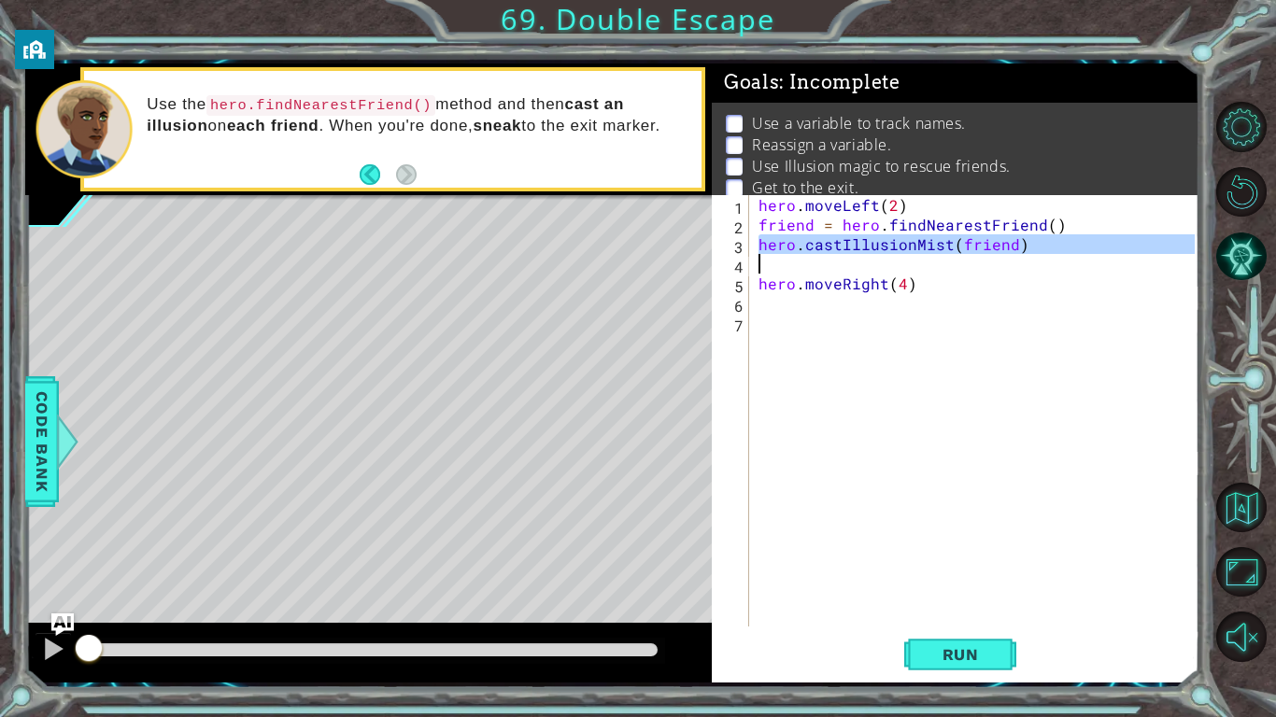
click at [923, 236] on div "hero . moveLeft ( 2 ) friend = hero . findNearestFriend ( ) hero . castIllusion…" at bounding box center [975, 411] width 440 height 432
type textarea "hero.castIllusionMist(friend)"
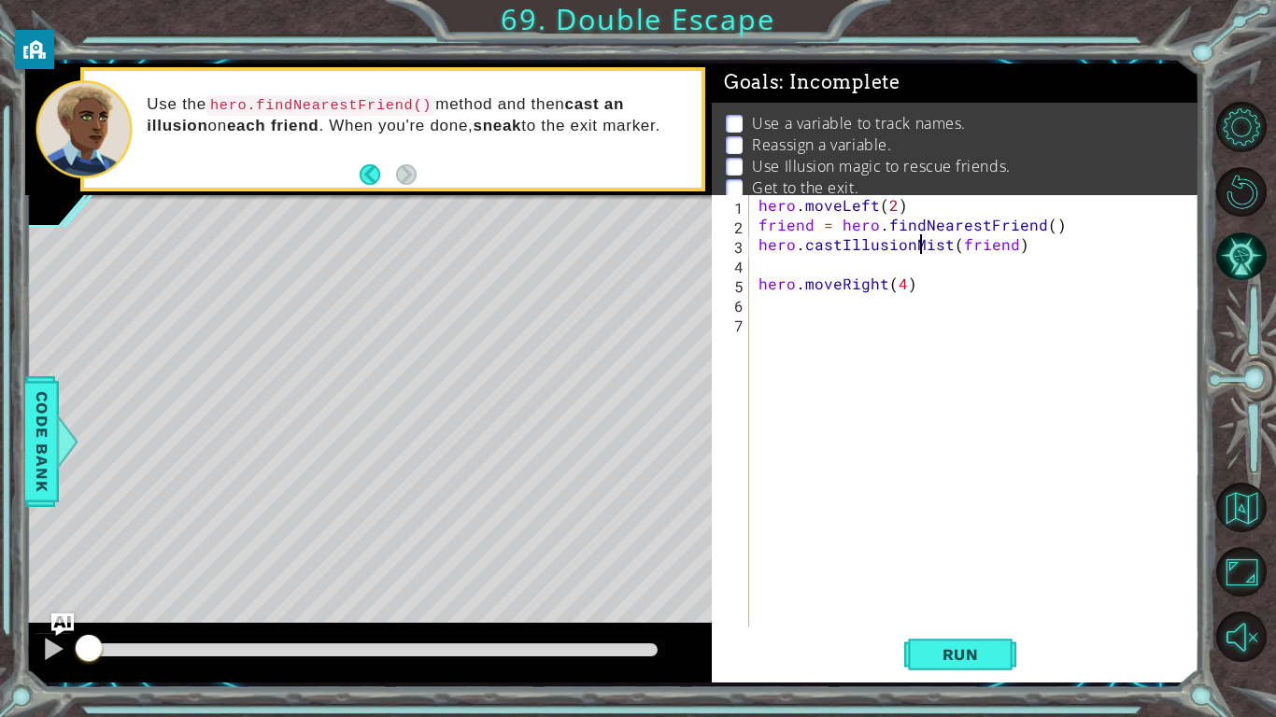
click at [828, 294] on div "hero . moveLeft ( 2 ) friend = hero . findNearestFriend ( ) hero . castIllusion…" at bounding box center [979, 430] width 449 height 471
click at [961, 686] on div "1 ההההההההההההההההההההההההההההההההההההההההההההההההההההההההההההההההההההההההההההה…" at bounding box center [612, 372] width 1174 height 631
click at [905, 625] on div "hero . moveLeft ( 2 ) friend = hero . findNearestFriend ( ) hero . castIllusion…" at bounding box center [979, 430] width 449 height 471
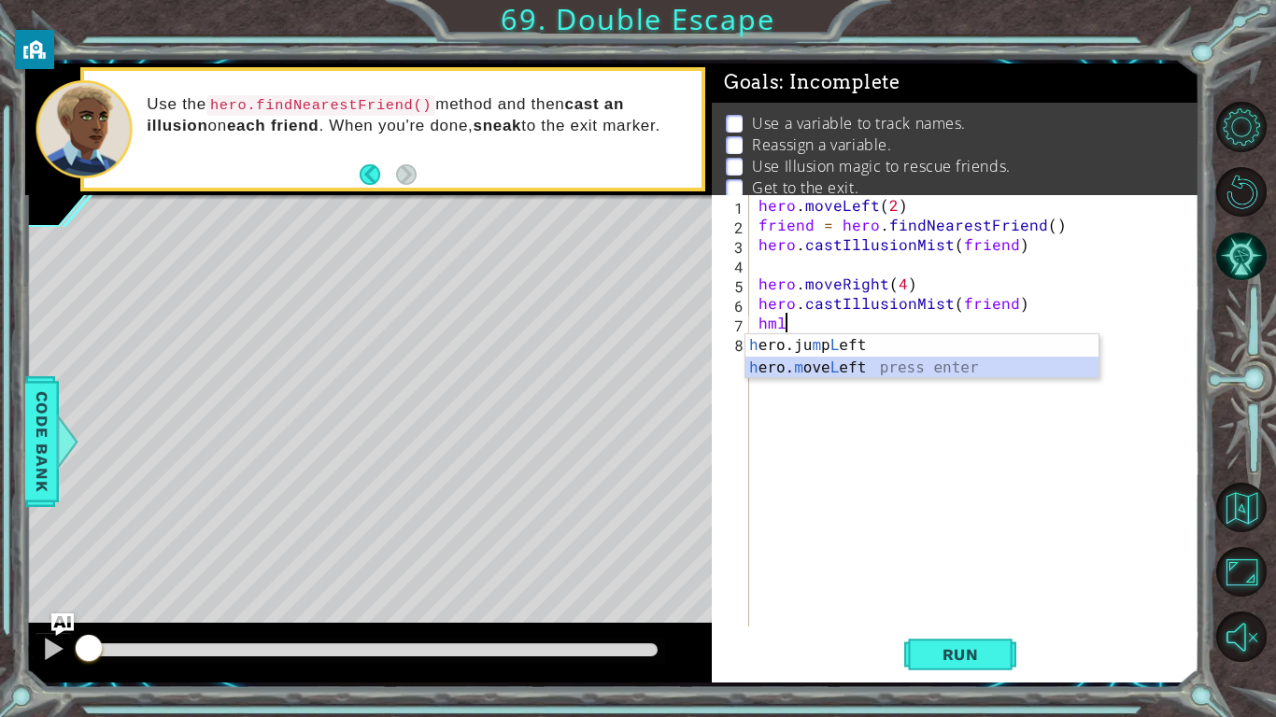
type textarea "hero.moveLeft(1)"
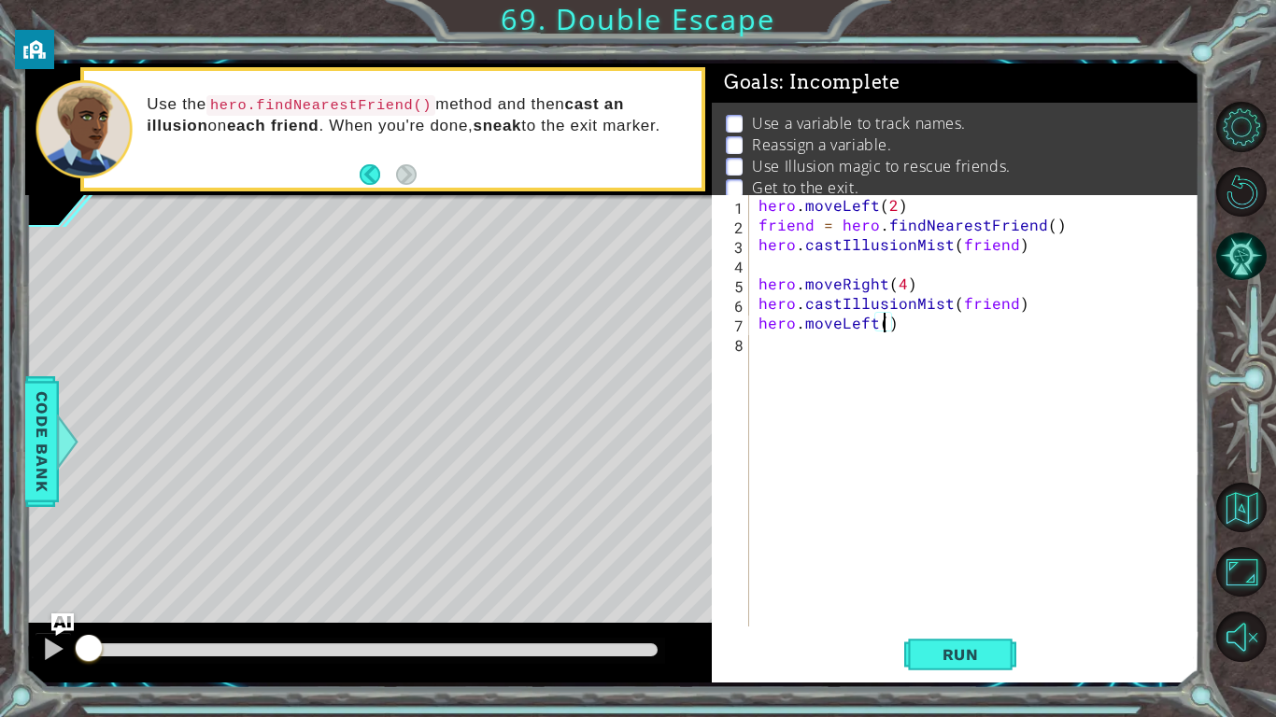
type textarea "hero.moveLeft(2)"
click at [980, 647] on span "Run" at bounding box center [961, 654] width 74 height 19
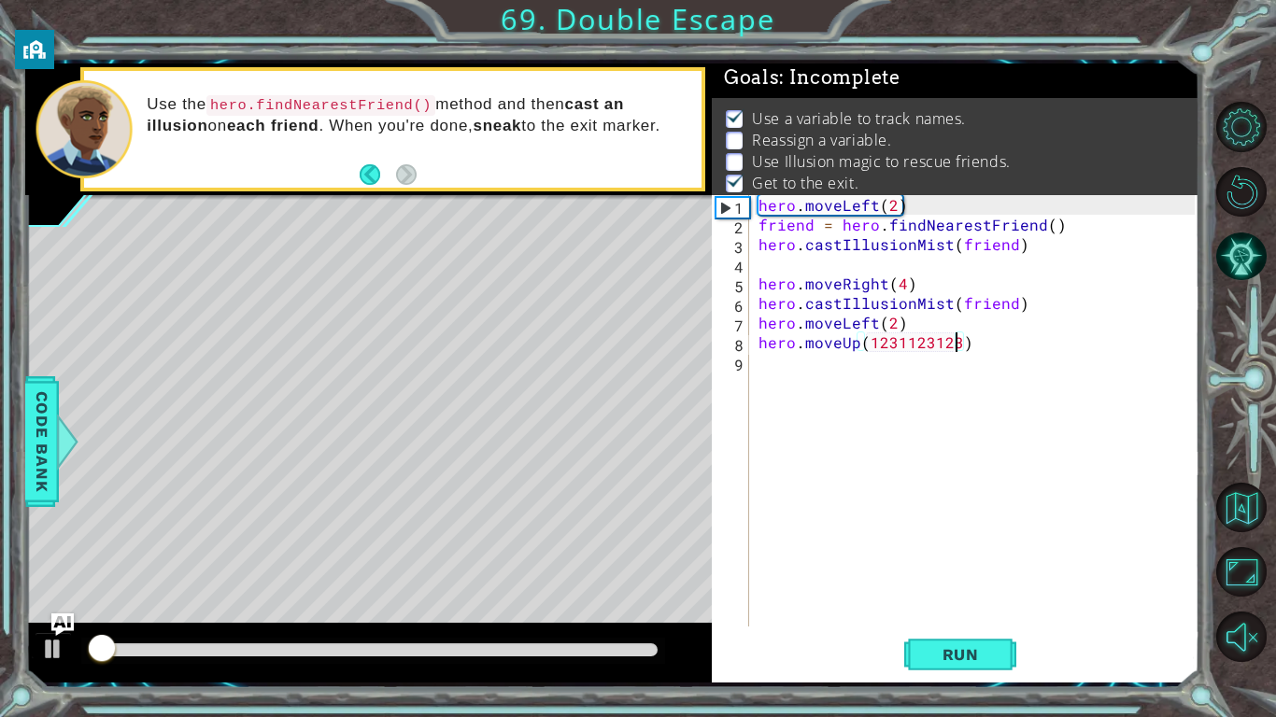
scroll to position [7, 0]
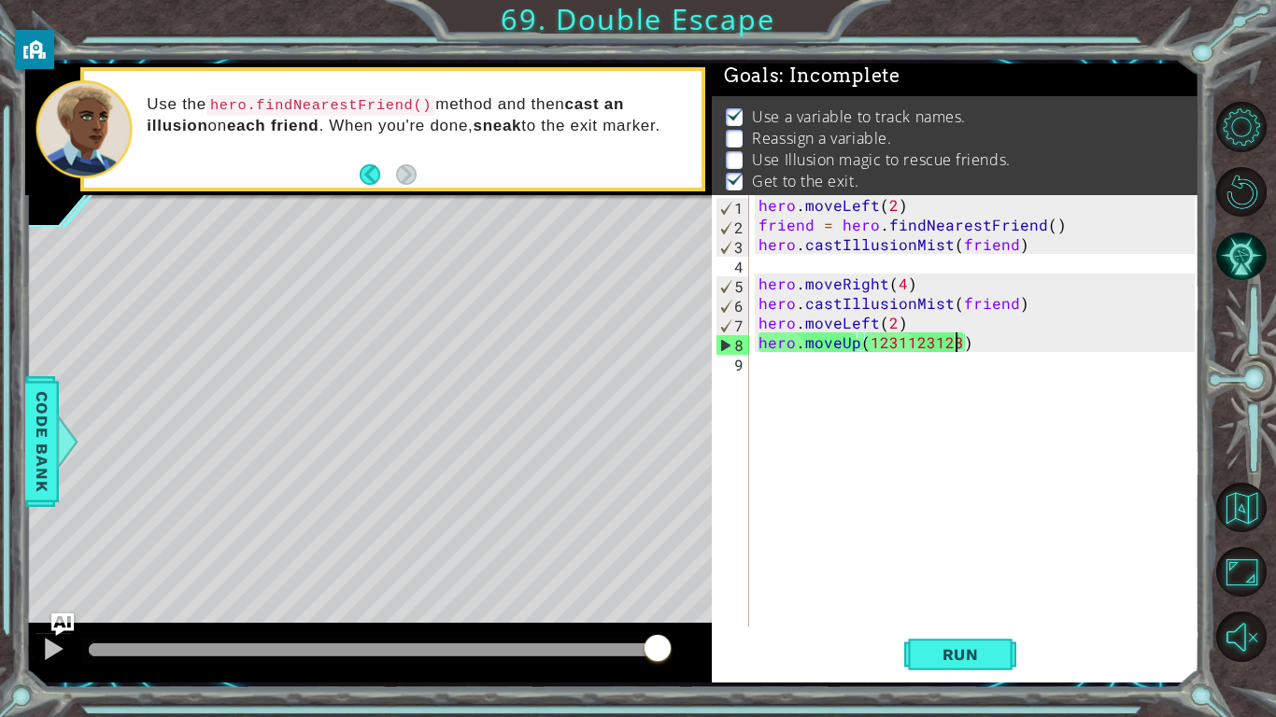
drag, startPoint x: 599, startPoint y: 655, endPoint x: 771, endPoint y: 674, distance: 173.0
click at [771, 674] on div "1 ההההההההההההההההההההההההההההההההההההההההההההההההההההההההההההההההההההההההההההה…" at bounding box center [612, 373] width 1174 height 619
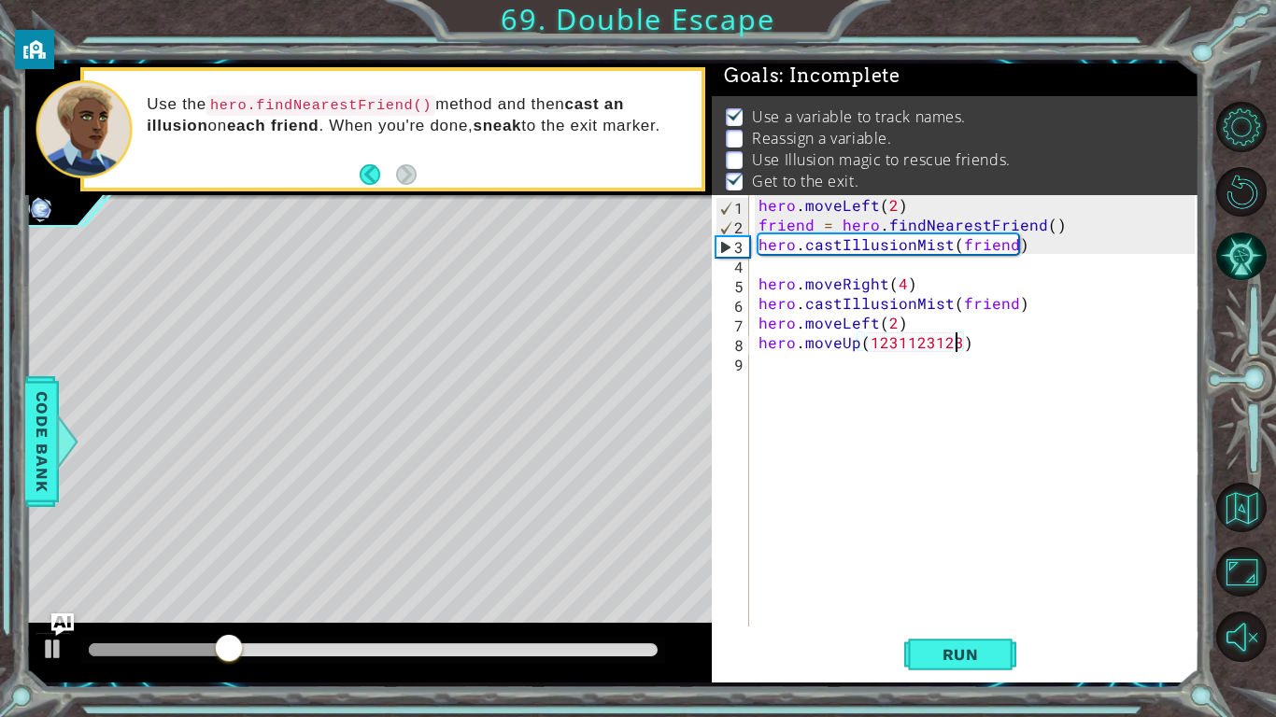
click at [1082, 308] on div "hero . moveLeft ( 2 ) friend = hero . findNearestFriend ( ) hero . castIllusion…" at bounding box center [979, 430] width 449 height 471
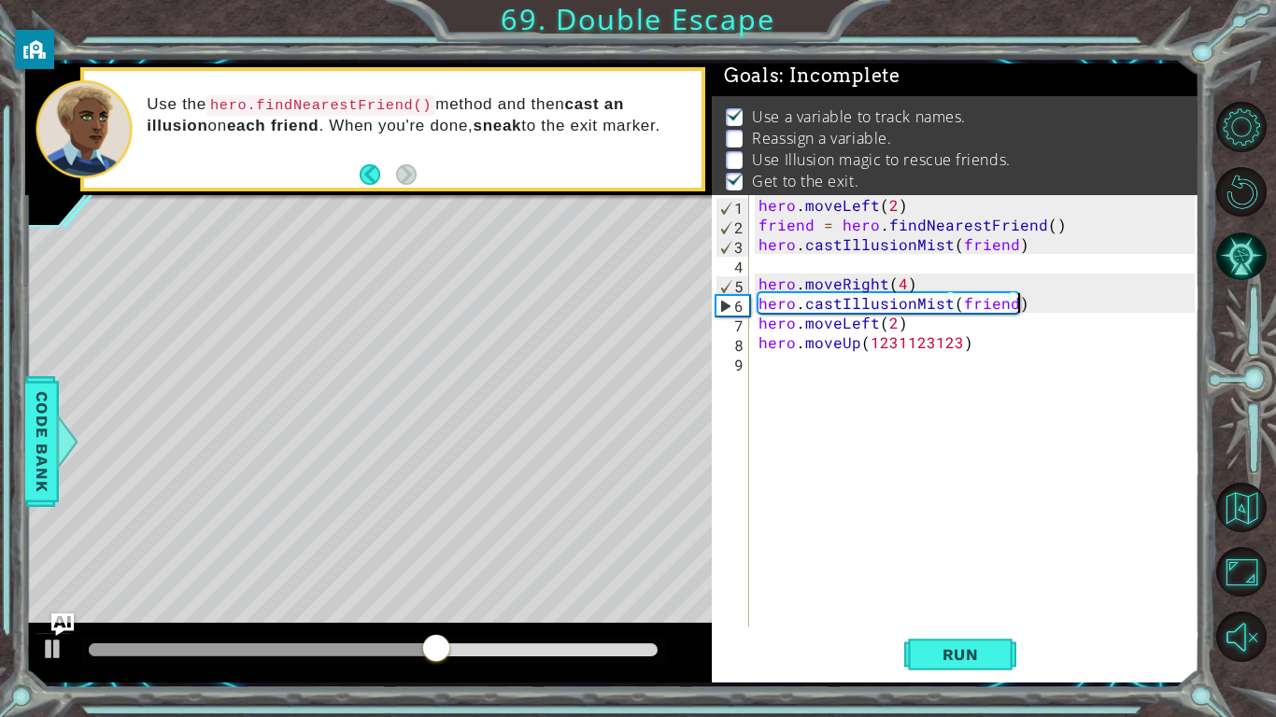
click at [1082, 308] on div "hero . moveLeft ( 2 ) friend = hero . findNearestFriend ( ) hero . castIllusion…" at bounding box center [979, 430] width 449 height 471
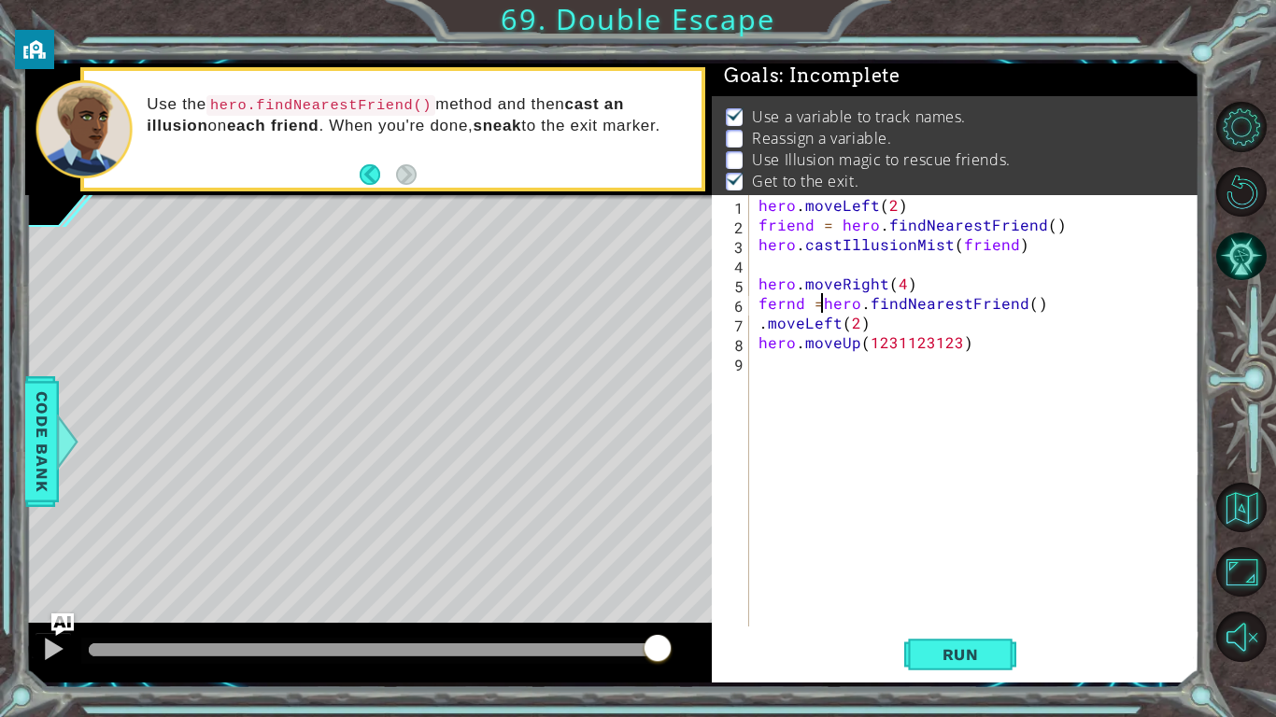
scroll to position [0, 4]
type textarea "fernd = hero.findNearestFriend()"
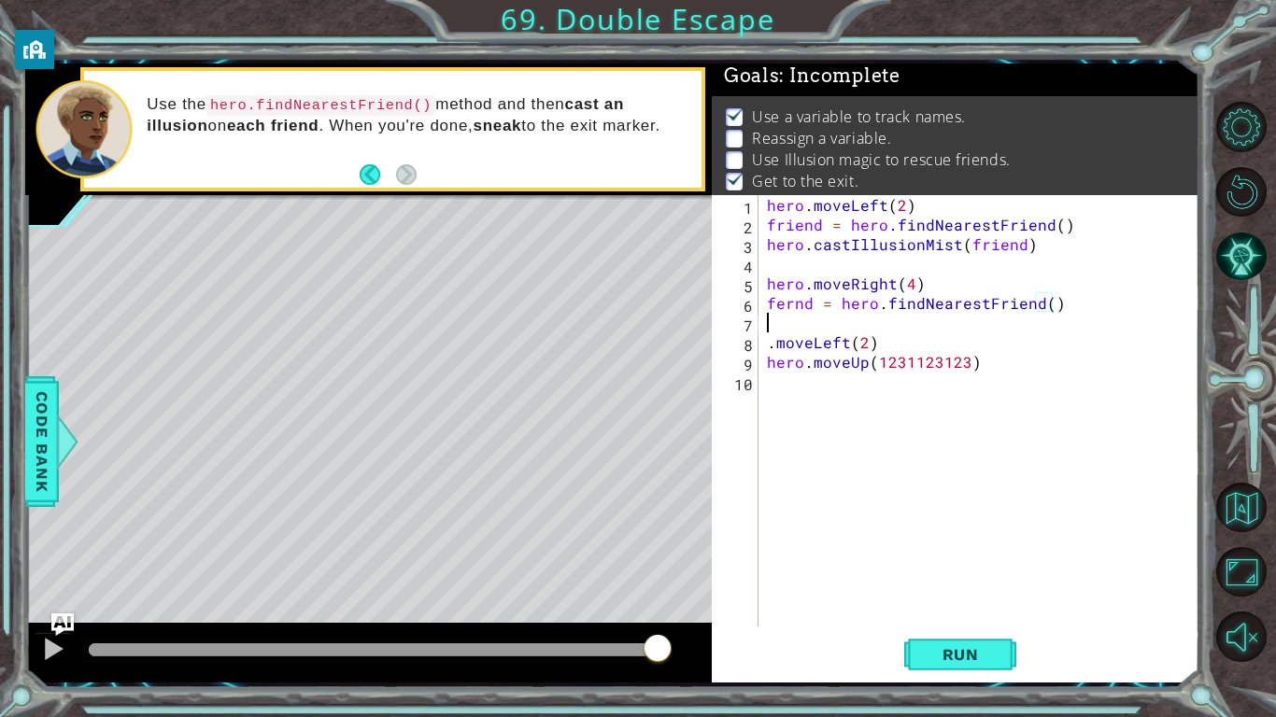
scroll to position [0, 0]
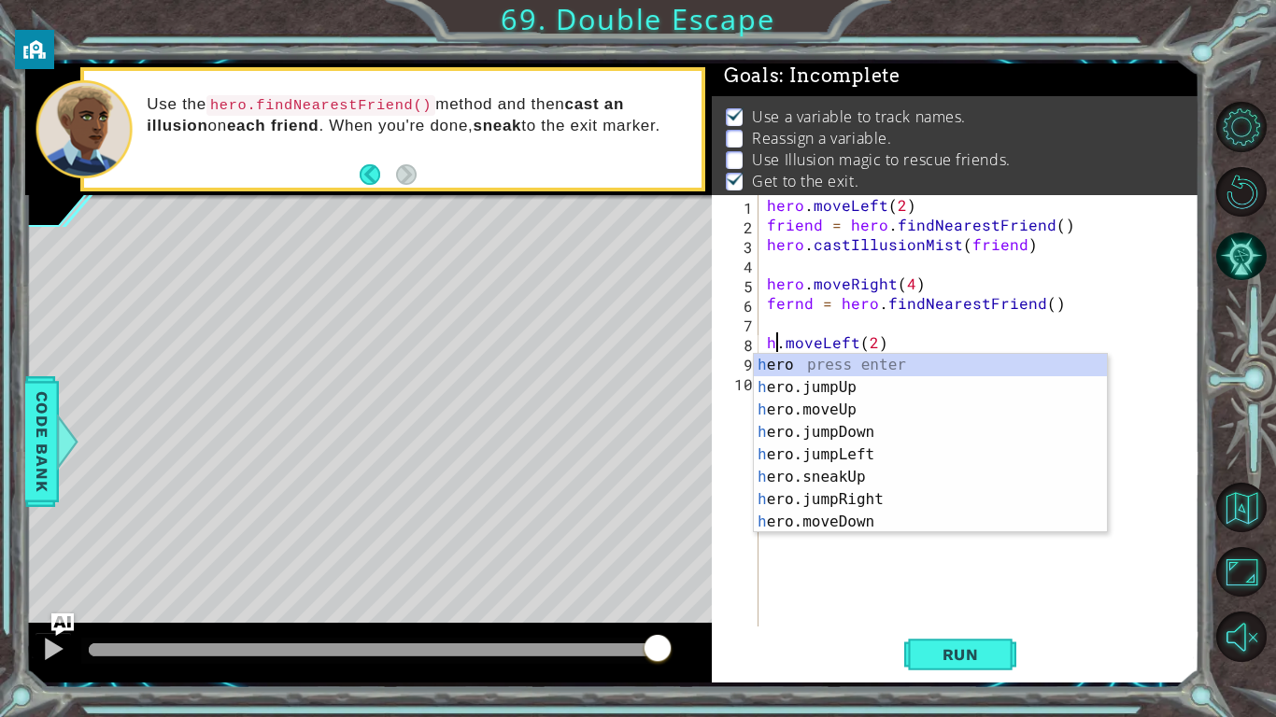
type textarea "hero.moveLeft(2)"
click at [1004, 314] on div "hero . moveLeft ( 2 ) friend = hero . findNearestFriend ( ) hero . castIllusion…" at bounding box center [983, 430] width 441 height 471
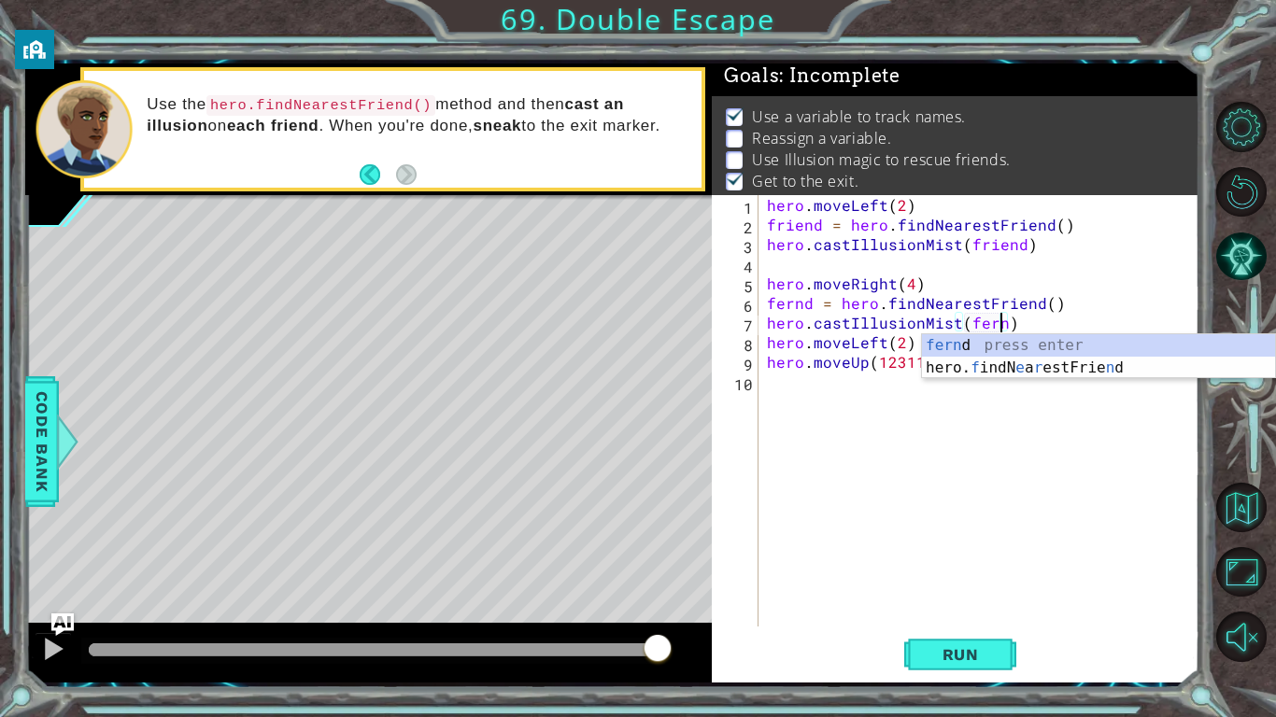
scroll to position [0, 14]
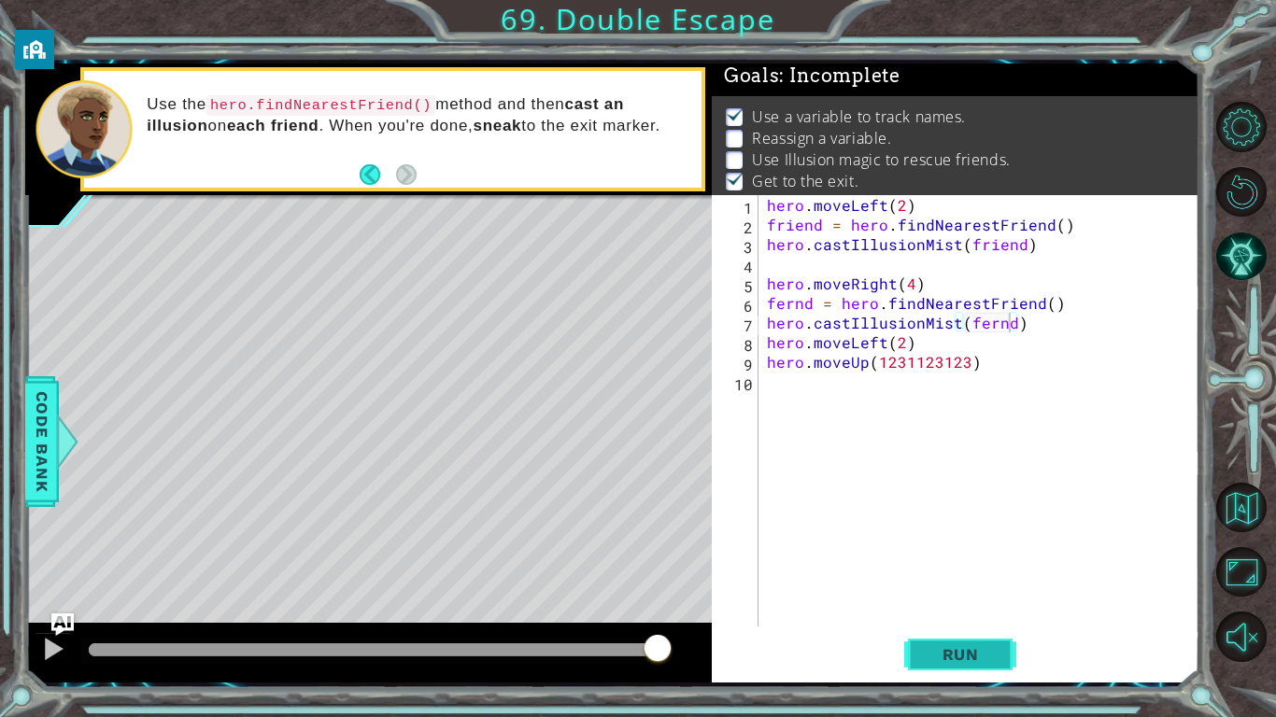
click at [933, 667] on button "Run" at bounding box center [960, 654] width 112 height 49
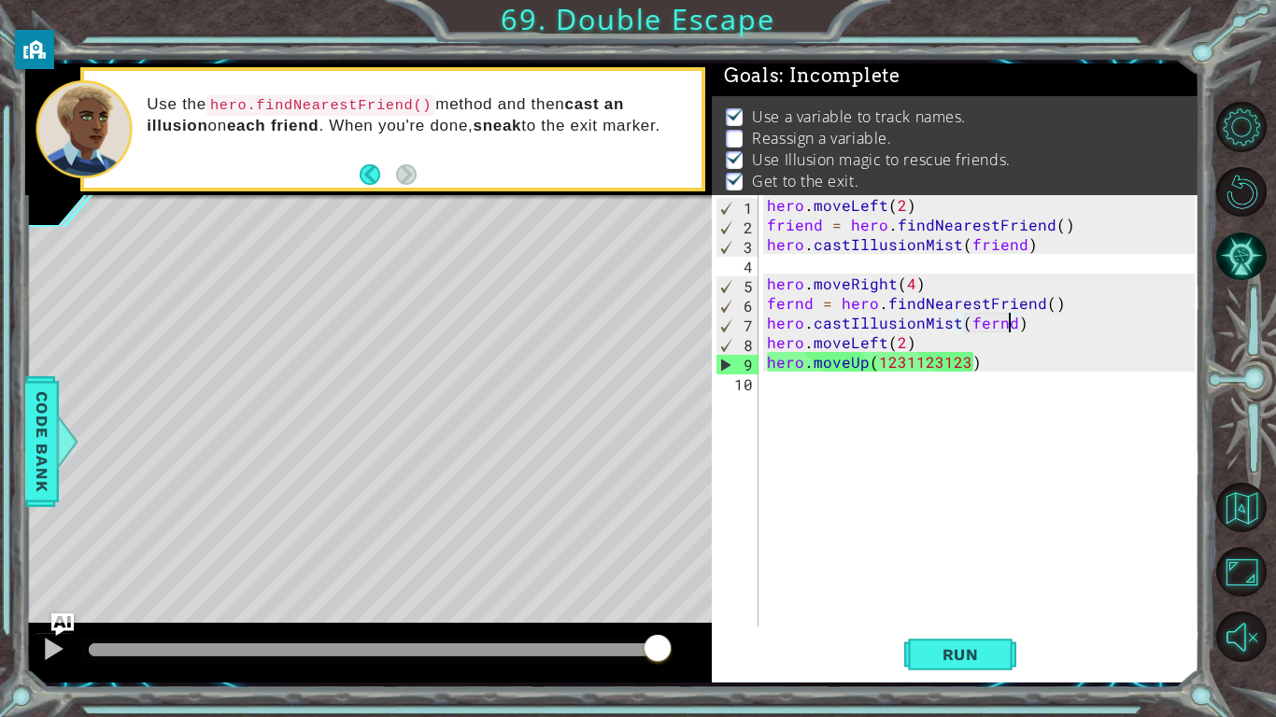
drag, startPoint x: 641, startPoint y: 653, endPoint x: 753, endPoint y: 663, distance: 112.6
click at [753, 663] on div "1 ההההההההההההההההההההההההההההההההההההההההההההההההההההההההההההההההההההההההההההה…" at bounding box center [612, 373] width 1174 height 619
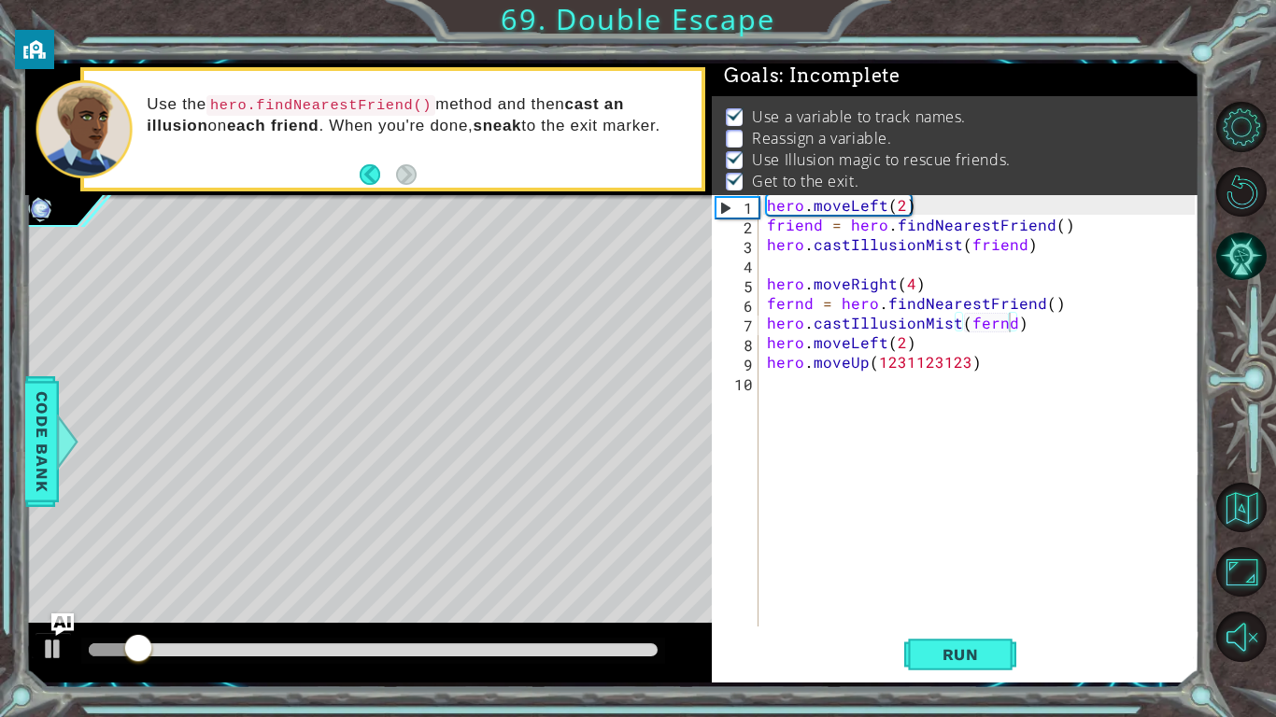
drag, startPoint x: 639, startPoint y: 657, endPoint x: 727, endPoint y: 661, distance: 87.9
click at [727, 661] on div "1 ההההההההההההההההההההההההההההההההההההההההההההההההההההההההההההההההההההההההההההה…" at bounding box center [612, 373] width 1174 height 619
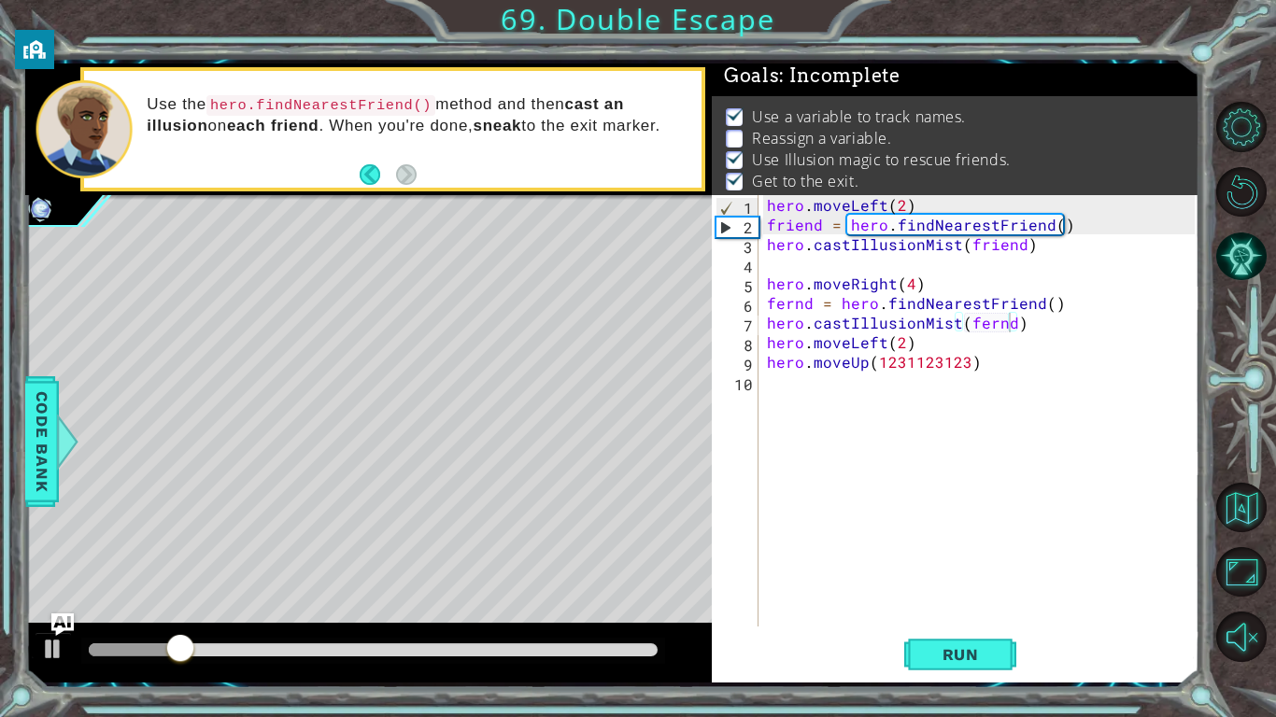
drag, startPoint x: 611, startPoint y: 639, endPoint x: 663, endPoint y: 647, distance: 53.0
click at [663, 647] on div at bounding box center [373, 651] width 584 height 26
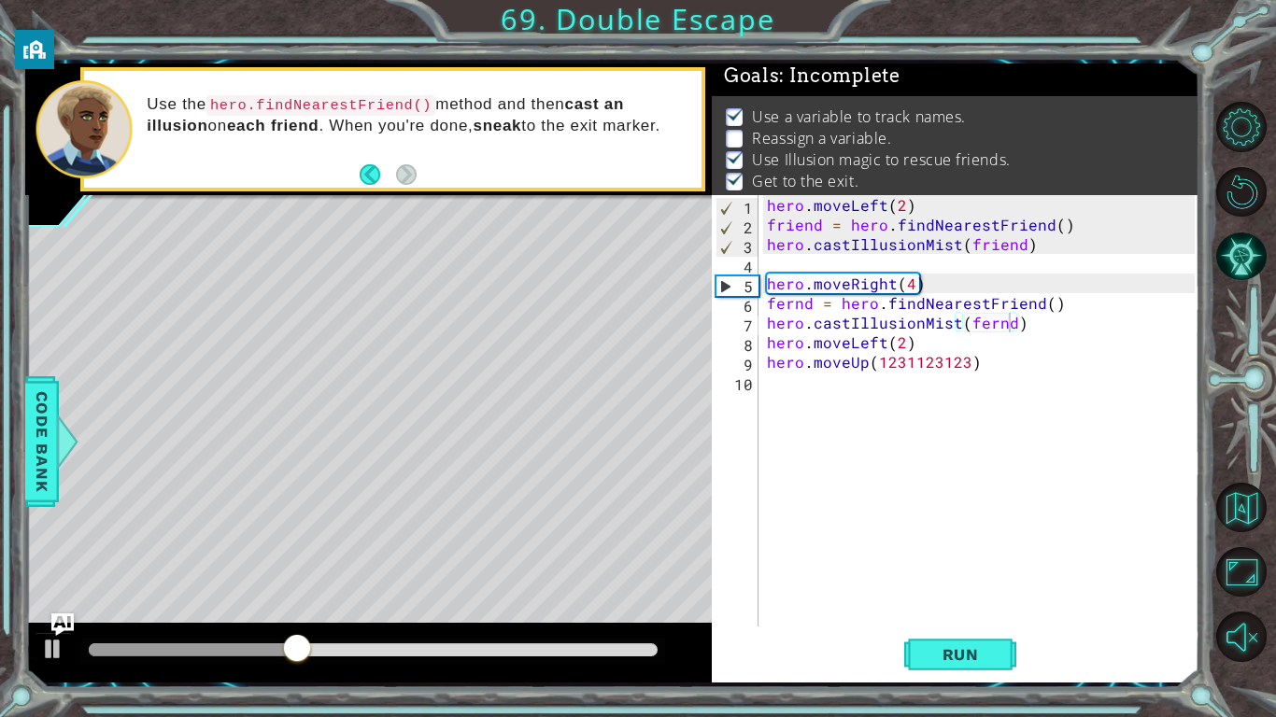
drag, startPoint x: 618, startPoint y: 641, endPoint x: 653, endPoint y: 651, distance: 36.1
click at [653, 651] on div at bounding box center [373, 651] width 584 height 26
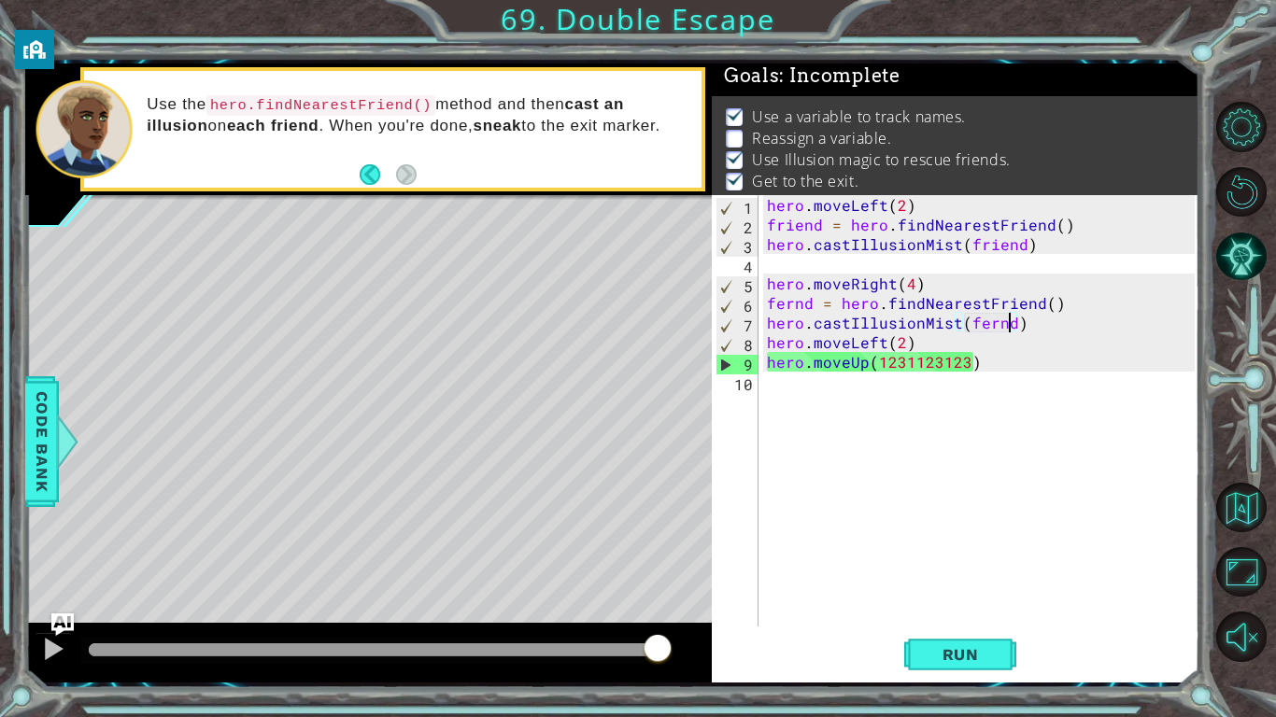
click at [823, 352] on div "hero . moveLeft ( 2 ) friend = hero . findNearestFriend ( ) hero . castIllusion…" at bounding box center [983, 430] width 441 height 471
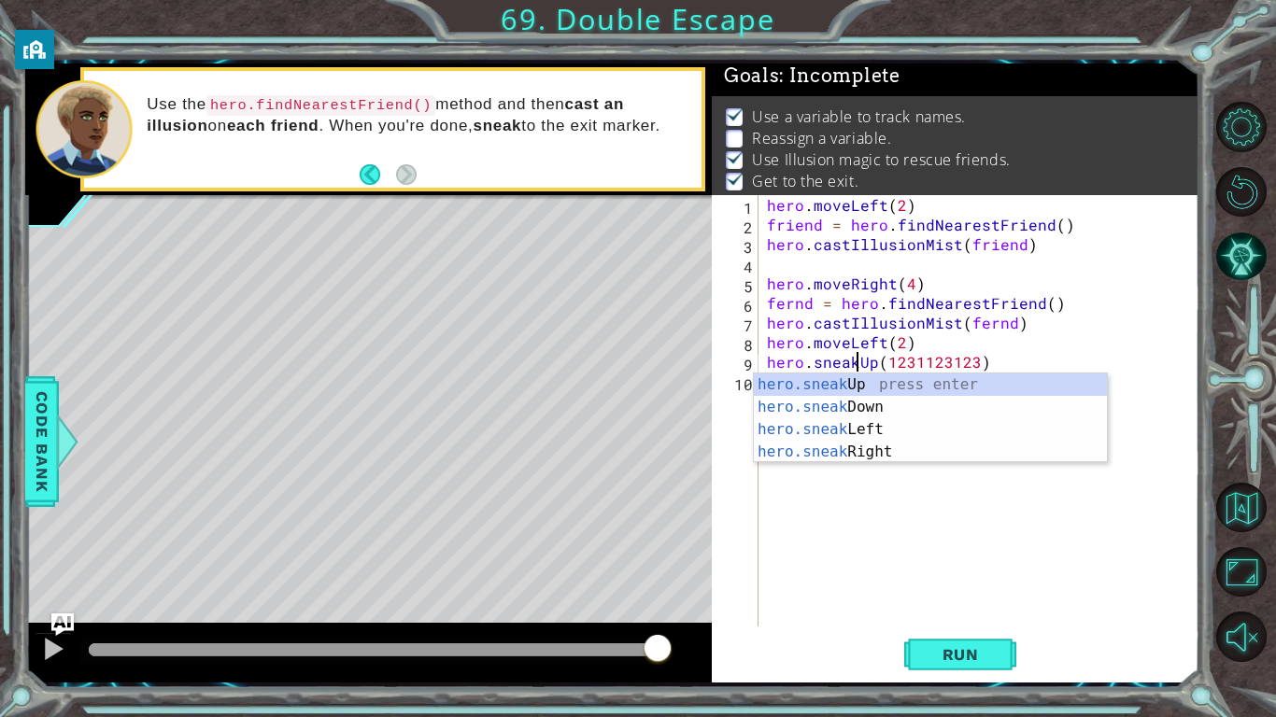
scroll to position [0, 6]
click at [953, 673] on button "Run" at bounding box center [960, 654] width 112 height 49
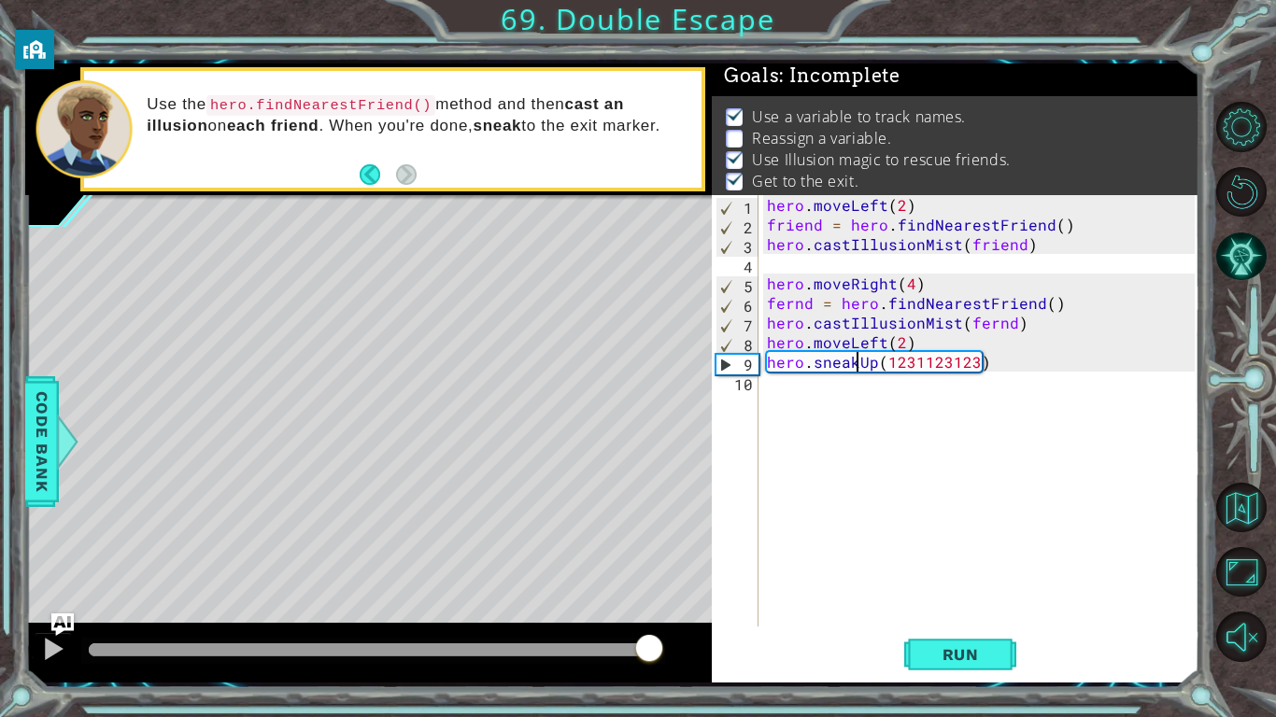
drag, startPoint x: 617, startPoint y: 650, endPoint x: 761, endPoint y: 666, distance: 144.7
click at [761, 666] on div "1 ההההההההההההההההההההההההההההההההההההההההההההההההההההההההההההההההההההההההההההה…" at bounding box center [612, 373] width 1174 height 619
drag, startPoint x: 634, startPoint y: 652, endPoint x: 678, endPoint y: 650, distance: 43.9
click at [678, 650] on div at bounding box center [368, 653] width 687 height 60
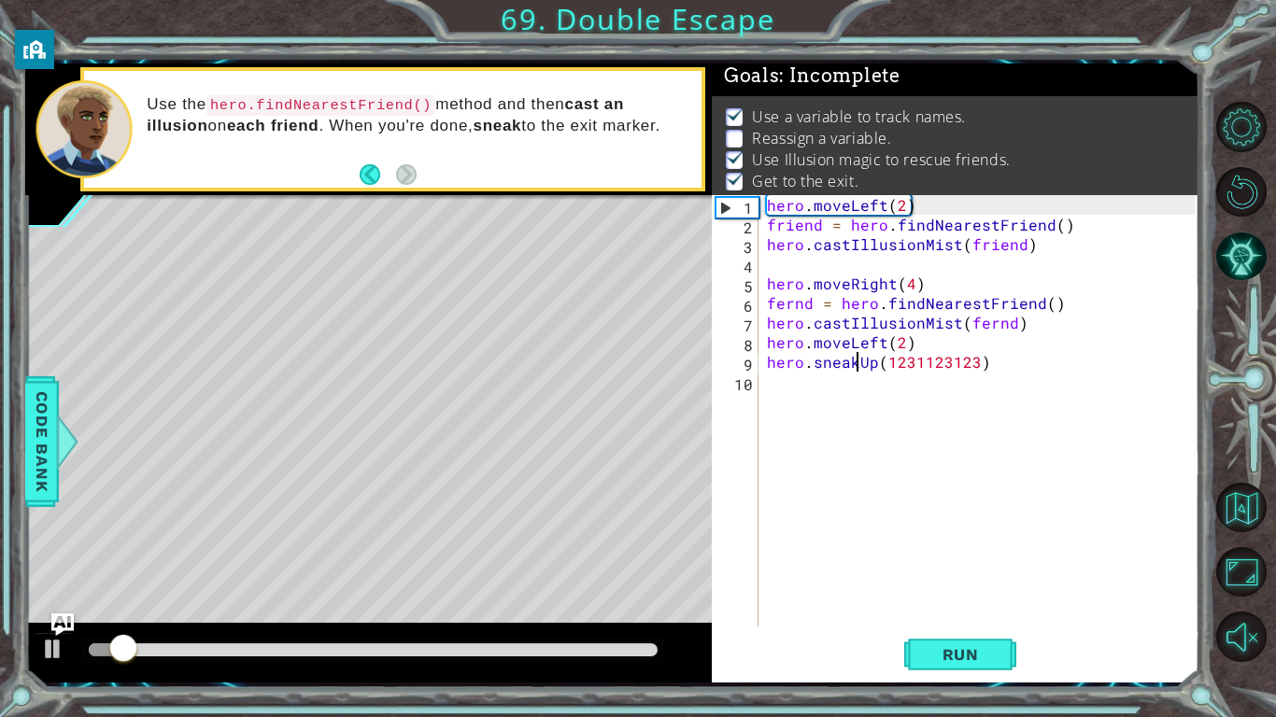
click at [789, 307] on div "hero . moveLeft ( 2 ) friend = hero . findNearestFriend ( ) hero . castIllusion…" at bounding box center [983, 430] width 441 height 471
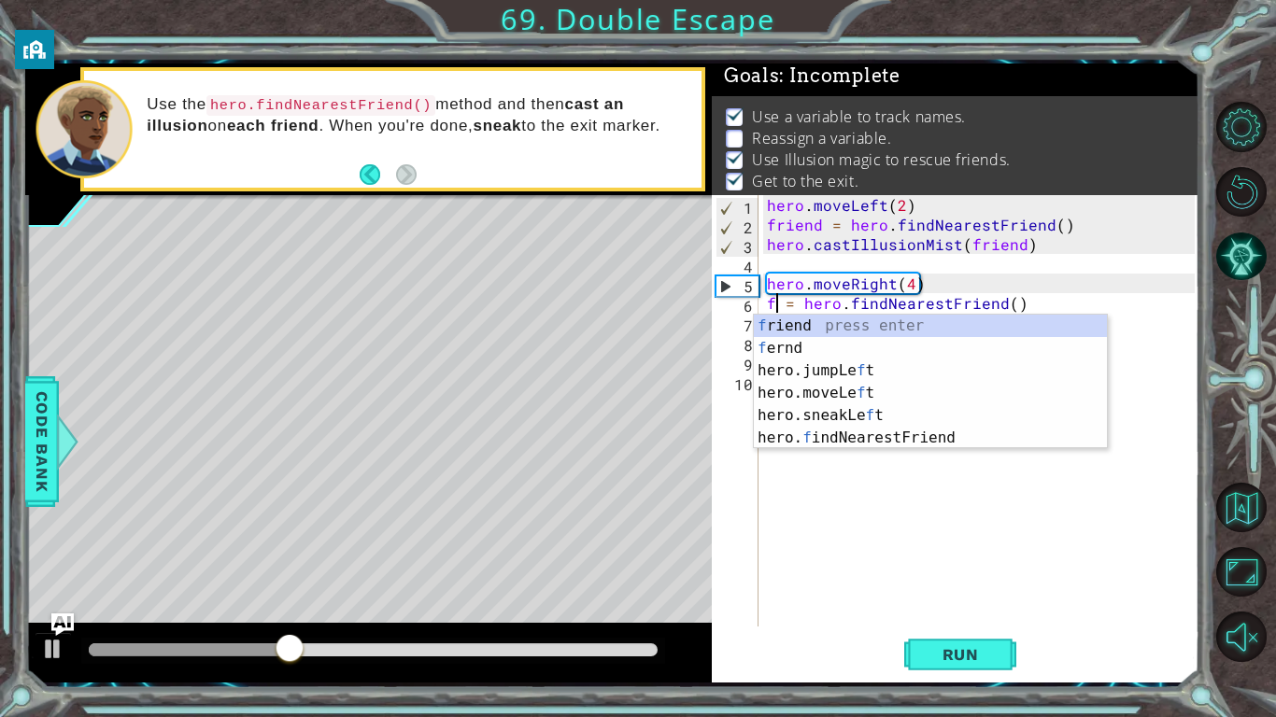
scroll to position [0, 1]
type textarea "fas = hero.findNearestFriend()"
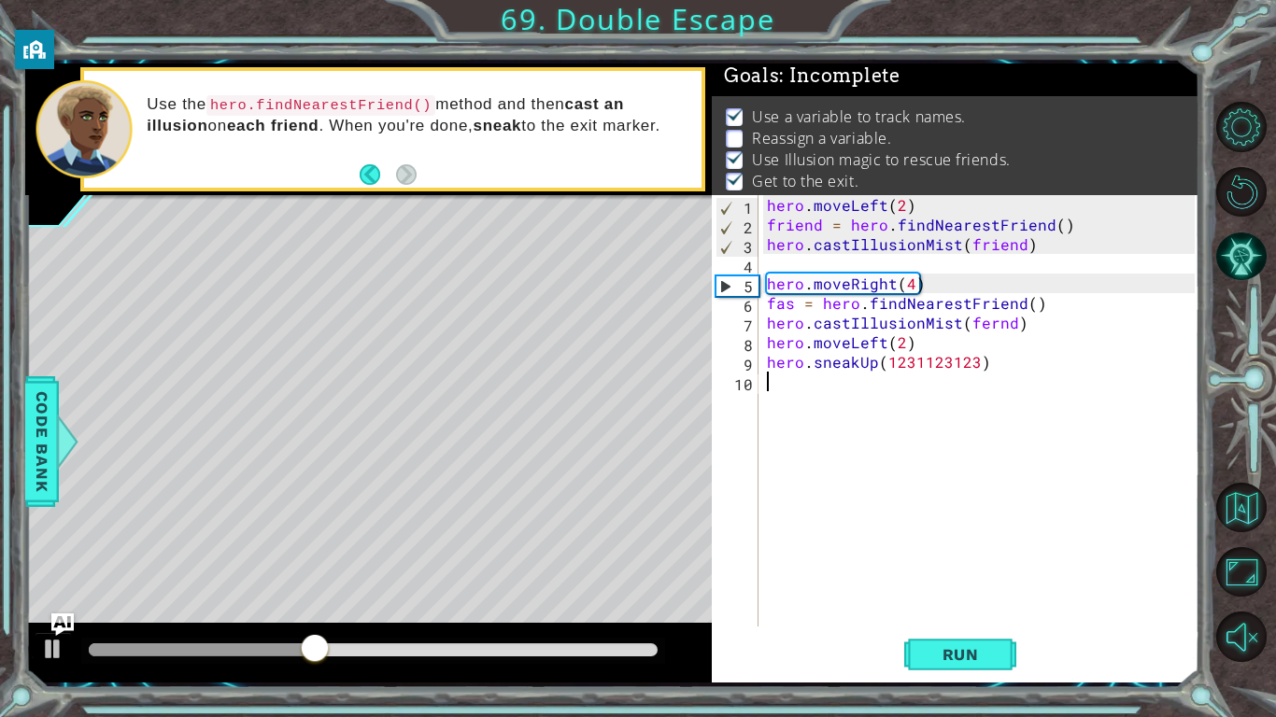
click at [996, 378] on div "hero . moveLeft ( 2 ) friend = hero . findNearestFriend ( ) hero . castIllusion…" at bounding box center [983, 430] width 441 height 471
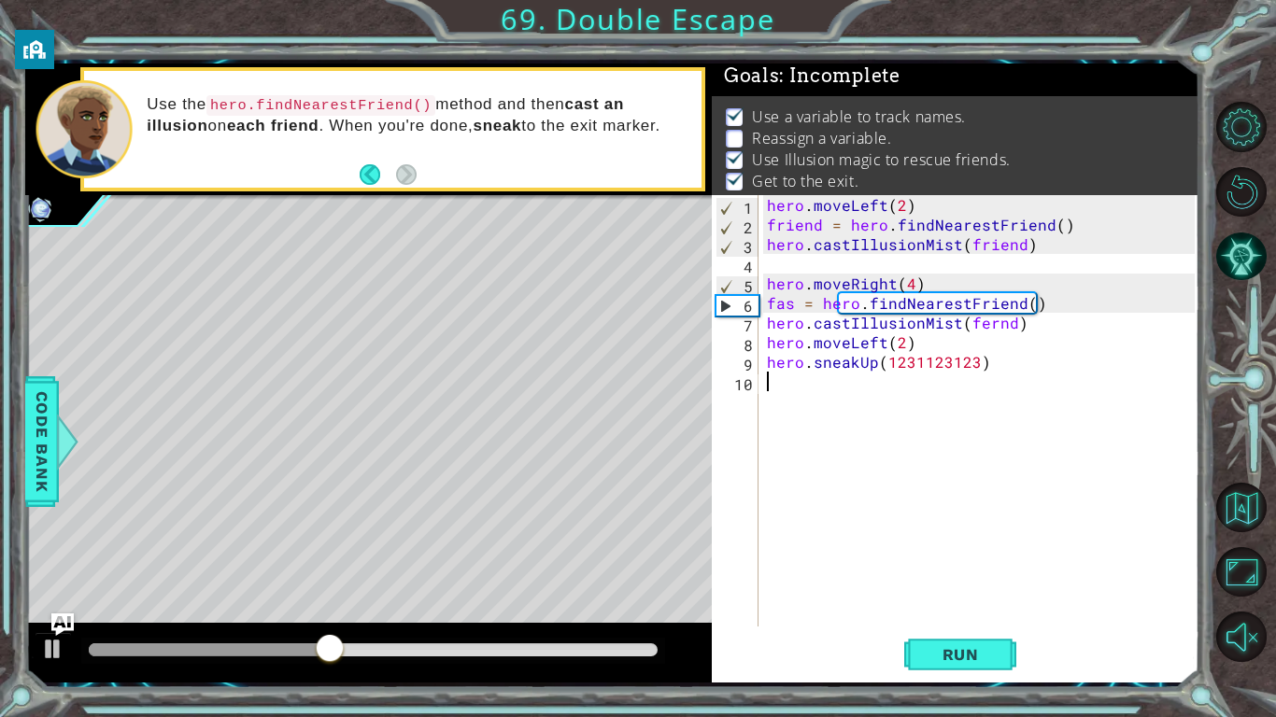
click at [985, 323] on div "hero . moveLeft ( 2 ) friend = hero . findNearestFriend ( ) hero . castIllusion…" at bounding box center [983, 430] width 441 height 471
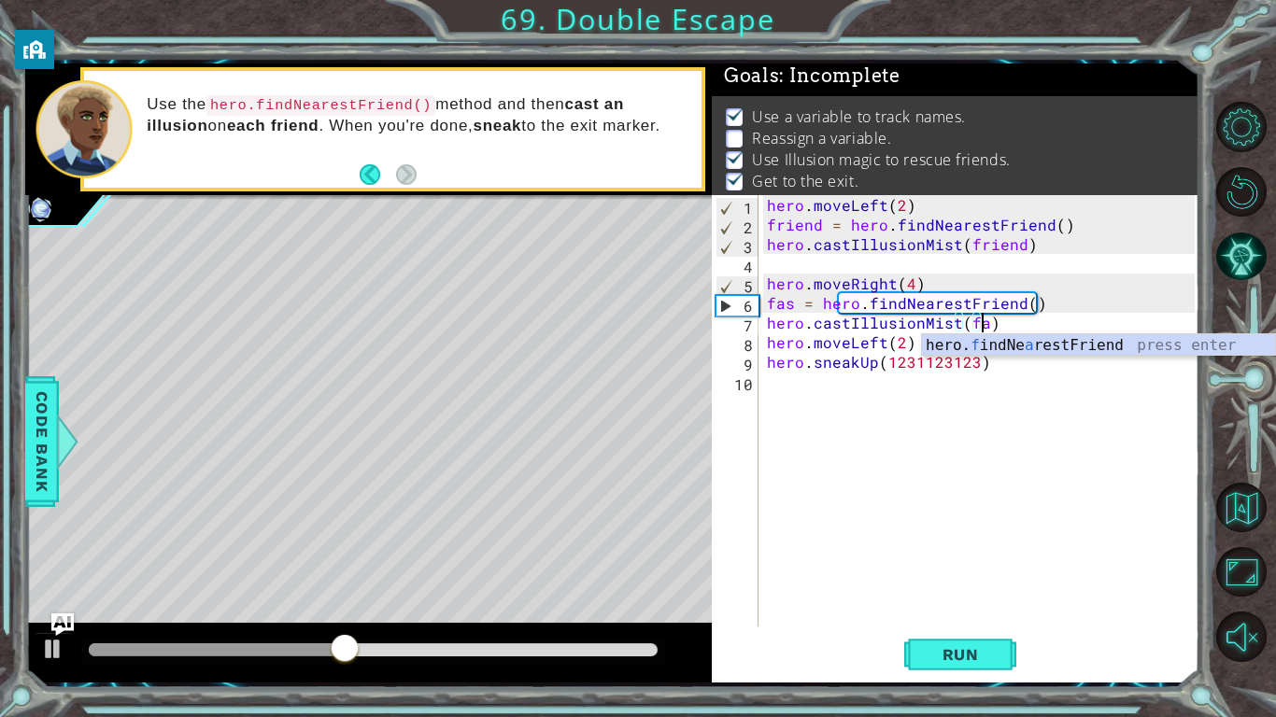
type textarea "hero.castIllusionMist(fas)"
click at [1029, 446] on div "hero . moveLeft ( 2 ) friend = hero . findNearestFriend ( ) hero . castIllusion…" at bounding box center [983, 430] width 441 height 471
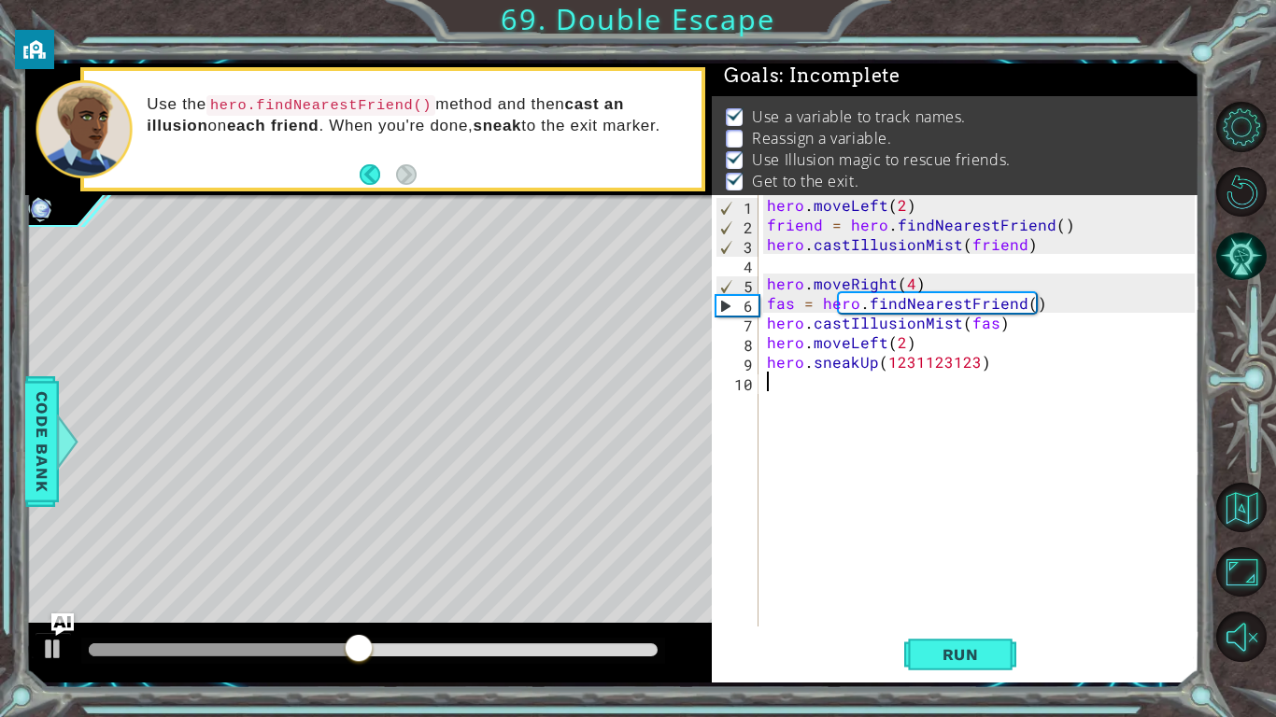
scroll to position [0, 0]
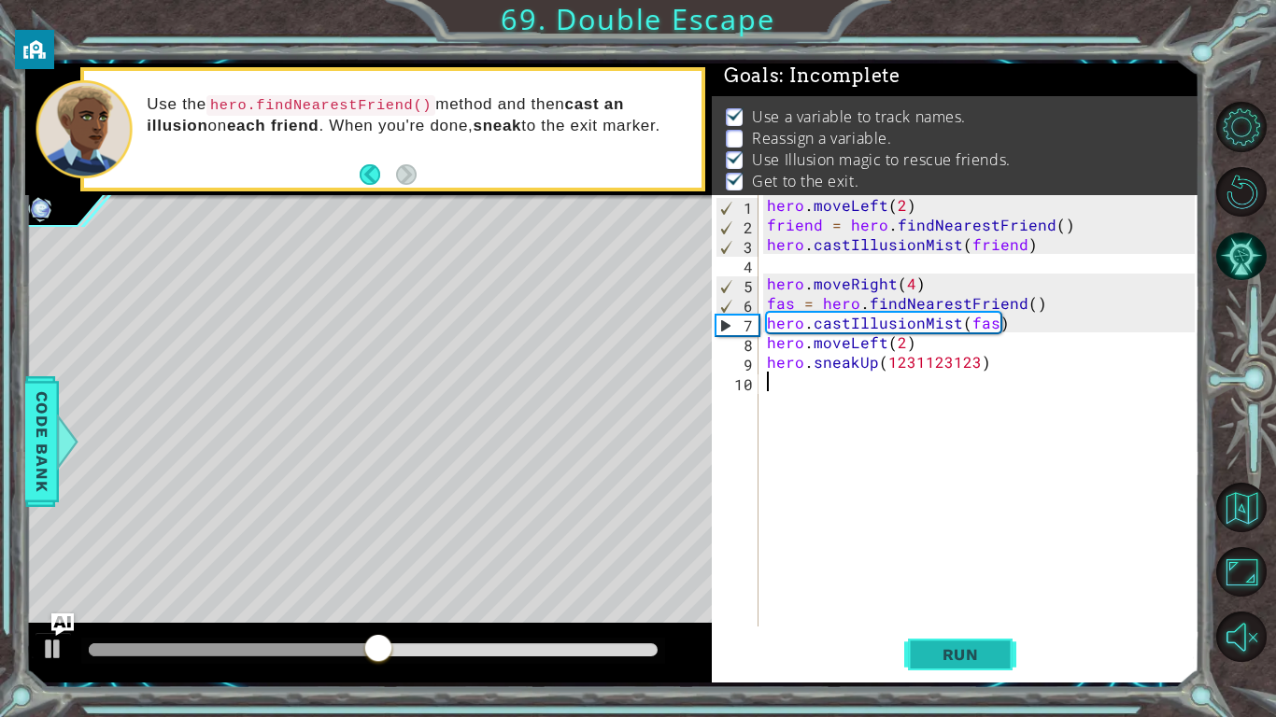
click at [969, 648] on span "Run" at bounding box center [961, 654] width 74 height 19
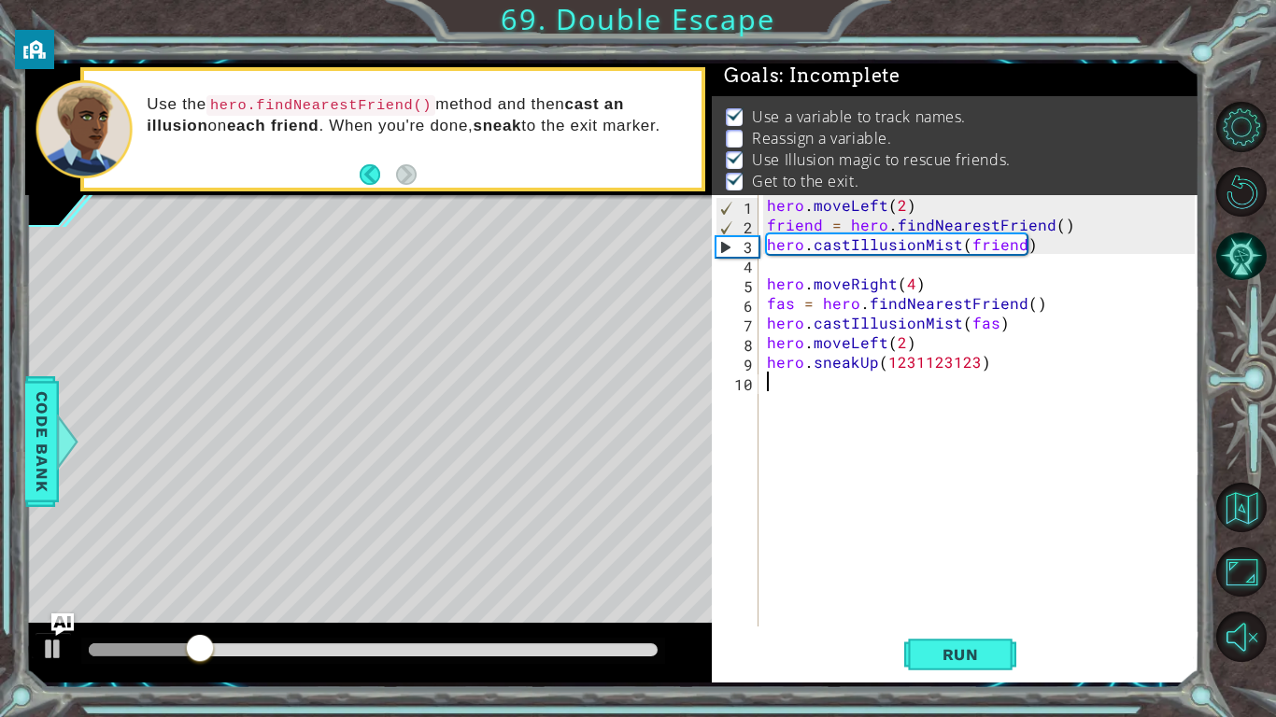
click at [800, 298] on div "hero . moveLeft ( 2 ) friend = hero . findNearestFriend ( ) hero . castIllusion…" at bounding box center [983, 430] width 441 height 471
click at [784, 298] on div "hero . moveLeft ( 2 ) friend = hero . findNearestFriend ( ) hero . castIllusion…" at bounding box center [983, 430] width 441 height 471
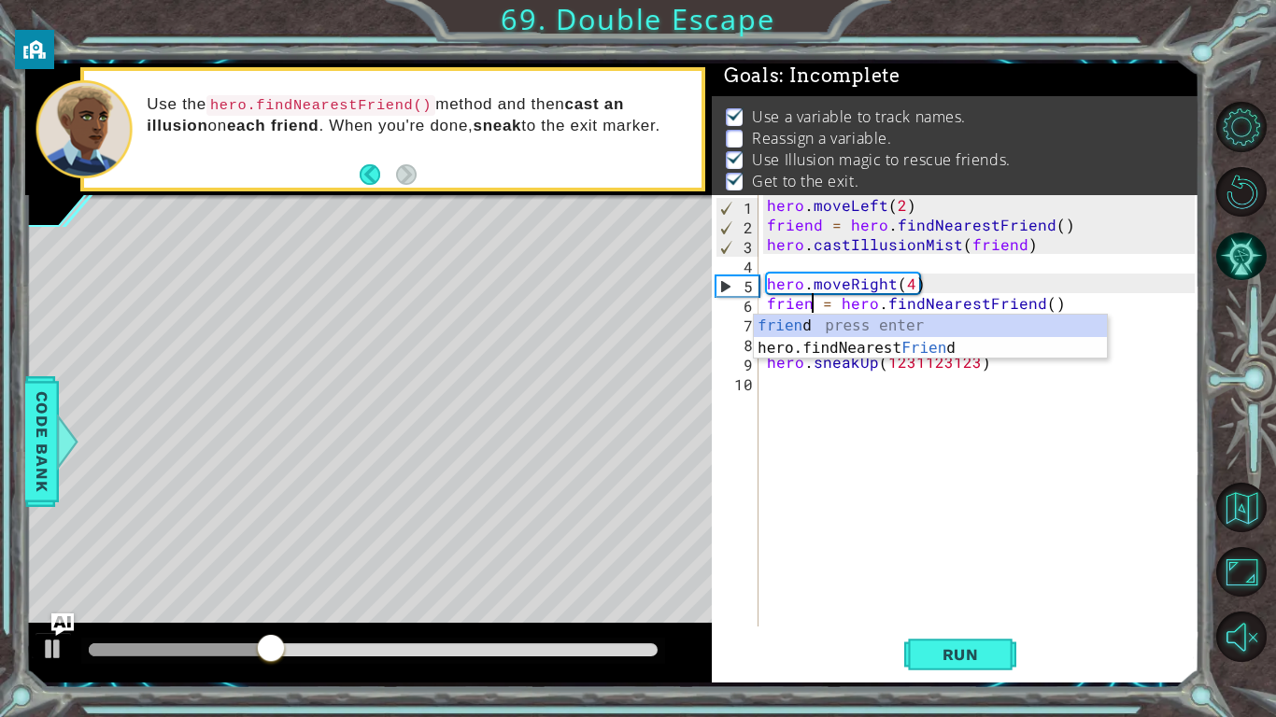
scroll to position [0, 3]
type textarea "friend = hero.findNearestFriend()"
click at [823, 479] on div "hero . moveLeft ( 2 ) friend = hero . findNearestFriend ( ) hero . castIllusion…" at bounding box center [983, 430] width 441 height 471
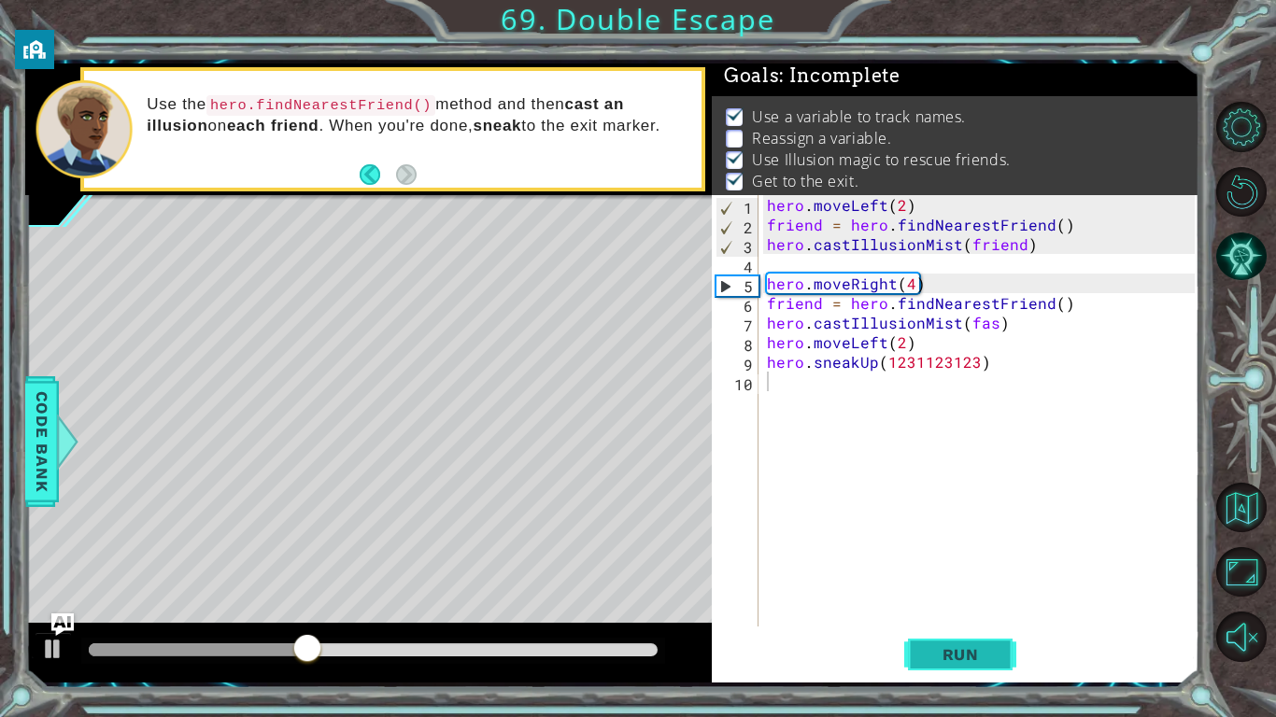
click at [972, 657] on span "Run" at bounding box center [961, 654] width 74 height 19
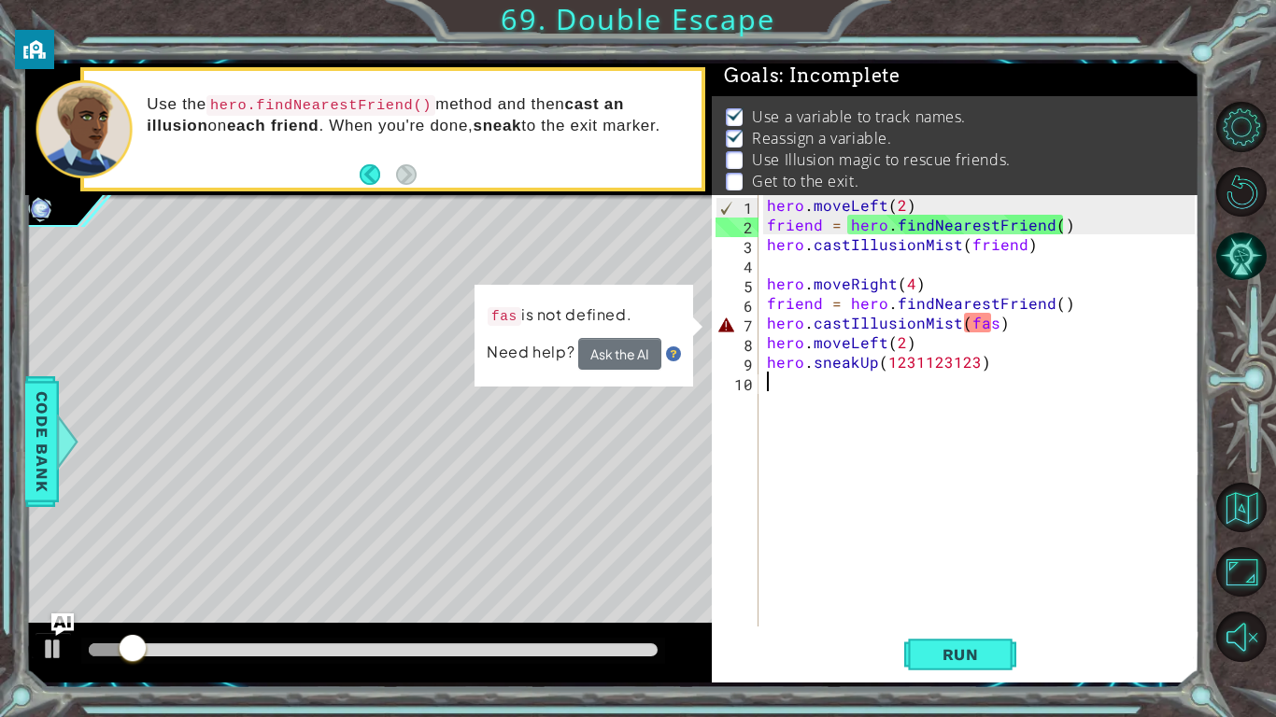
click at [1069, 327] on div "hero . moveLeft ( 2 ) friend = hero . findNearestFriend ( ) hero . castIllusion…" at bounding box center [983, 430] width 441 height 471
click at [974, 319] on div "hero . moveLeft ( 2 ) friend = hero . findNearestFriend ( ) hero . castIllusion…" at bounding box center [983, 430] width 441 height 471
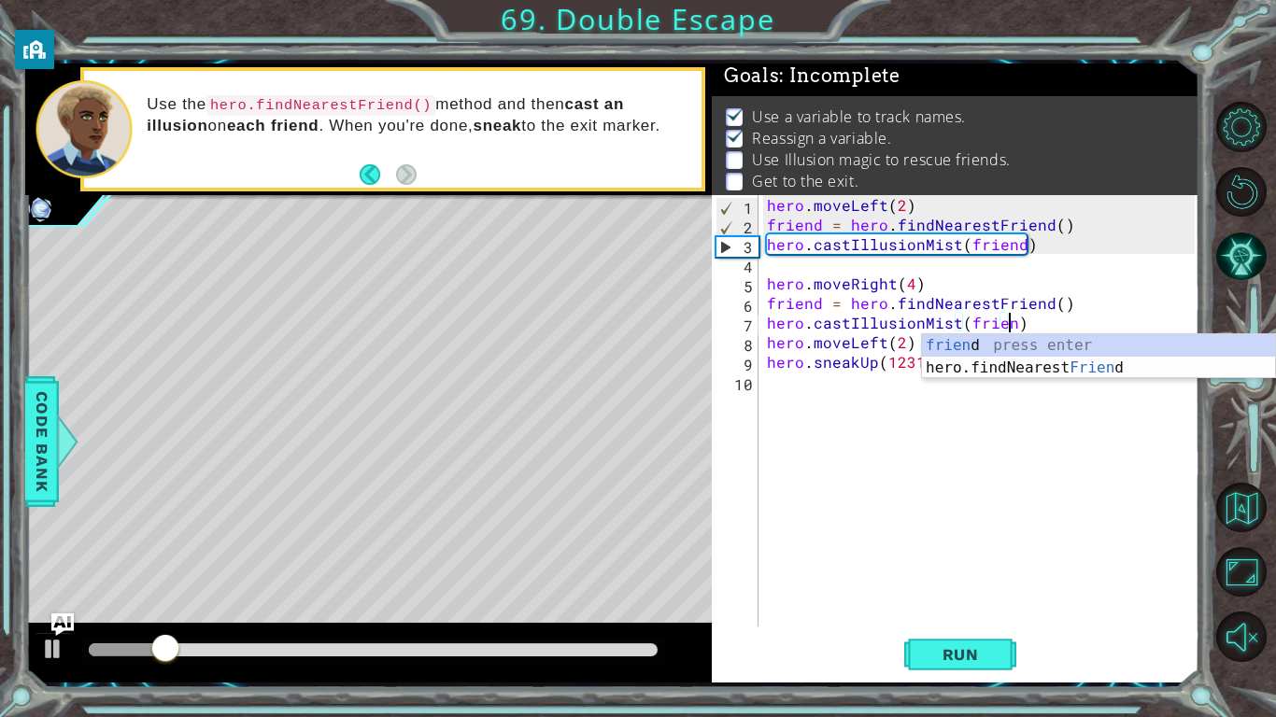
scroll to position [0, 15]
type textarea "hero.castIllusionMist(friend)"
click at [960, 653] on span "Run" at bounding box center [961, 654] width 74 height 19
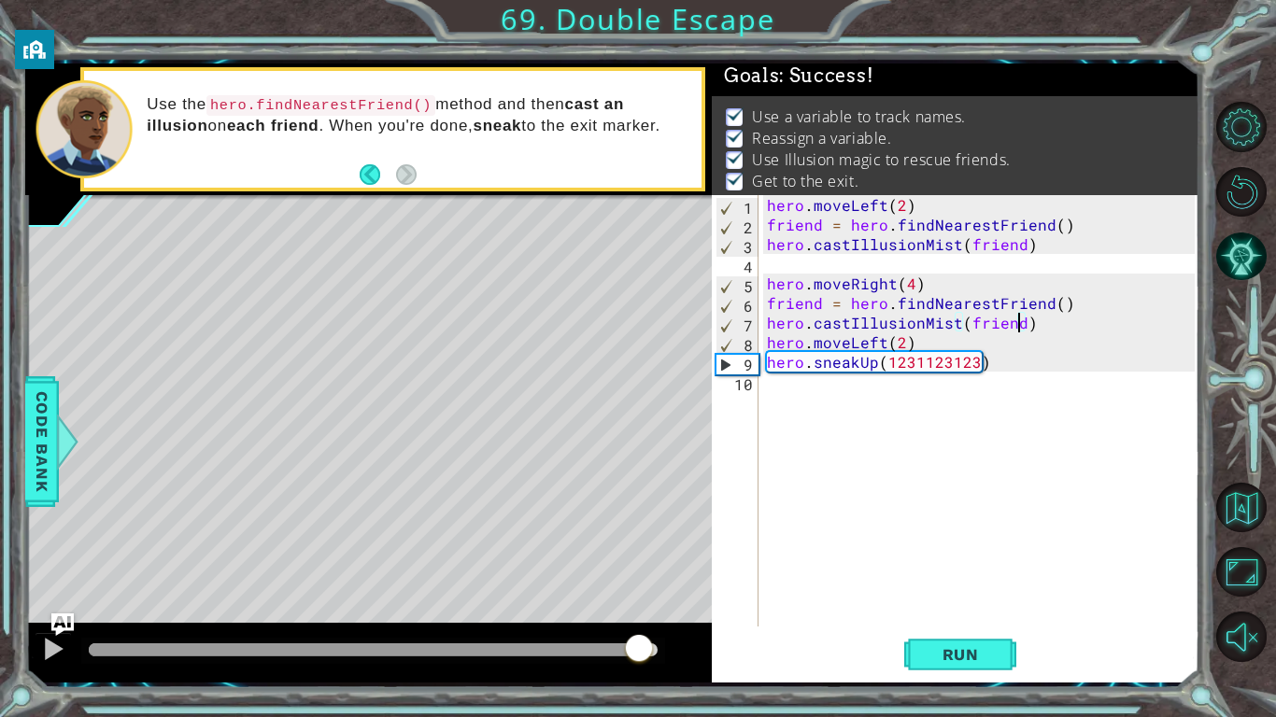
drag, startPoint x: 639, startPoint y: 653, endPoint x: 711, endPoint y: 646, distance: 72.2
click at [711, 646] on div at bounding box center [368, 653] width 687 height 60
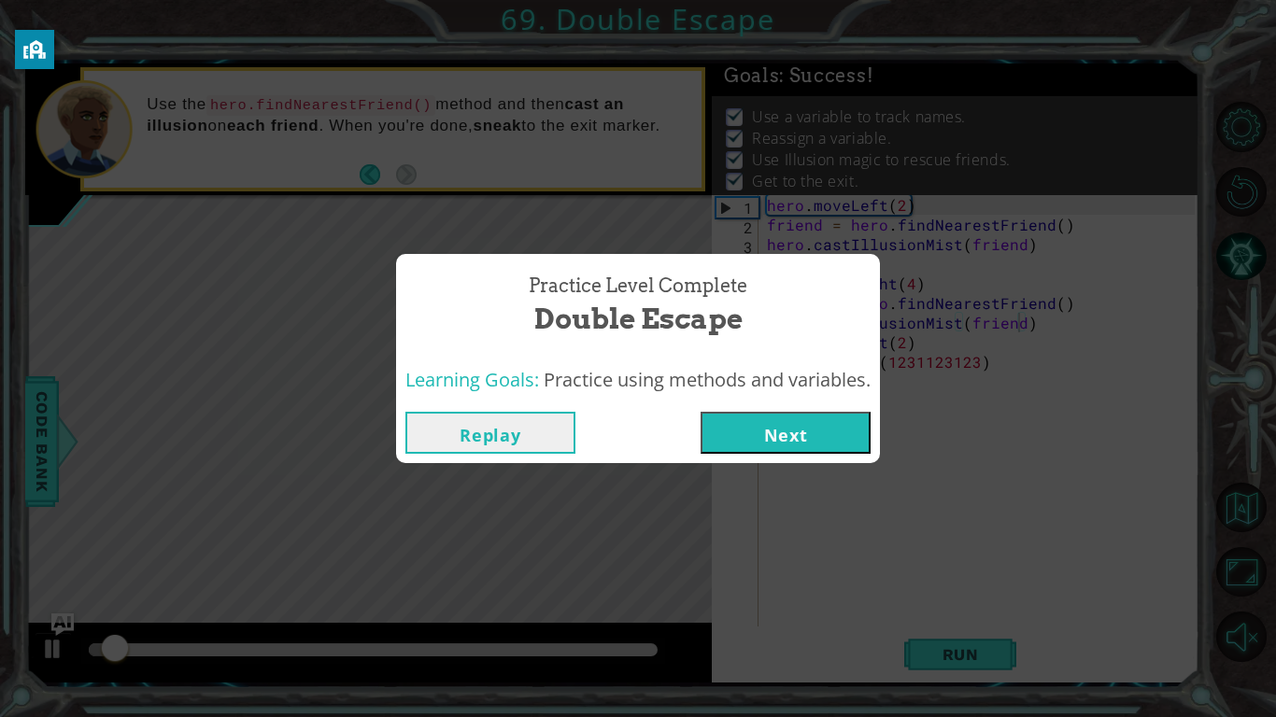
click at [755, 418] on button "Next" at bounding box center [786, 433] width 170 height 42
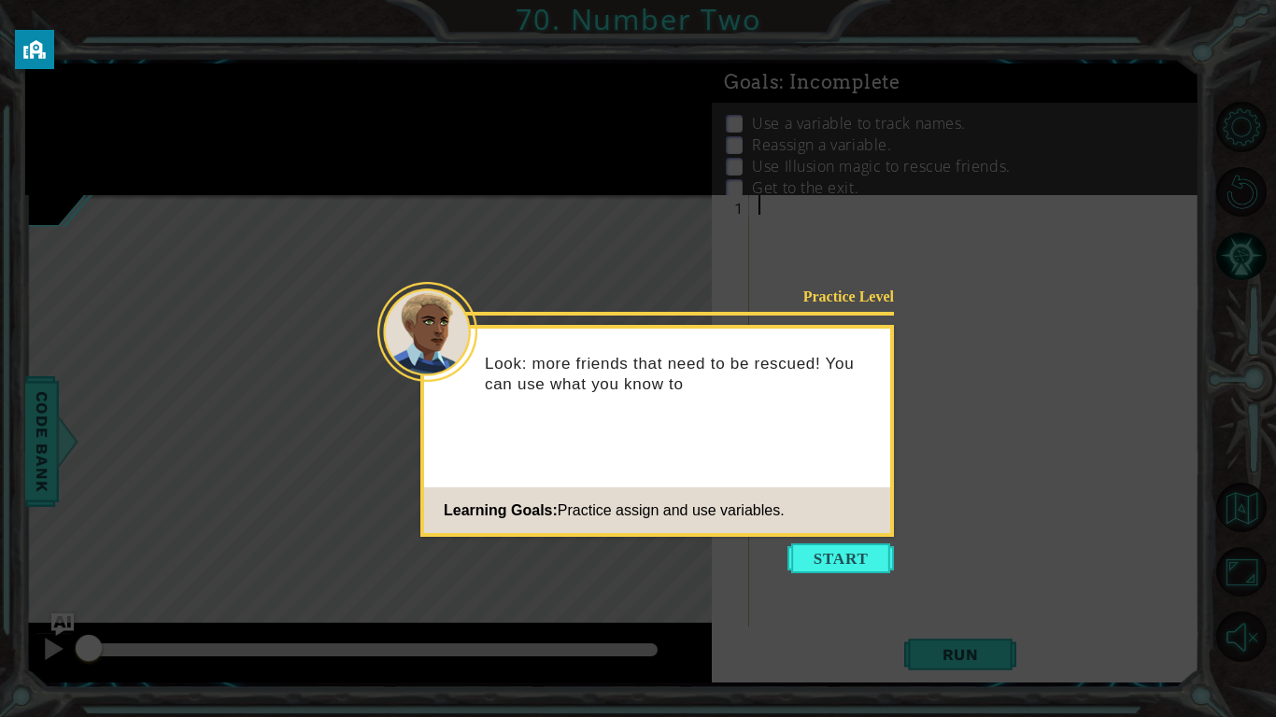
click at [843, 585] on icon at bounding box center [638, 358] width 1276 height 717
click at [826, 564] on button "Start" at bounding box center [840, 559] width 106 height 30
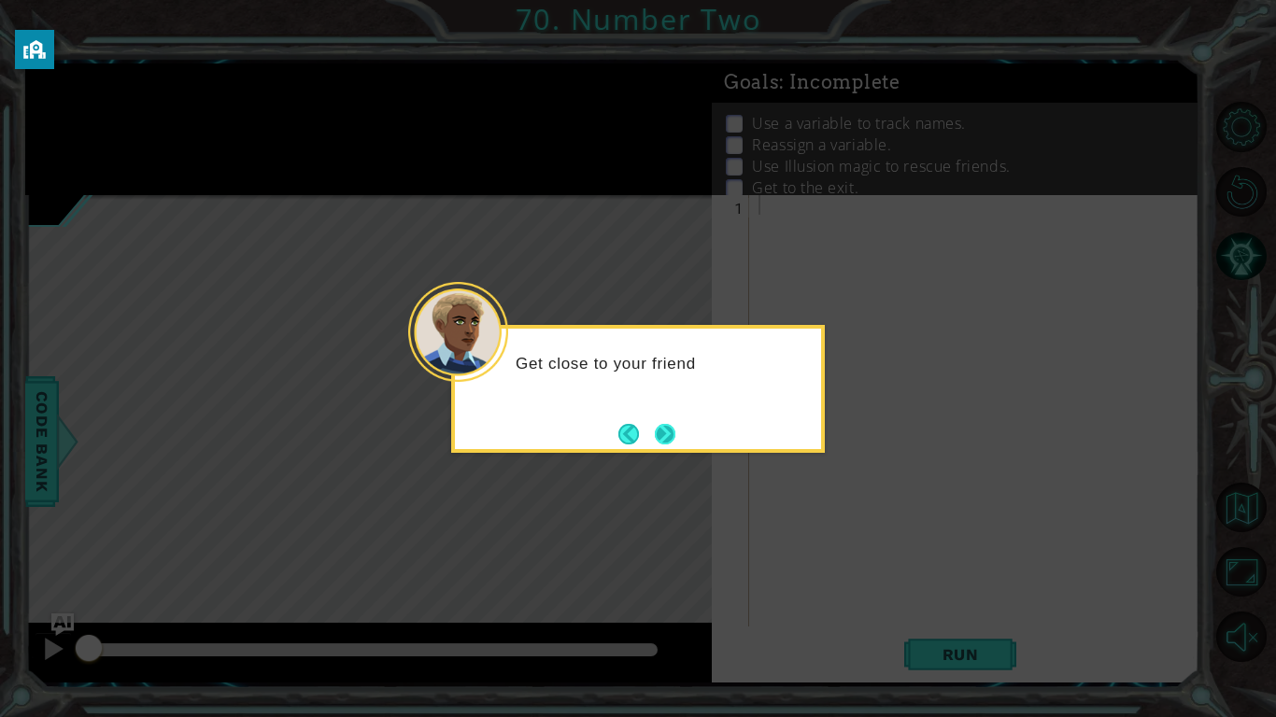
click at [655, 424] on button "Next" at bounding box center [665, 434] width 21 height 21
click at [655, 423] on button "Next" at bounding box center [665, 433] width 21 height 21
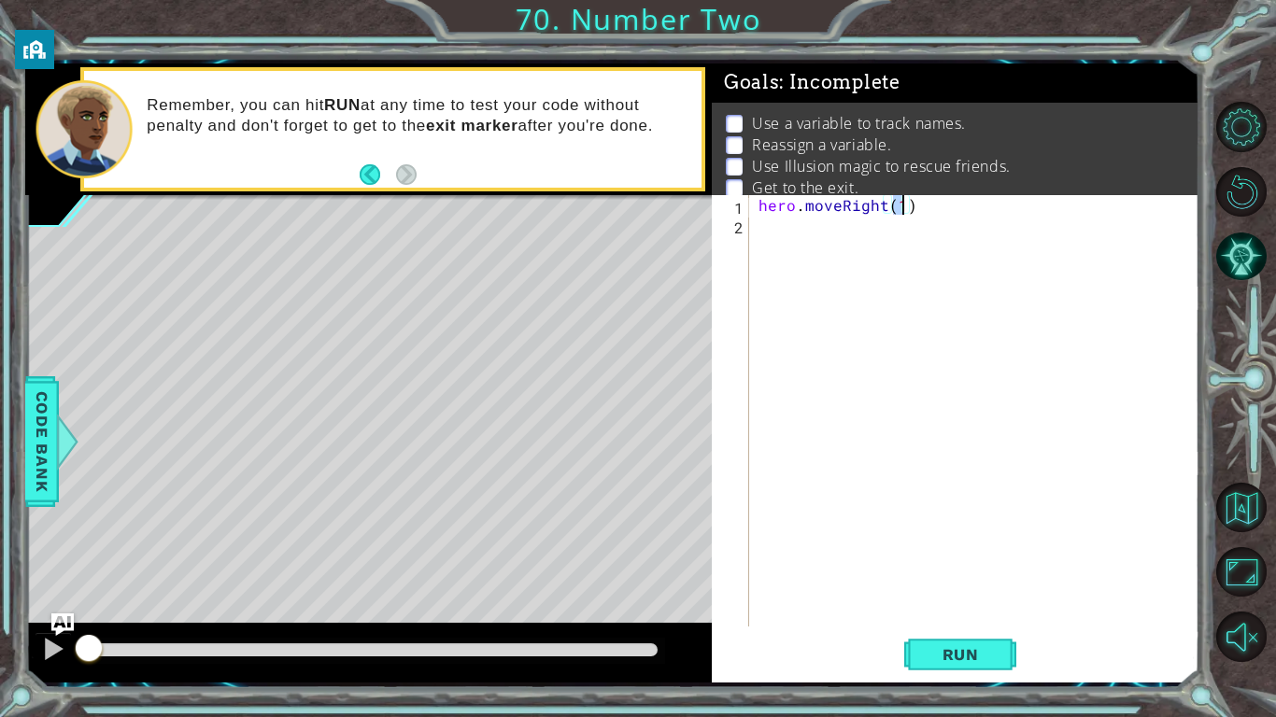
type textarea "hero.moveRight(2)"
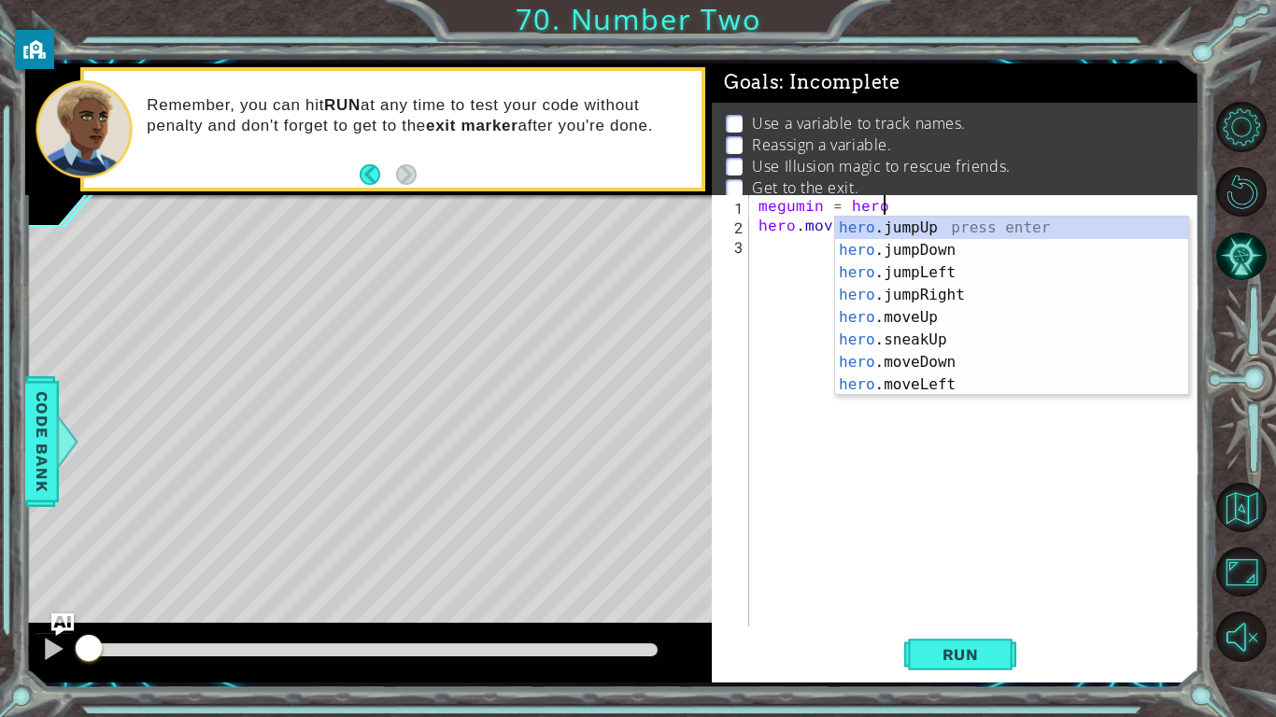
scroll to position [0, 7]
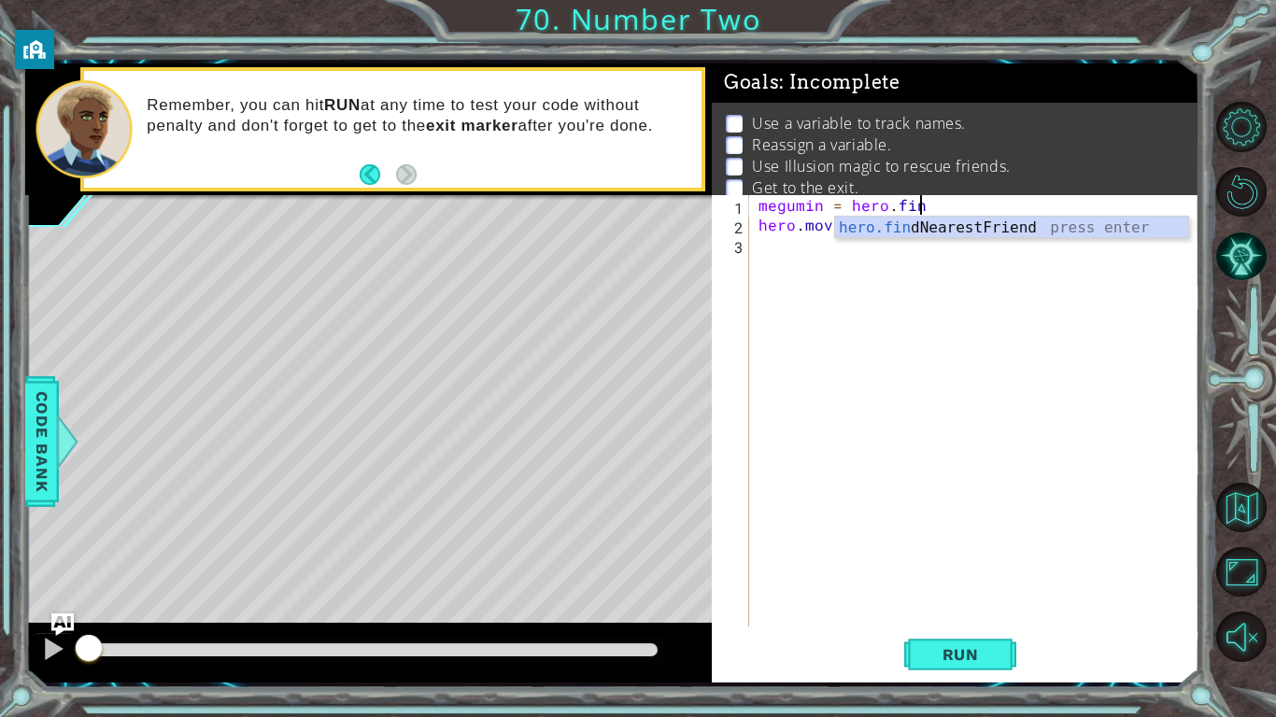
type textarea "megumin = hero.find"
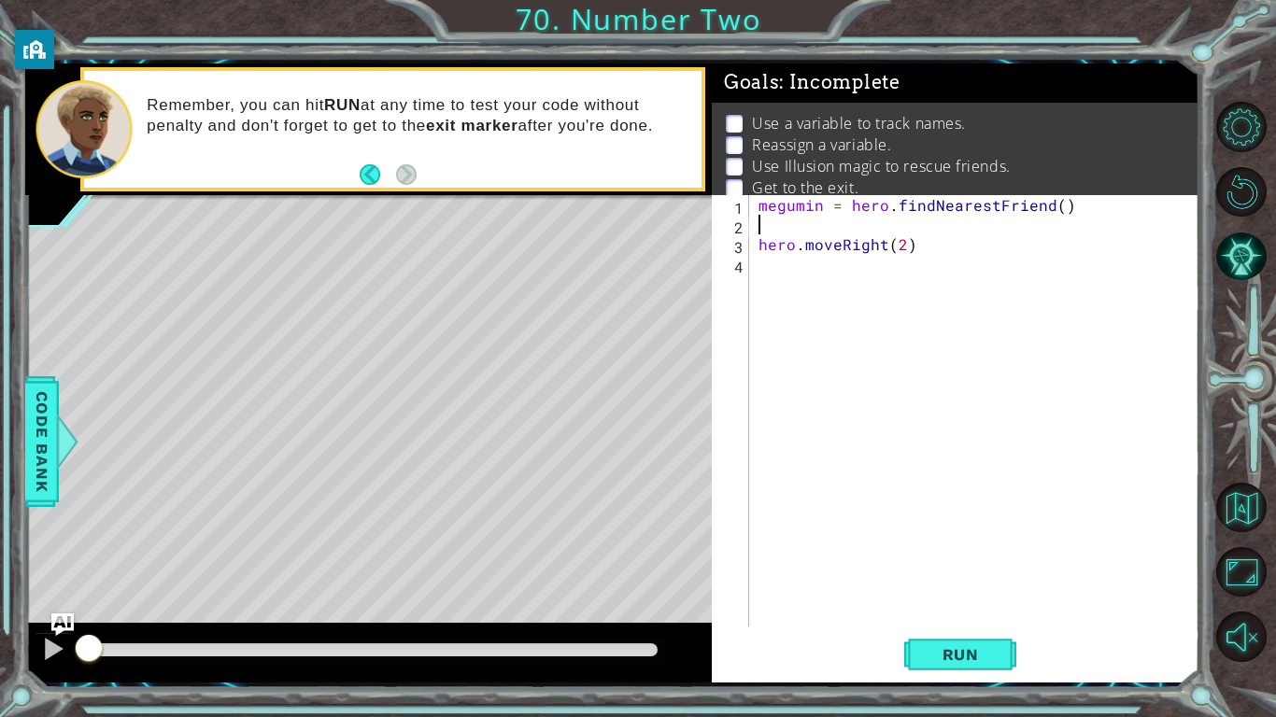
type textarea "hero.moveRight(2)"
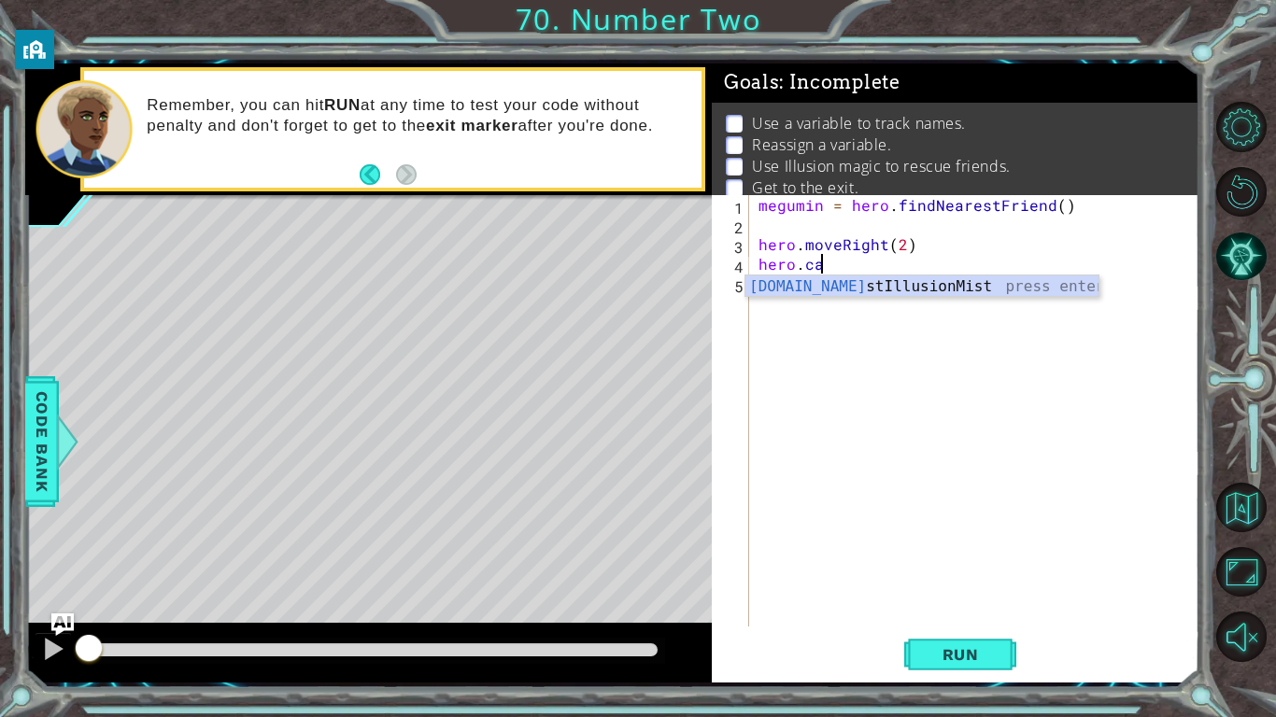
scroll to position [0, 3]
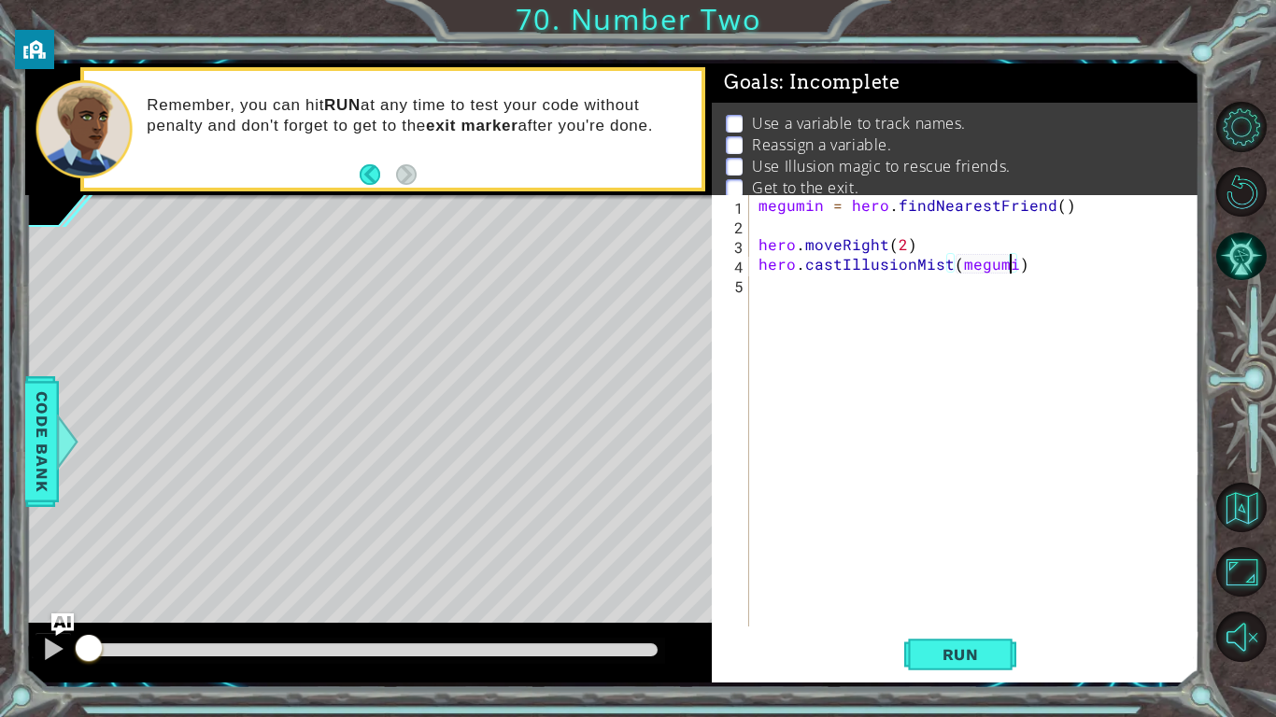
type textarea "hero.castIllusionMist(megumin)"
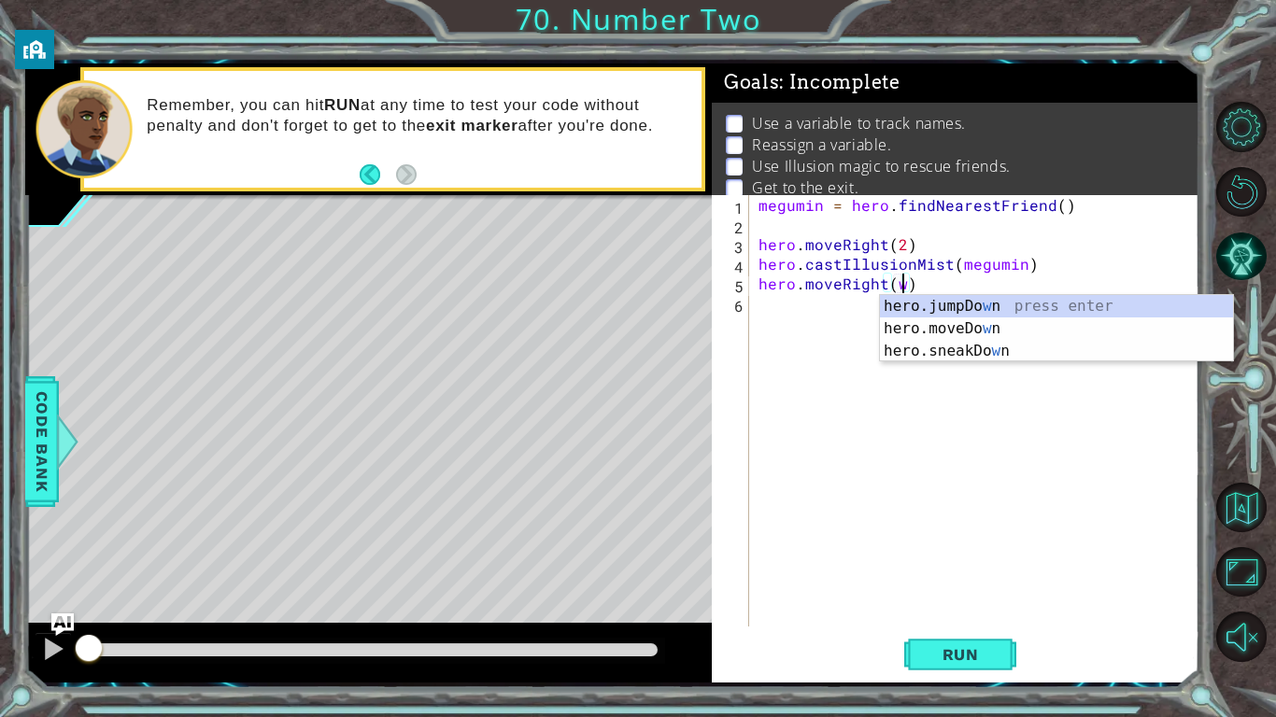
click at [899, 249] on div "megumin = hero . findNearestFriend ( ) hero . moveRight ( 2 ) hero . castIllusi…" at bounding box center [979, 430] width 449 height 471
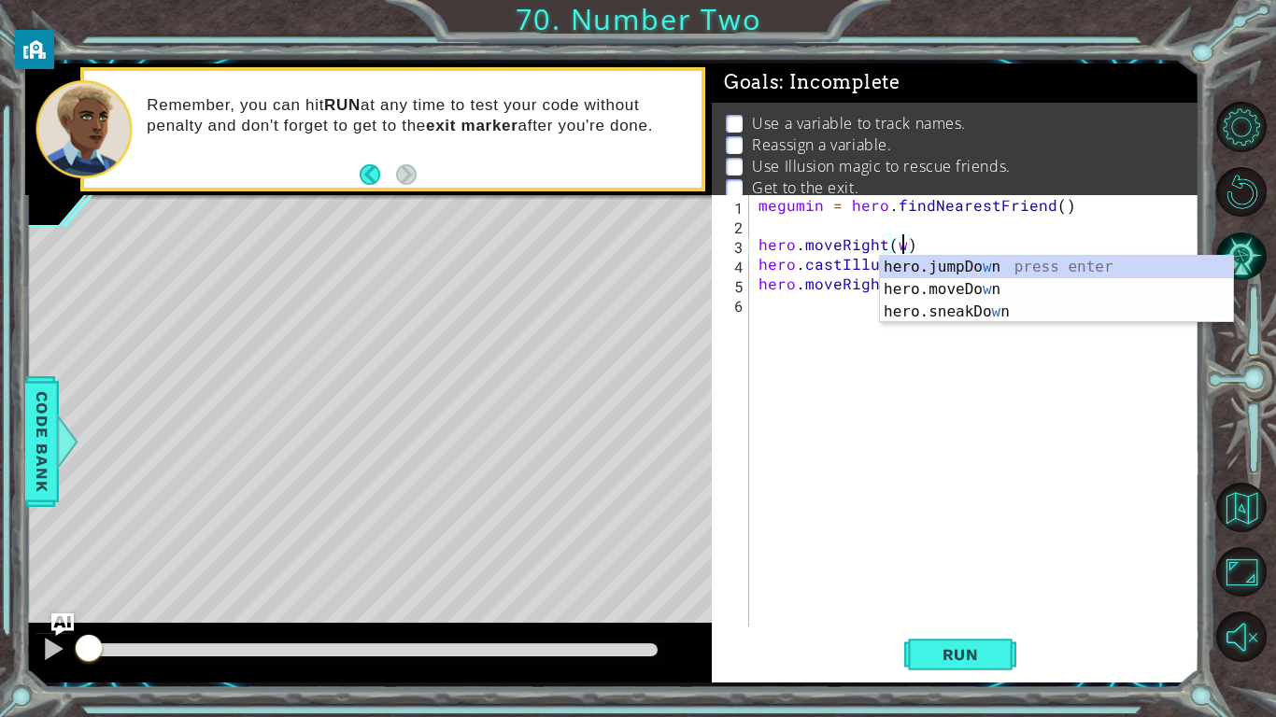
click at [857, 208] on div "megumin = hero . findNearestFriend ( ) hero . moveRight ( w ) hero . castIllusi…" at bounding box center [979, 430] width 449 height 471
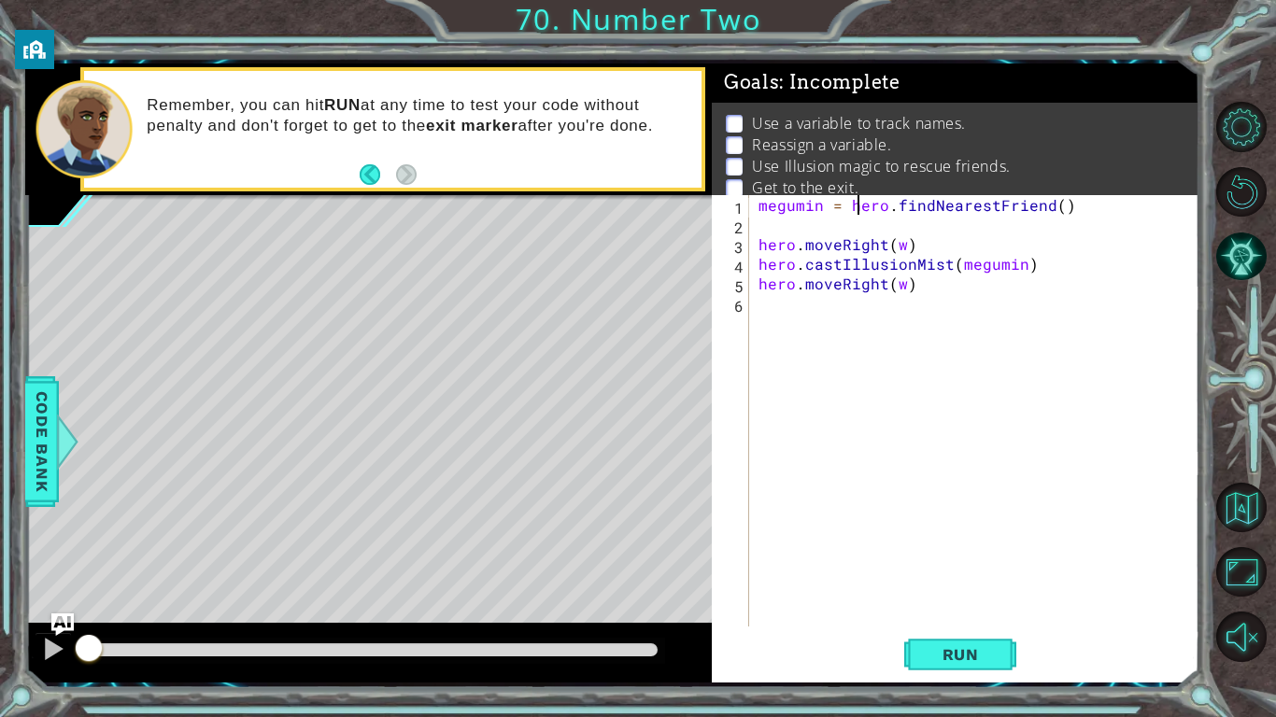
click at [962, 277] on div "megumin = hero . findNearestFriend ( ) hero . moveRight ( w ) hero . castIllusi…" at bounding box center [979, 430] width 449 height 471
type textarea "hero.moveRight(w)"
click at [792, 234] on div "megumin = hero . findNearestFriend ( ) hero . moveRight ( w ) hero . castIllusi…" at bounding box center [979, 430] width 449 height 471
type textarea "w = (2)"
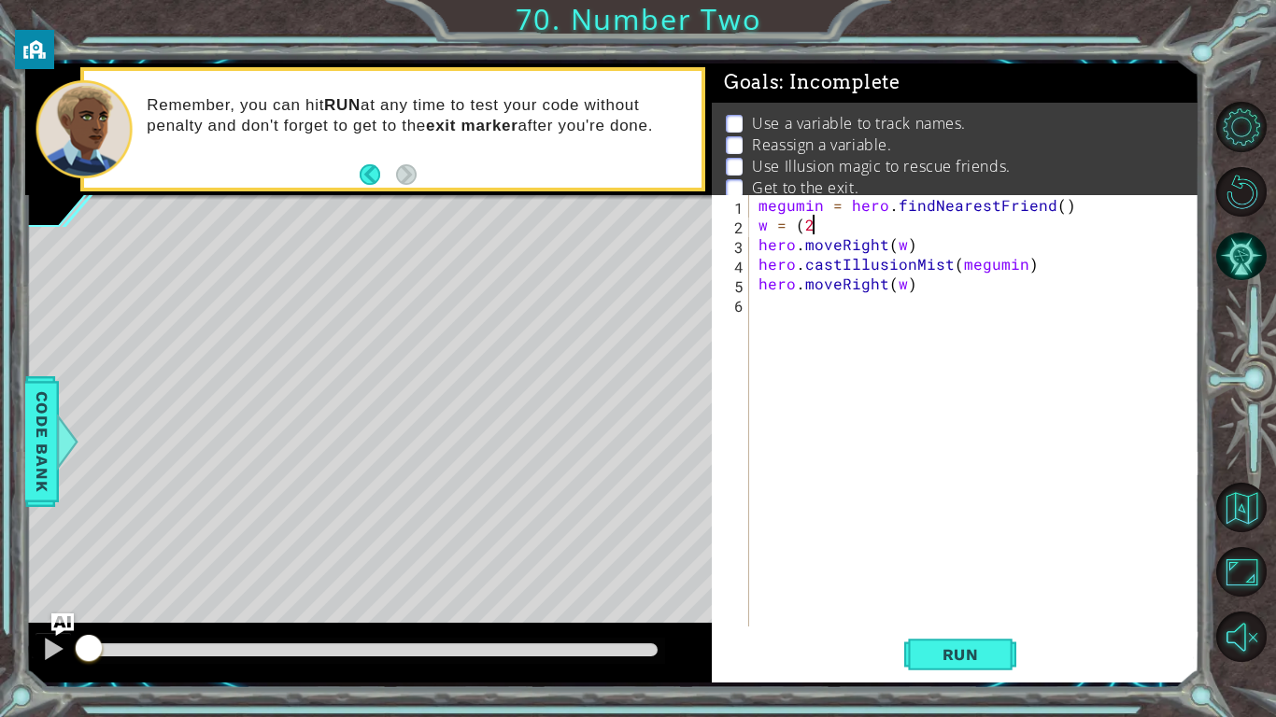
scroll to position [0, 3]
click at [819, 318] on div "megumin = hero . findNearestFriend ( ) w = ( 2 ) hero . moveRight ( w ) hero . …" at bounding box center [979, 430] width 449 height 471
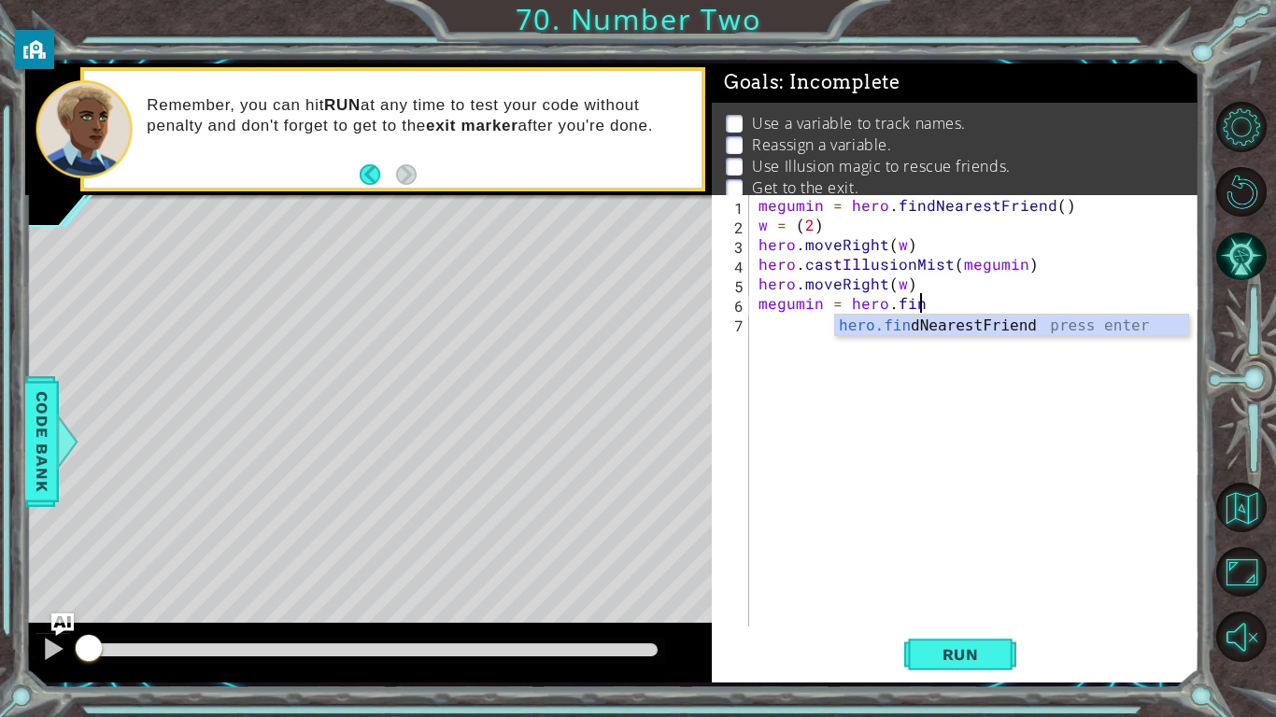
type textarea "megumin = hero.find"
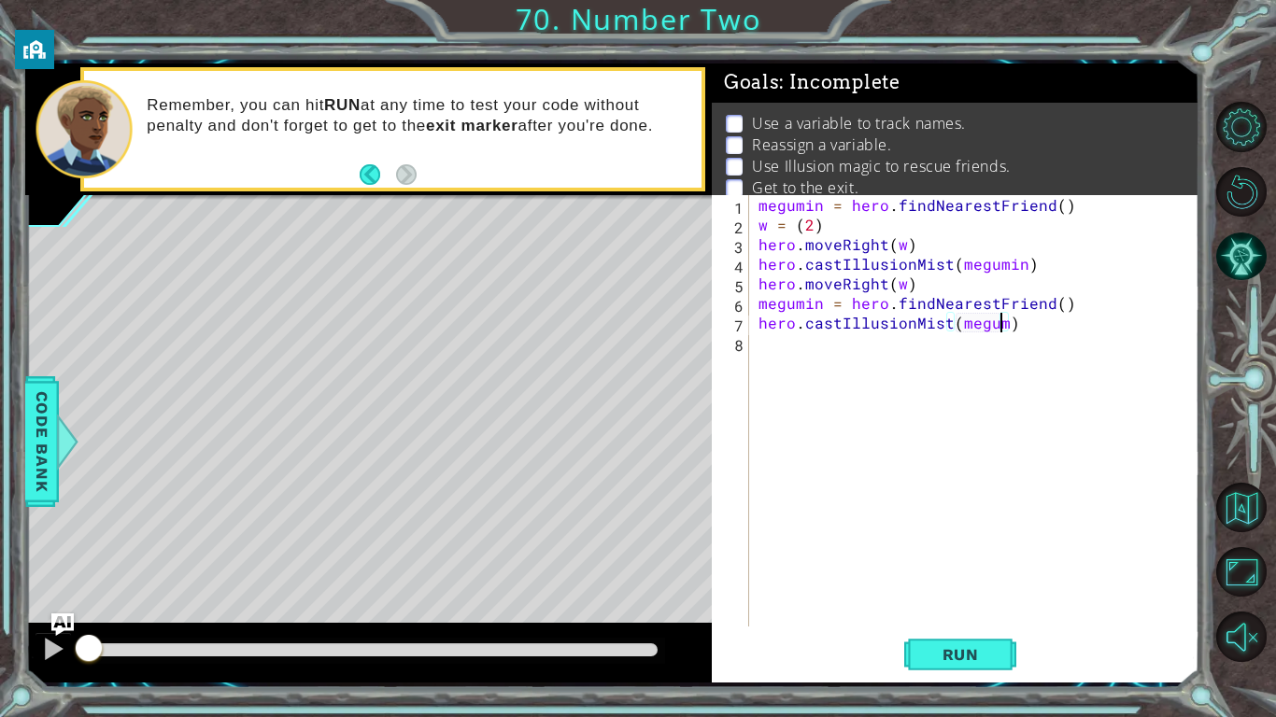
type textarea "hero.castIllusionMist(megumin)"
click at [901, 376] on div "megumin = hero . findNearestFriend ( ) w = ( 2 ) hero . moveRight ( w ) hero . …" at bounding box center [979, 430] width 449 height 471
type textarea "hero.moveRight(123123)"
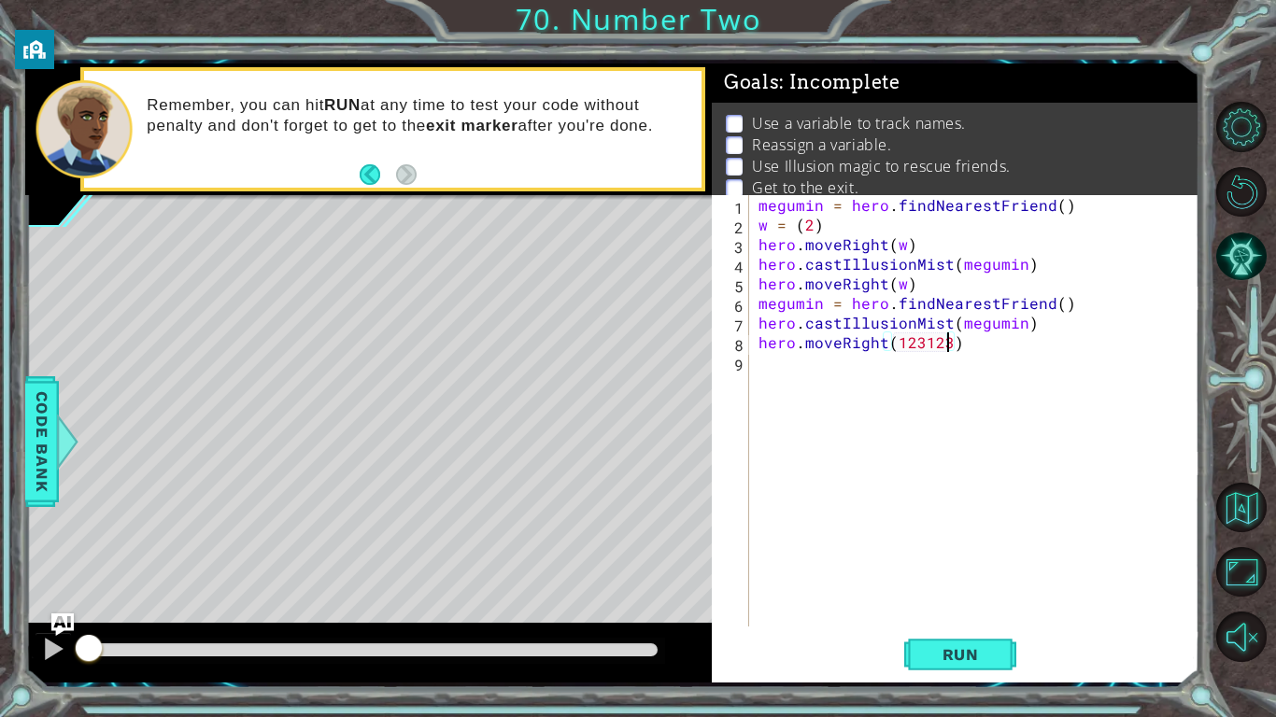
click at [900, 642] on div "Run" at bounding box center [960, 654] width 488 height 49
click at [925, 653] on span "Run" at bounding box center [961, 654] width 74 height 19
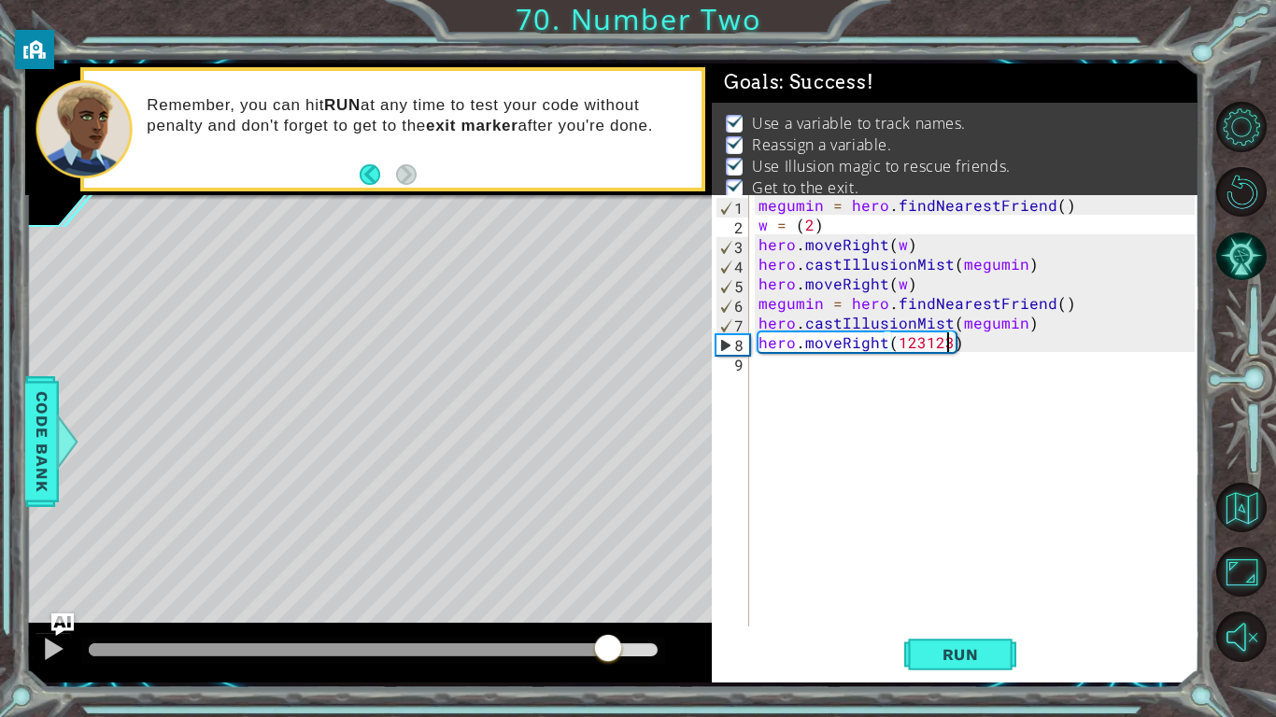
drag, startPoint x: 609, startPoint y: 655, endPoint x: 773, endPoint y: 659, distance: 164.5
click at [773, 659] on div "1 ההההההההההההההההההההההההההההההההההההההההההההההההההההההההההההההההההההההההההההה…" at bounding box center [612, 373] width 1174 height 619
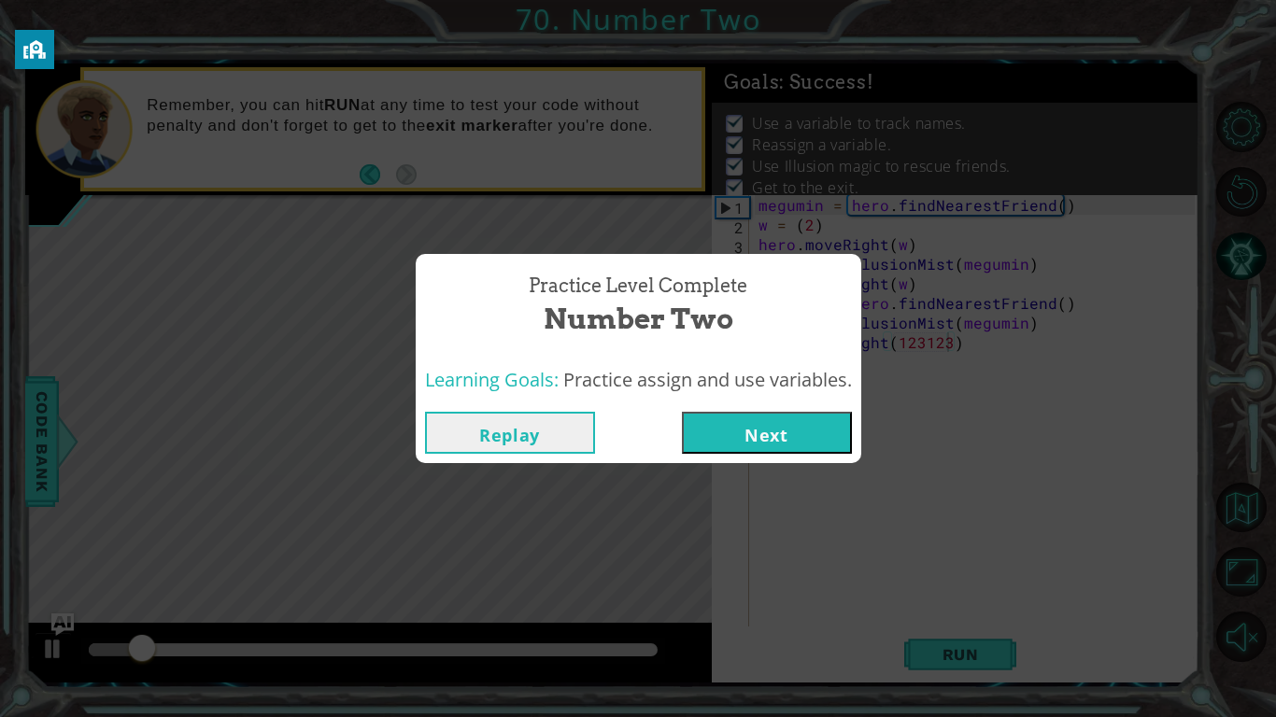
click at [756, 418] on button "Next" at bounding box center [767, 433] width 170 height 42
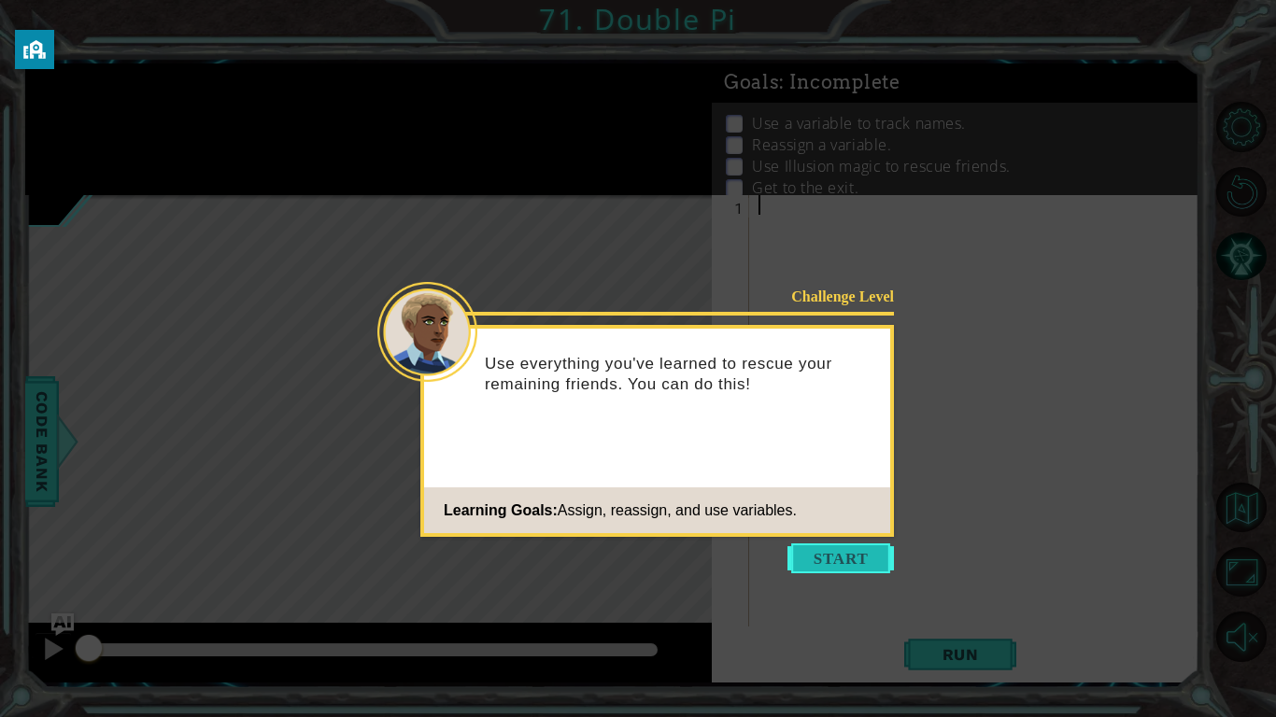
click at [842, 561] on button "Start" at bounding box center [840, 559] width 106 height 30
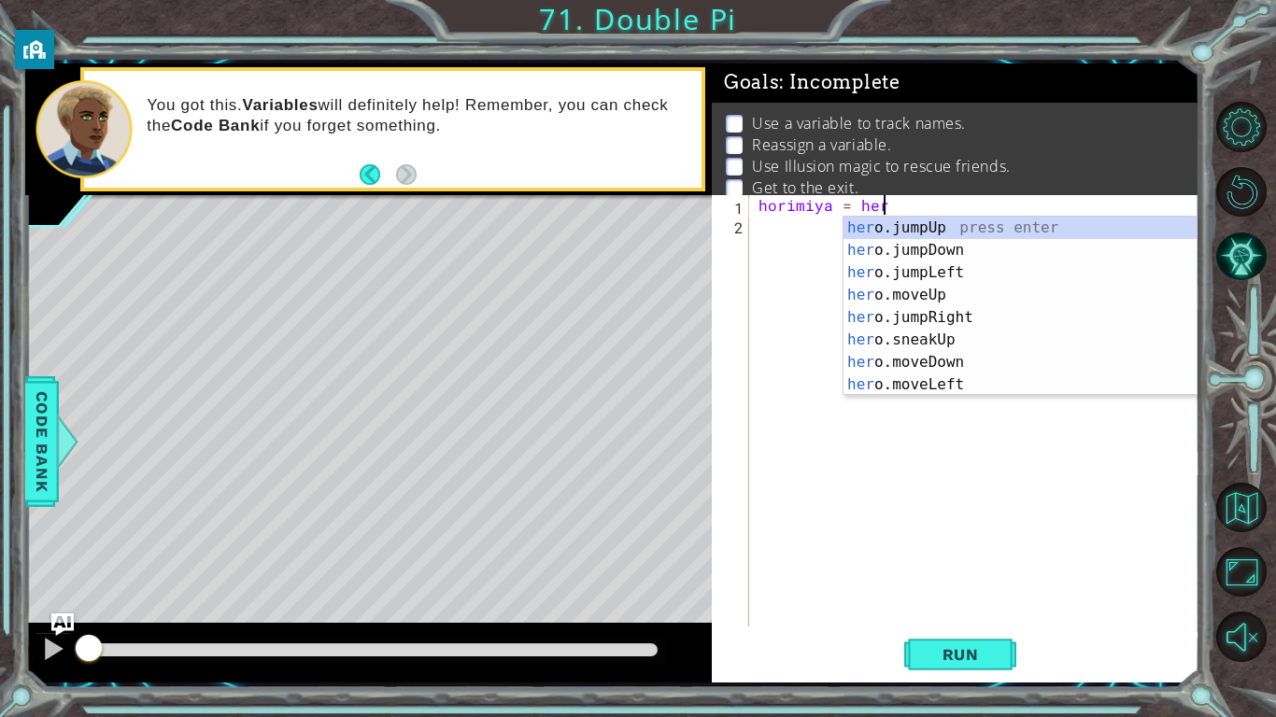
scroll to position [0, 7]
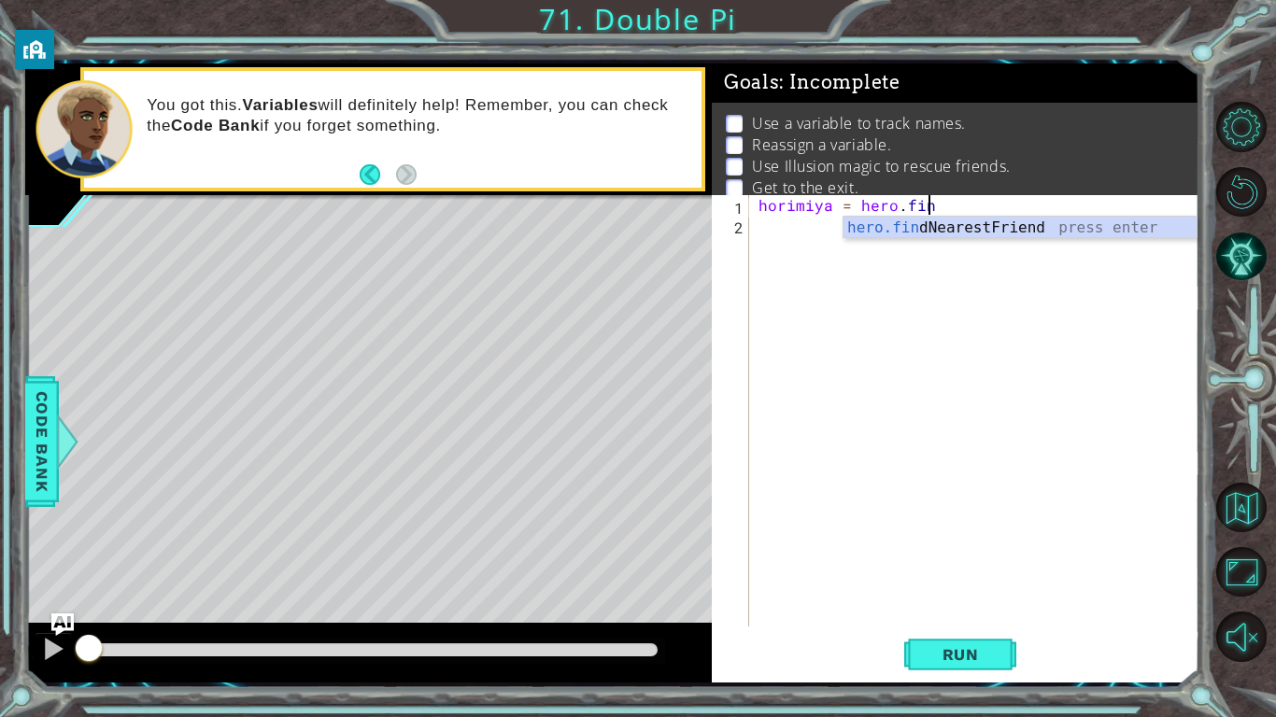
type textarea "horimiya = hero.find"
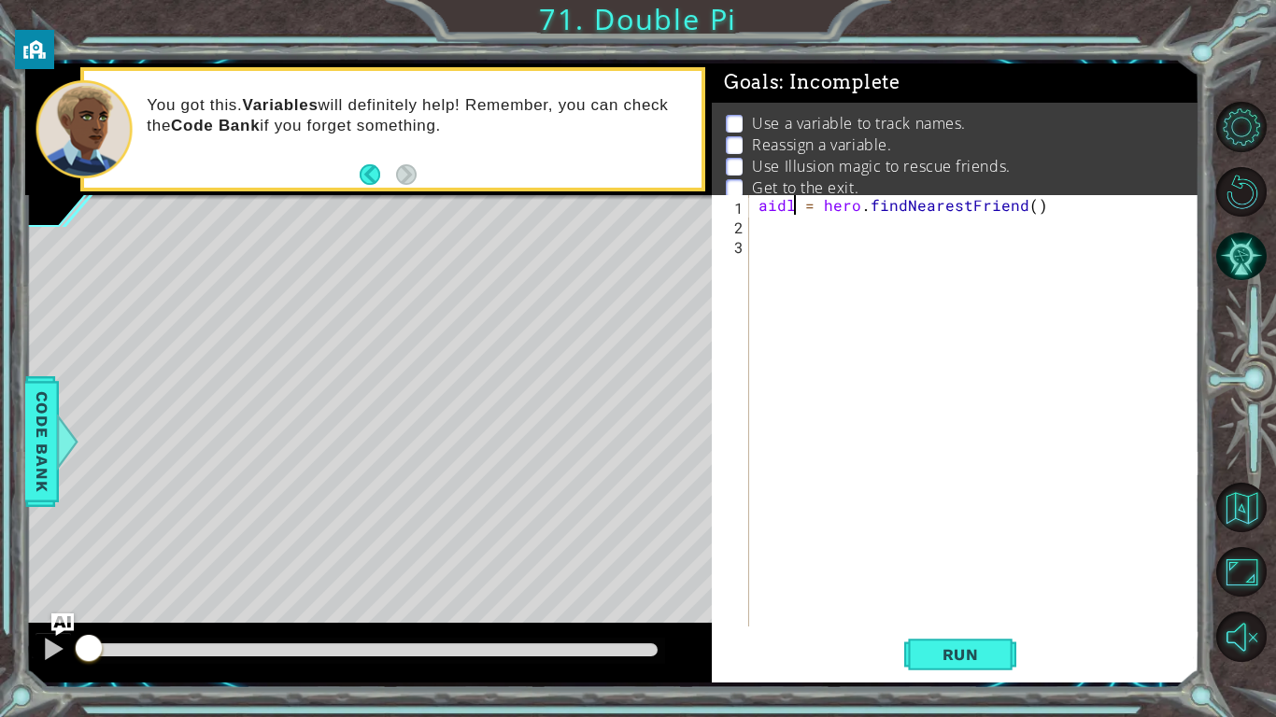
scroll to position [0, 3]
type textarea "aidlyn = hero.findNearestFriend()"
click at [859, 258] on div "aidlyn = hero . findNearestFriend ( )" at bounding box center [979, 430] width 449 height 471
type textarea "hero.moveUp(2)"
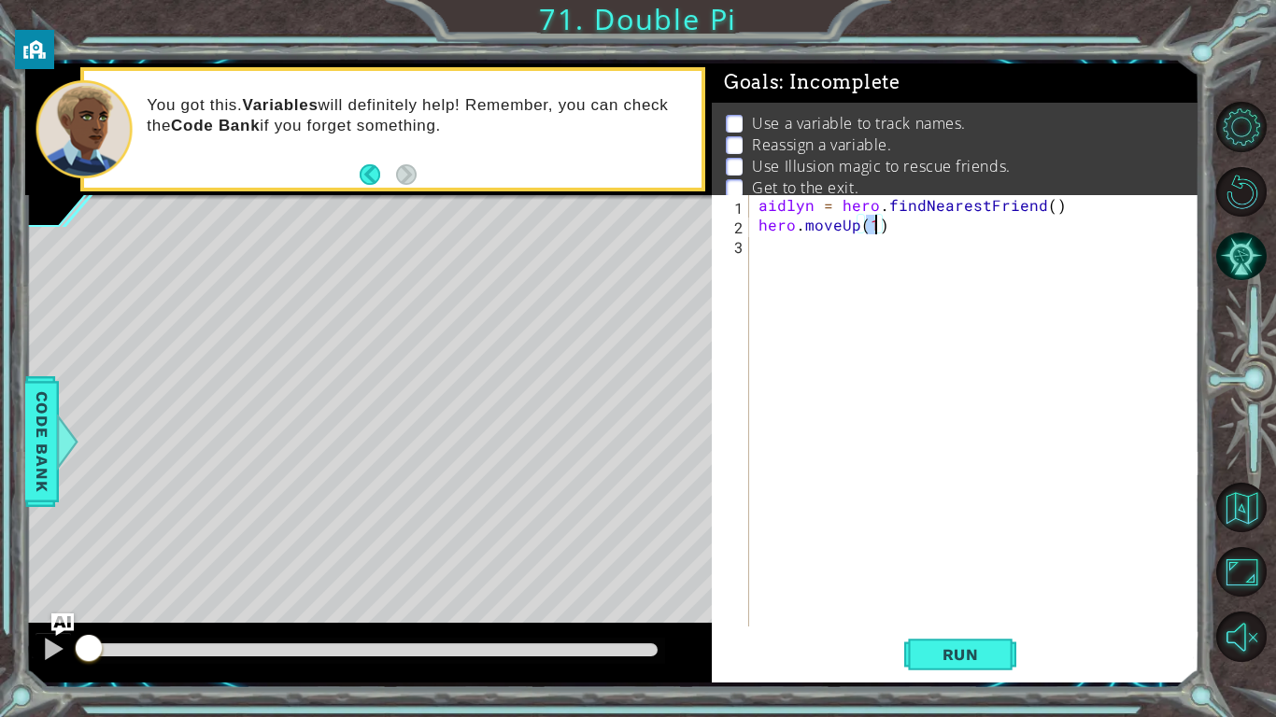
scroll to position [0, 7]
click at [861, 258] on div "aidlyn = hero . findNearestFriend ( ) hero . moveUp ( 2 )" at bounding box center [979, 430] width 449 height 471
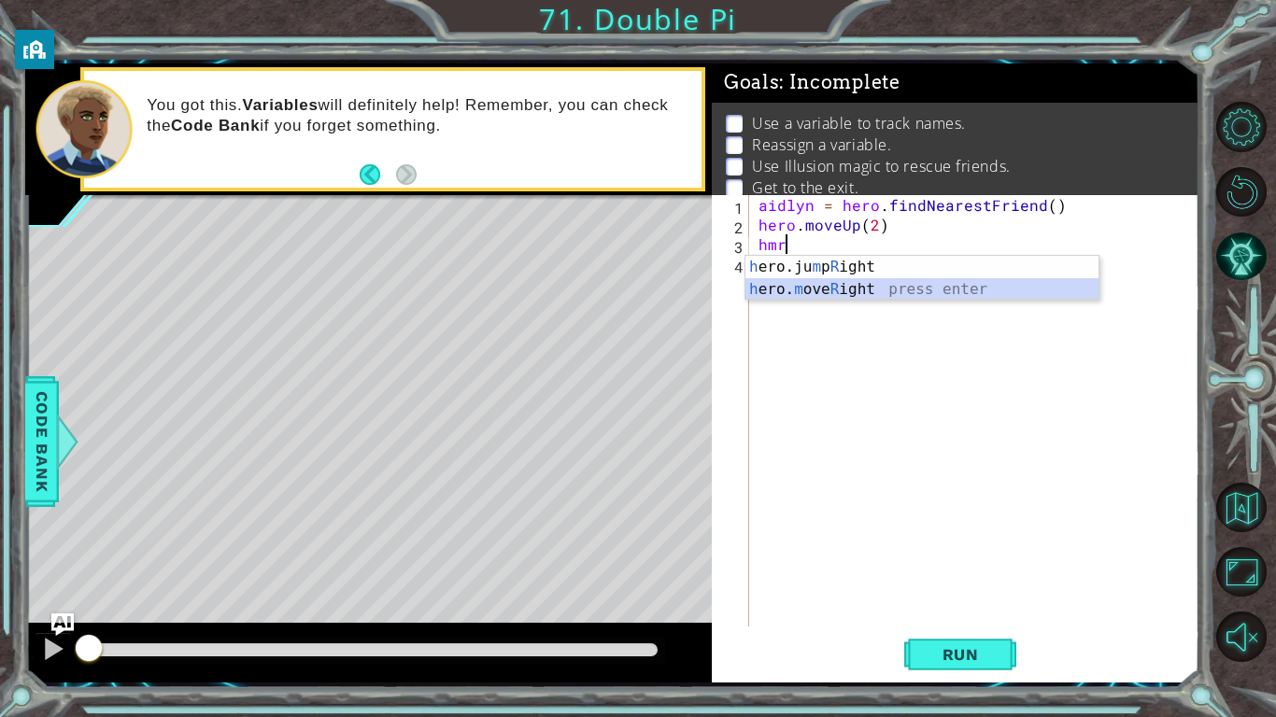
type textarea "hero.moveRight(1)"
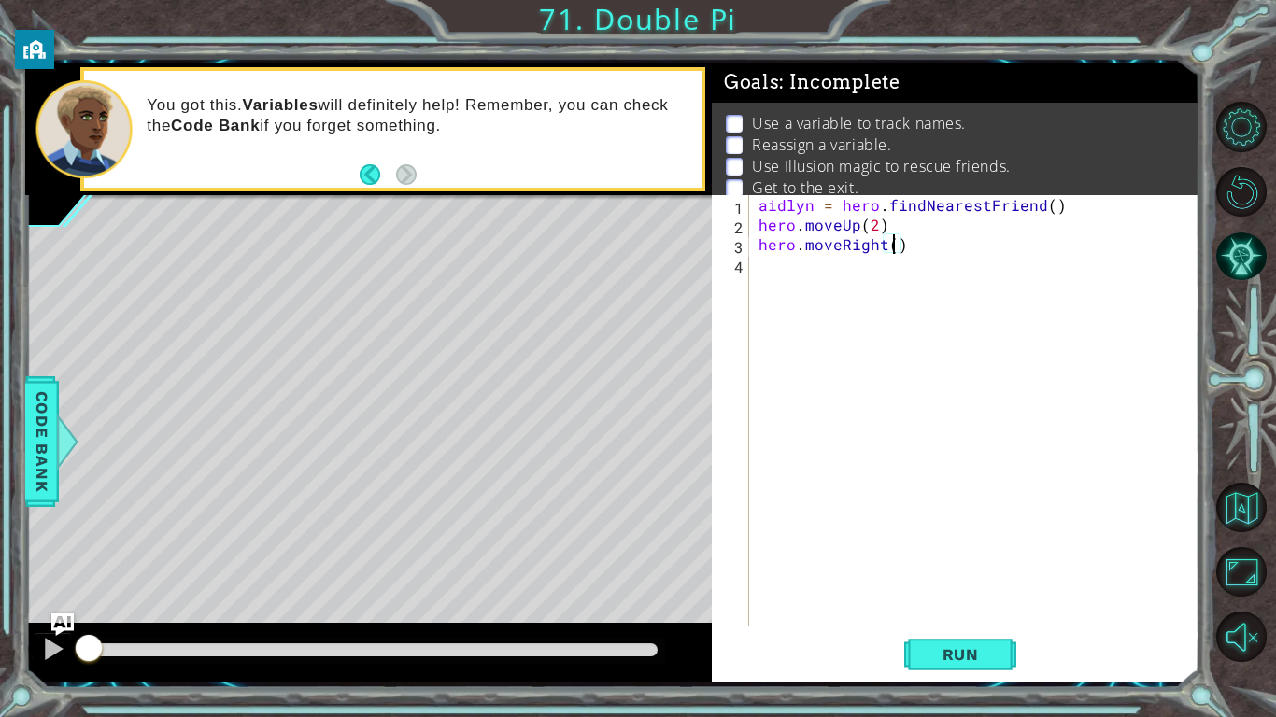
type textarea "hero.moveRight(2)"
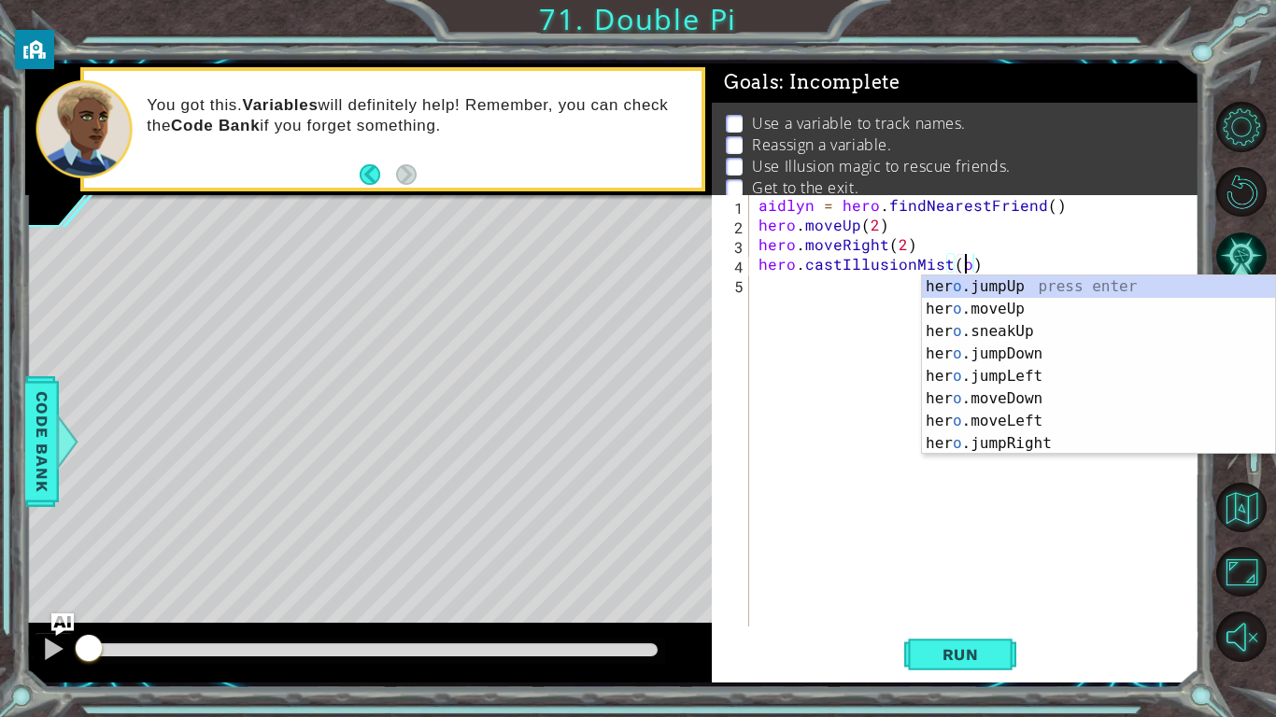
scroll to position [0, 12]
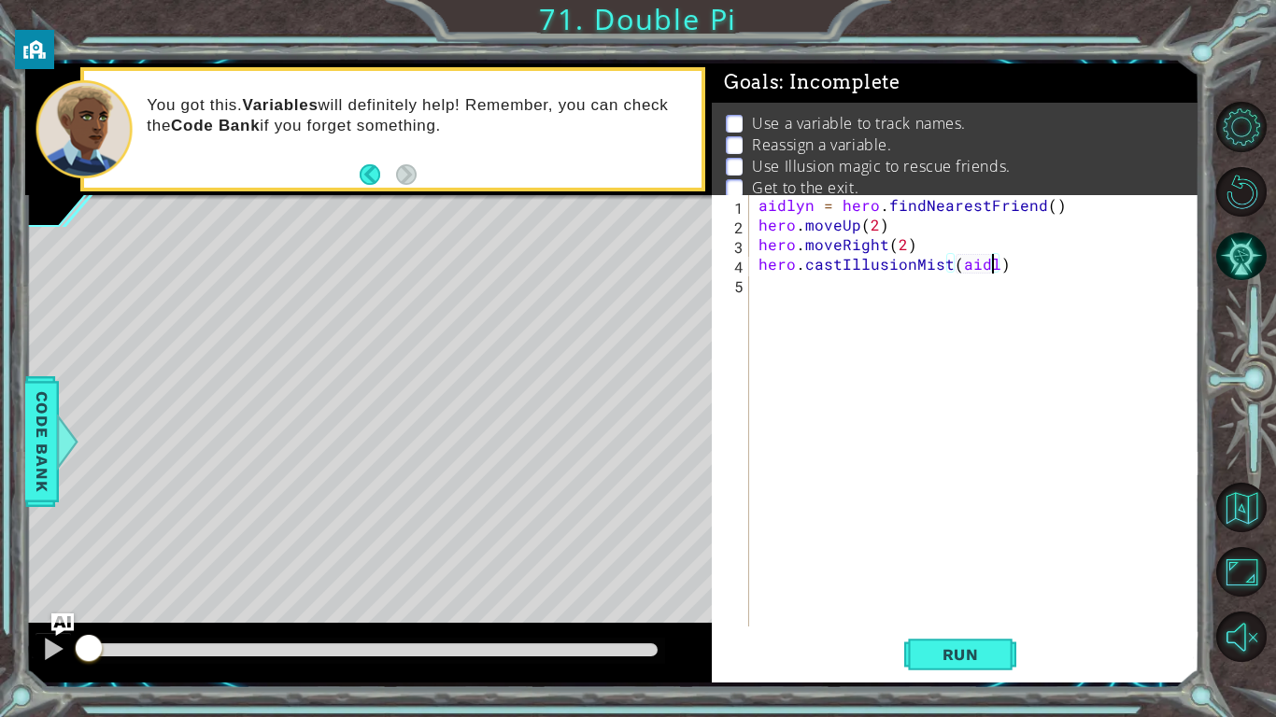
type textarea "hero.castIllusionMist(aidlyn)"
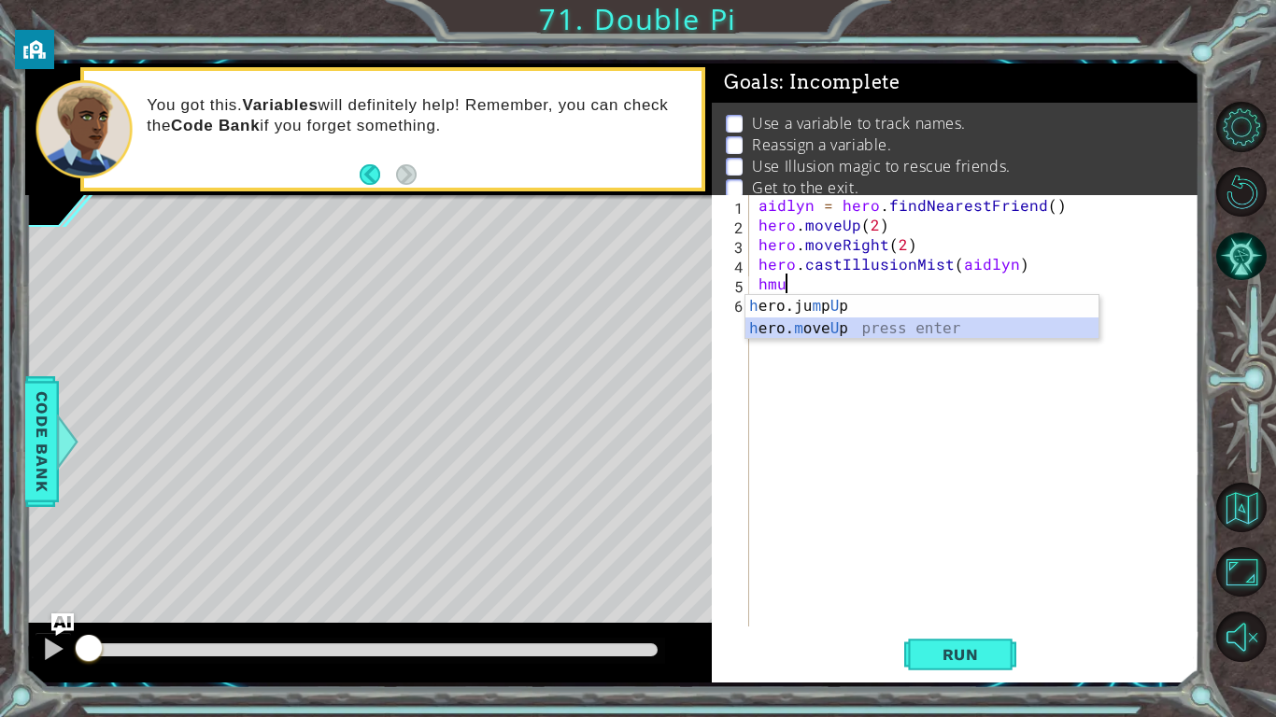
type textarea "hero.moveUp(1)"
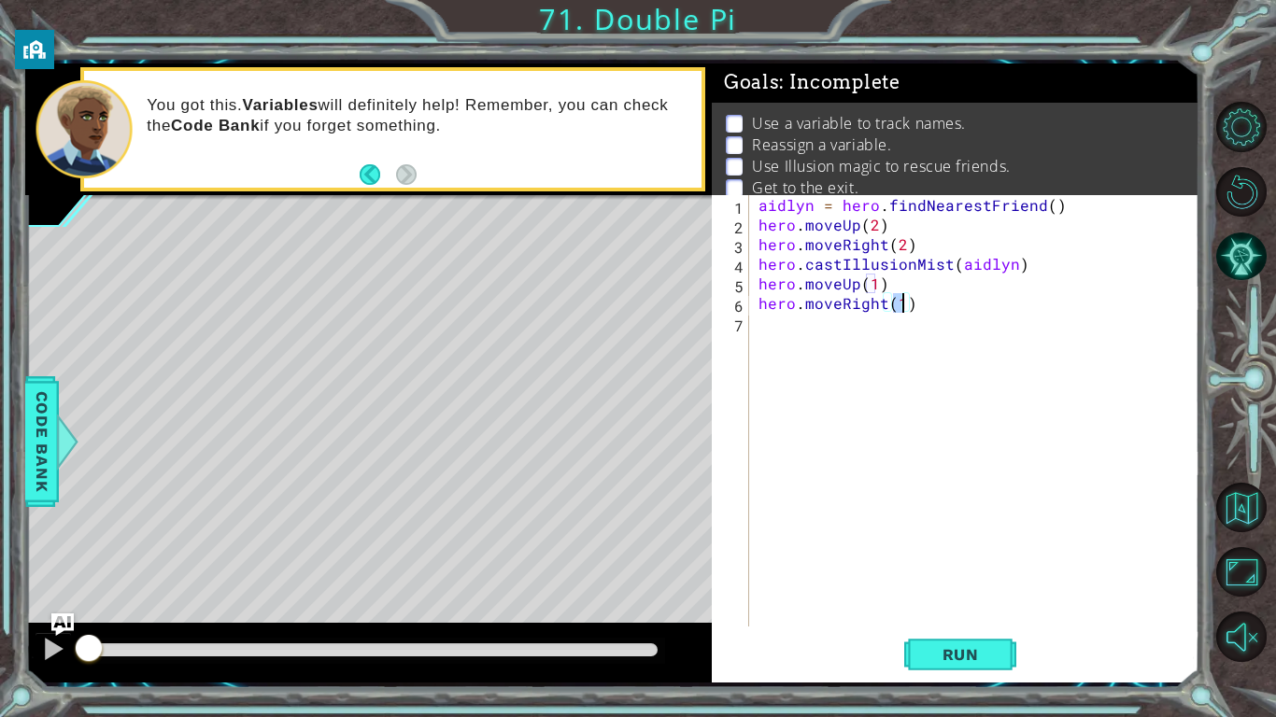
type textarea "hero.moveRight(3)"
type textarea "aidlyn = hero.find"
type textarea "hero.moveDown(3)"
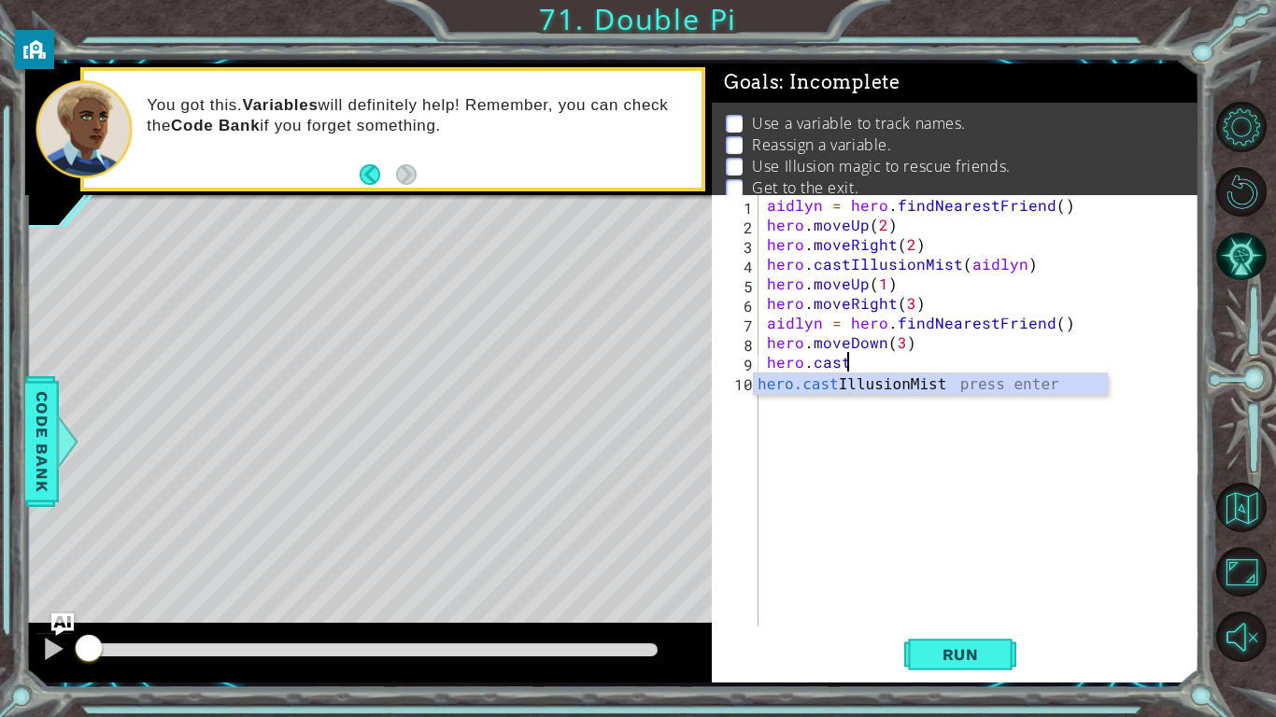
scroll to position [0, 4]
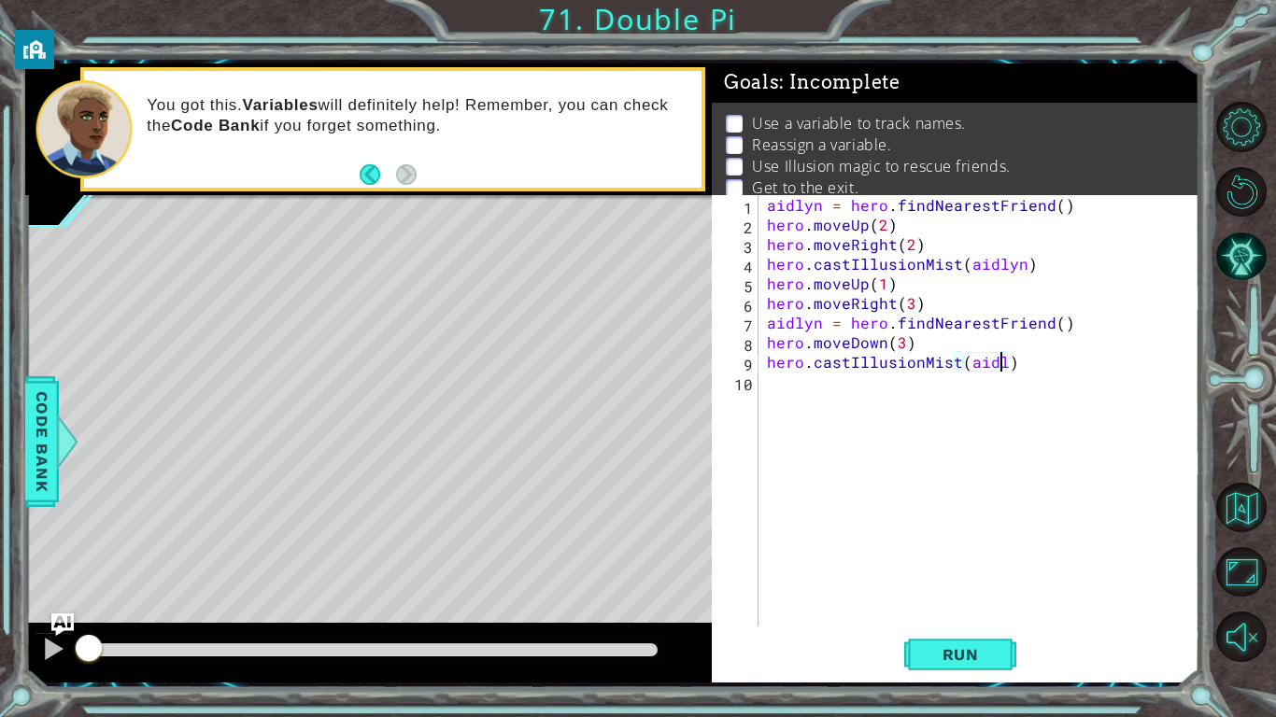
type textarea "hero.castIllusionMist(aidlyn)"
click at [871, 401] on div "aidlyn = hero . findNearestFriend ( ) hero . moveUp ( 2 ) hero . moveRight ( 2 …" at bounding box center [983, 430] width 441 height 471
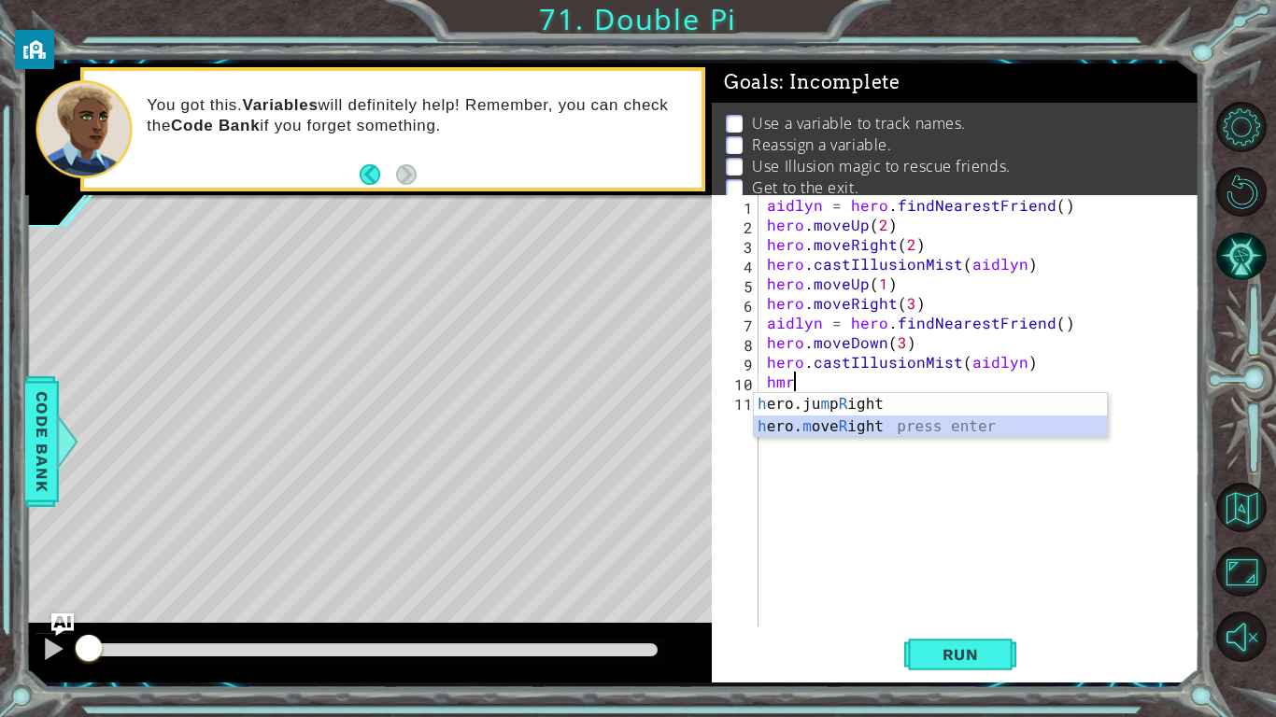
type textarea "hero.moveRight(1)"
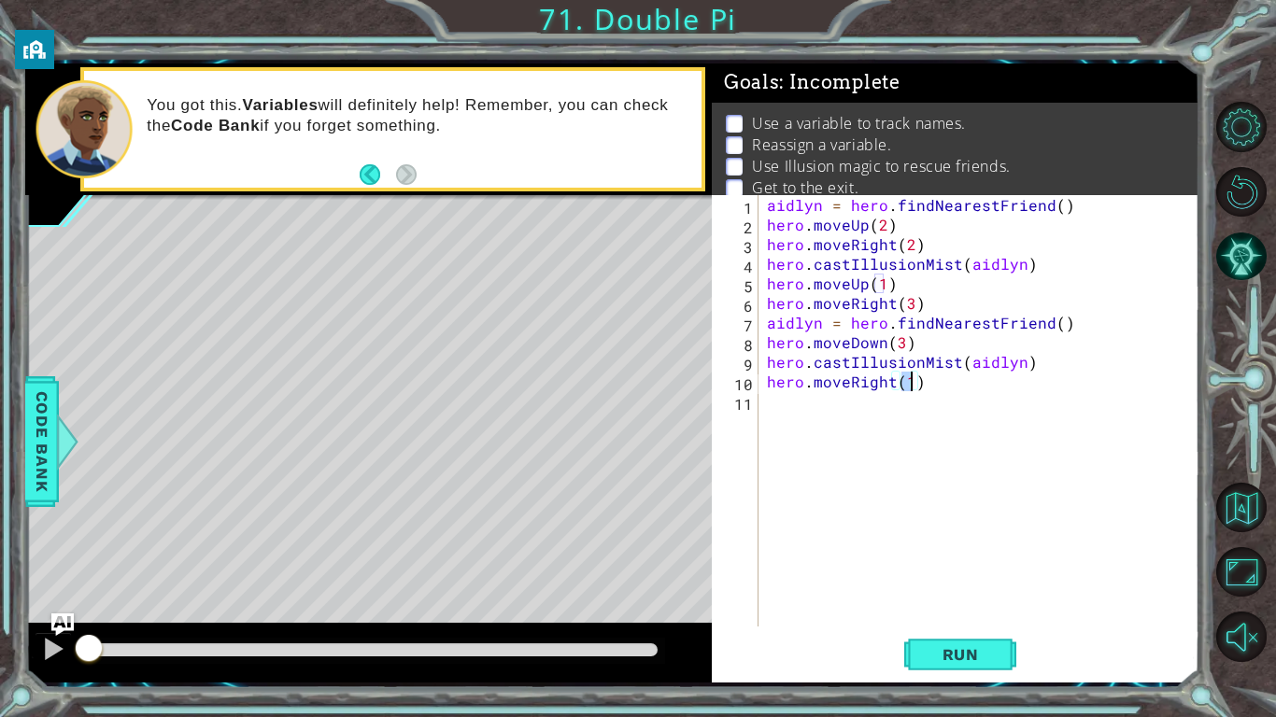
click at [894, 437] on div "aidlyn = hero . findNearestFriend ( ) hero . moveUp ( 2 ) hero . moveRight ( 2 …" at bounding box center [983, 430] width 441 height 471
click at [966, 651] on span "Run" at bounding box center [961, 654] width 74 height 19
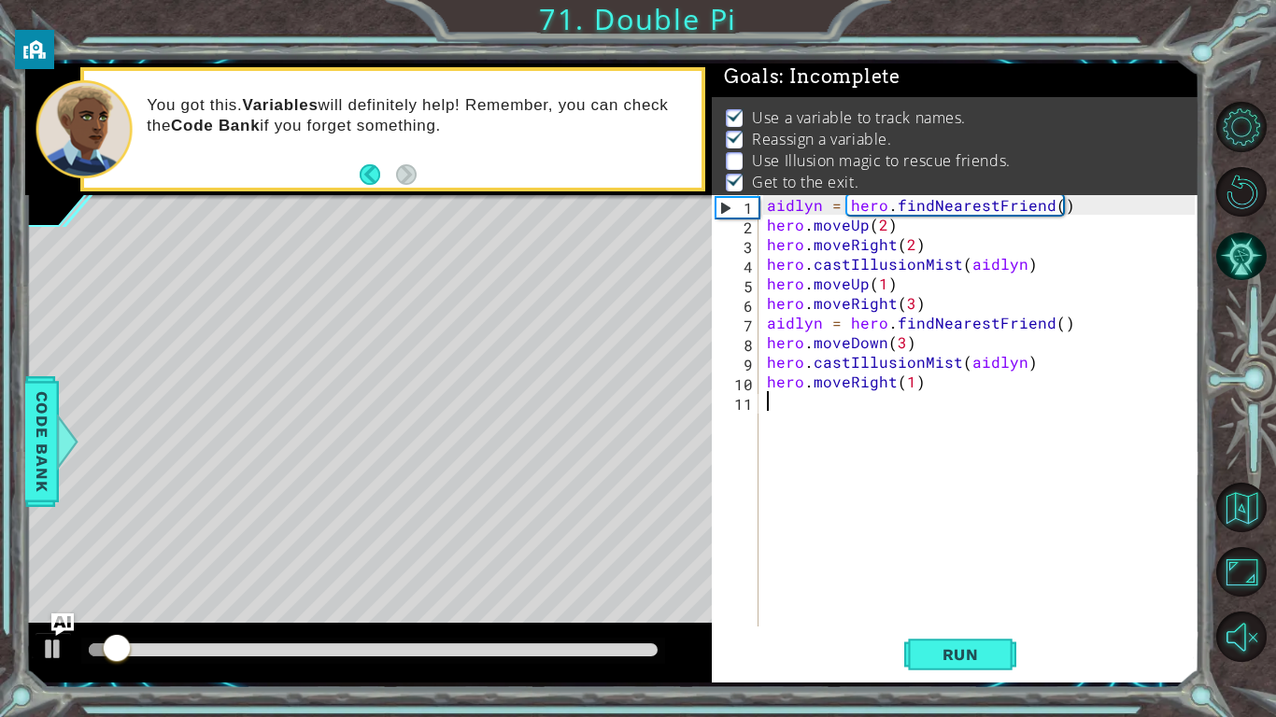
scroll to position [7, 0]
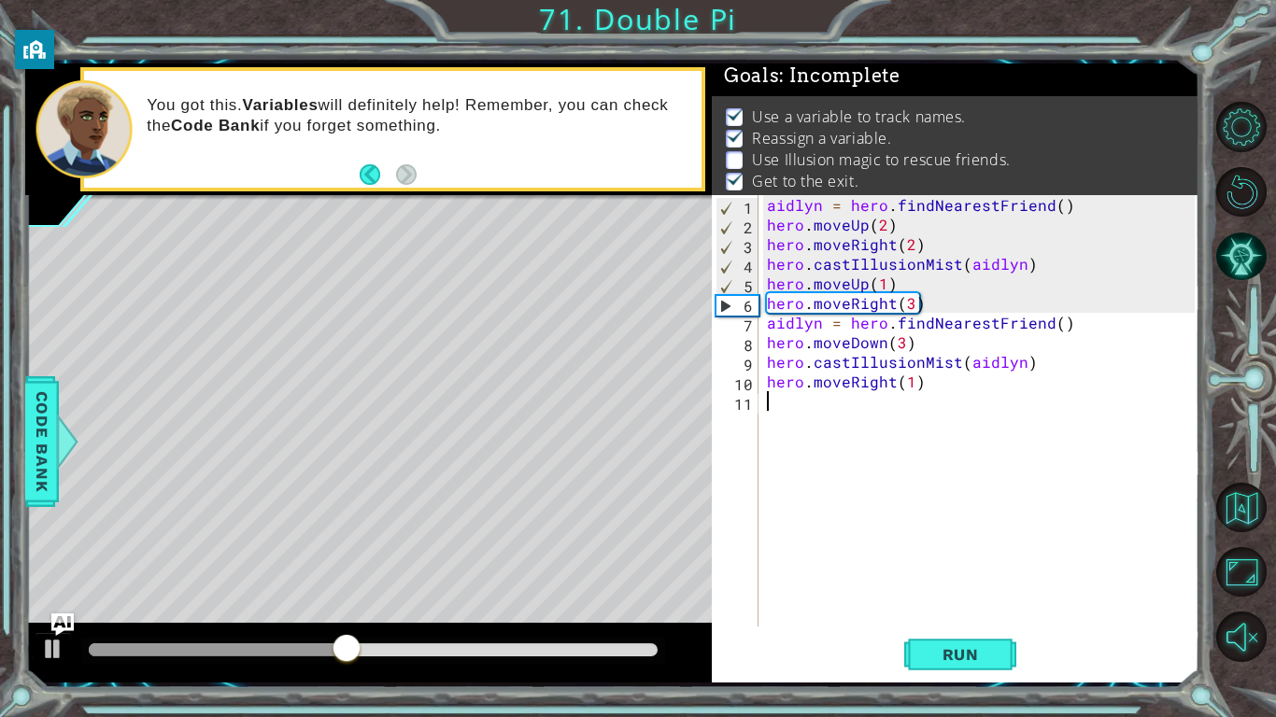
click at [979, 295] on div "aidlyn = hero . findNearestFriend ( ) hero . moveUp ( 2 ) hero . moveRight ( 2 …" at bounding box center [983, 430] width 441 height 471
click at [899, 284] on div "aidlyn = hero . findNearestFriend ( ) hero . moveUp ( 2 ) hero . moveRight ( 2 …" at bounding box center [983, 430] width 441 height 471
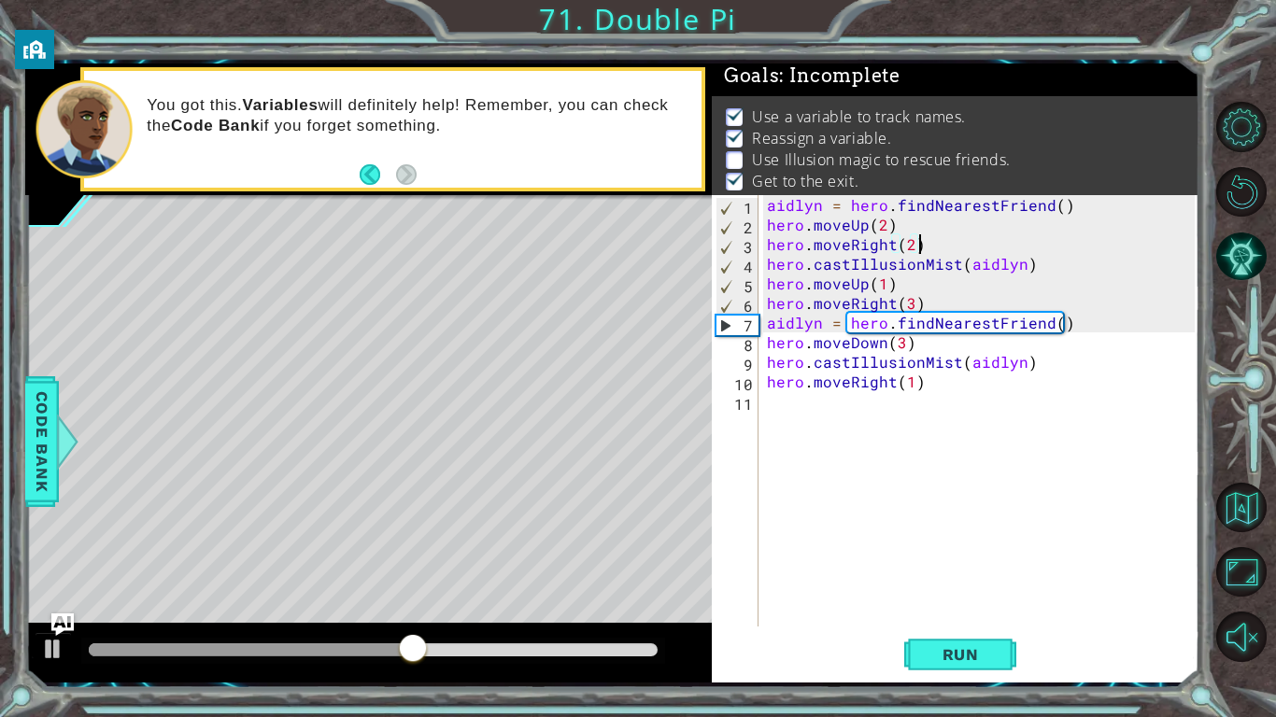
click at [936, 252] on div "aidlyn = hero . findNearestFriend ( ) hero . moveUp ( 2 ) hero . moveRight ( 2 …" at bounding box center [983, 430] width 441 height 471
type textarea "hero.moveRight(2)"
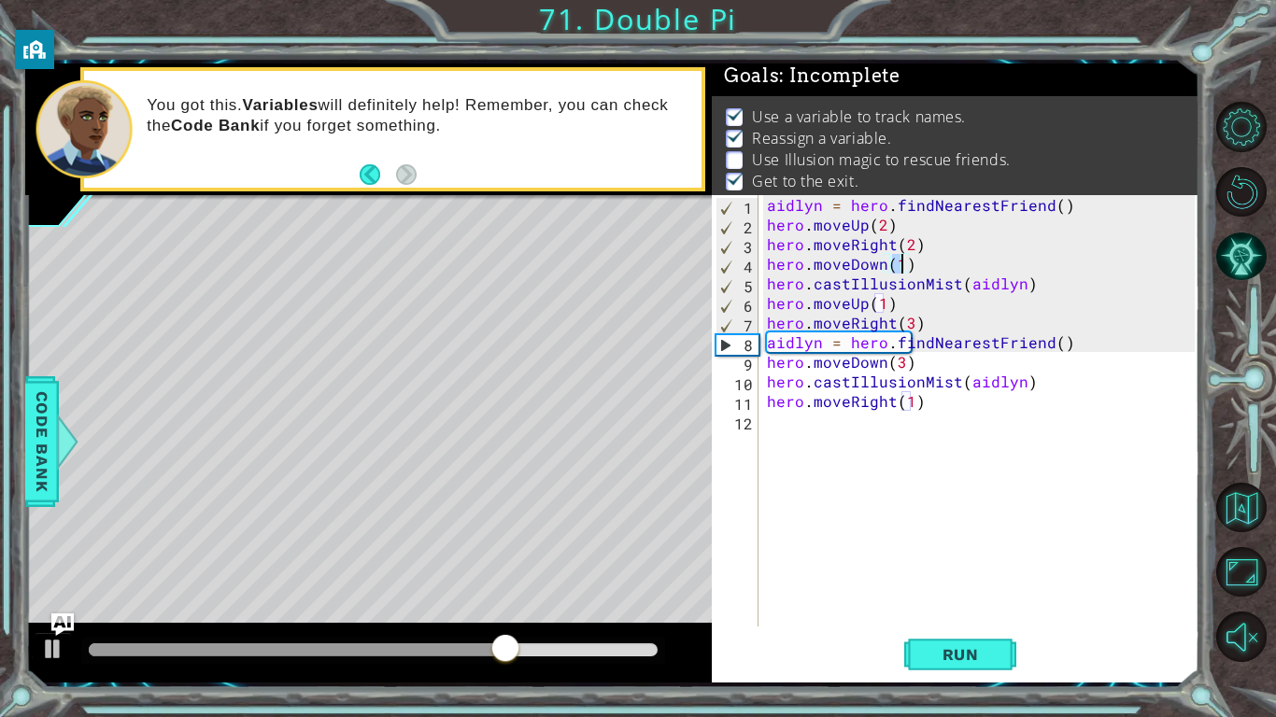
type textarea "hero.moveDown(2)"
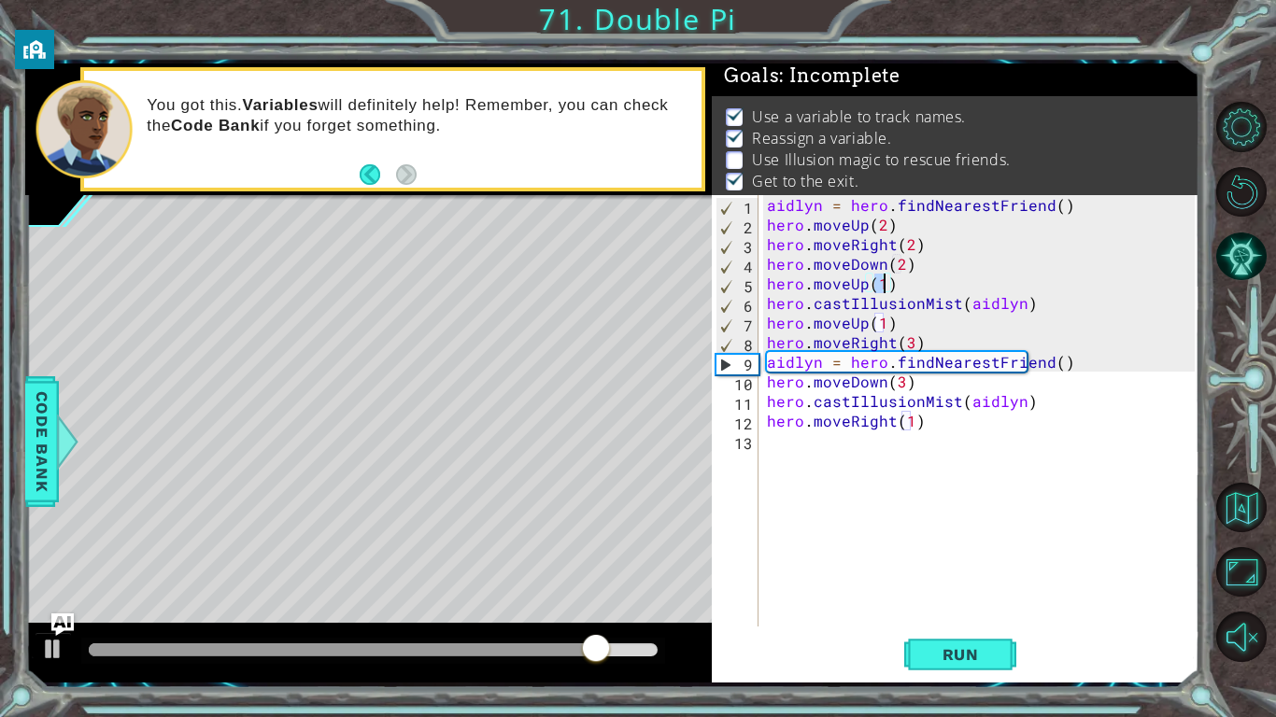
scroll to position [0, 7]
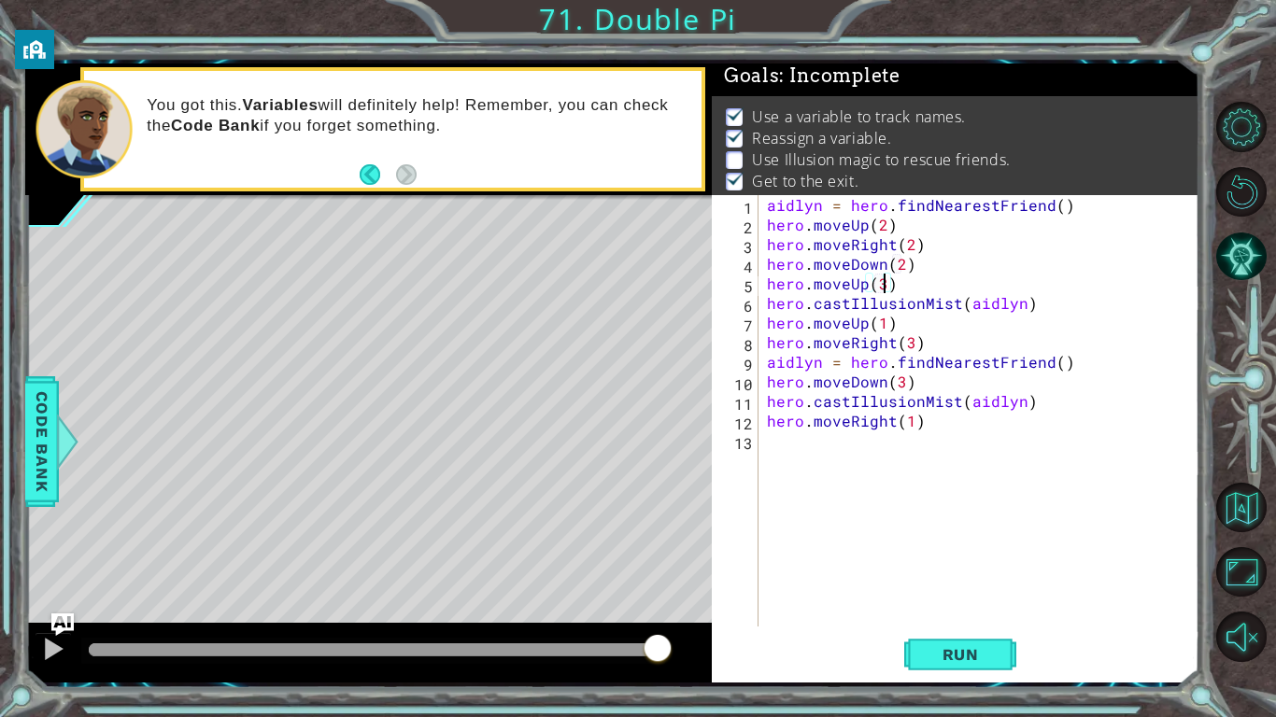
click at [863, 314] on div "aidlyn = hero . findNearestFriend ( ) hero . moveUp ( 2 ) hero . moveRight ( 2 …" at bounding box center [983, 430] width 441 height 471
click at [865, 332] on div "aidlyn = hero . findNearestFriend ( ) hero . moveUp ( 2 ) hero . moveRight ( 2 …" at bounding box center [983, 430] width 441 height 471
click at [858, 311] on div "aidlyn = hero . findNearestFriend ( ) hero . moveUp ( 2 ) hero . moveRight ( 2 …" at bounding box center [983, 430] width 441 height 471
click at [858, 321] on div "aidlyn = hero . findNearestFriend ( ) hero . moveUp ( 2 ) hero . moveRight ( 2 …" at bounding box center [983, 430] width 441 height 471
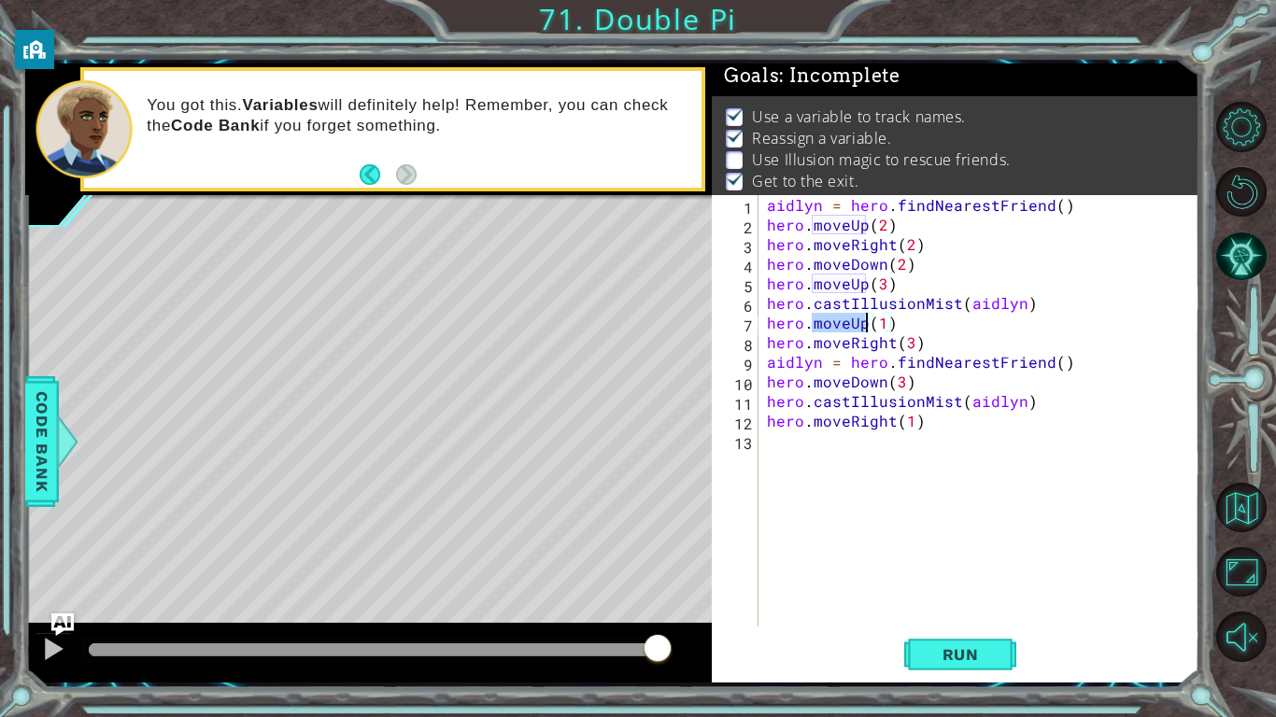
click at [858, 321] on div "aidlyn = hero . findNearestFriend ( ) hero . moveUp ( 2 ) hero . moveRight ( 2 …" at bounding box center [983, 430] width 441 height 471
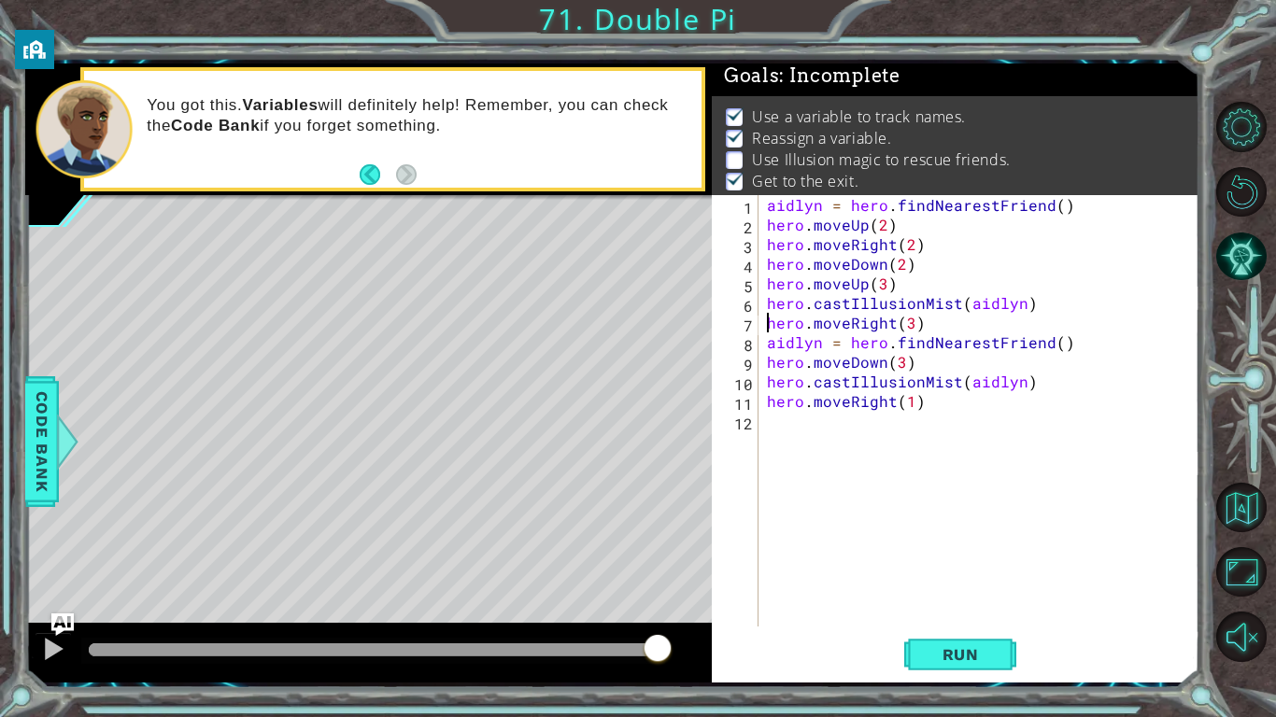
type textarea "hero.moveRight(3)"
click at [893, 633] on div "Run" at bounding box center [960, 654] width 488 height 49
click at [935, 655] on span "Run" at bounding box center [961, 654] width 74 height 19
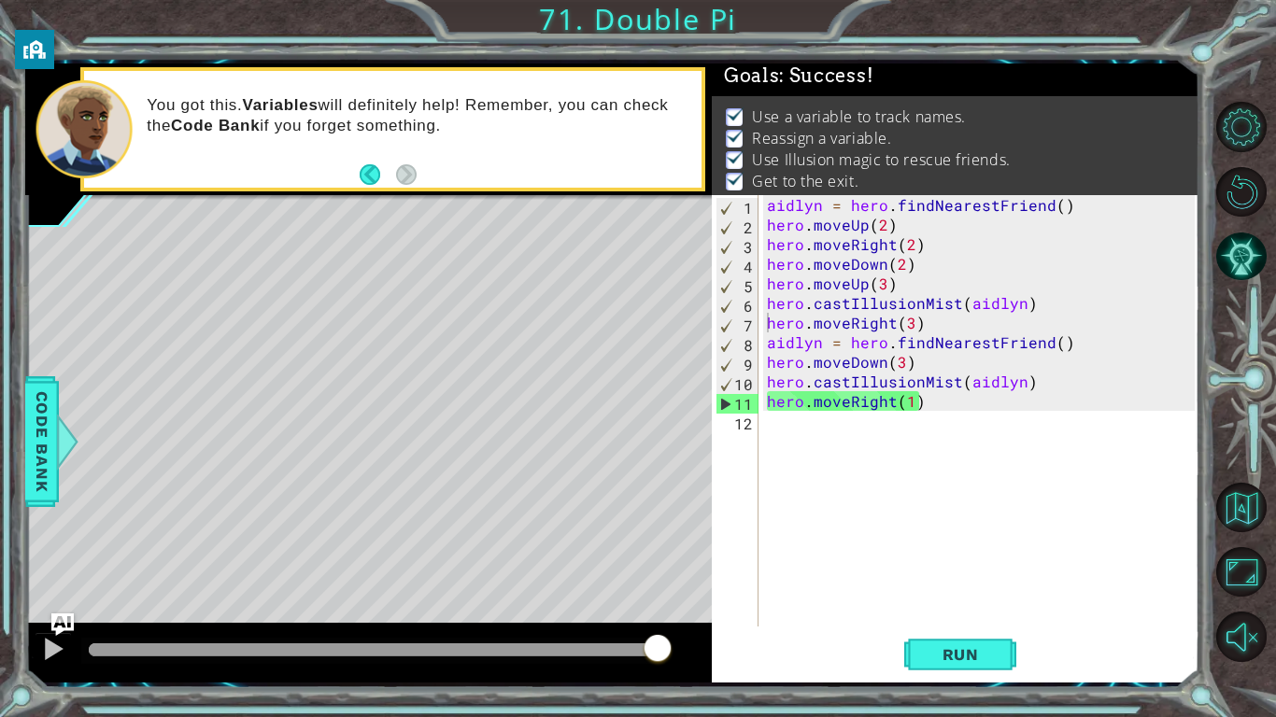
drag, startPoint x: 622, startPoint y: 644, endPoint x: 797, endPoint y: 630, distance: 175.2
click at [797, 630] on body "1 ההההההההההההההההההההההההההההההההההההההההההההההההההההההההההההההההההההההההההההה…" at bounding box center [638, 358] width 1276 height 717
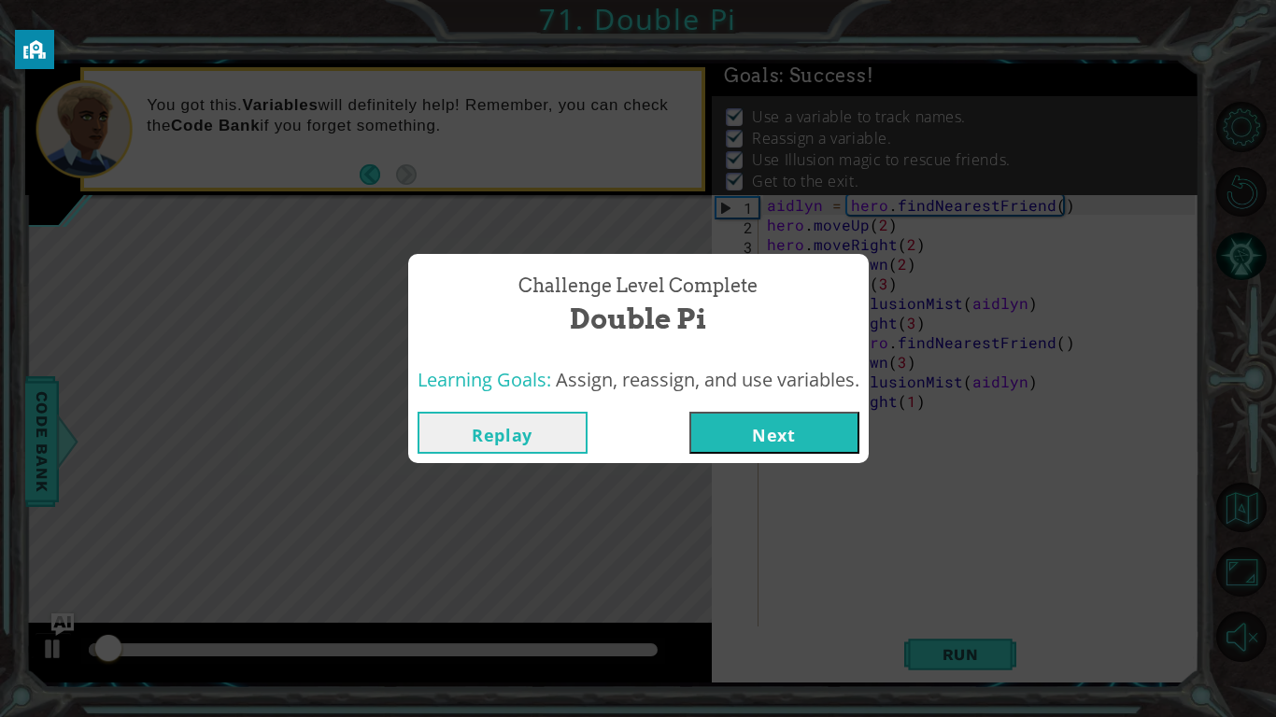
click at [764, 427] on button "Next" at bounding box center [774, 433] width 170 height 42
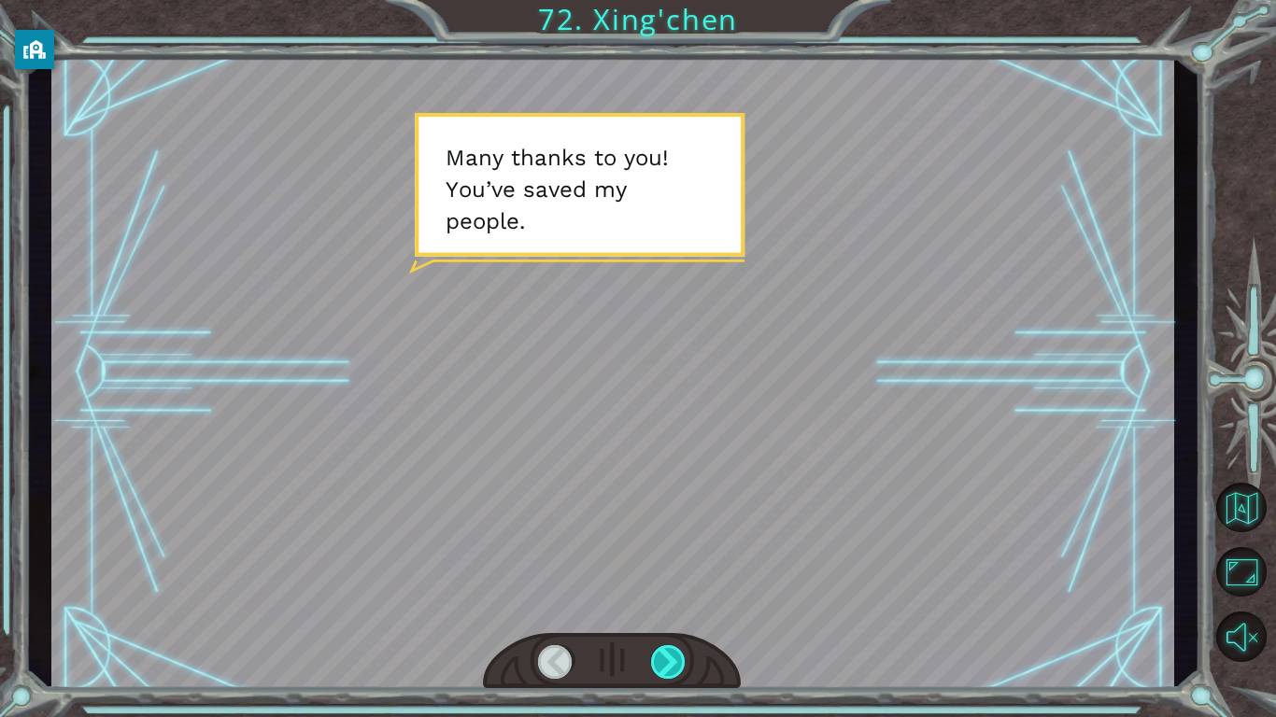
click at [658, 658] on div at bounding box center [668, 662] width 35 height 34
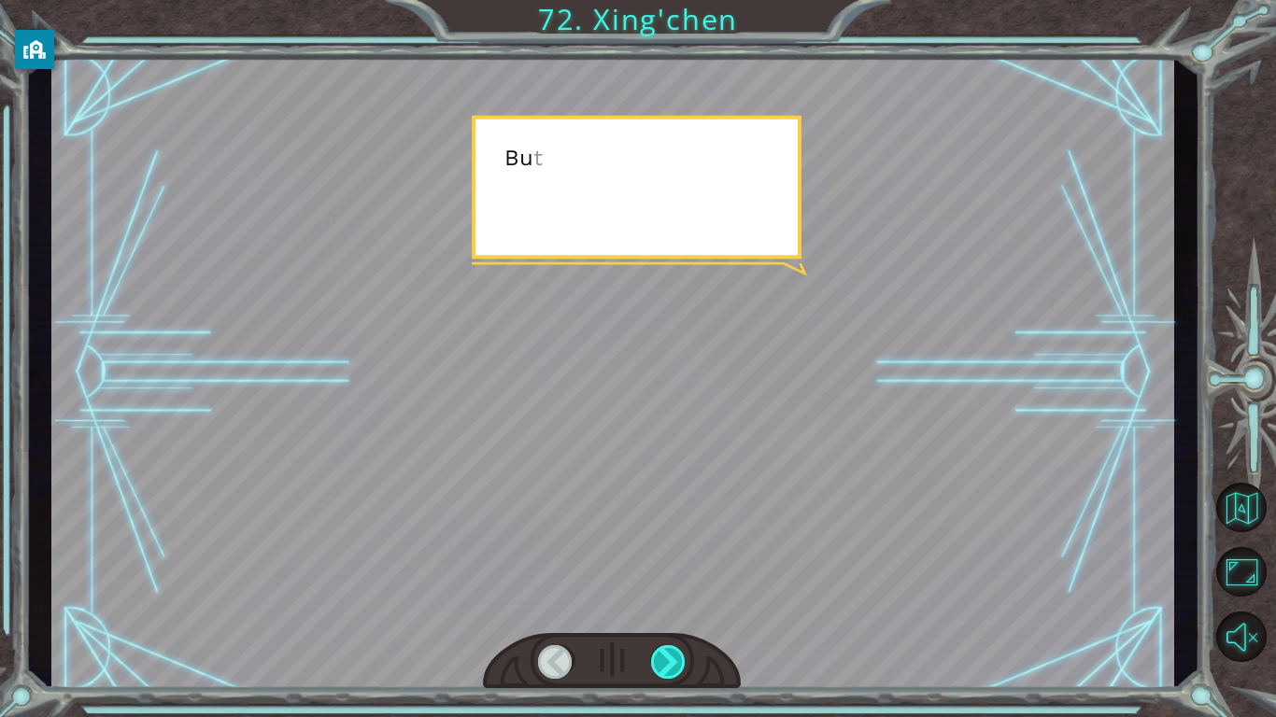
click at [658, 658] on div at bounding box center [668, 662] width 35 height 34
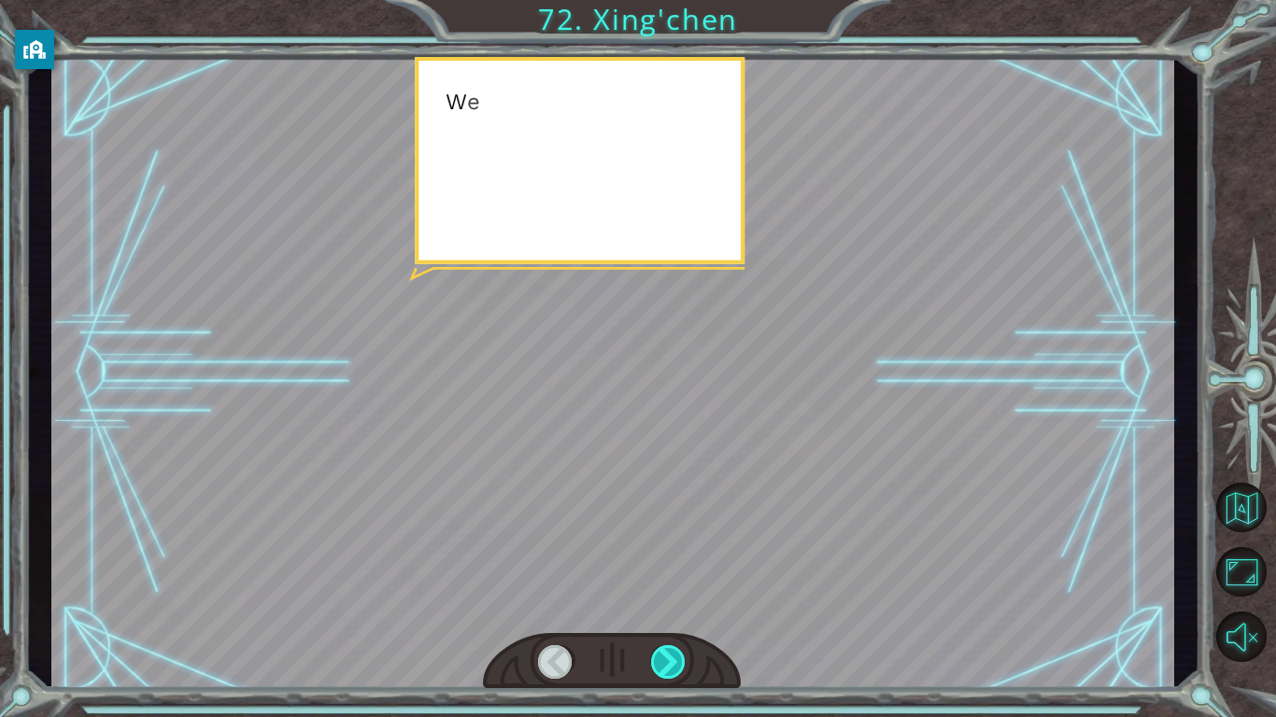
click at [658, 658] on div at bounding box center [668, 662] width 35 height 34
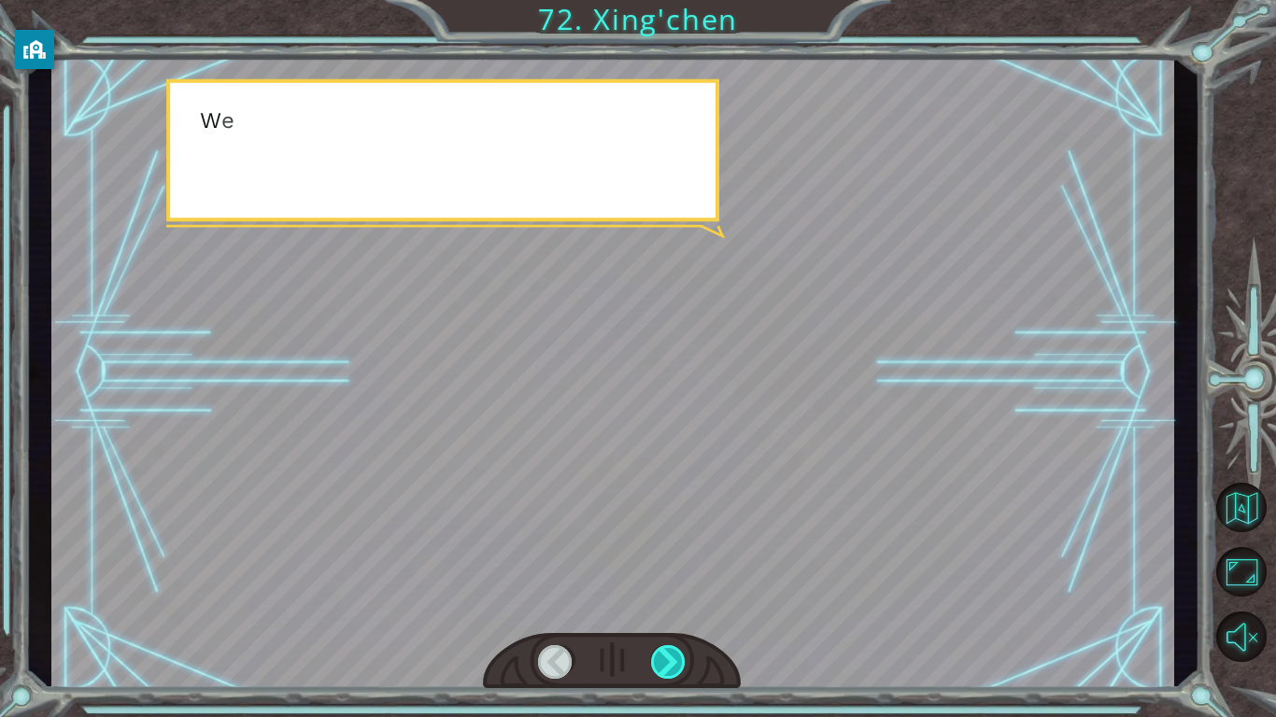
click at [658, 658] on div at bounding box center [668, 662] width 35 height 34
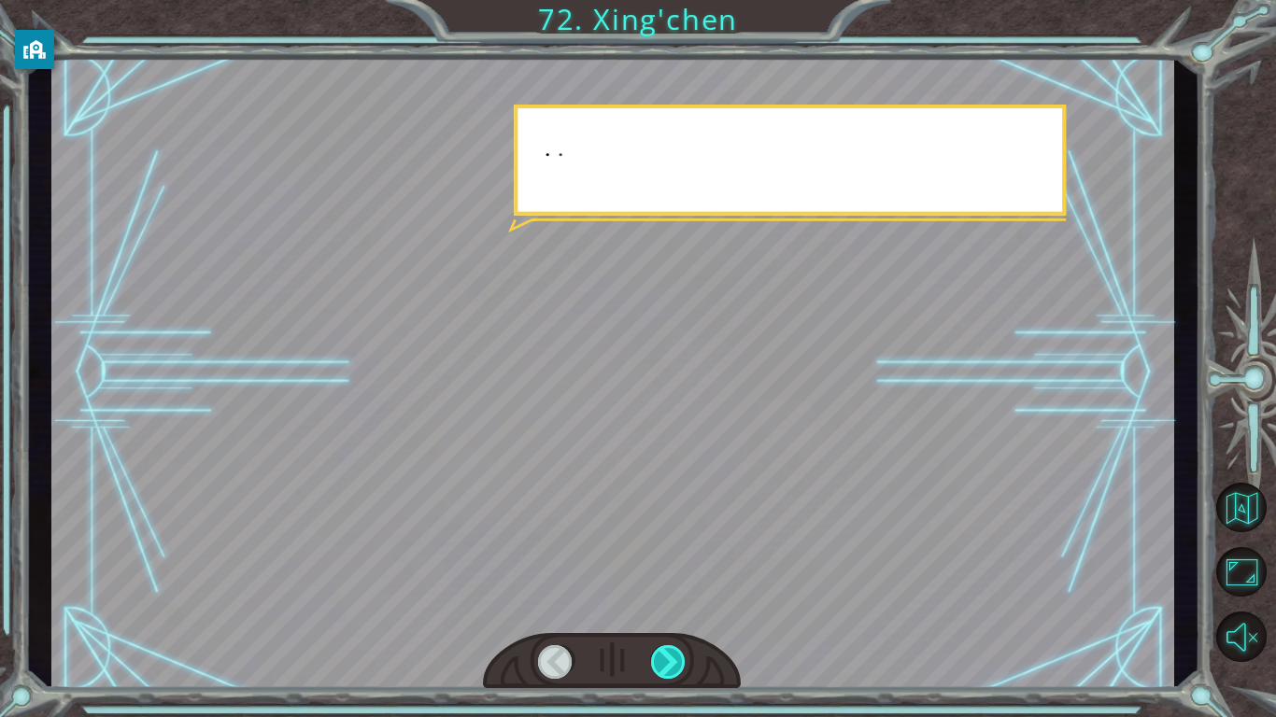
click at [658, 658] on div at bounding box center [668, 662] width 35 height 34
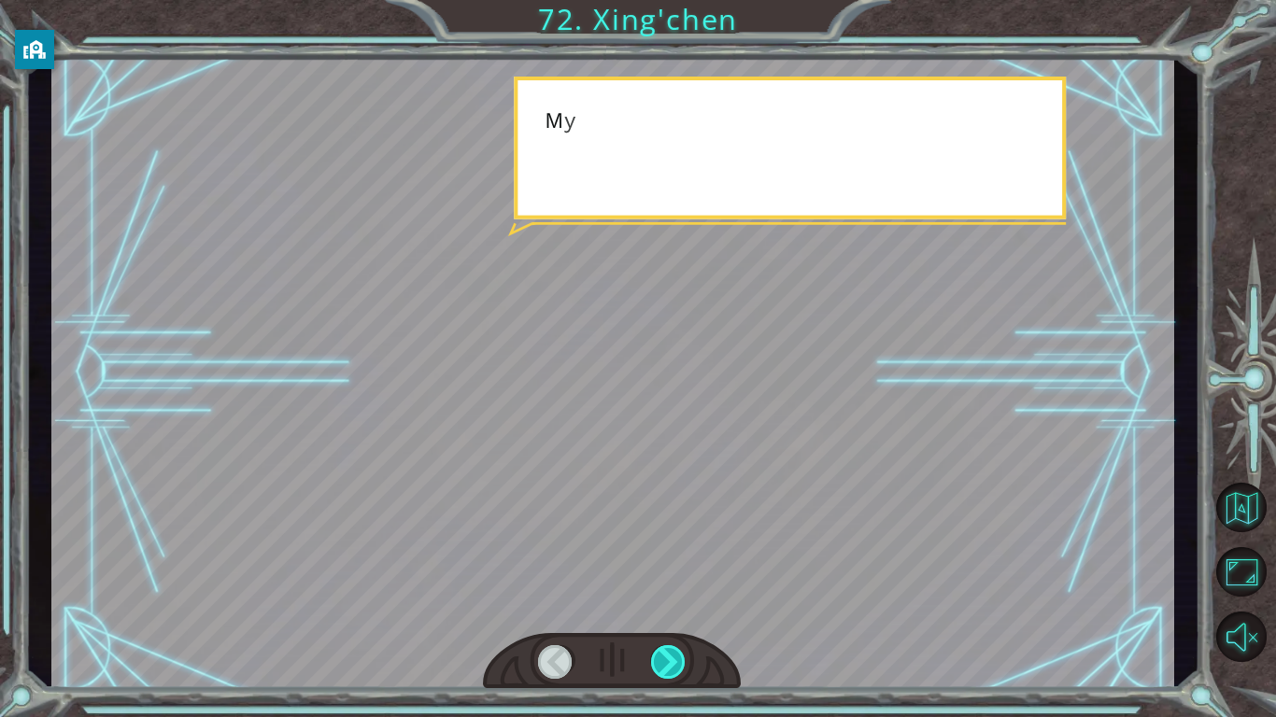
click at [658, 658] on div at bounding box center [668, 662] width 35 height 34
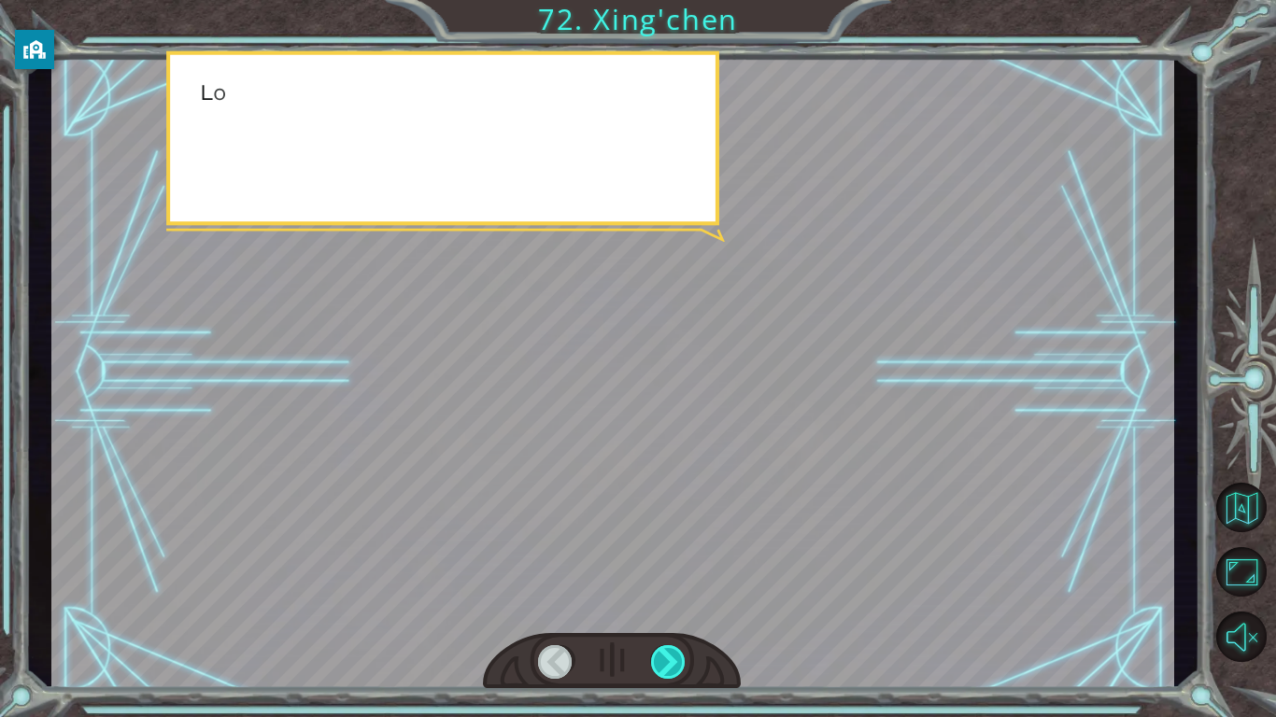
click at [658, 658] on div at bounding box center [668, 662] width 35 height 34
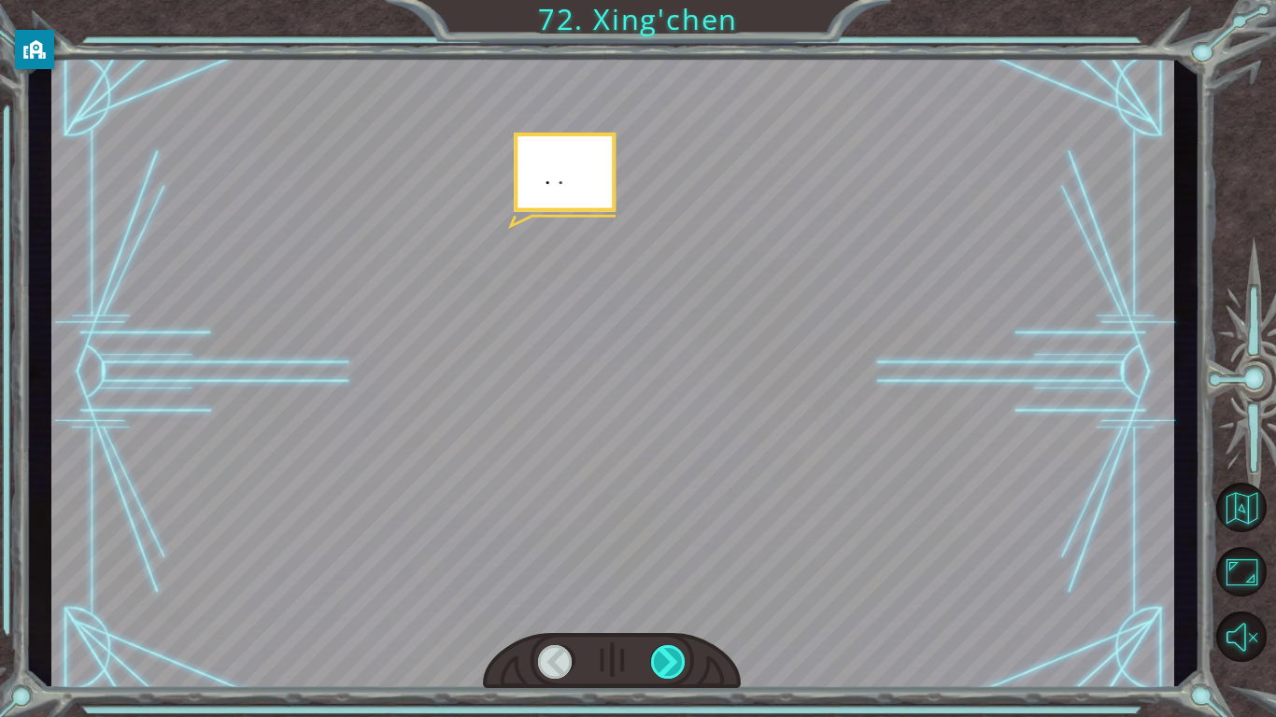
click at [658, 658] on div at bounding box center [668, 662] width 35 height 34
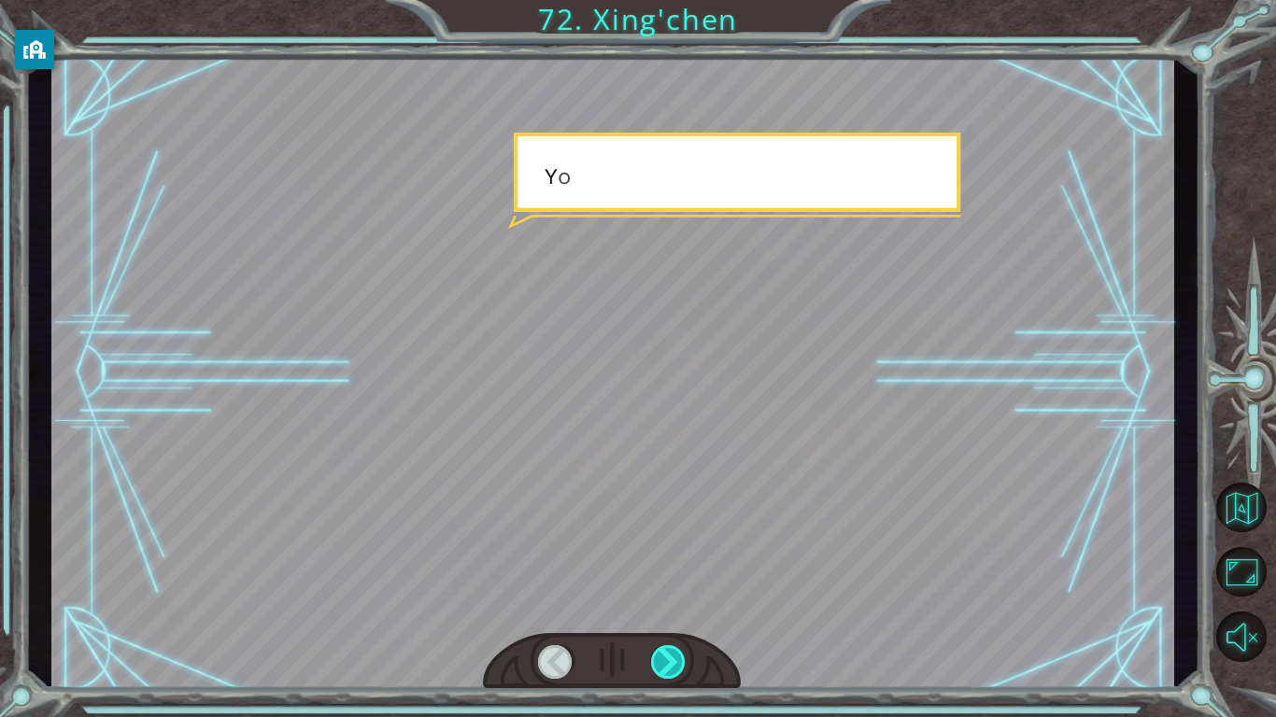
click at [658, 658] on div at bounding box center [668, 662] width 35 height 34
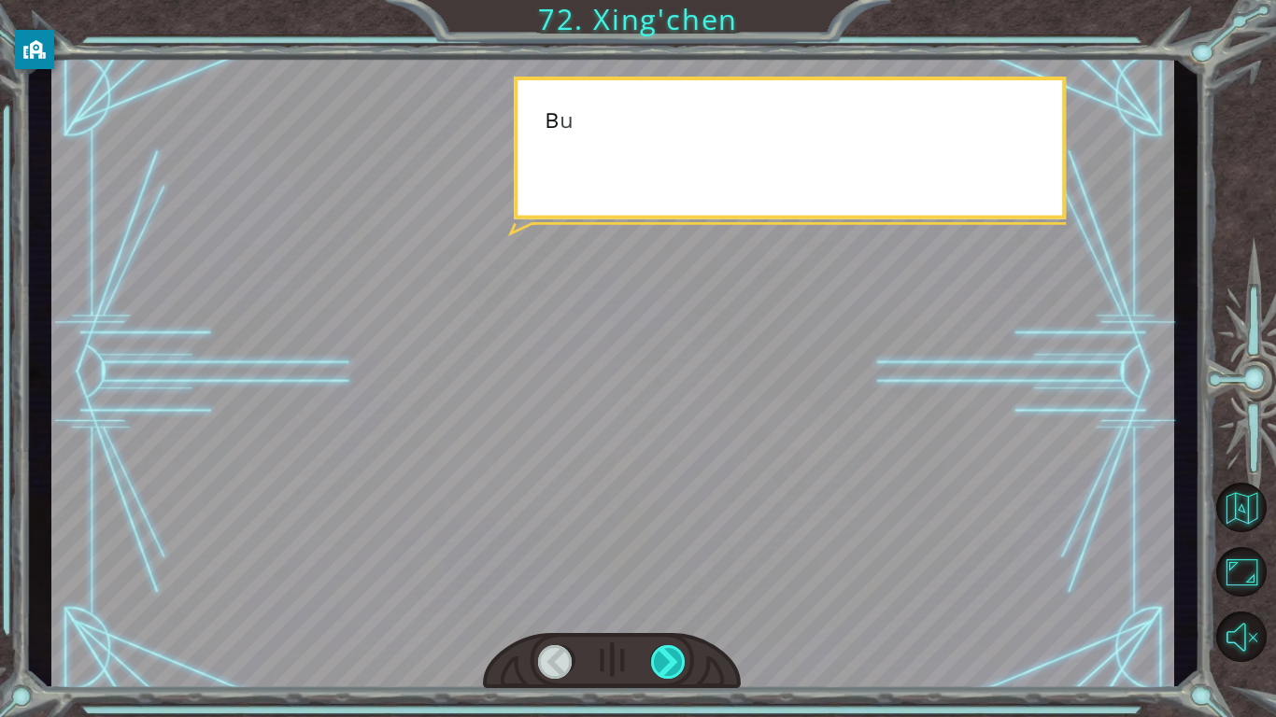
click at [658, 658] on div at bounding box center [668, 662] width 35 height 34
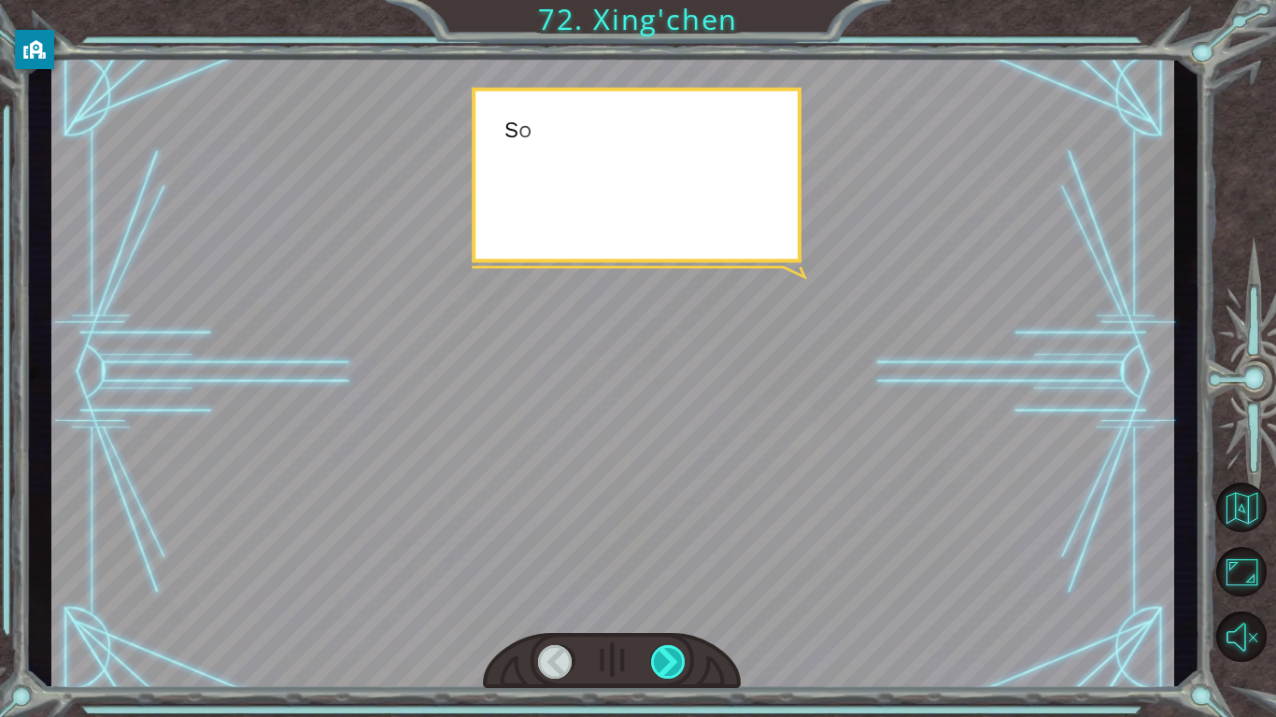
click at [658, 658] on div at bounding box center [668, 662] width 35 height 34
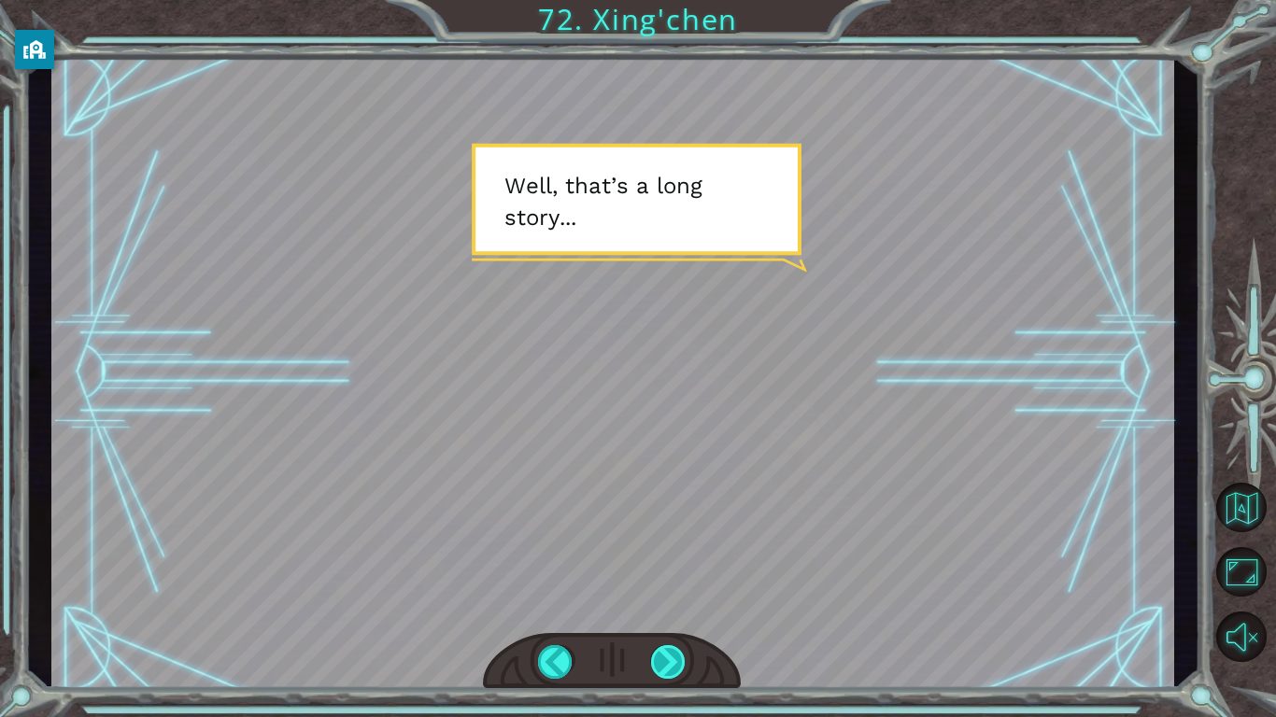
click at [673, 664] on div at bounding box center [668, 662] width 35 height 34
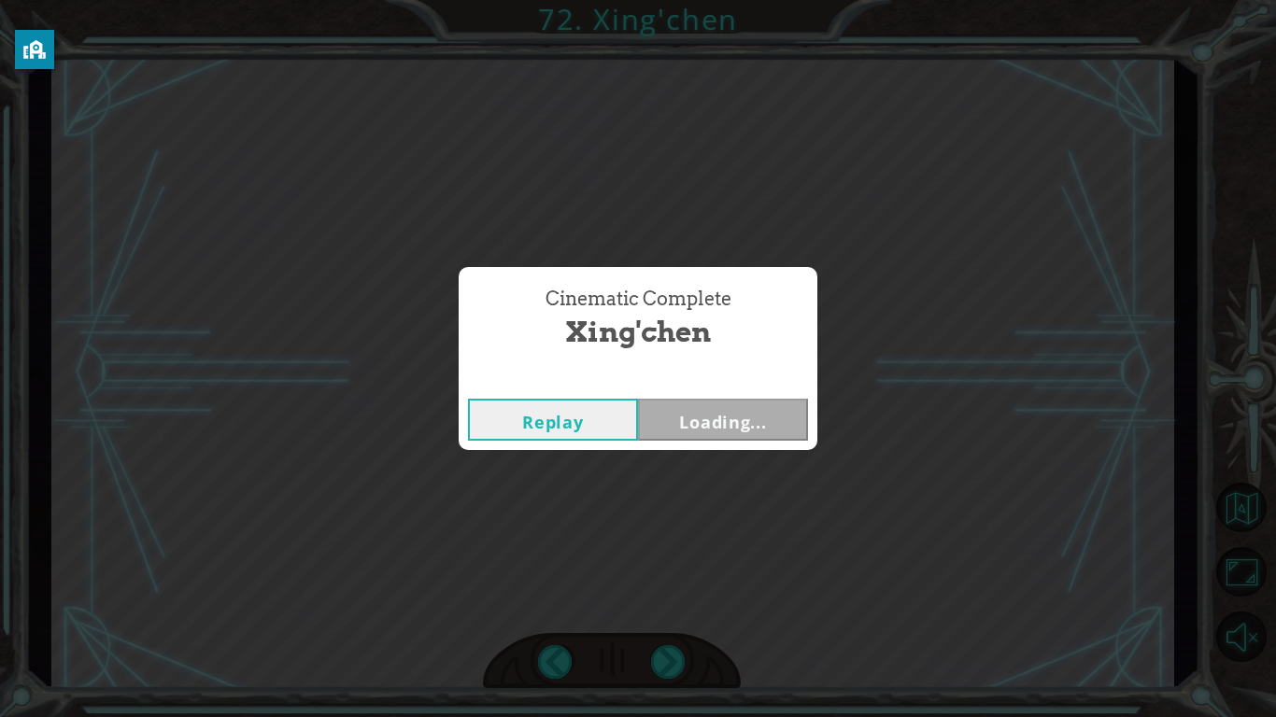
click at [675, 681] on div "Cinematic Complete [PERSON_NAME] Loading..." at bounding box center [638, 358] width 1276 height 717
click at [709, 370] on button "Back to Dashboard" at bounding box center [709, 375] width 135 height 32
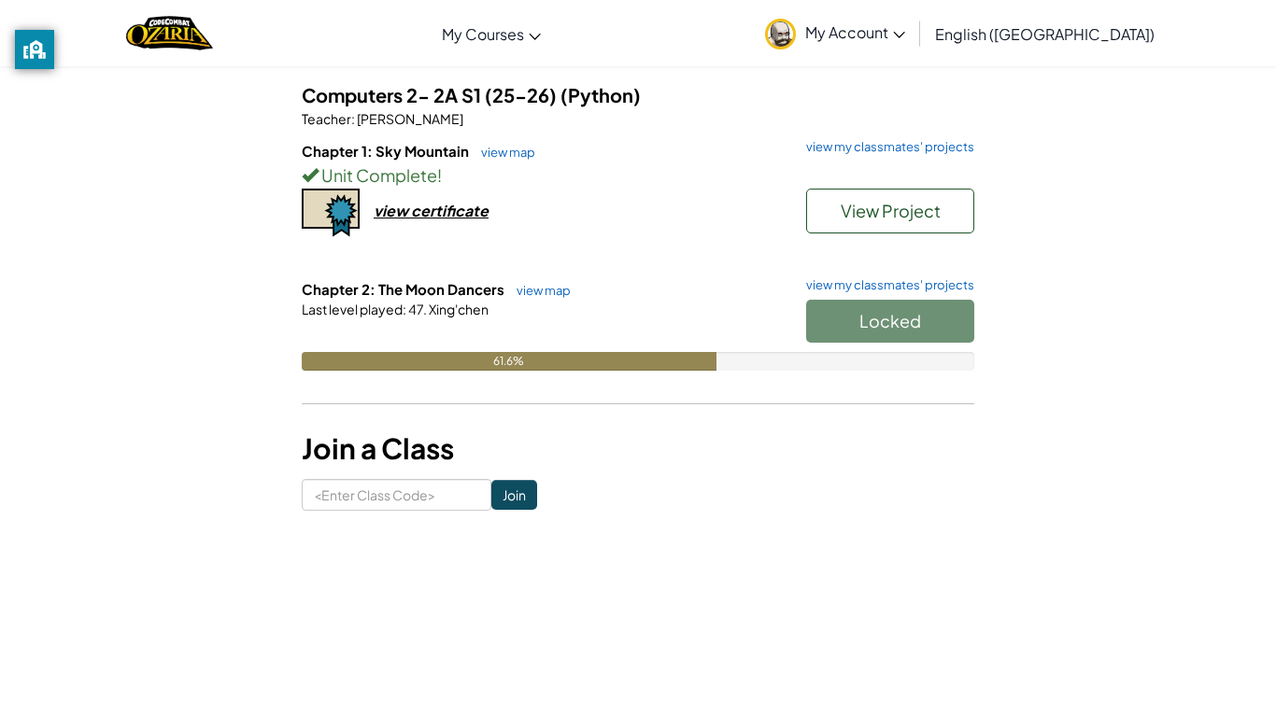
scroll to position [145, 0]
click at [908, 285] on link "view my classmates' projects" at bounding box center [885, 286] width 177 height 12
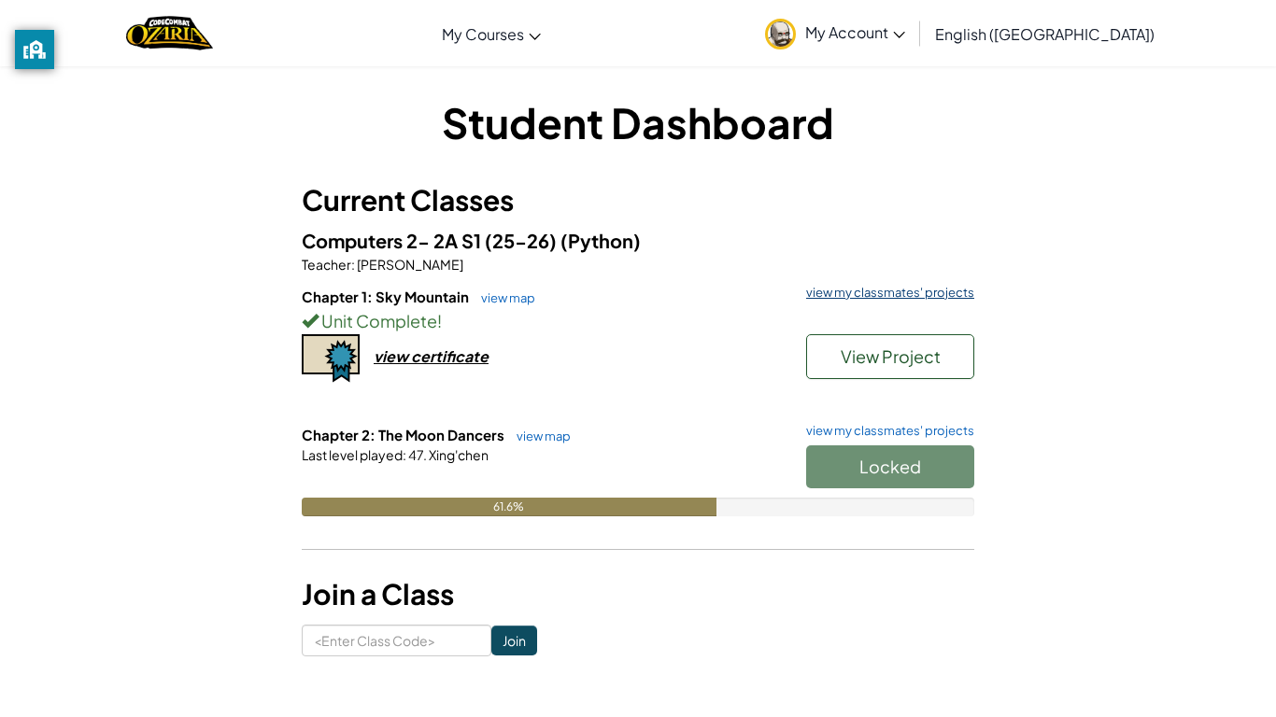
click at [906, 287] on link "view my classmates' projects" at bounding box center [885, 293] width 177 height 12
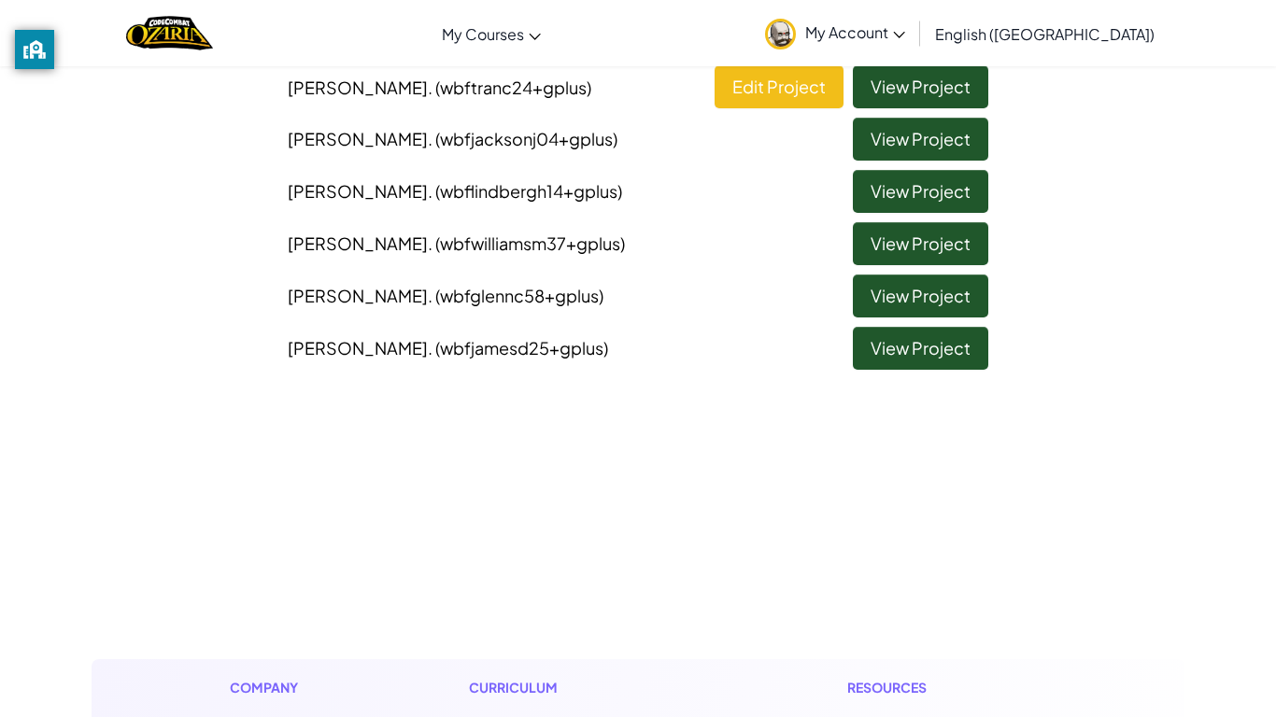
scroll to position [1014, 0]
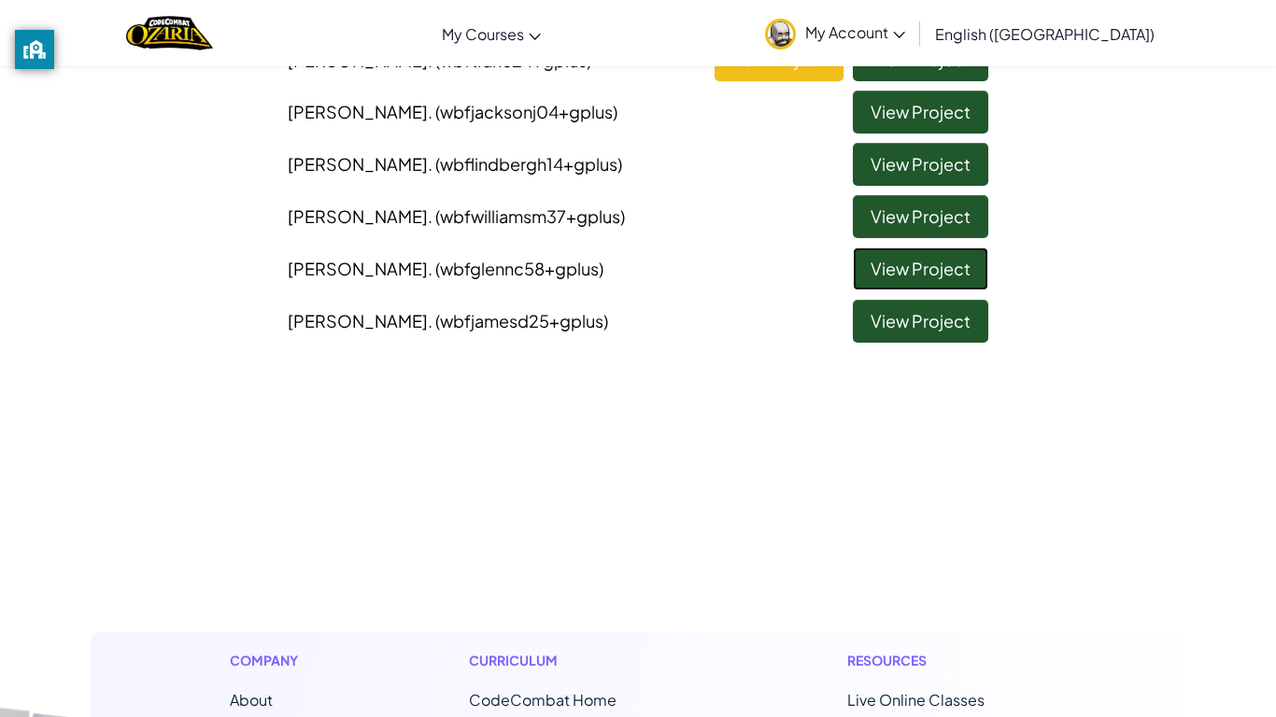
click at [865, 275] on link "View Project" at bounding box center [920, 269] width 135 height 43
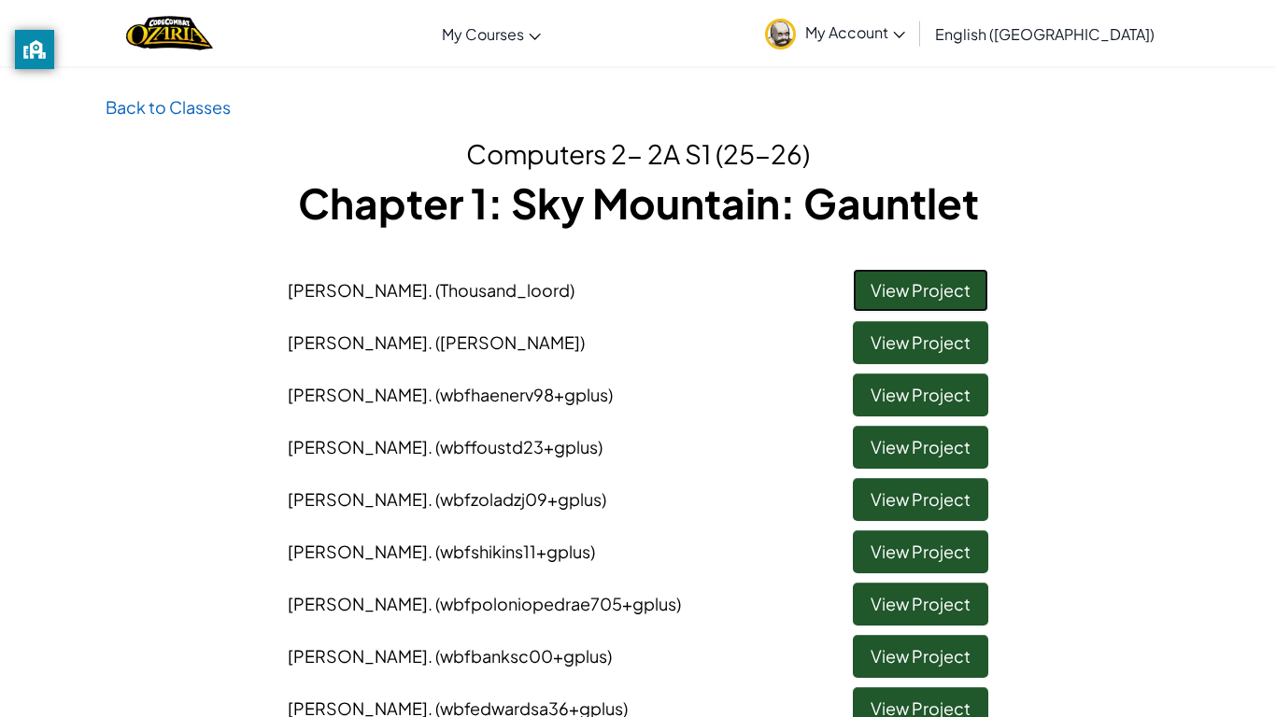
click at [911, 290] on link "View Project" at bounding box center [920, 290] width 135 height 43
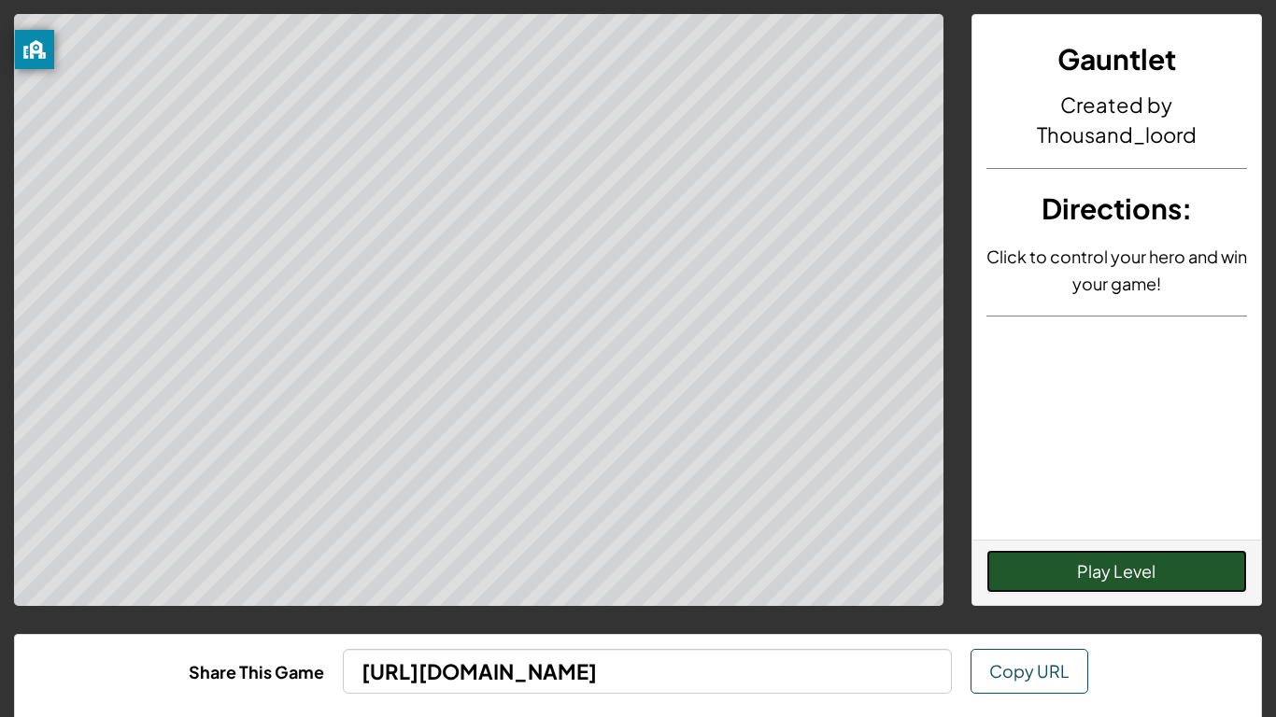
click at [1067, 588] on button "Play Level" at bounding box center [1117, 571] width 262 height 43
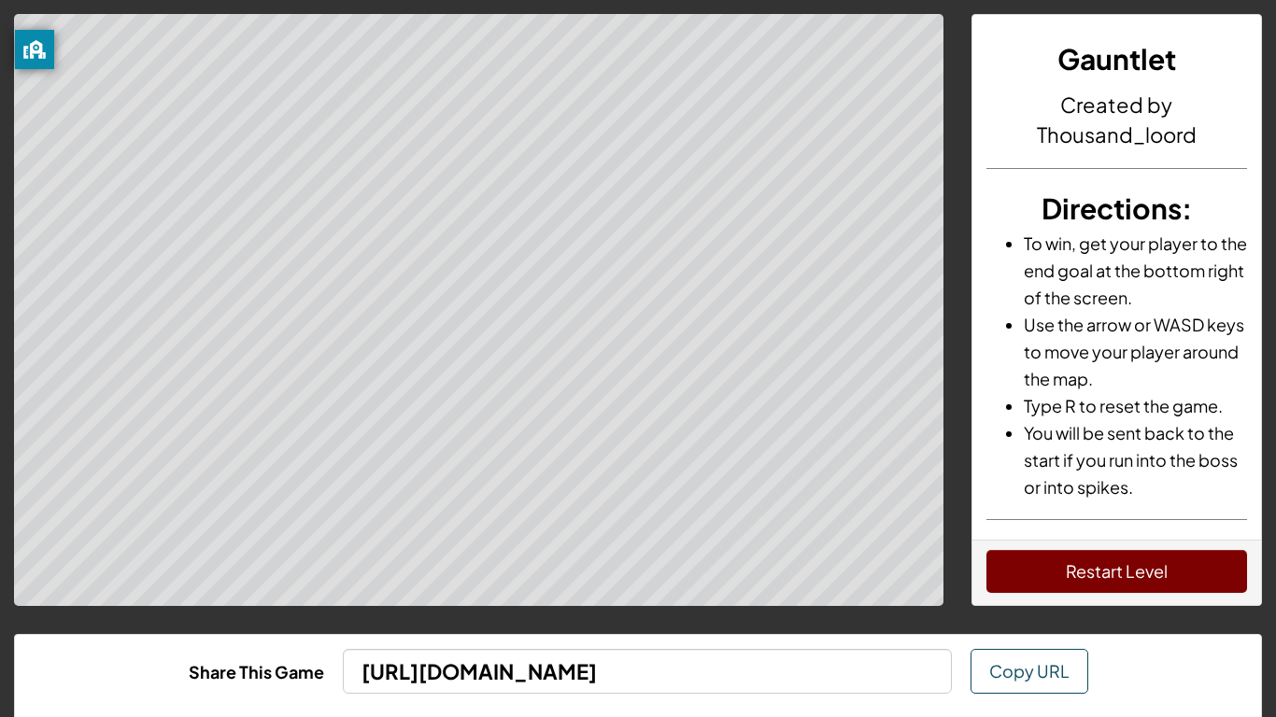
click at [1140, 602] on div "Restart Level" at bounding box center [1117, 572] width 290 height 65
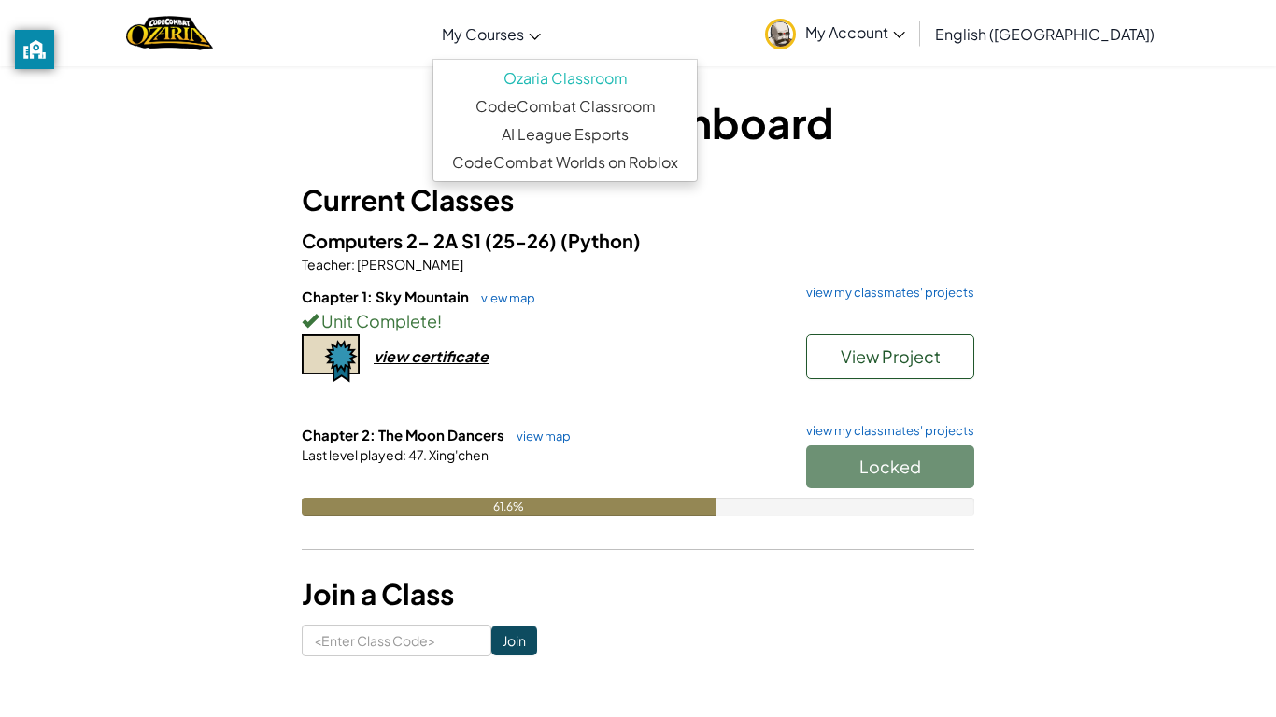
click at [524, 24] on span "My Courses" at bounding box center [483, 34] width 82 height 20
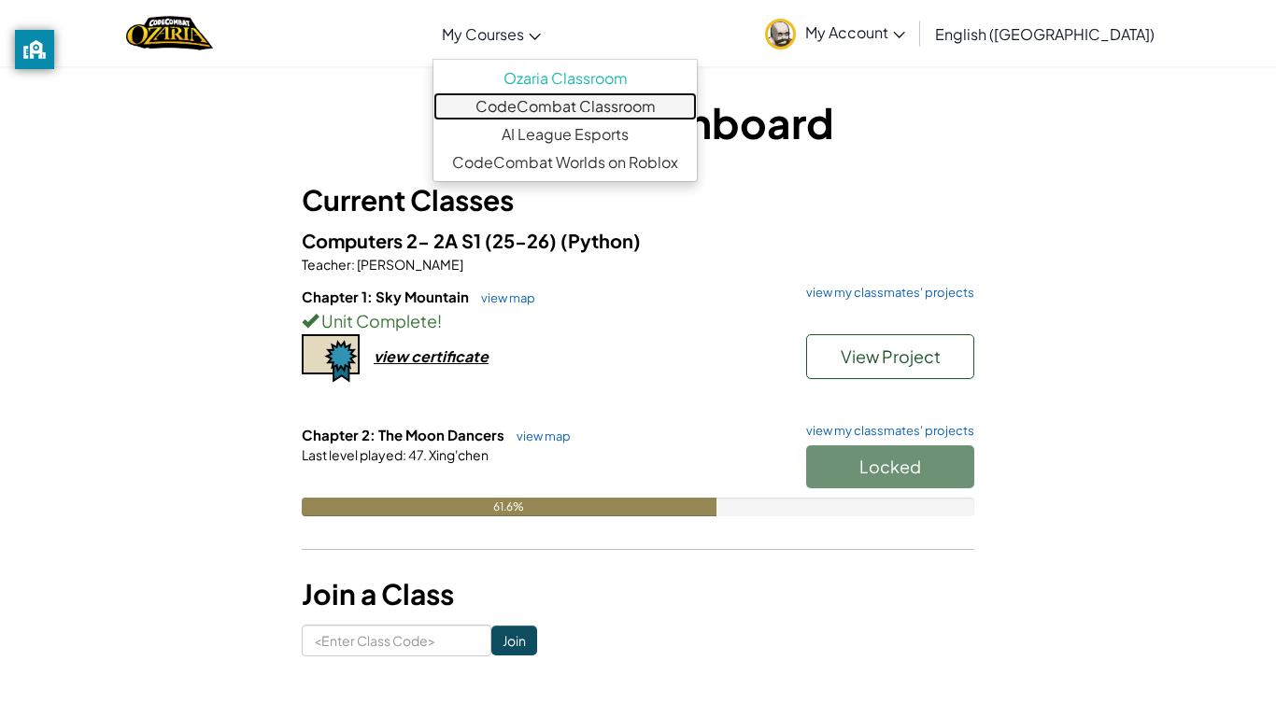
click at [588, 109] on link "CodeCombat Classroom" at bounding box center [564, 106] width 263 height 28
